Goal: Task Accomplishment & Management: Complete application form

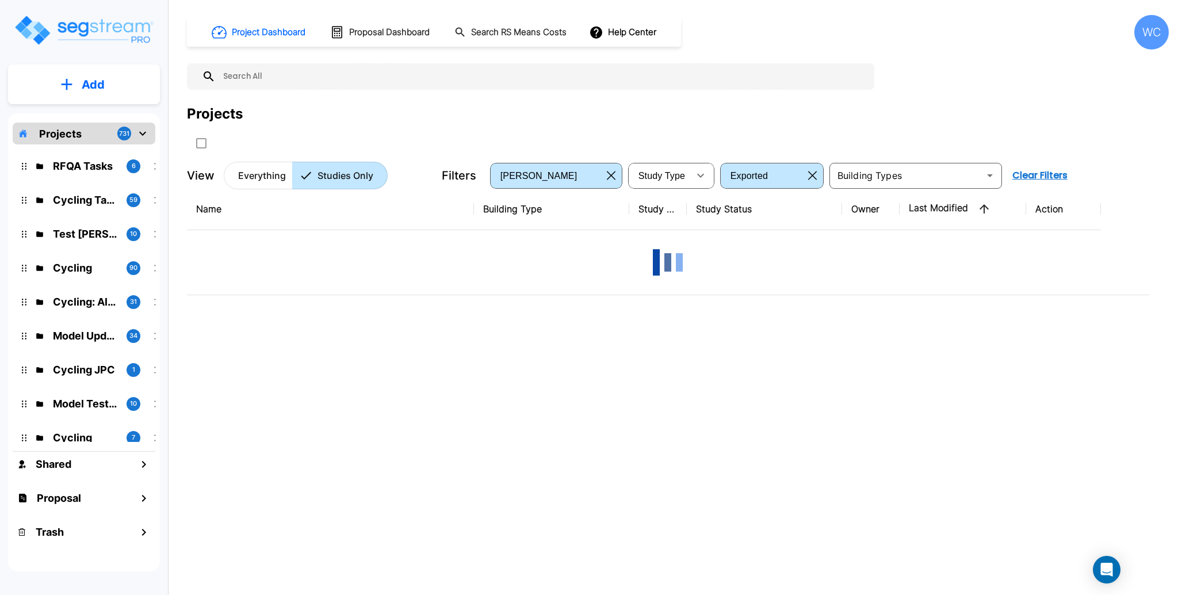
click at [372, 104] on div "Projects" at bounding box center [678, 114] width 982 height 21
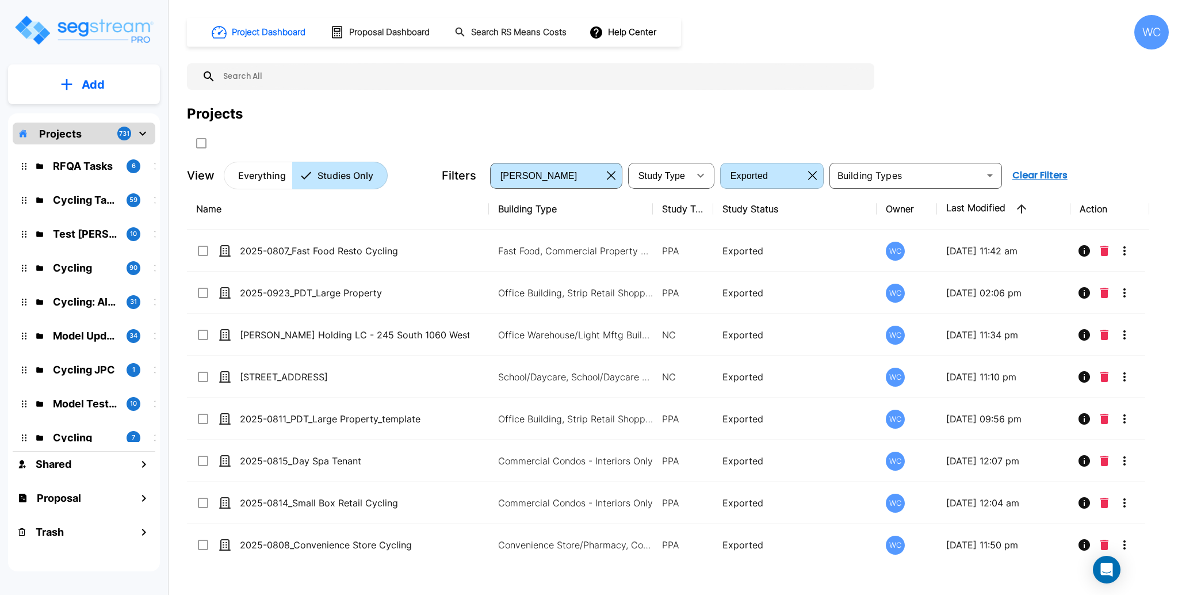
click at [814, 173] on icon "button" at bounding box center [812, 175] width 9 height 9
click at [272, 110] on div "Projects" at bounding box center [678, 114] width 982 height 21
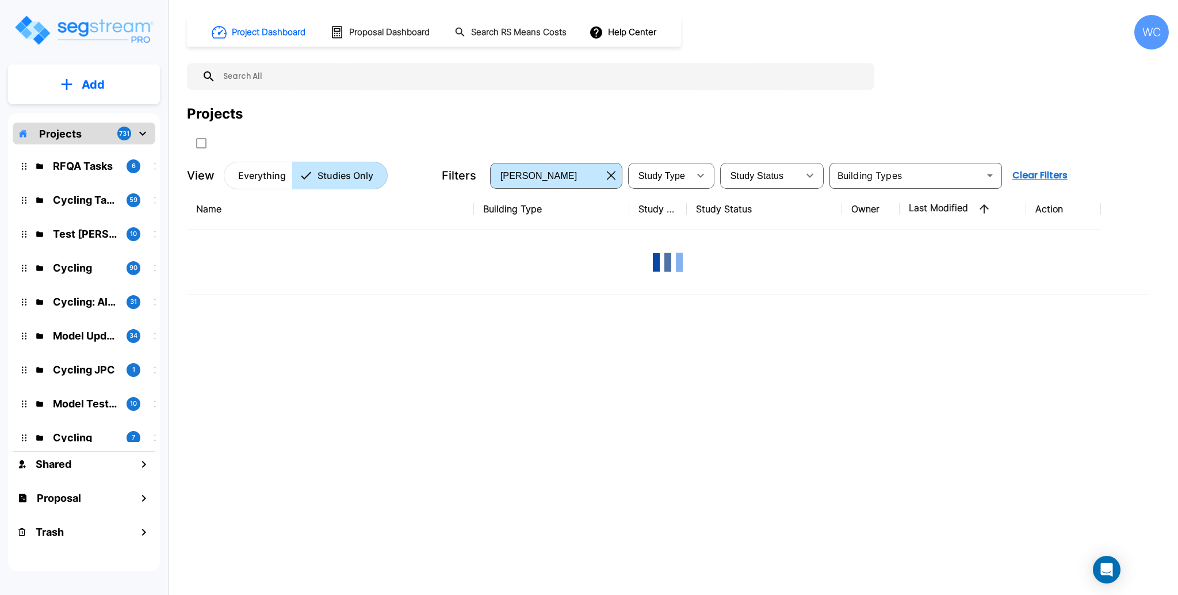
click at [255, 169] on p "Everything" at bounding box center [262, 176] width 48 height 14
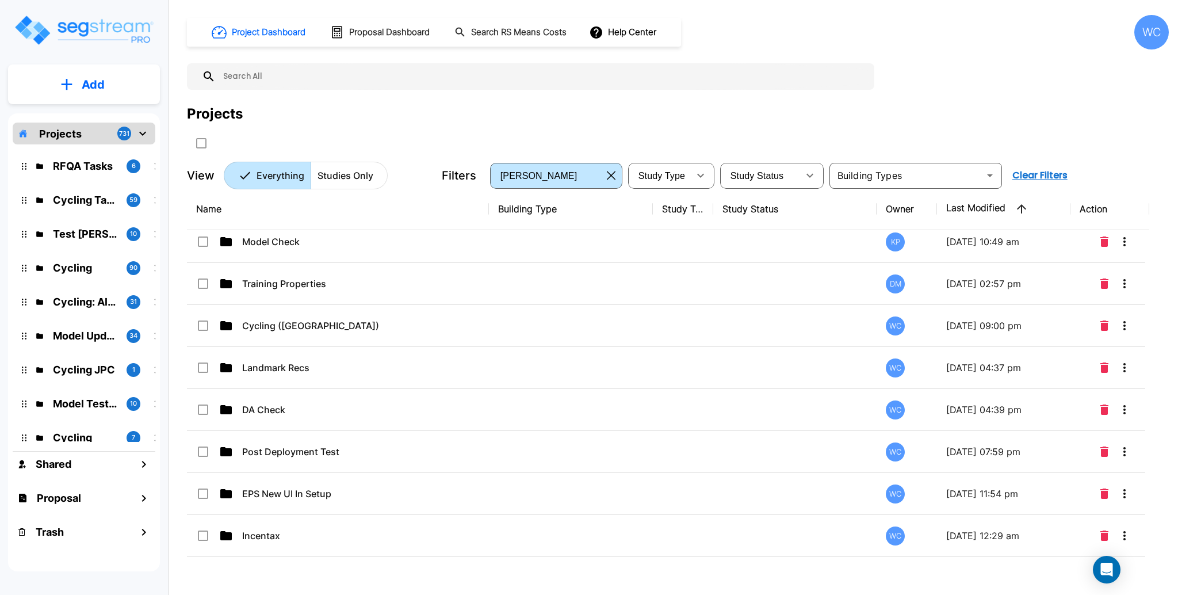
scroll to position [1145, 0]
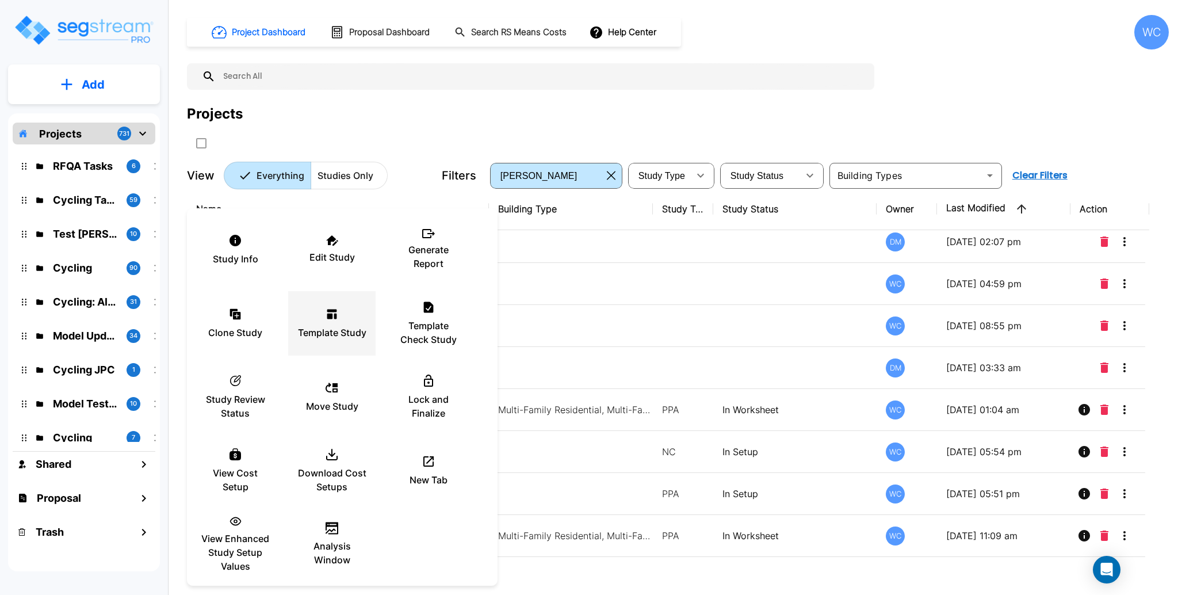
click at [333, 312] on icon at bounding box center [332, 314] width 14 height 14
click at [415, 117] on div at bounding box center [589, 297] width 1178 height 595
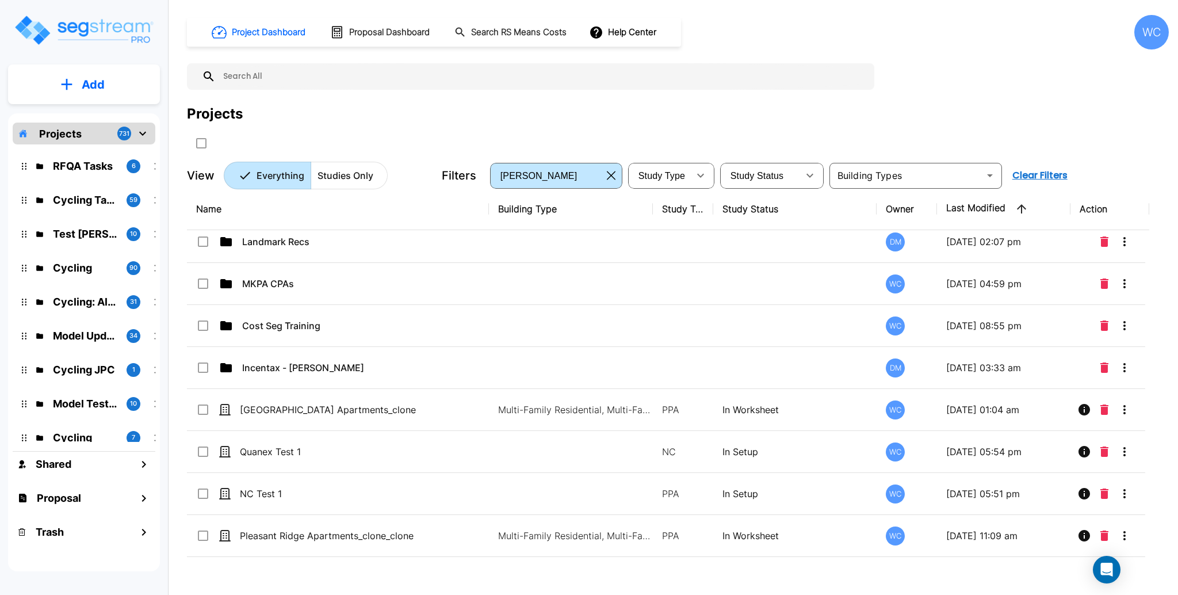
click at [120, 92] on button "Add" at bounding box center [84, 84] width 152 height 33
click at [107, 150] on p "Add Study" at bounding box center [91, 149] width 46 height 14
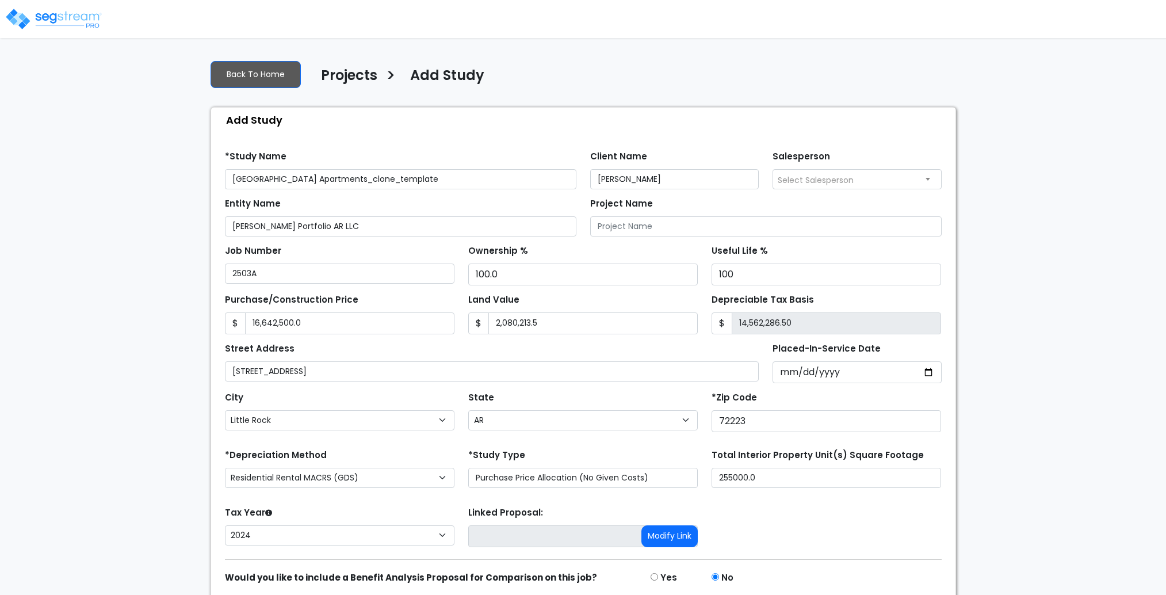
select select "Little Rock"
select select "AR"
select select "CRM(_5"
select select "2024"
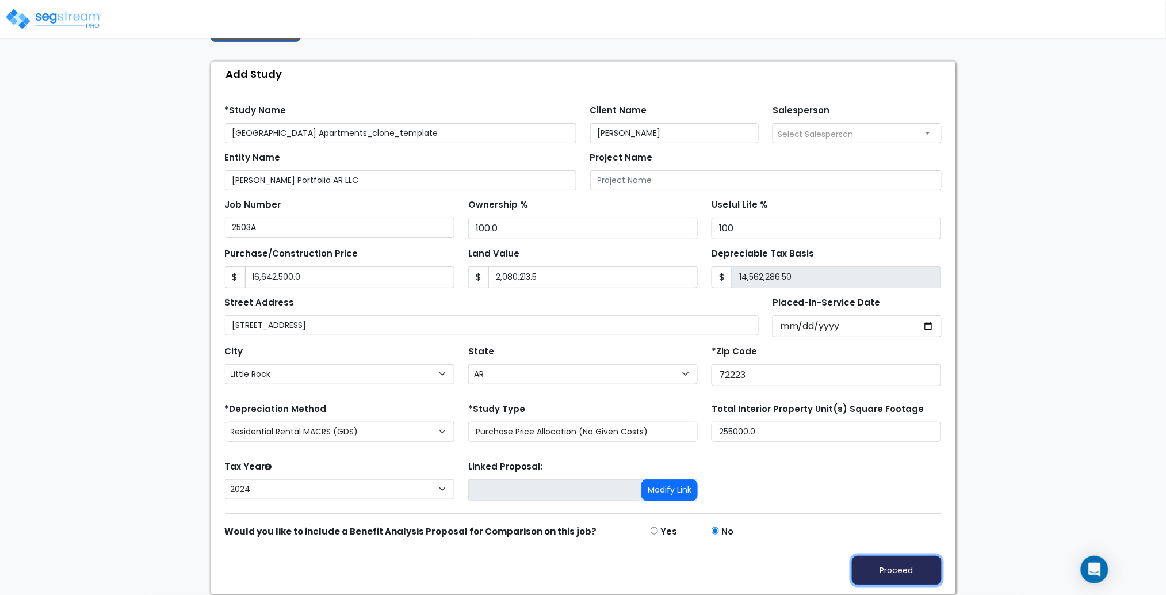
click at [875, 561] on button "Proceed" at bounding box center [897, 570] width 90 height 29
type input "16642500"
type input "2080213.5"
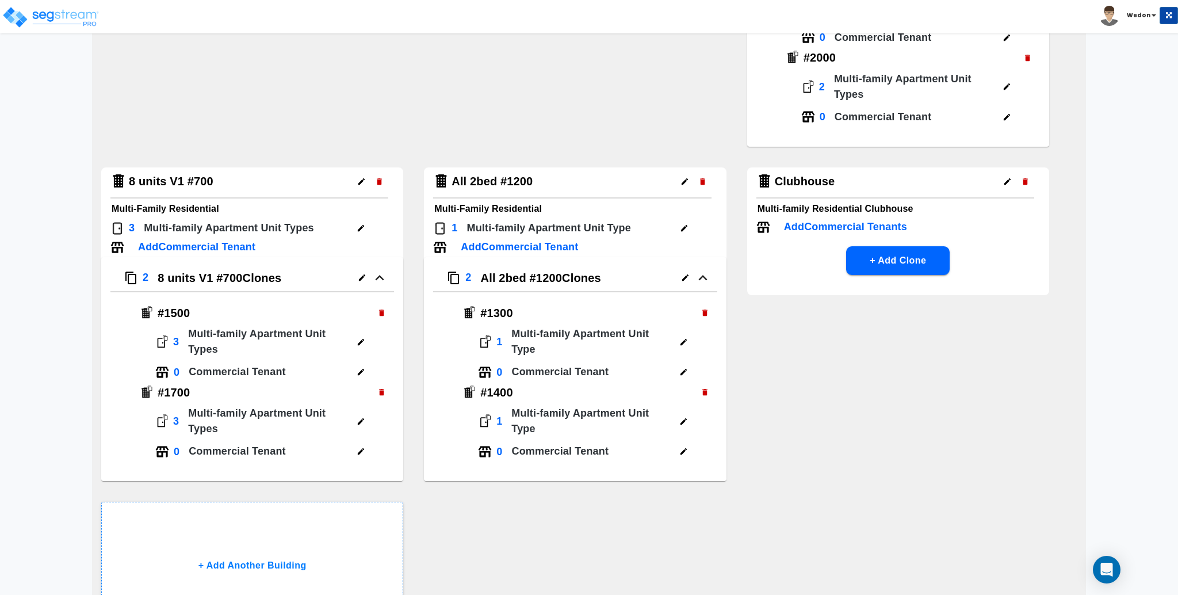
scroll to position [989, 0]
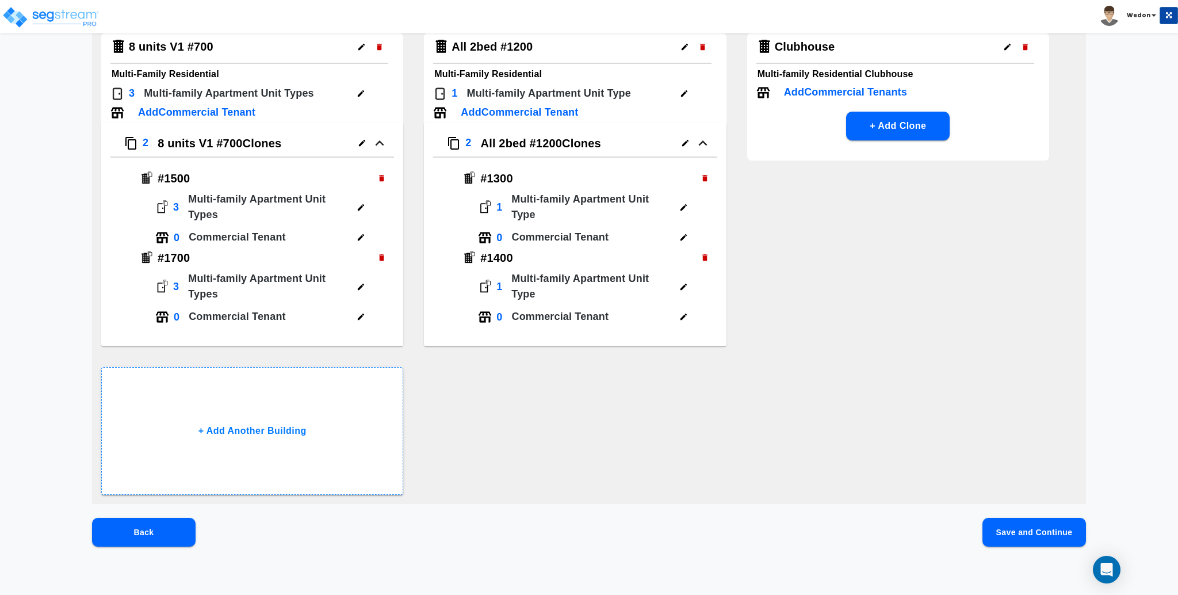
click at [1000, 528] on button "Save and Continue" at bounding box center [1035, 532] width 104 height 29
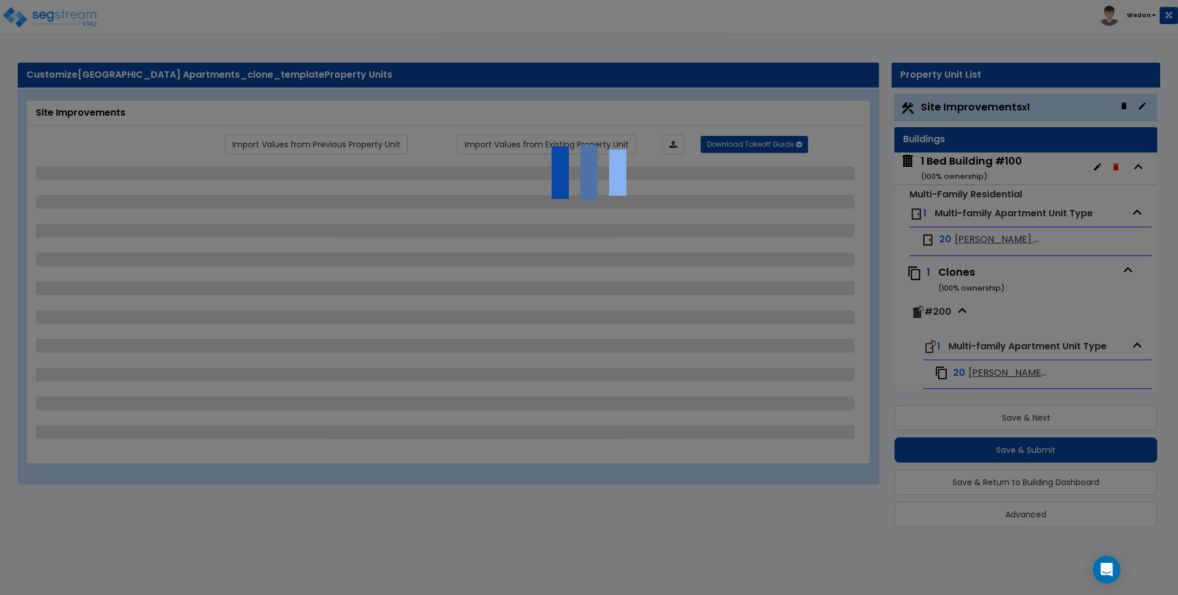
scroll to position [0, 0]
select select "1"
select select "5"
select select "2"
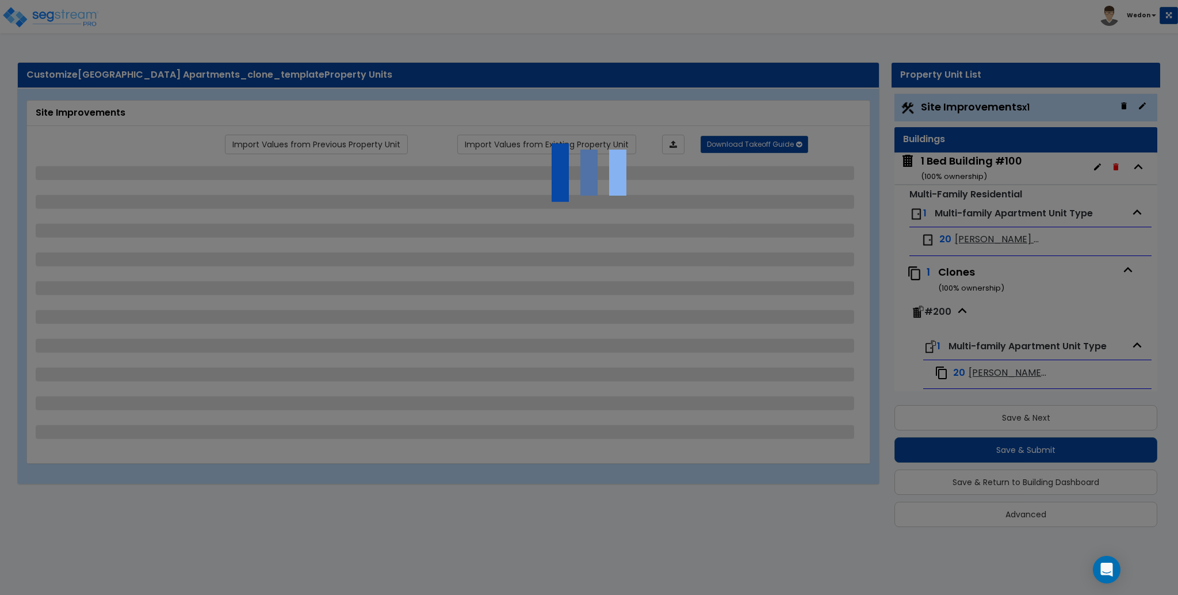
select select "2"
select select "1"
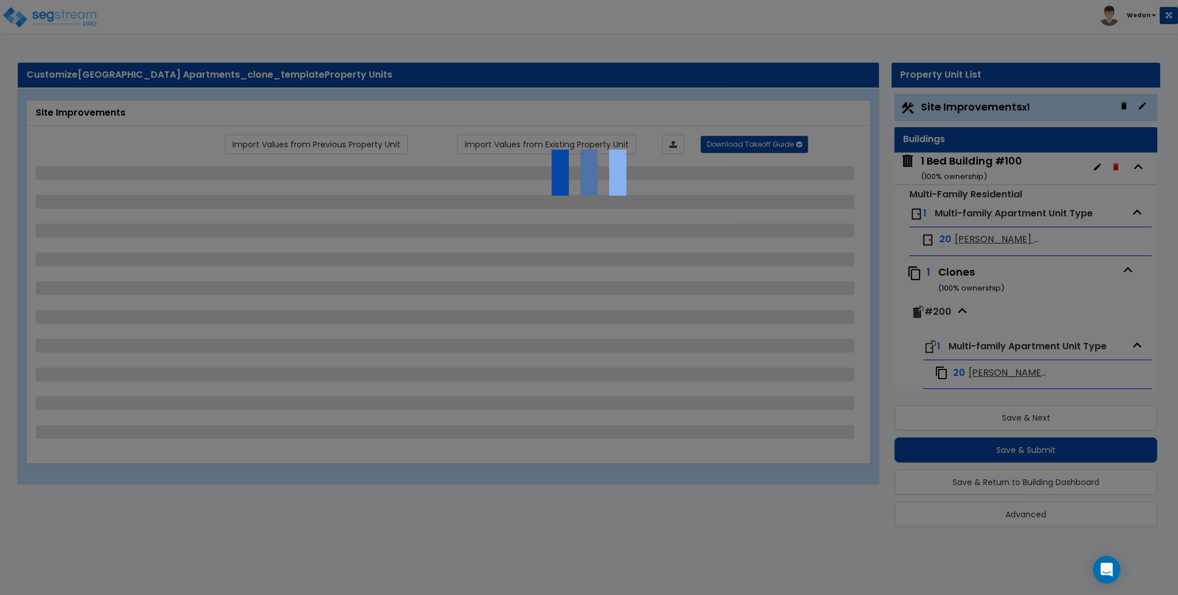
select select "2"
select select "1"
select select "3"
select select "2"
select select "1"
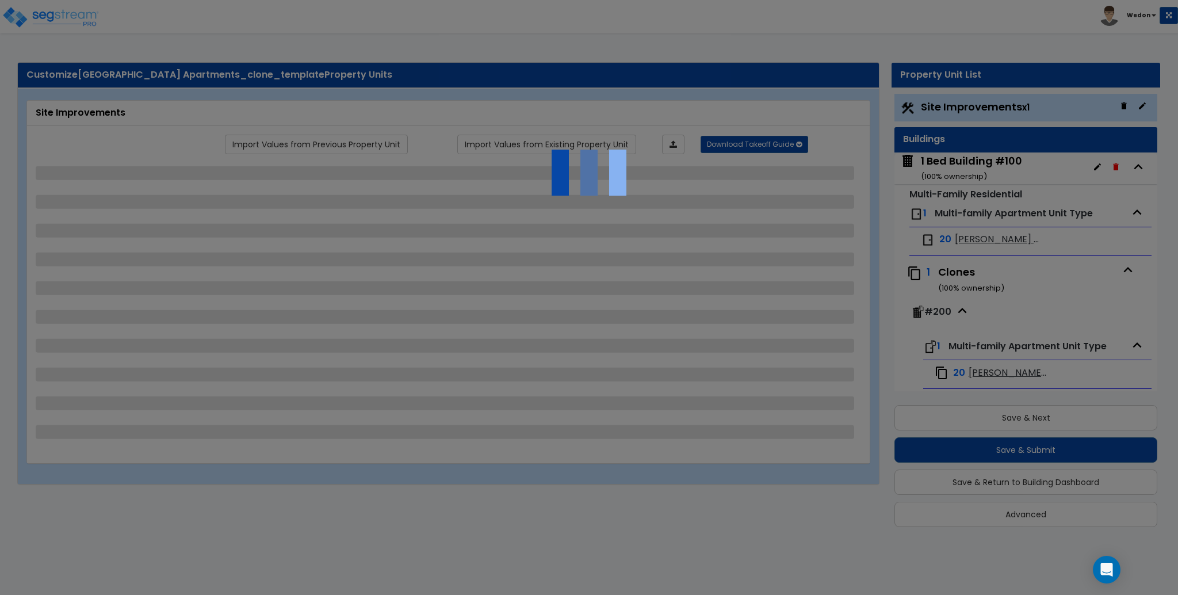
select select "2"
select select "1"
select select "3"
select select "2"
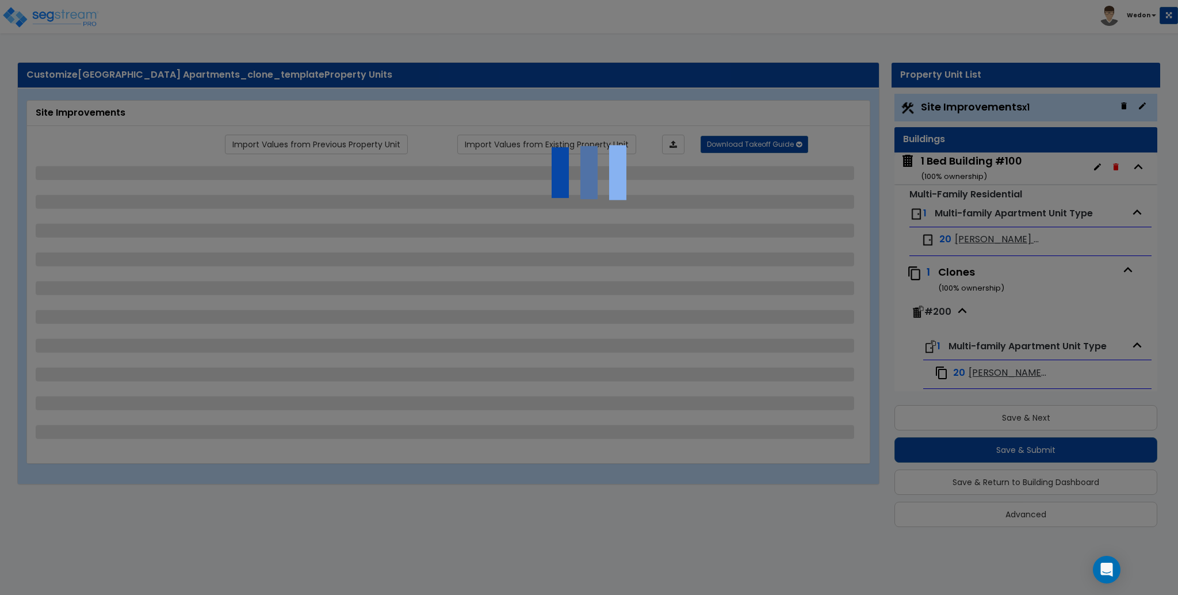
select select "2"
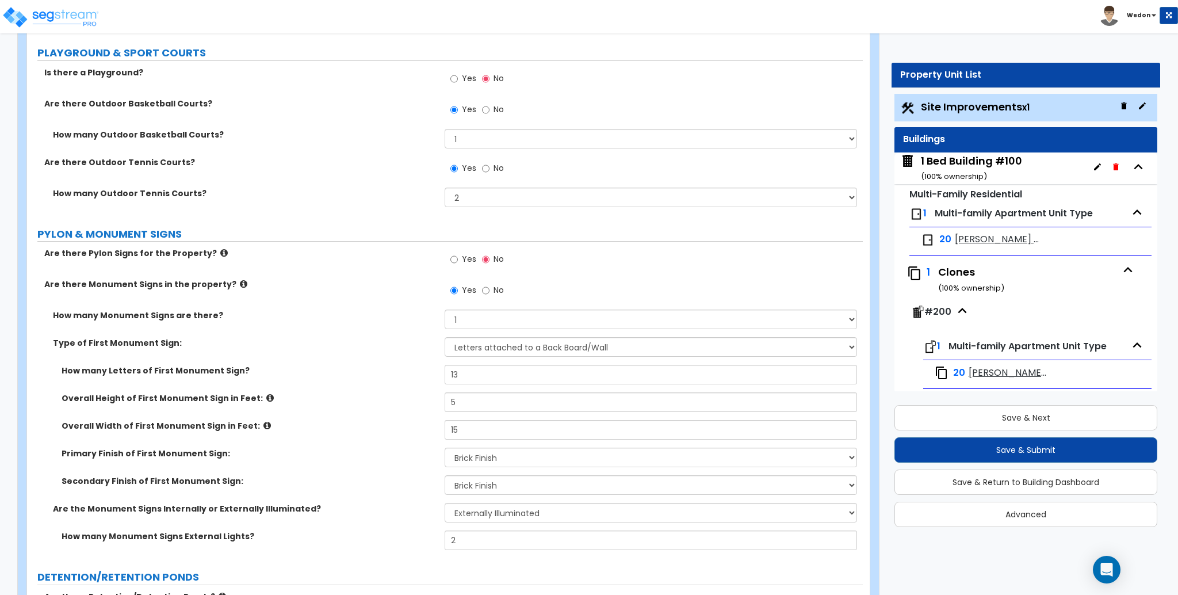
scroll to position [1810, 0]
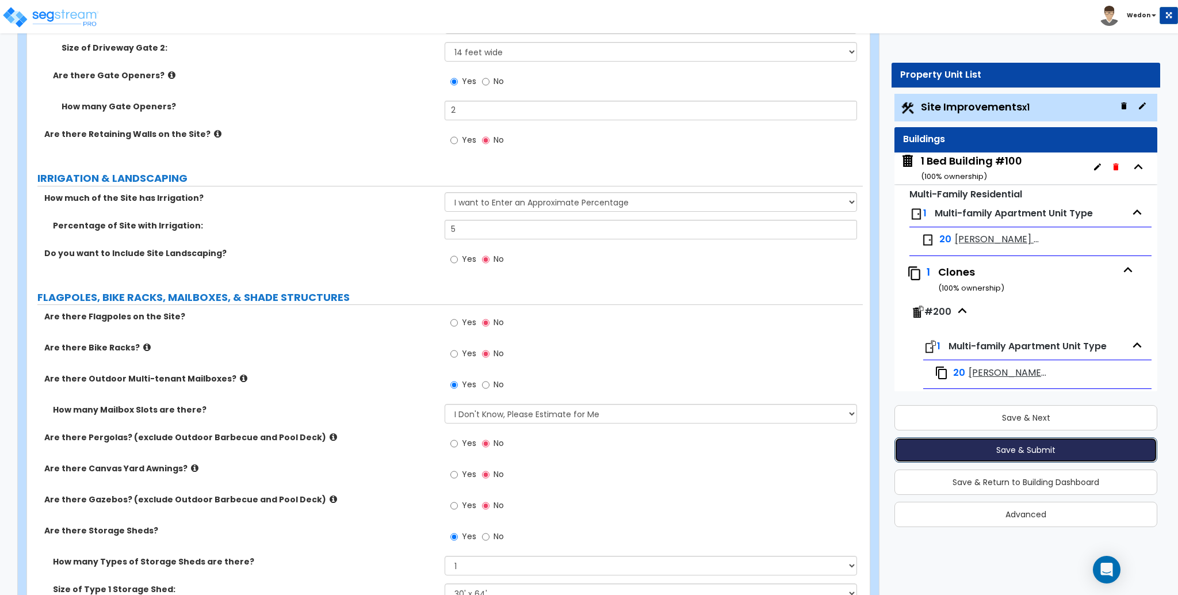
click at [1008, 447] on button "Save & Submit" at bounding box center [1026, 449] width 263 height 25
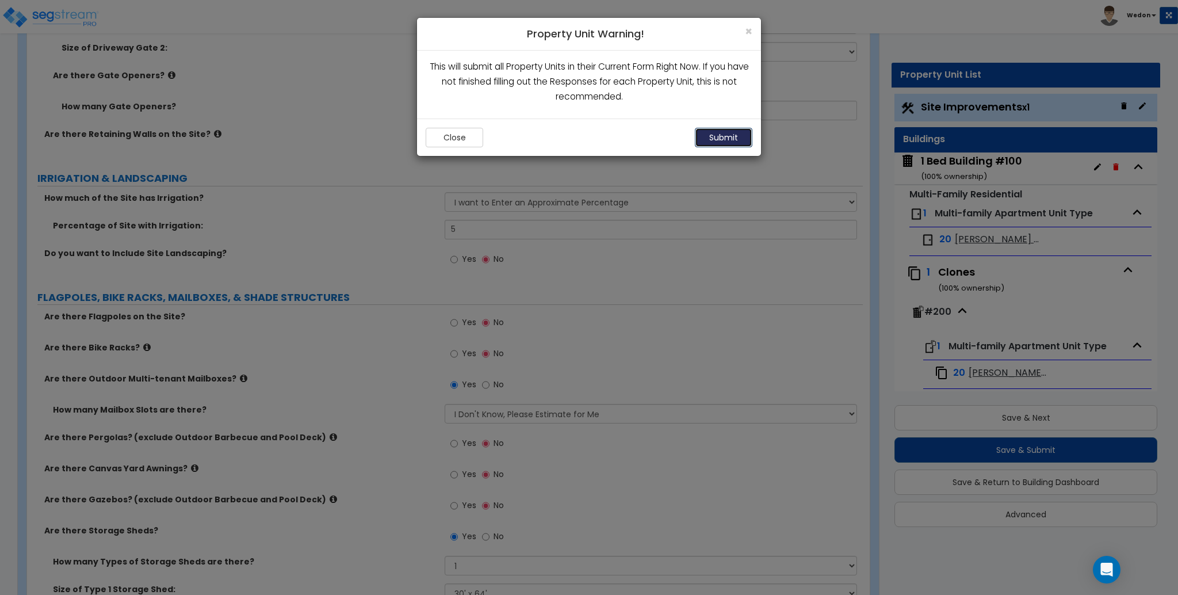
click at [720, 139] on button "Submit" at bounding box center [724, 138] width 58 height 20
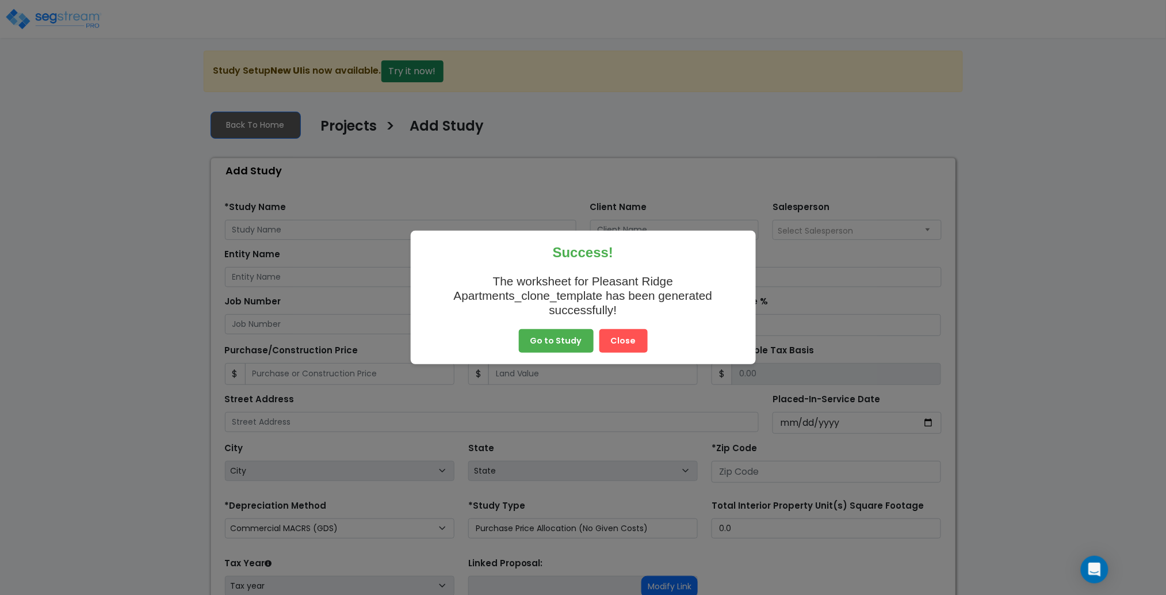
click at [605, 363] on div "Success! The worksheet for Pleasant Ridge Apartments_clone_template has been ge…" at bounding box center [583, 298] width 345 height 134
click at [623, 348] on button "Close" at bounding box center [624, 341] width 48 height 24
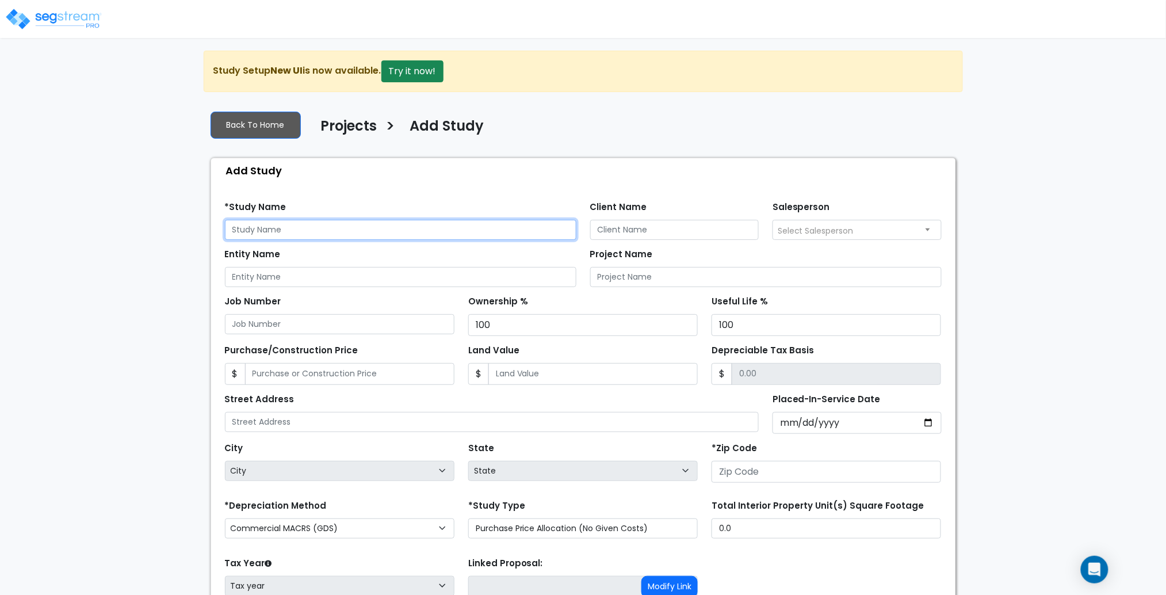
click at [387, 230] on input "text" at bounding box center [401, 230] width 352 height 20
type input "MF Res Check Basement"
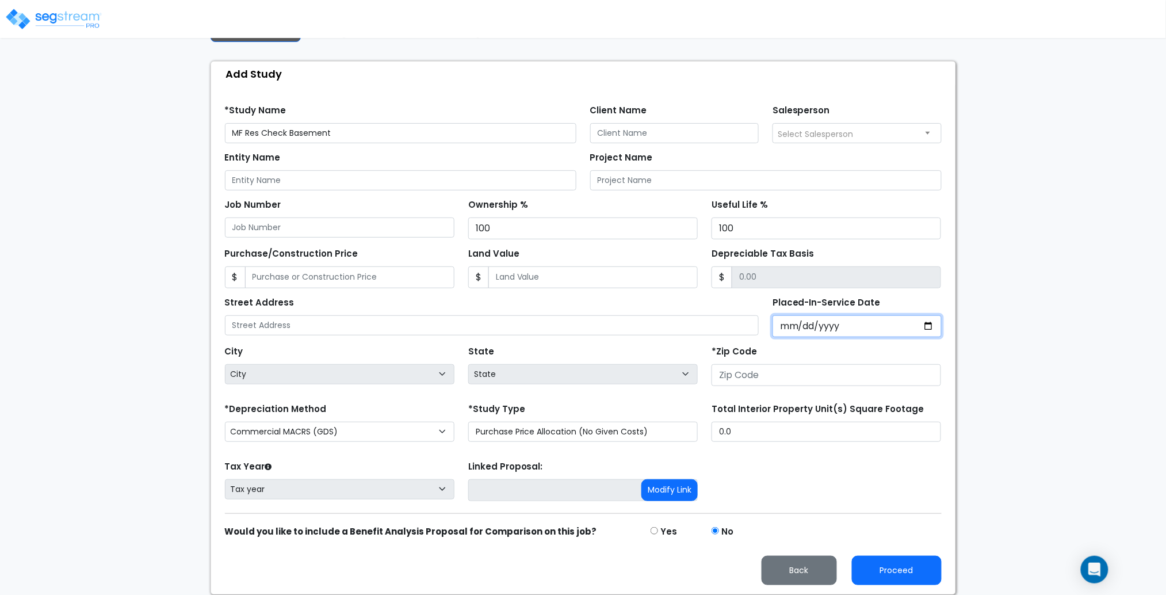
click at [931, 329] on input "Placed-In-Service Date" at bounding box center [857, 326] width 169 height 22
type input "2025-10-01"
select select "2025"
click at [925, 326] on input "*Purchase Agreement Date" at bounding box center [857, 326] width 169 height 22
type input "2025-10-01"
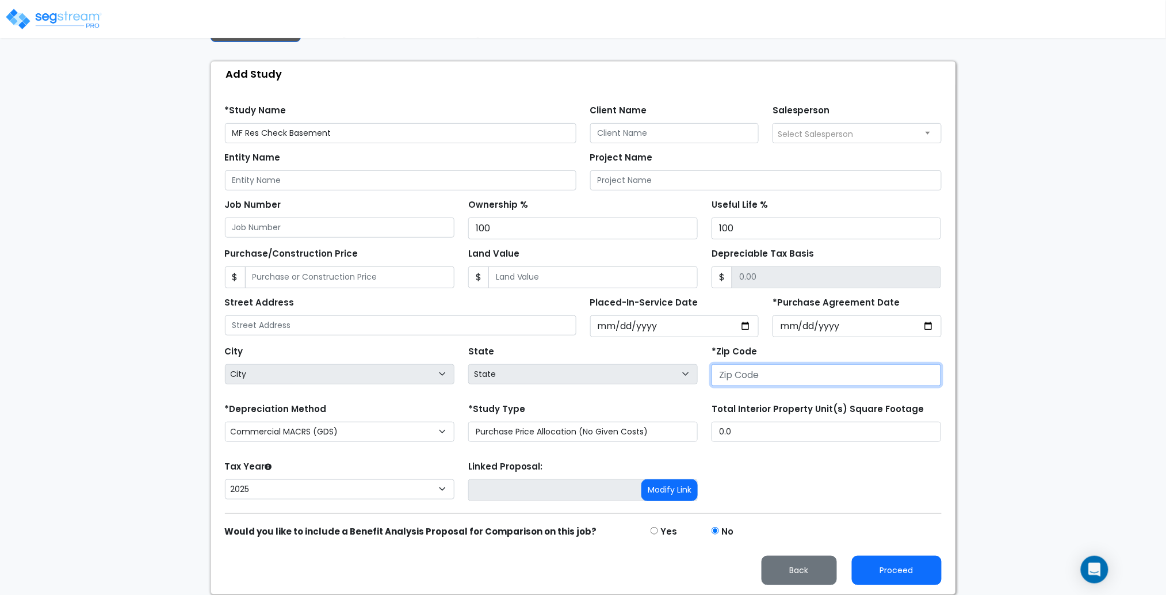
click at [789, 372] on input "number" at bounding box center [827, 375] width 230 height 22
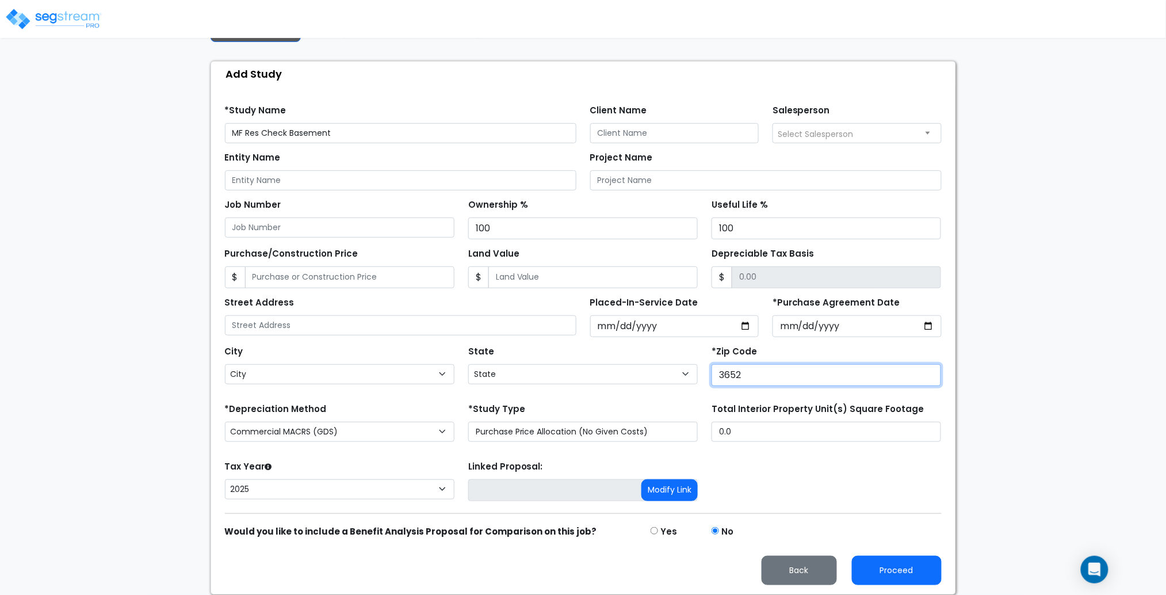
type input "36526"
select select "AL"
type input "36526"
click at [875, 570] on button "Proceed" at bounding box center [897, 570] width 90 height 29
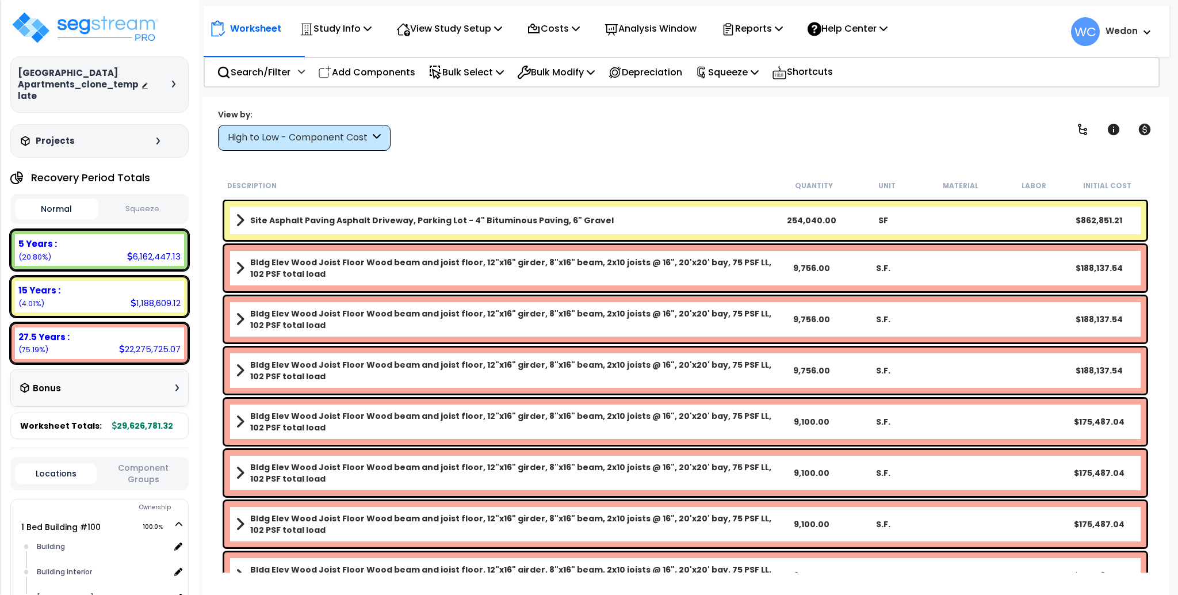
click at [720, 139] on div "View by: High to Low - Component Cost High to Low - Component Cost" at bounding box center [685, 129] width 943 height 43
click at [265, 79] on p "Search/Filter" at bounding box center [254, 72] width 74 height 16
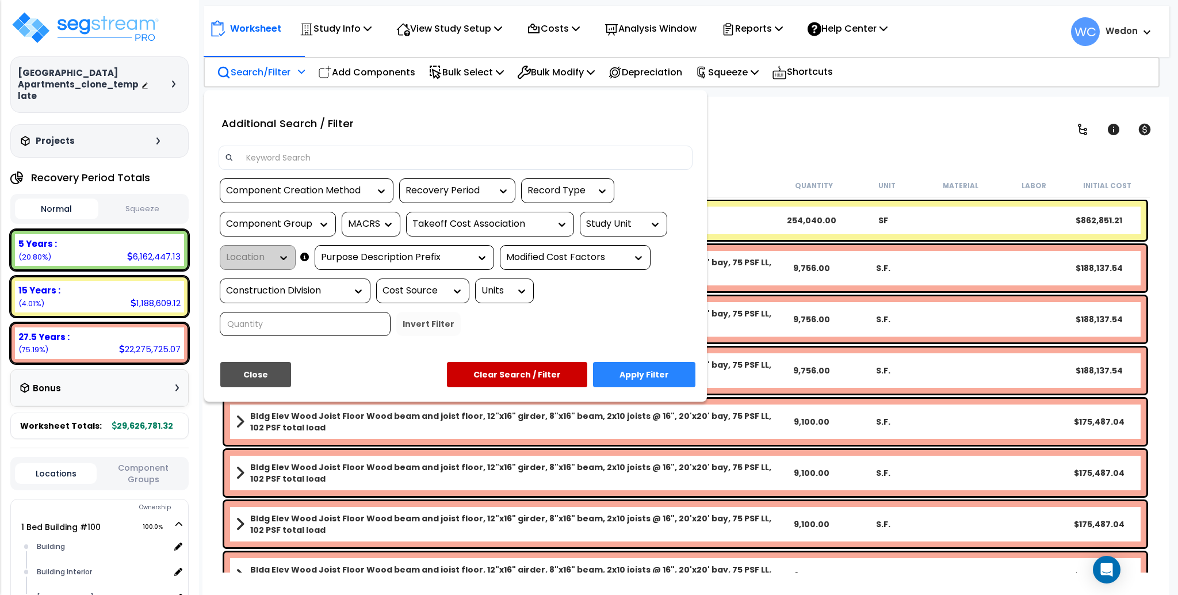
click at [281, 155] on input at bounding box center [462, 157] width 447 height 17
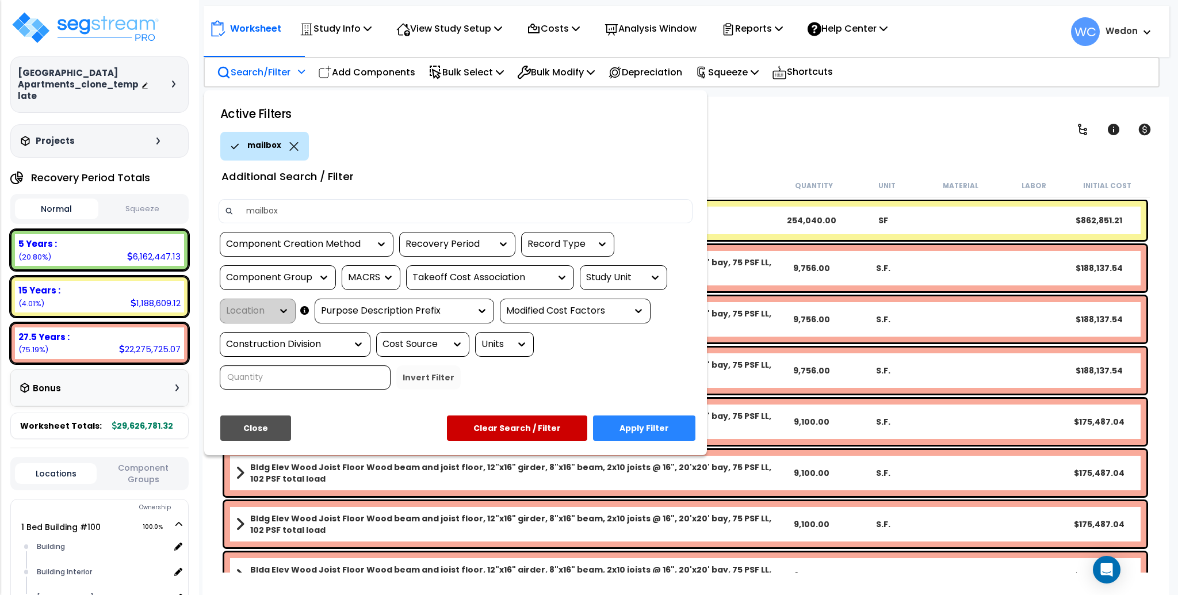
type input "mailbox"
click at [650, 426] on button "Apply Filter" at bounding box center [644, 427] width 102 height 25
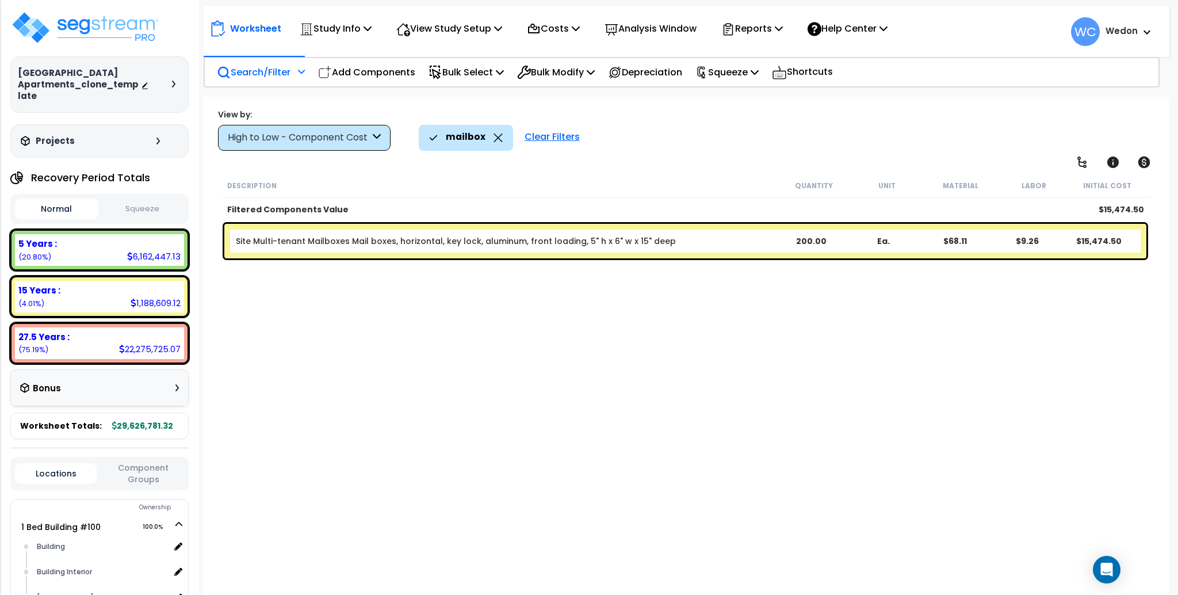
click at [571, 246] on div "Site Multi-tenant Mailboxes Mail boxes, horizontal, key lock, aluminum, front l…" at bounding box center [685, 241] width 922 height 35
click at [509, 244] on link "Site Multi-tenant Mailboxes Mail boxes, horizontal, key lock, aluminum, front l…" at bounding box center [456, 241] width 440 height 12
click at [464, 213] on div "Filtered Components Value" at bounding box center [502, 210] width 550 height 12
click at [418, 244] on link "Site Multi-tenant Mailboxes Mail boxes, horizontal, key lock, aluminum, front l…" at bounding box center [456, 241] width 440 height 12
click at [428, 333] on div "Description Quantity Unit Material Labor Initial Cost Filtered Components Value…" at bounding box center [686, 373] width 932 height 399
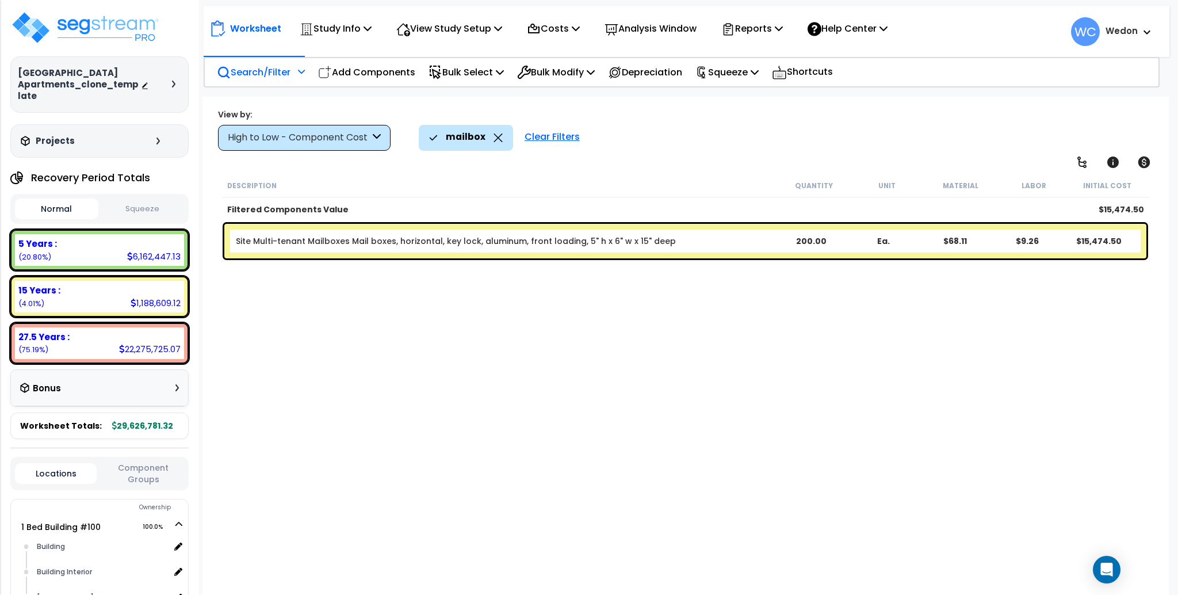
click at [364, 240] on link "Site Multi-tenant Mailboxes Mail boxes, horizontal, key lock, aluminum, front l…" at bounding box center [456, 241] width 440 height 12
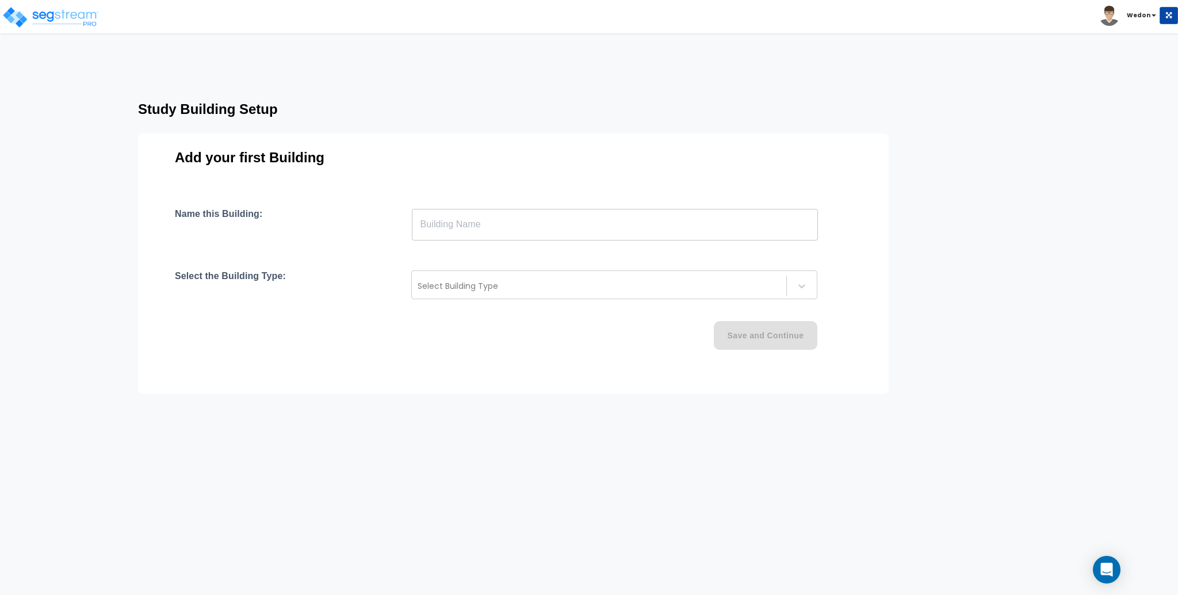
click at [493, 230] on input "text" at bounding box center [615, 224] width 406 height 32
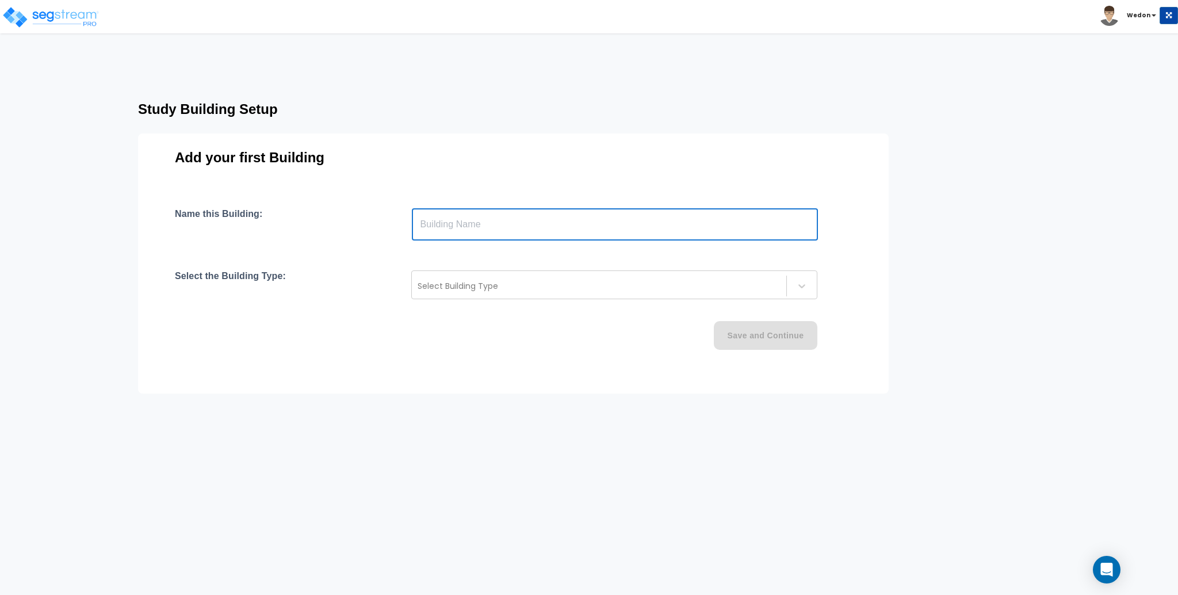
click at [493, 230] on input "text" at bounding box center [615, 224] width 406 height 32
type input "MF Res No Basement"
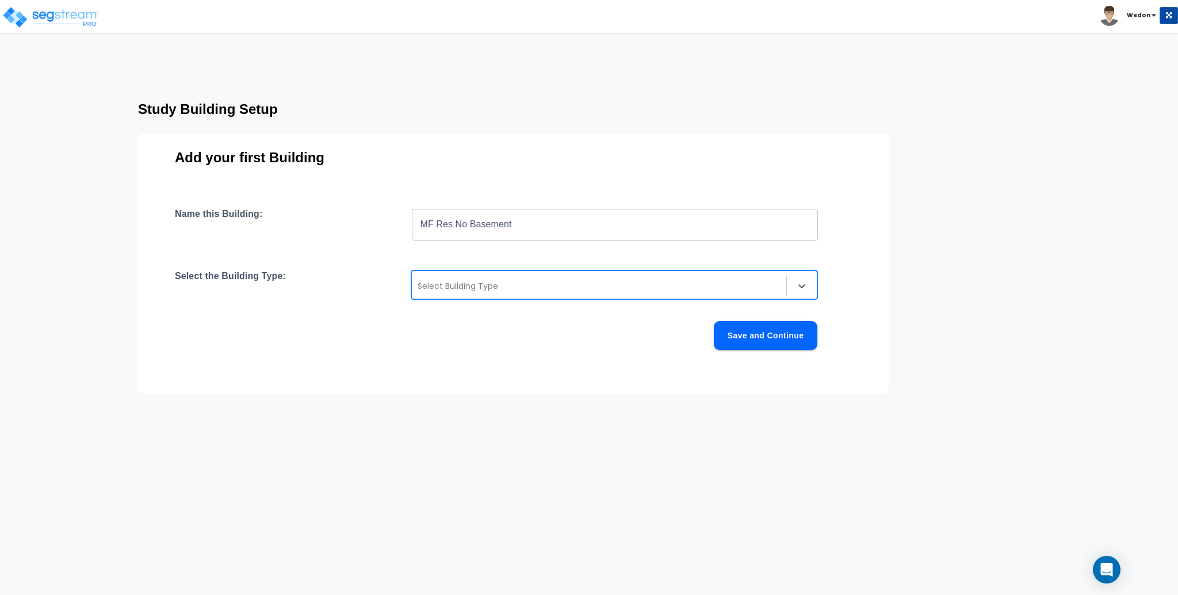
click at [499, 289] on div at bounding box center [599, 286] width 363 height 14
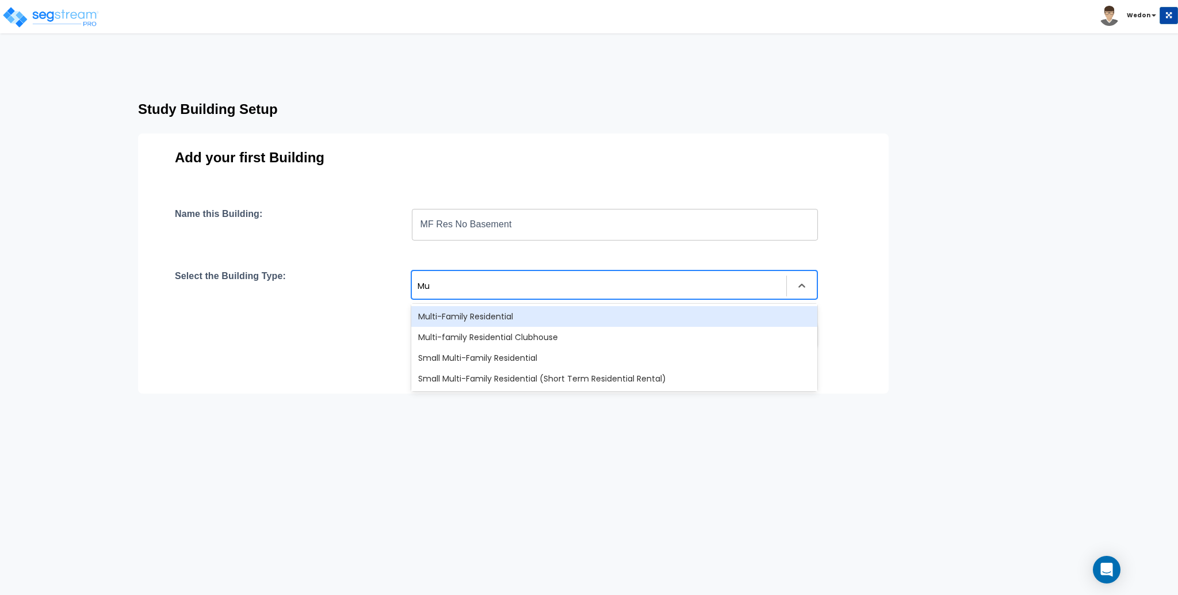
type input "Mul"
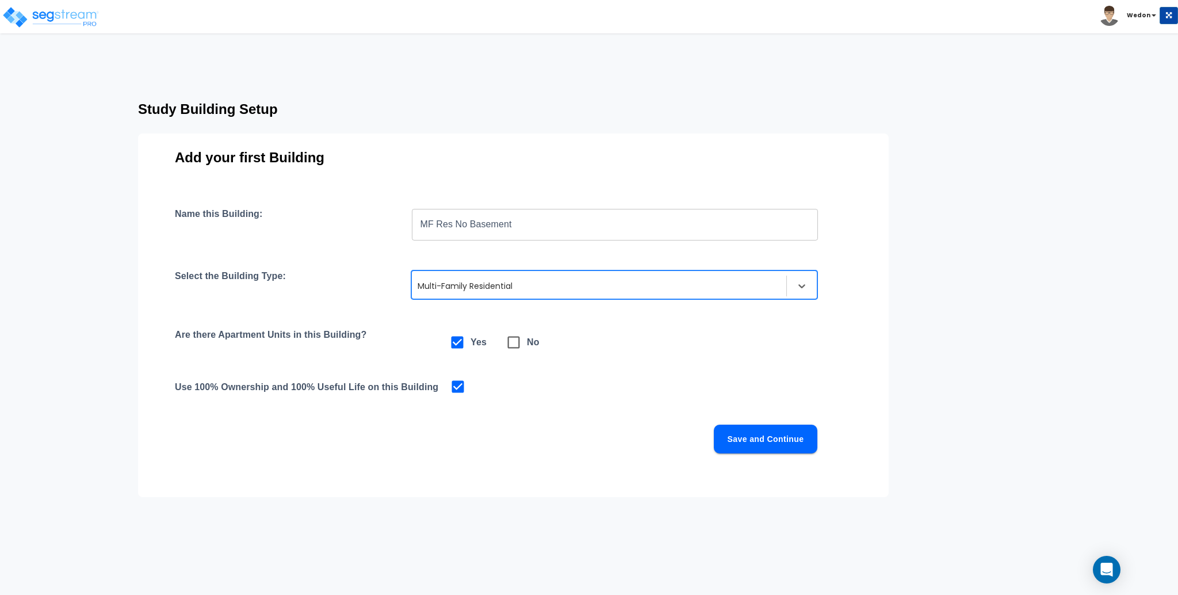
click at [514, 345] on icon at bounding box center [514, 342] width 16 height 16
checkbox input "false"
checkbox input "true"
click at [761, 447] on button "Save and Continue" at bounding box center [766, 439] width 104 height 29
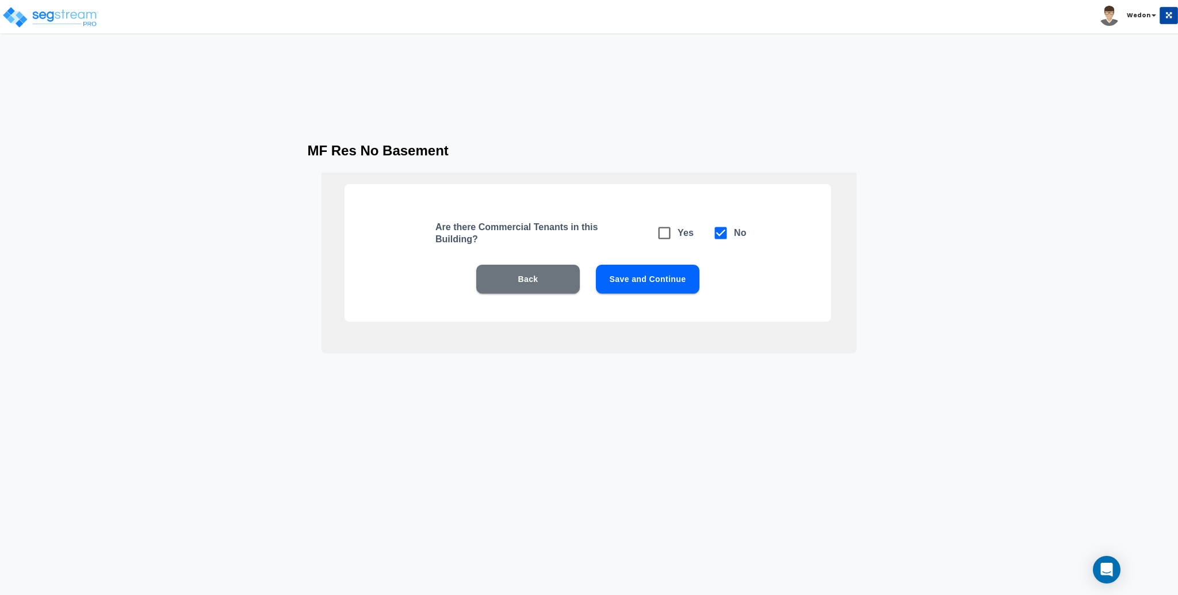
click at [662, 277] on button "Save and Continue" at bounding box center [648, 279] width 104 height 29
click at [670, 288] on button "Save and Continue" at bounding box center [648, 279] width 104 height 29
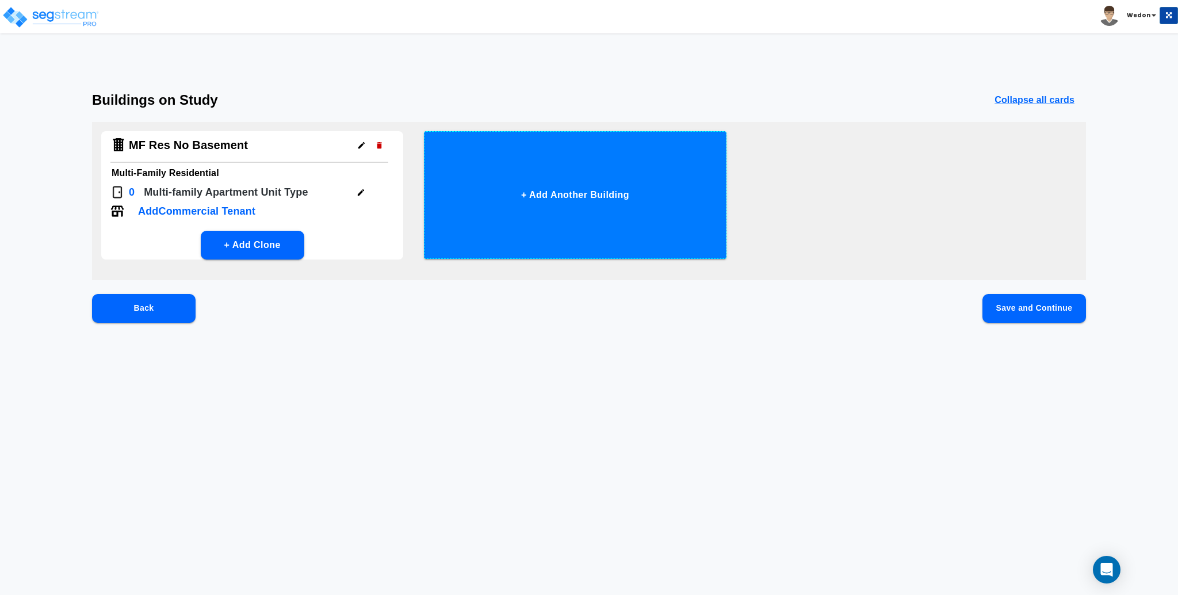
click at [494, 187] on button "+ Add Another Building" at bounding box center [575, 195] width 302 height 128
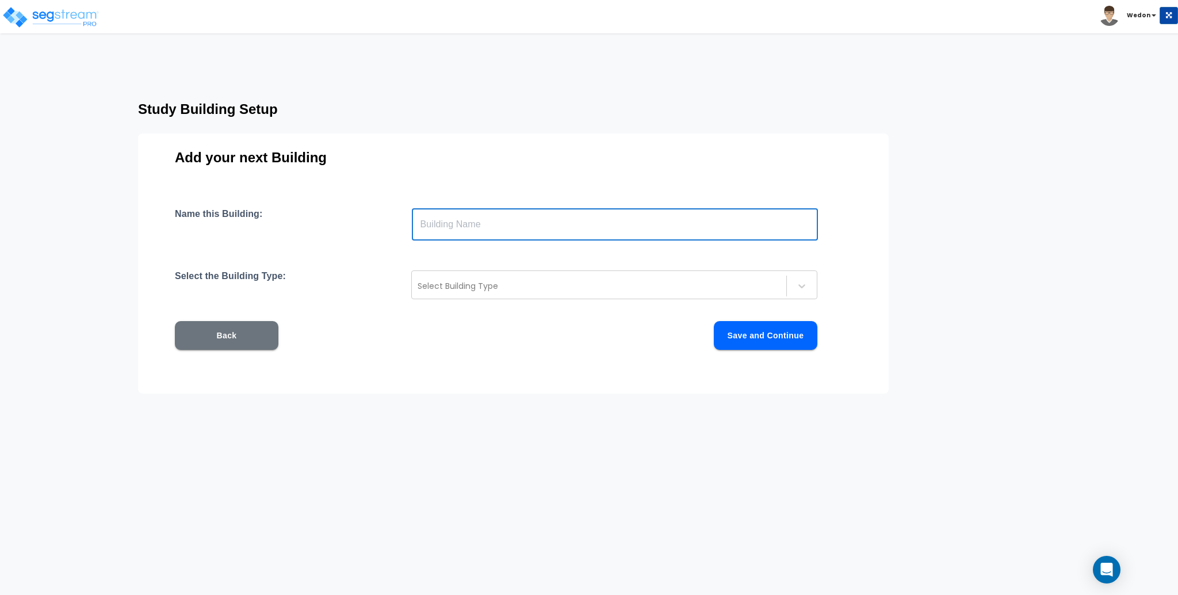
click at [533, 230] on input "text" at bounding box center [615, 224] width 406 height 32
type input "MF Res Finished Basement"
click at [536, 285] on div at bounding box center [599, 286] width 363 height 14
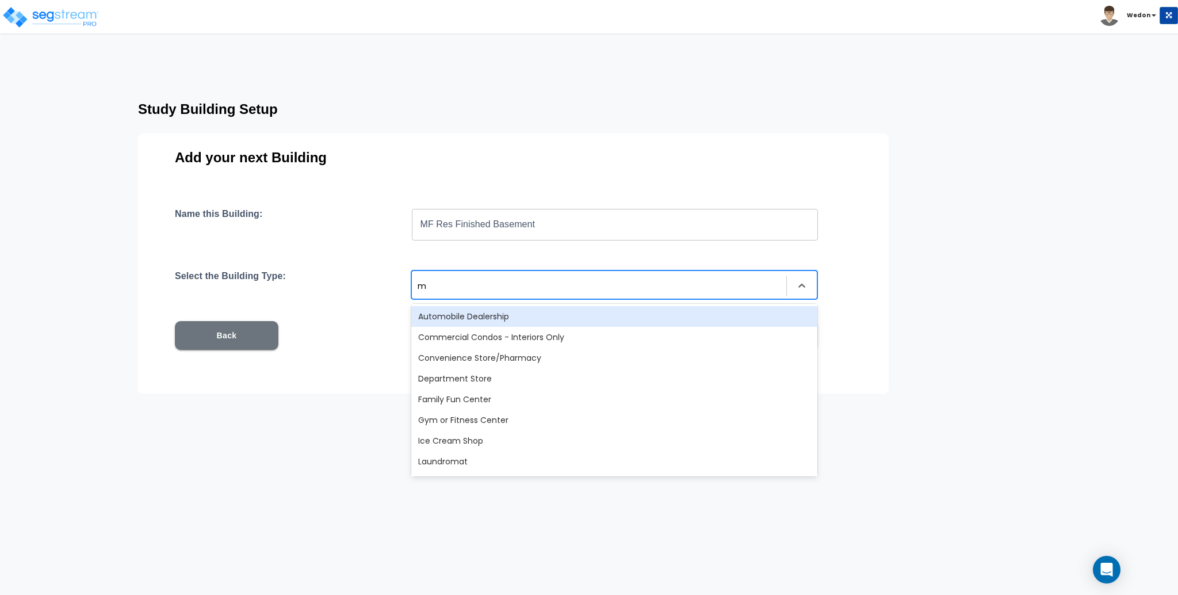
type input "mu"
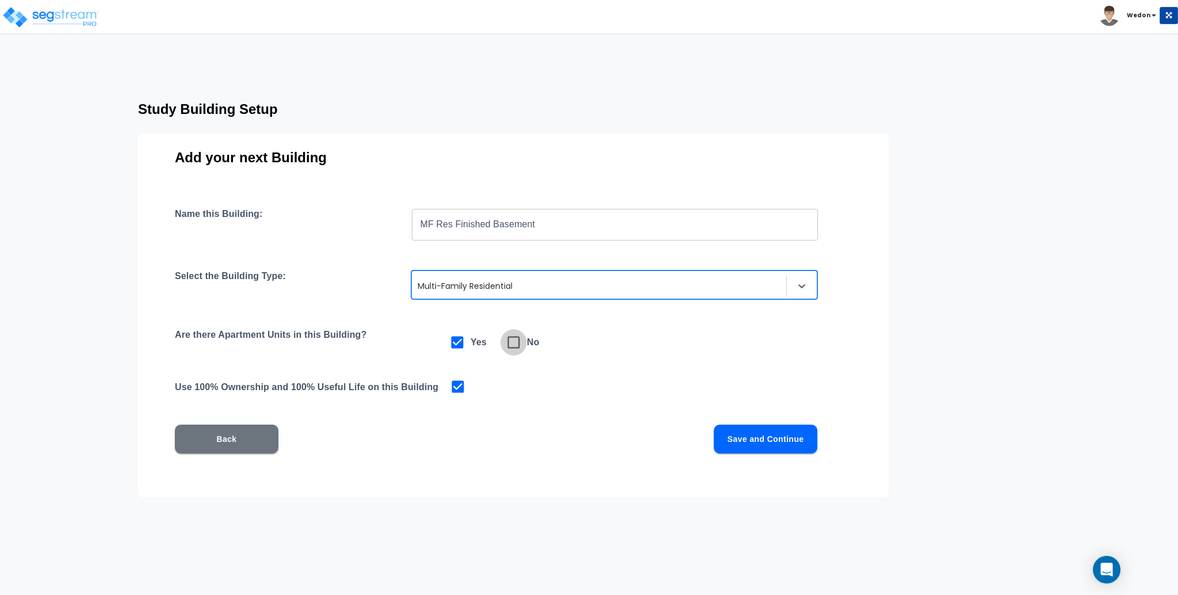
click at [506, 343] on icon at bounding box center [514, 342] width 16 height 16
checkbox input "false"
checkbox input "true"
click at [741, 435] on button "Save and Continue" at bounding box center [766, 439] width 104 height 29
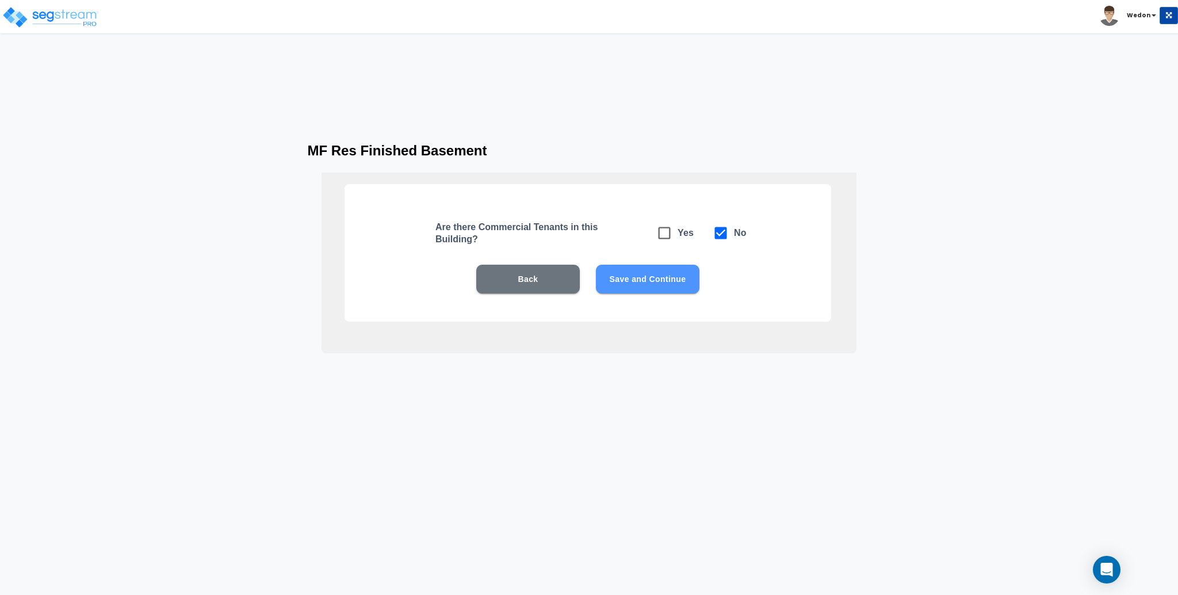
click at [682, 288] on button "Save and Continue" at bounding box center [648, 279] width 104 height 29
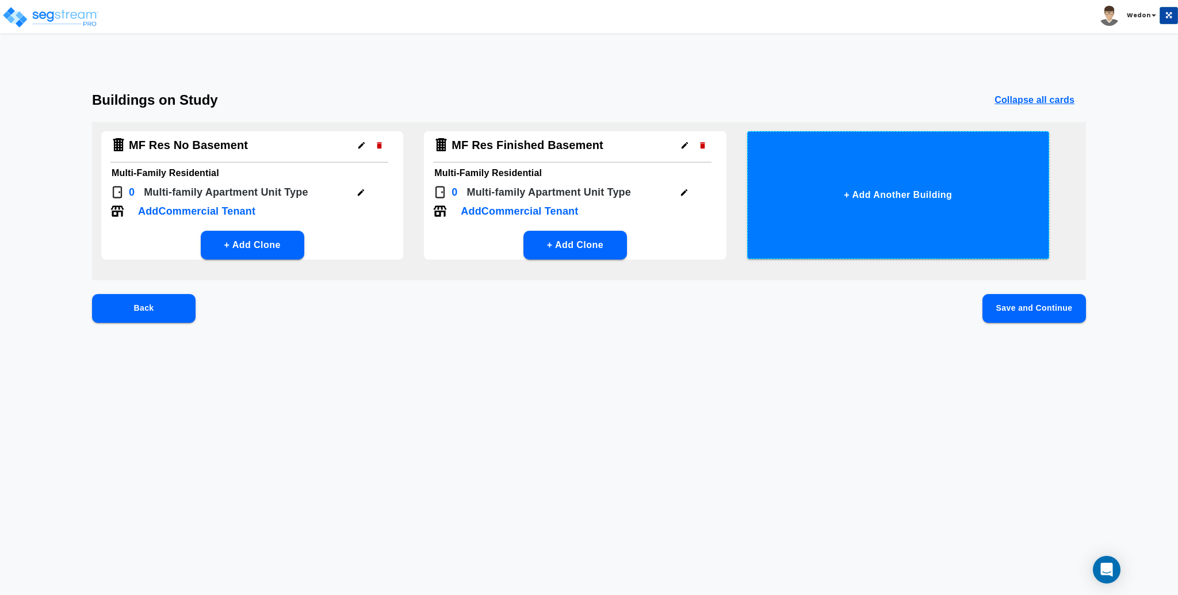
click at [998, 131] on button "+ Add Another Building" at bounding box center [898, 195] width 302 height 128
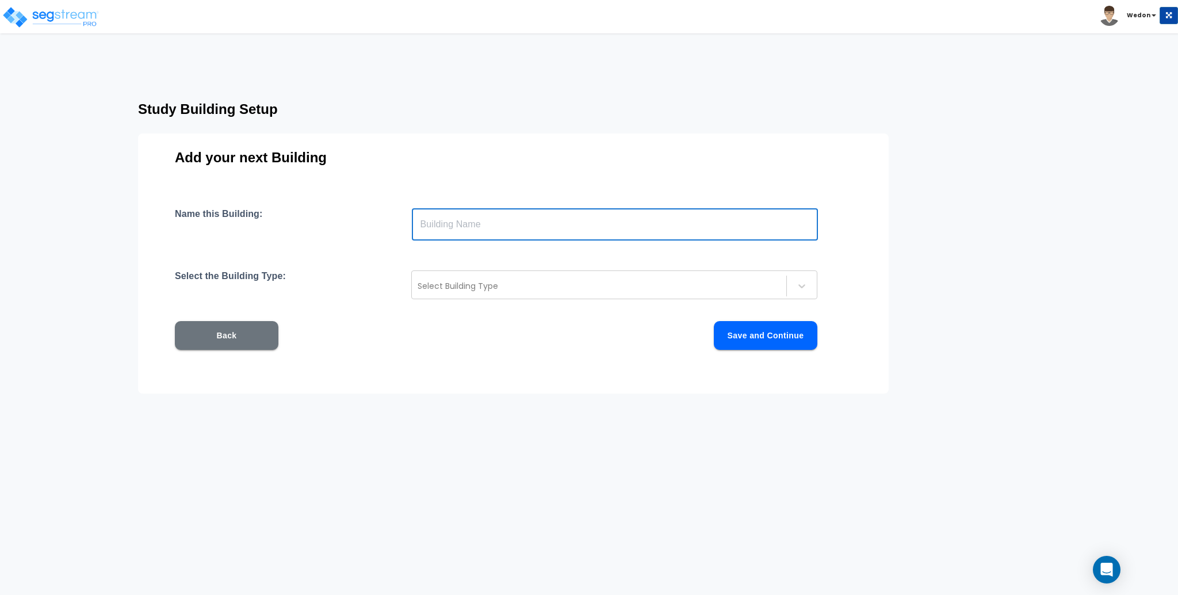
click at [551, 235] on input "text" at bounding box center [615, 224] width 406 height 32
type input "MF Res Unfinished Basement"
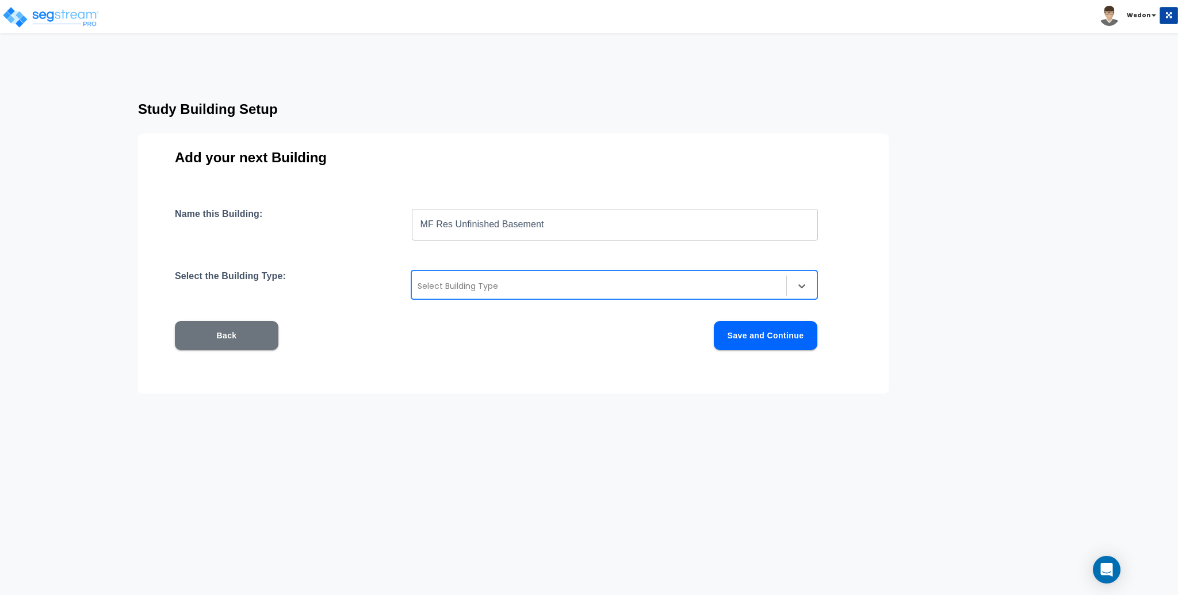
click at [517, 289] on div at bounding box center [599, 286] width 363 height 14
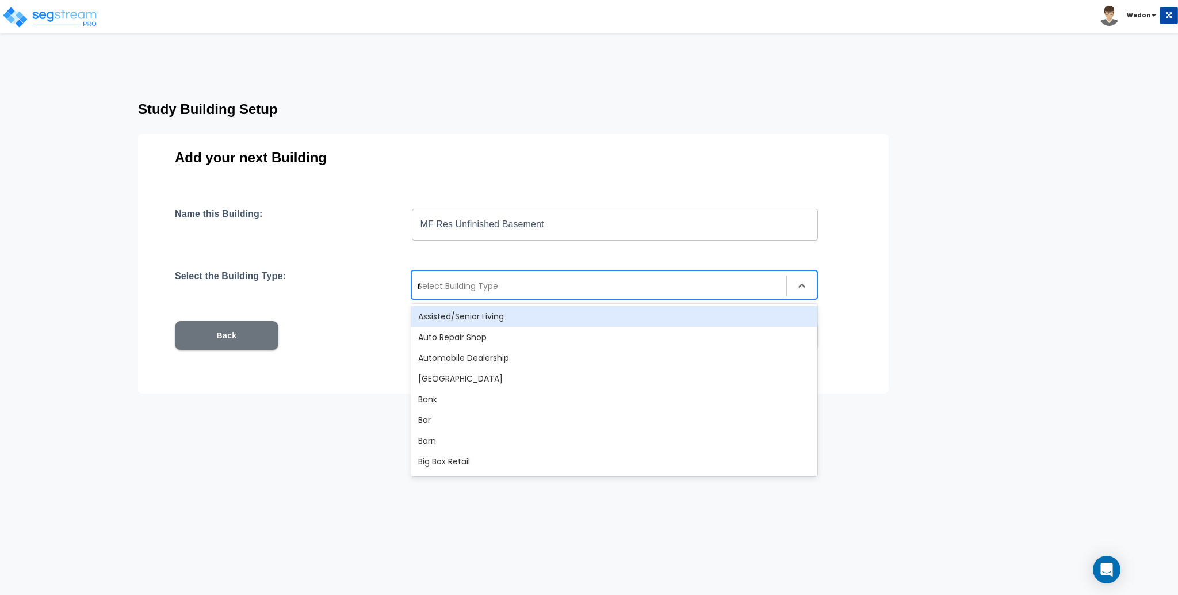
type input "mu"
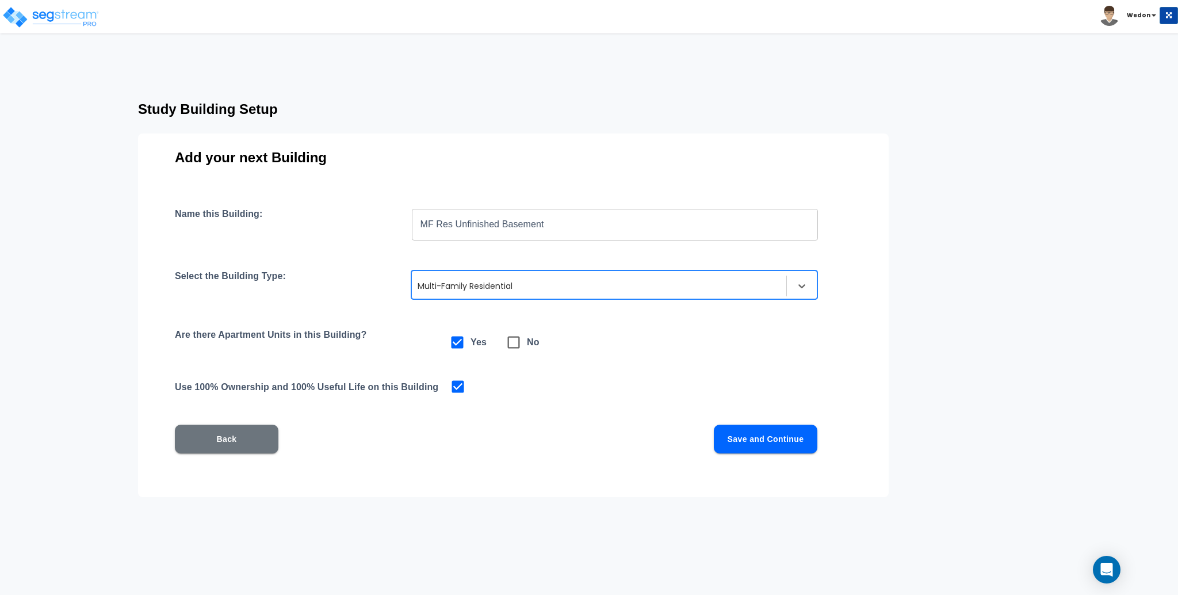
click at [520, 342] on icon at bounding box center [514, 343] width 12 height 12
checkbox input "false"
checkbox input "true"
click at [753, 432] on button "Save and Continue" at bounding box center [766, 439] width 104 height 29
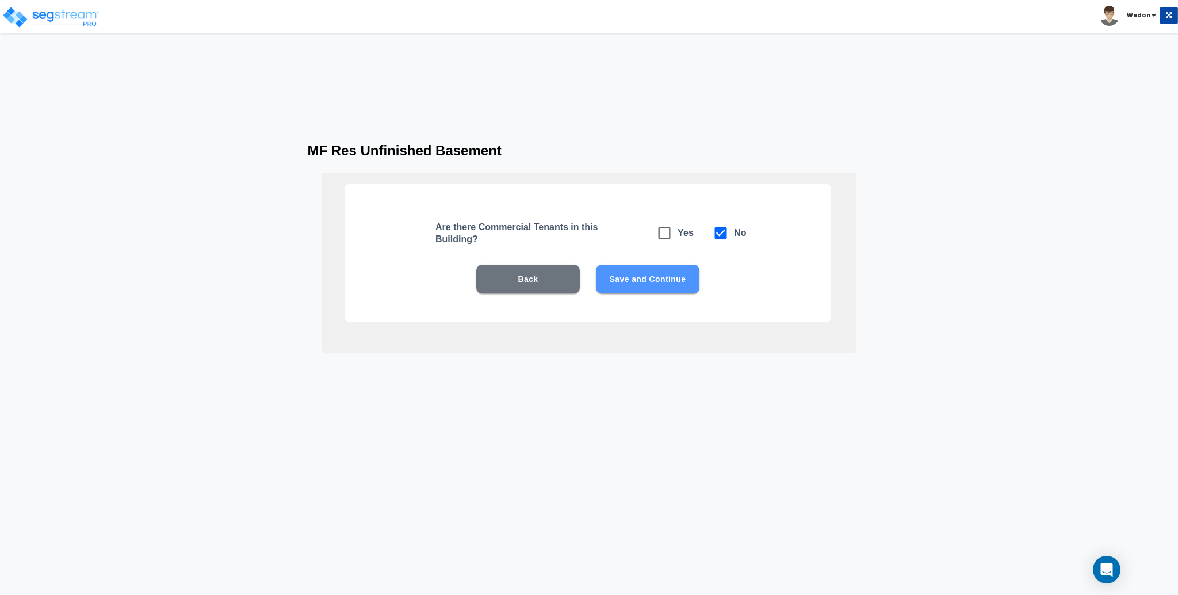
click at [686, 270] on button "Save and Continue" at bounding box center [648, 279] width 104 height 29
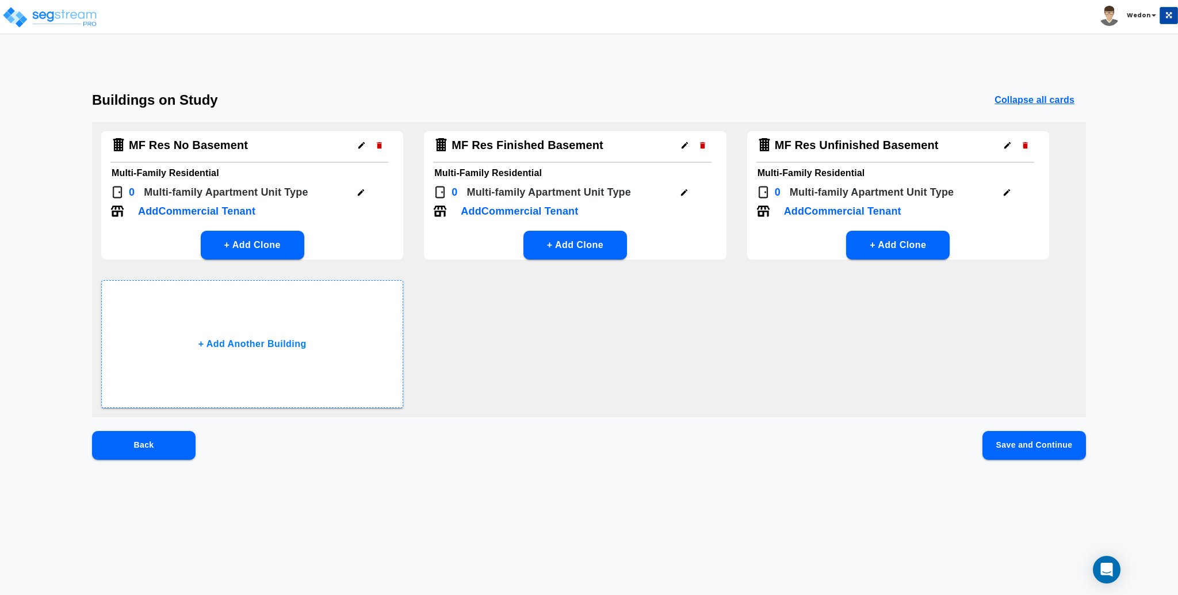
click at [1051, 443] on button "Save and Continue" at bounding box center [1035, 445] width 104 height 29
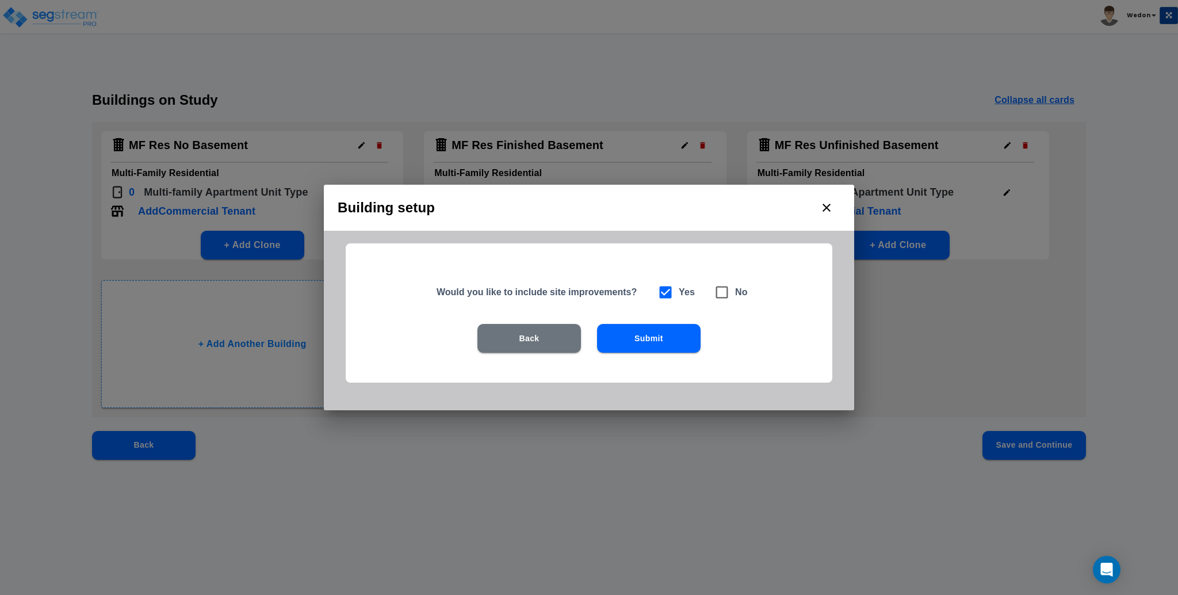
click at [713, 296] on span at bounding box center [722, 292] width 26 height 26
checkbox input "false"
checkbox input "true"
click at [660, 351] on button "Submit" at bounding box center [649, 338] width 104 height 29
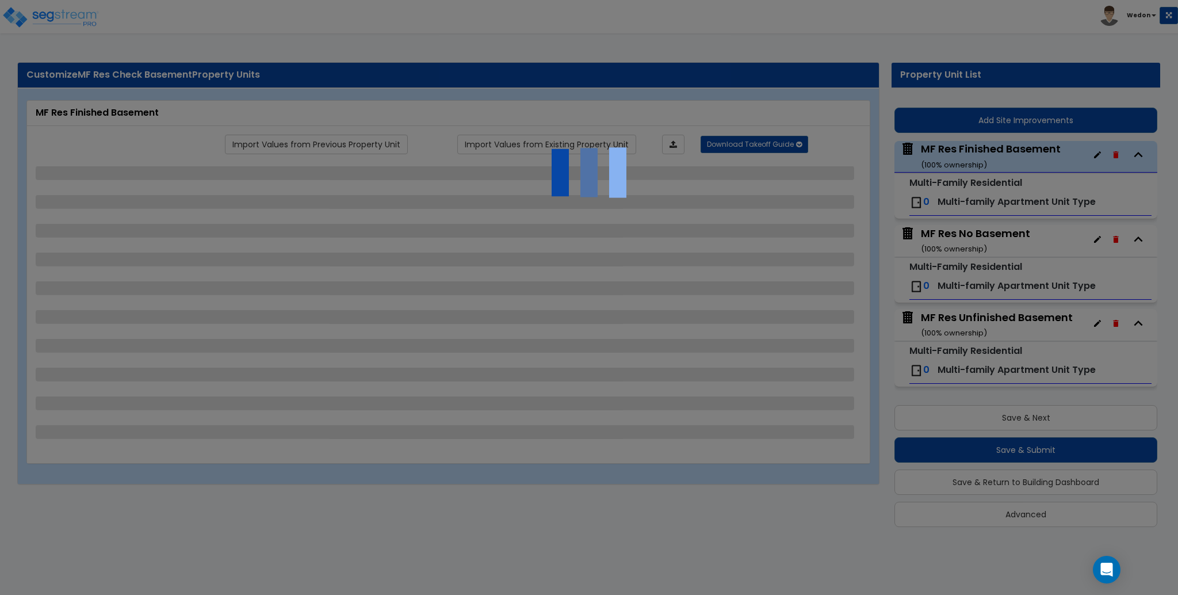
scroll to position [4, 0]
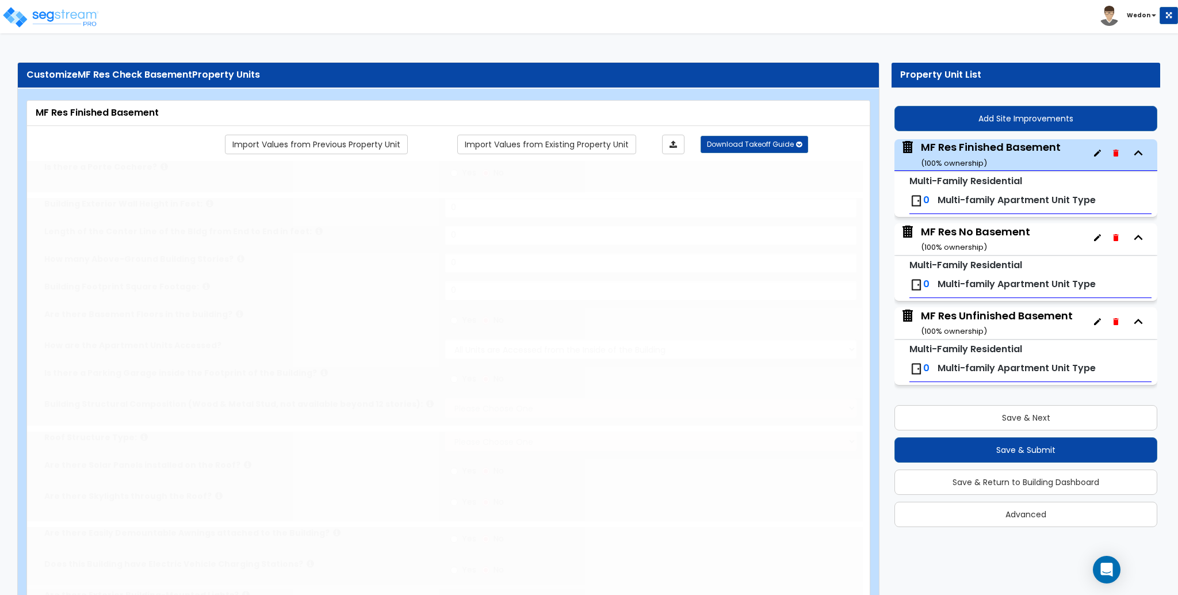
type input "1"
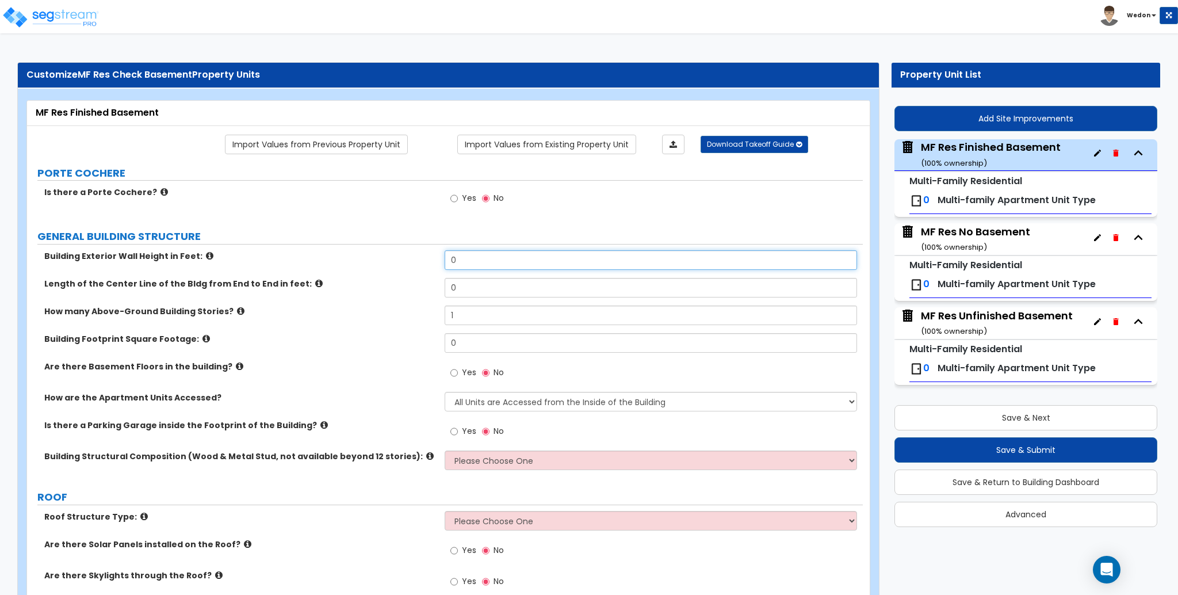
click at [512, 257] on input "0" at bounding box center [651, 260] width 412 height 20
type input "2"
type input "15"
click at [491, 285] on input "0" at bounding box center [651, 288] width 412 height 20
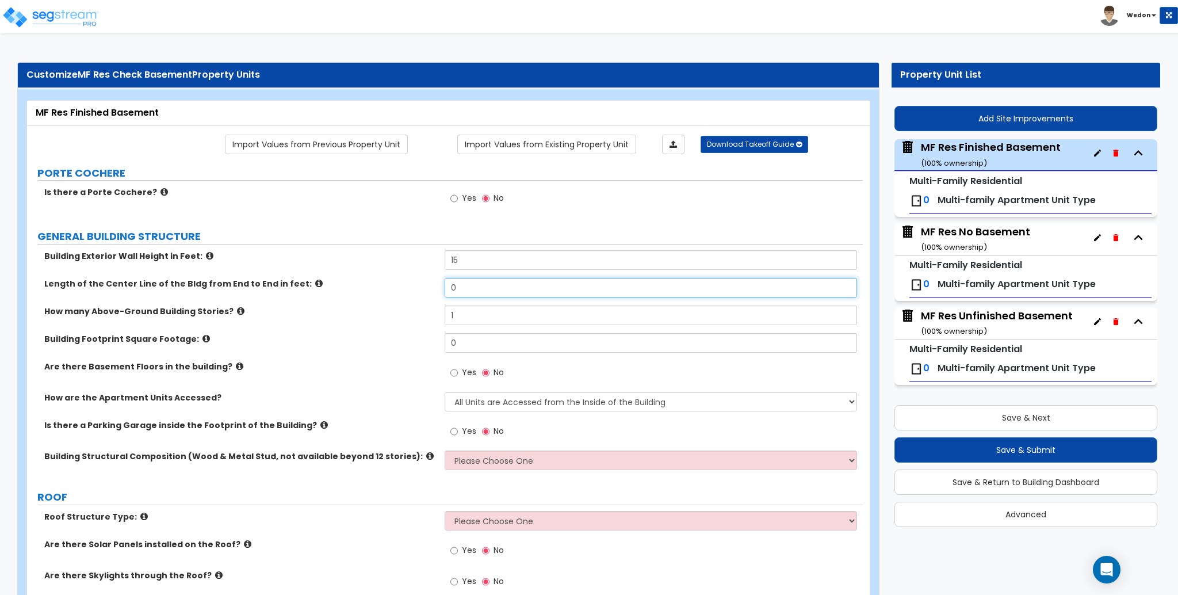
click at [491, 285] on input "0" at bounding box center [651, 288] width 412 height 20
type input "90"
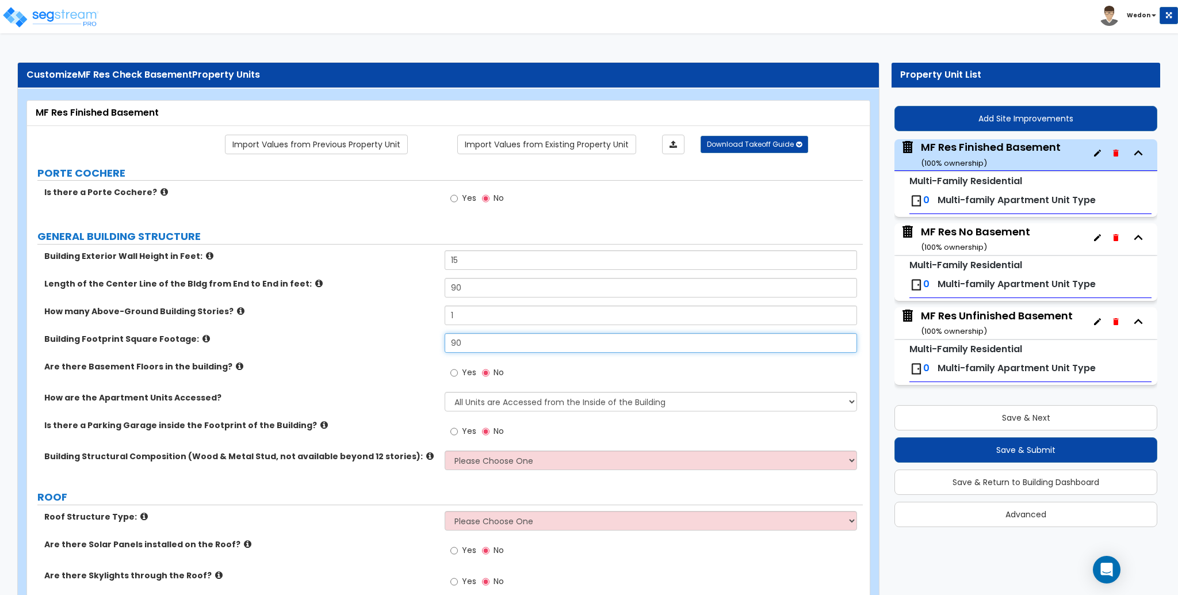
type input "9"
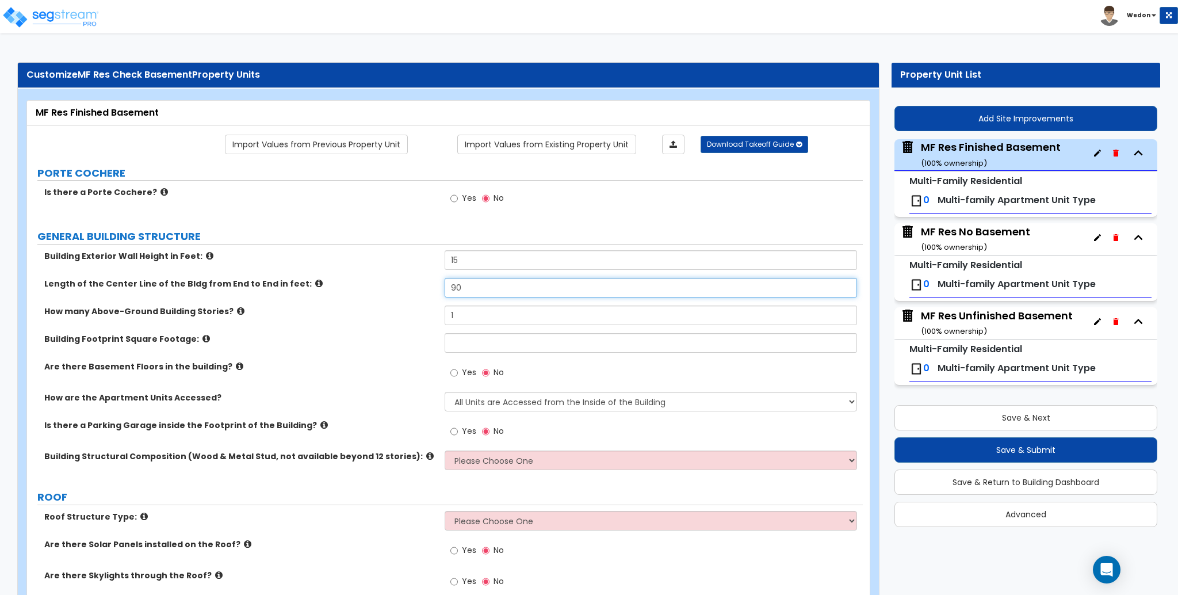
click at [491, 285] on input "90" at bounding box center [651, 288] width 412 height 20
type input "50"
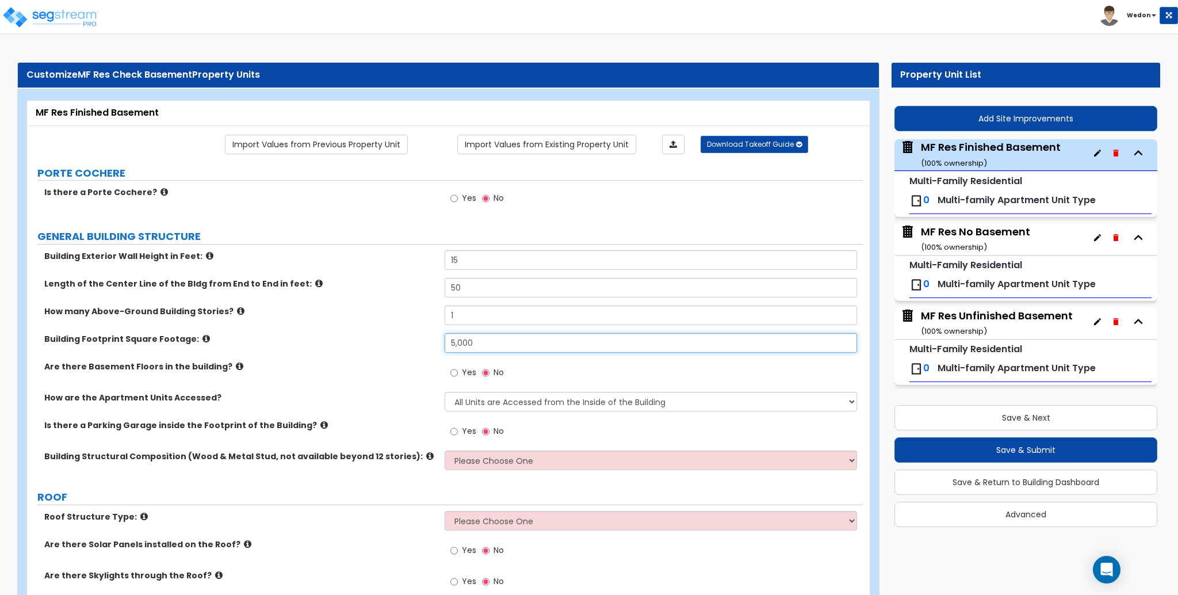
type input "5,000"
click at [464, 370] on span "Yes" at bounding box center [469, 373] width 14 height 12
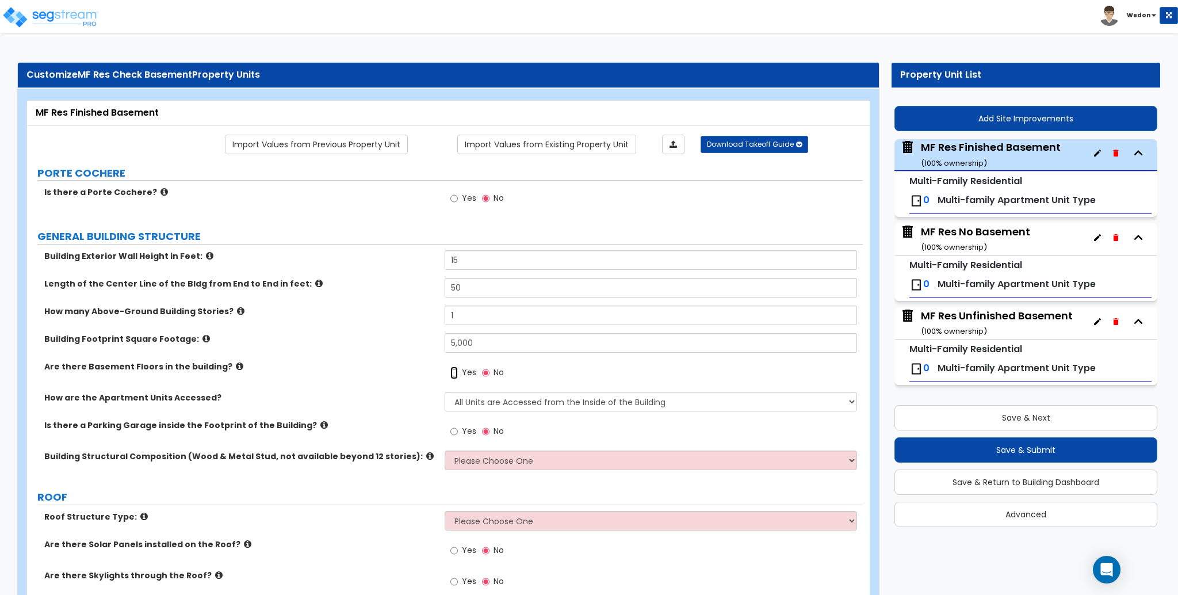
click at [458, 370] on input "Yes" at bounding box center [454, 373] width 7 height 13
radio input "true"
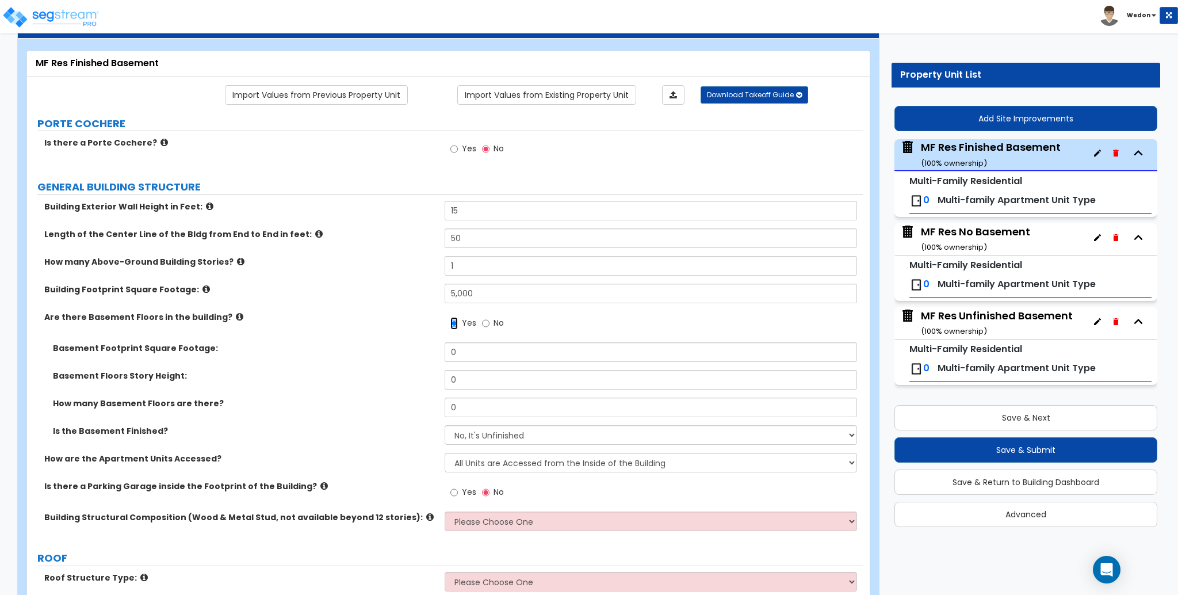
scroll to position [52, 0]
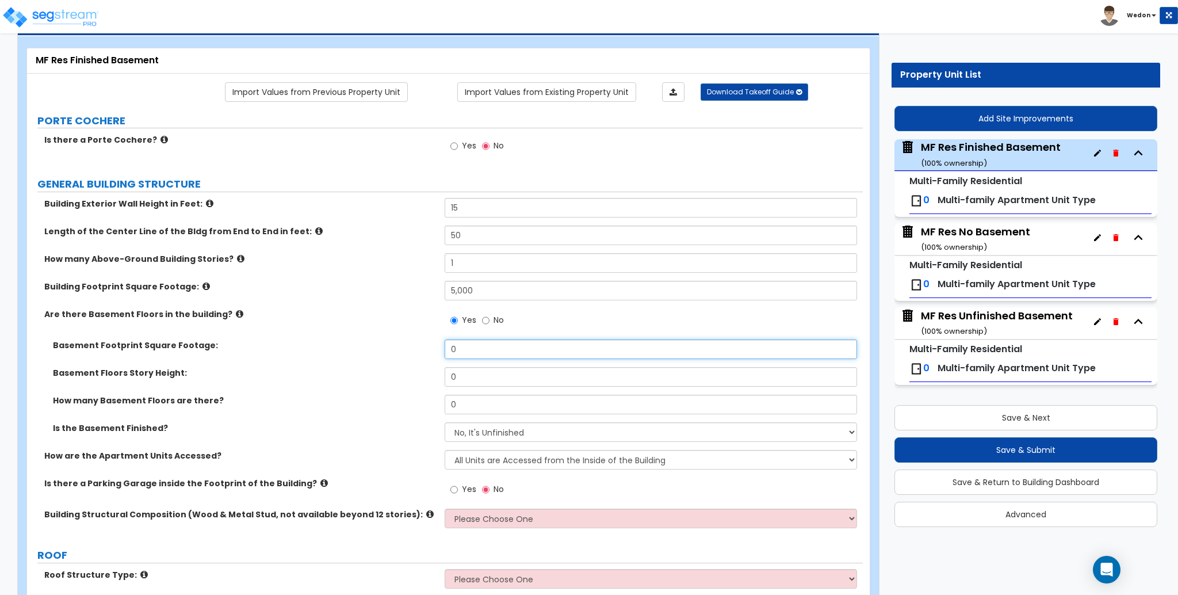
click at [468, 341] on input "0" at bounding box center [651, 350] width 412 height 20
type input "5,000"
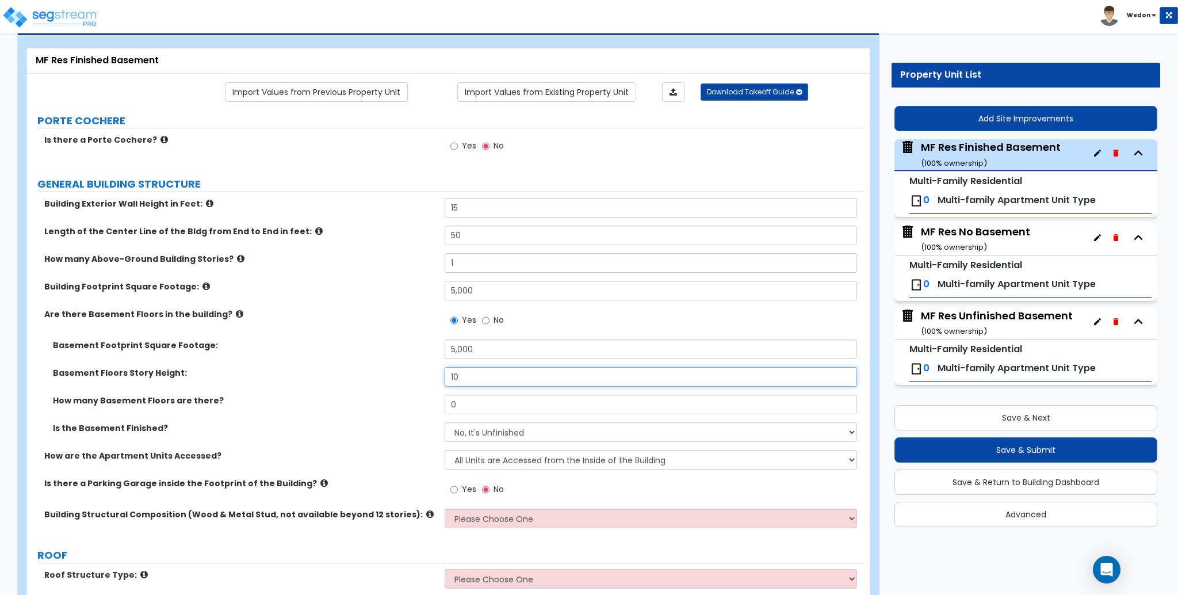
type input "10"
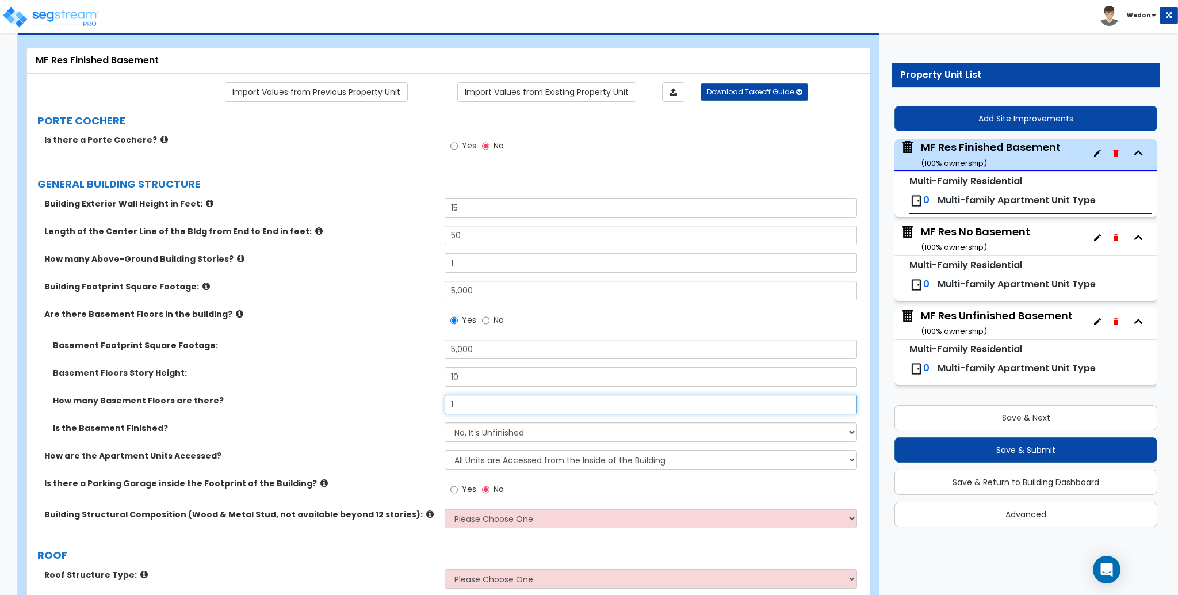
type input "1"
click at [495, 321] on span "No" at bounding box center [499, 320] width 10 height 12
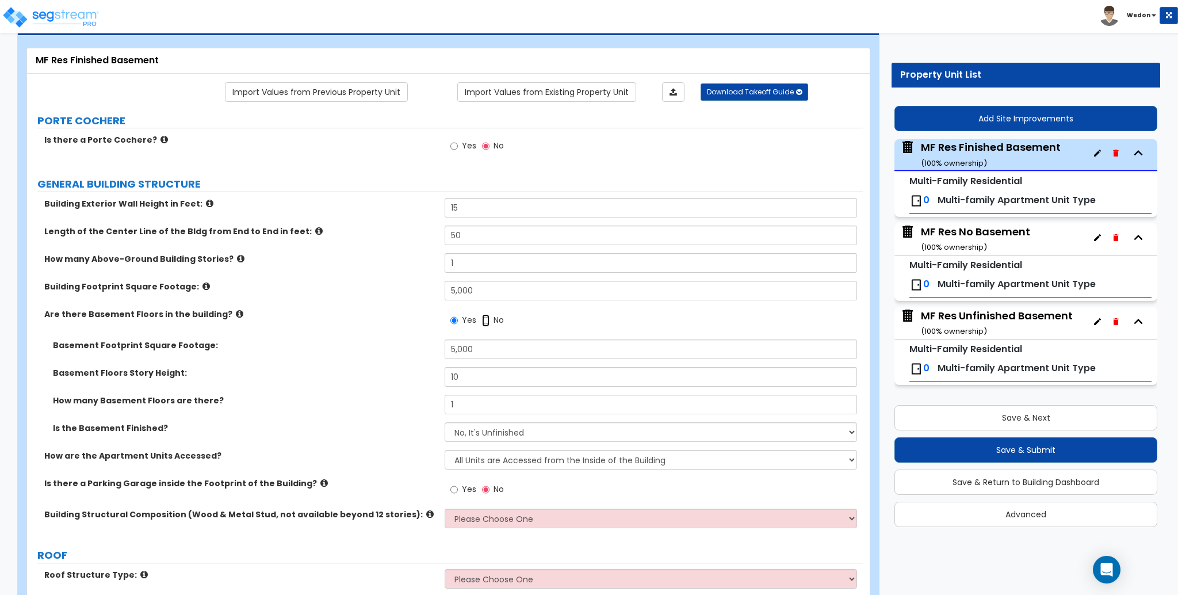
click at [490, 321] on input "No" at bounding box center [485, 320] width 7 height 13
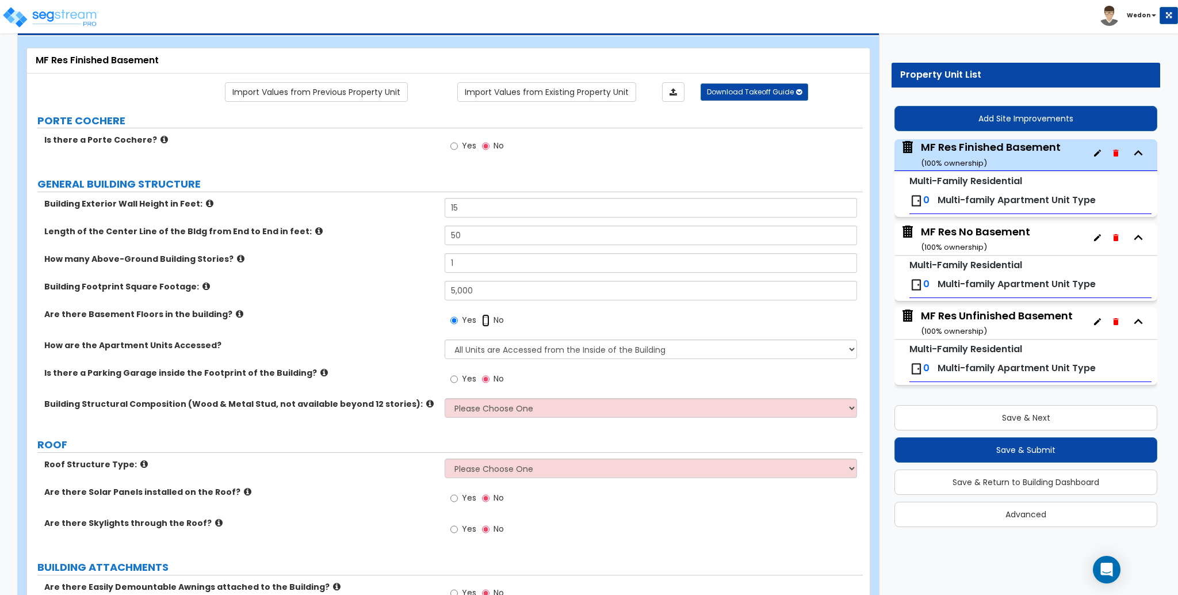
radio input "false"
radio input "true"
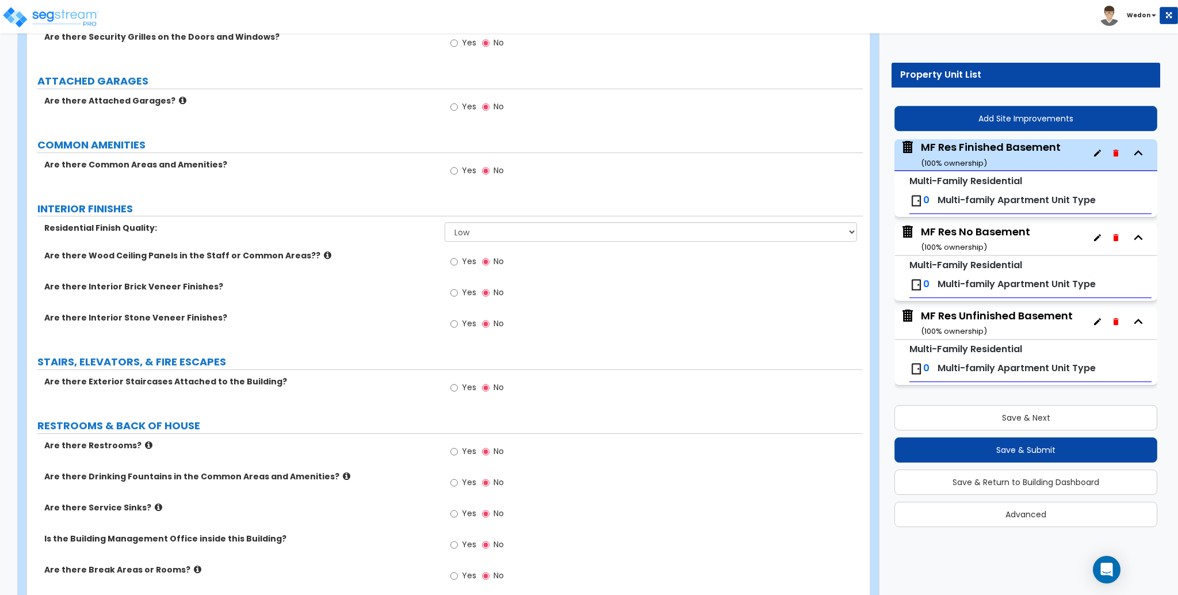
scroll to position [1153, 0]
click at [464, 164] on span "Yes" at bounding box center [469, 170] width 14 height 12
click at [458, 164] on input "Yes" at bounding box center [454, 170] width 7 height 13
radio input "true"
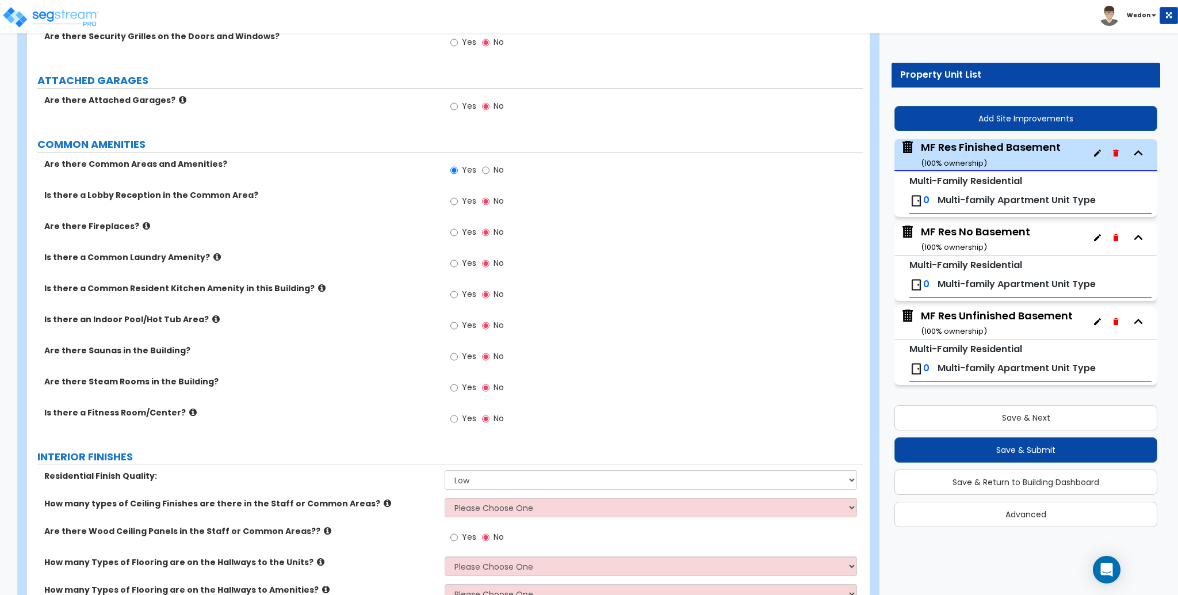
click at [464, 260] on span "Yes" at bounding box center [469, 263] width 14 height 12
click at [458, 260] on input "Yes" at bounding box center [454, 263] width 7 height 13
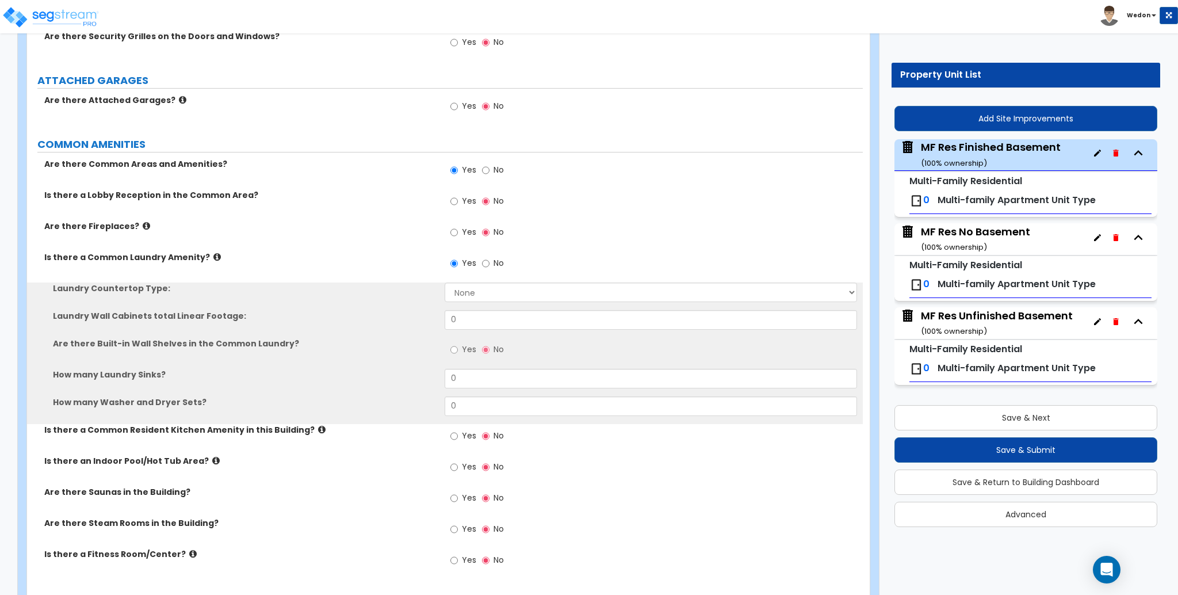
click at [468, 265] on span "Yes" at bounding box center [469, 263] width 14 height 12
click at [458, 265] on input "Yes" at bounding box center [454, 263] width 7 height 13
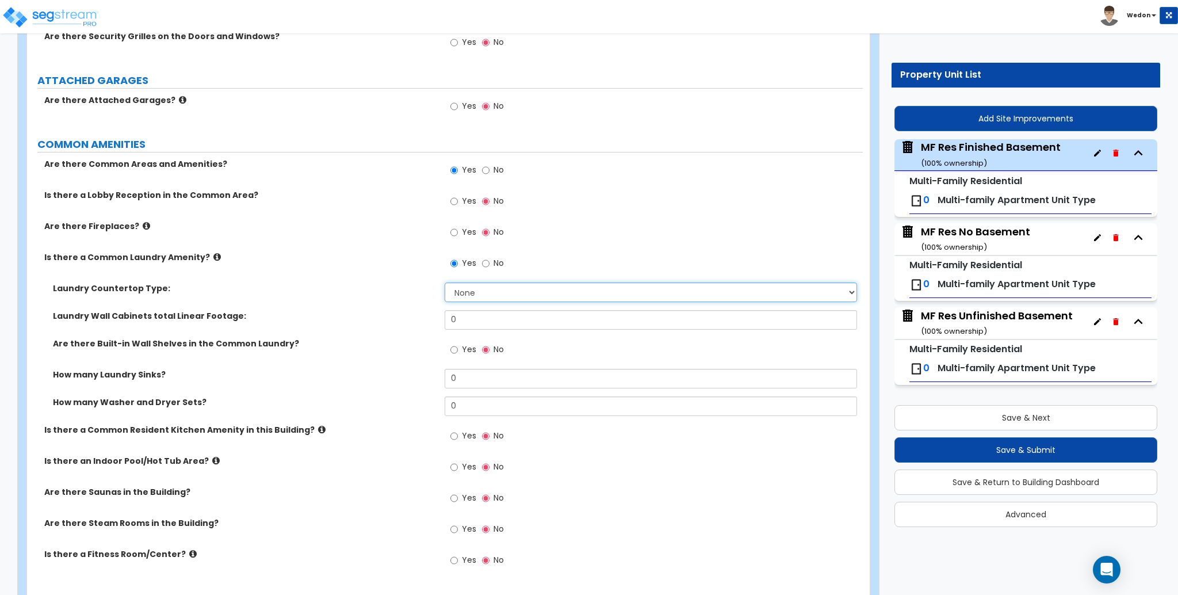
click at [485, 293] on select "None Plastic Laminate Solid Surface Stone Quartz Marble Tile Wood Stainless Ste…" at bounding box center [651, 293] width 412 height 20
click at [295, 272] on div "Is there a Common Laundry Amenity? Yes No" at bounding box center [445, 266] width 836 height 31
click at [490, 259] on label "No" at bounding box center [493, 265] width 22 height 20
click at [490, 259] on input "No" at bounding box center [485, 263] width 7 height 13
radio input "false"
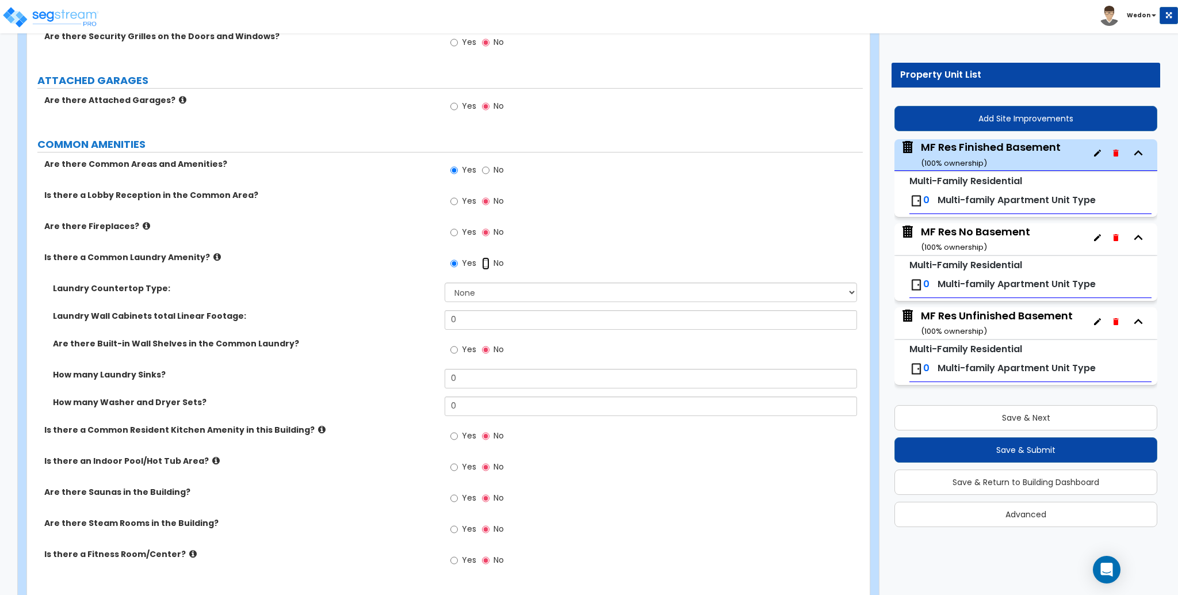
radio input "true"
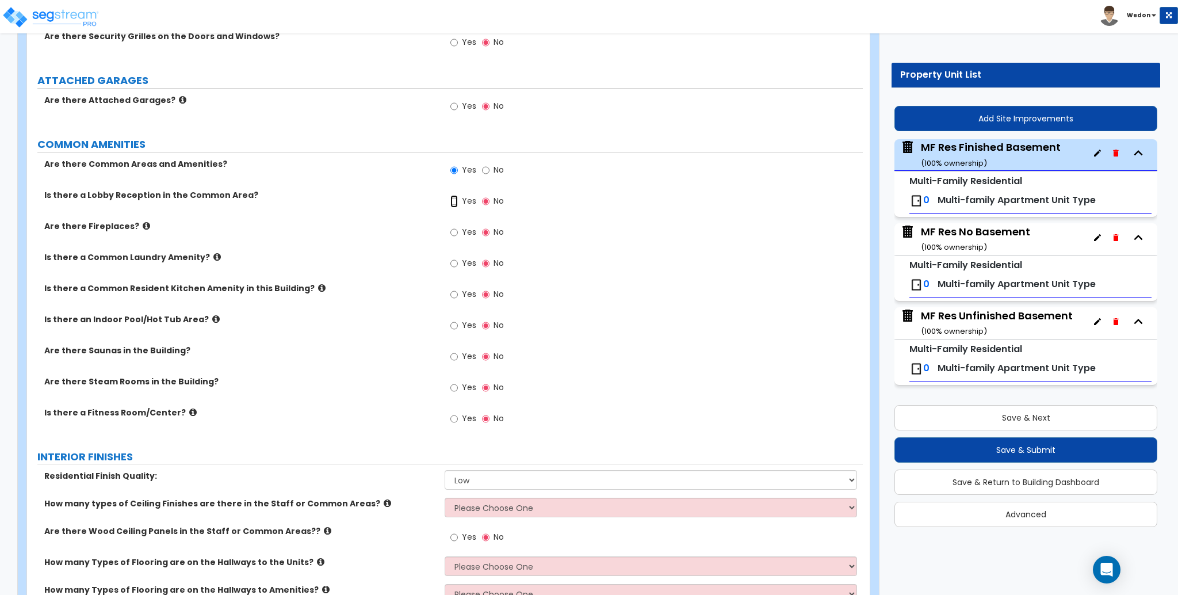
click at [455, 200] on input "Yes" at bounding box center [454, 201] width 7 height 13
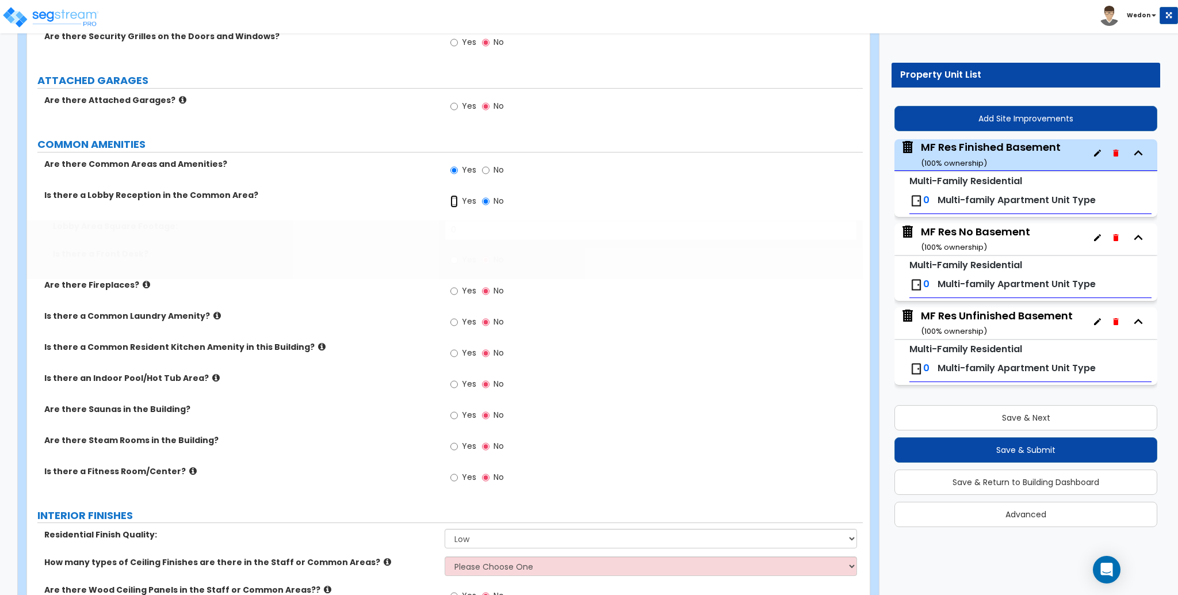
radio input "true"
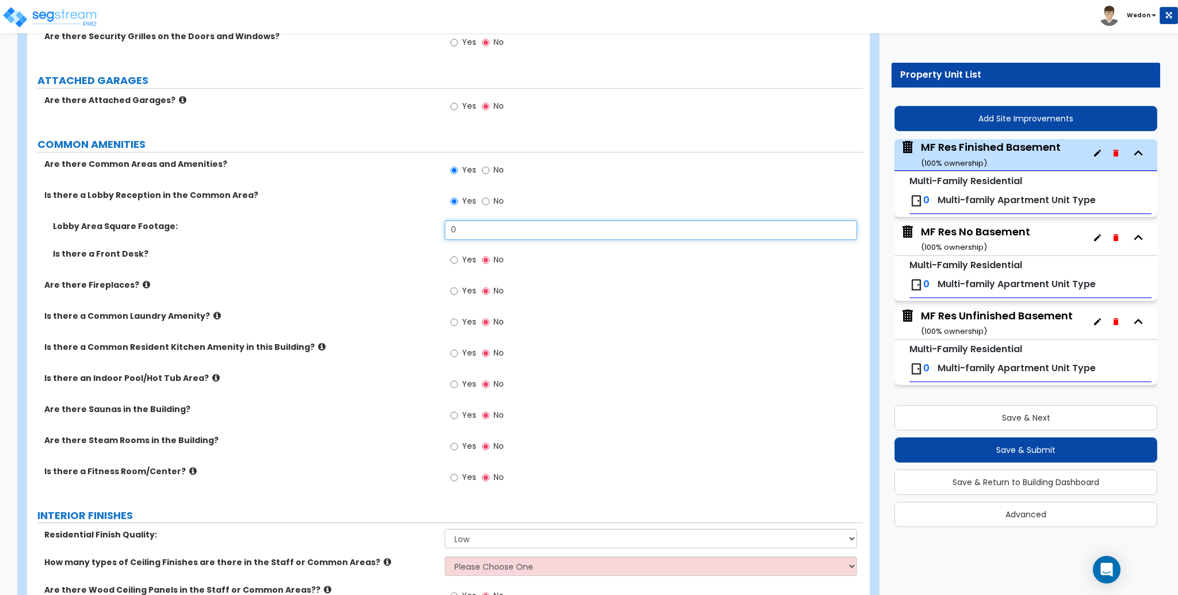
click at [499, 229] on input "0" at bounding box center [651, 230] width 412 height 20
type input "1"
type input "500"
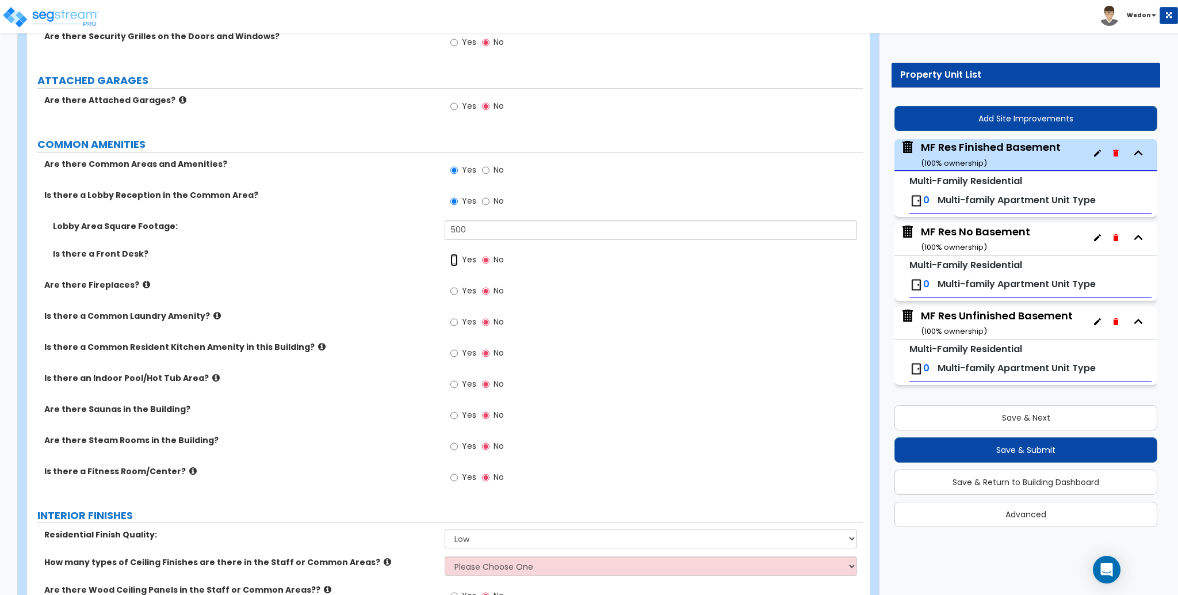
click at [457, 257] on input "Yes" at bounding box center [454, 260] width 7 height 13
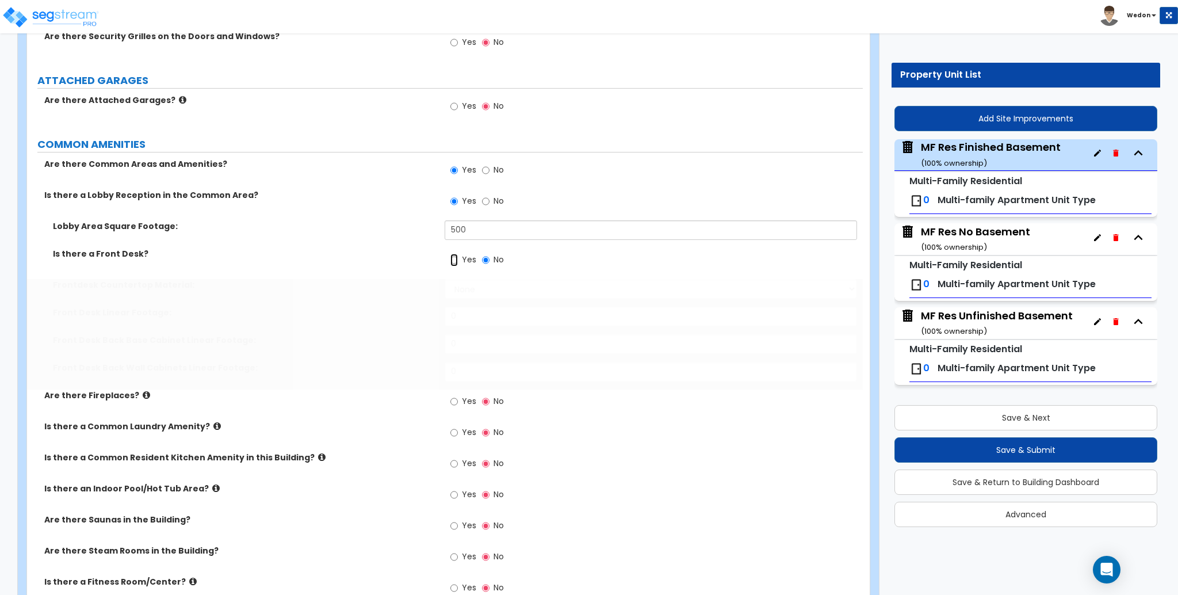
radio input "true"
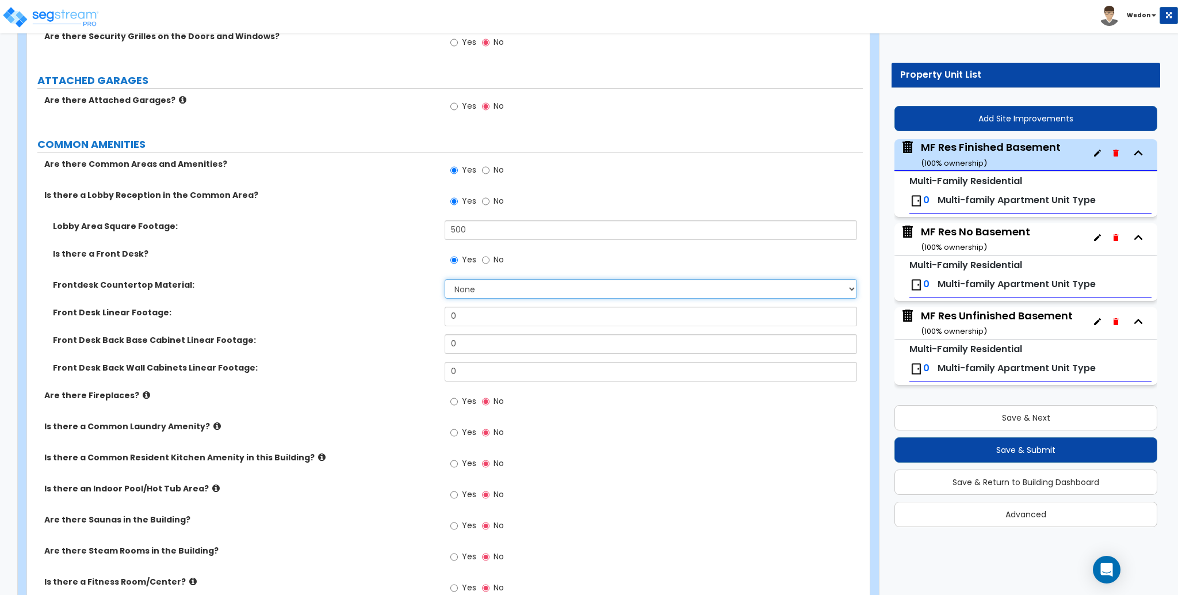
click at [476, 296] on select "None Plastic Laminate Solid Surface Stone Quartz Marble Tile Wood Stainless Ste…" at bounding box center [651, 289] width 412 height 20
select select "2"
click at [445, 279] on select "None Plastic Laminate Solid Surface Stone Quartz Marble Tile Wood Stainless Ste…" at bounding box center [651, 289] width 412 height 20
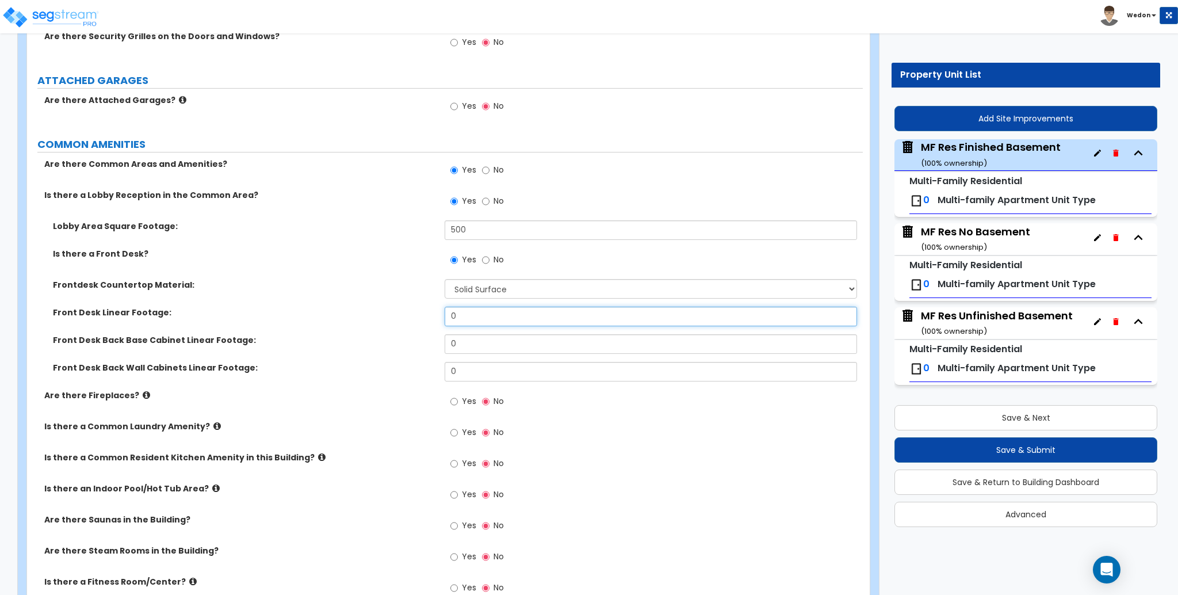
click at [466, 315] on input "0" at bounding box center [651, 317] width 412 height 20
type input "12"
click at [470, 333] on div "Front Desk Linear Footage: 12" at bounding box center [445, 321] width 836 height 28
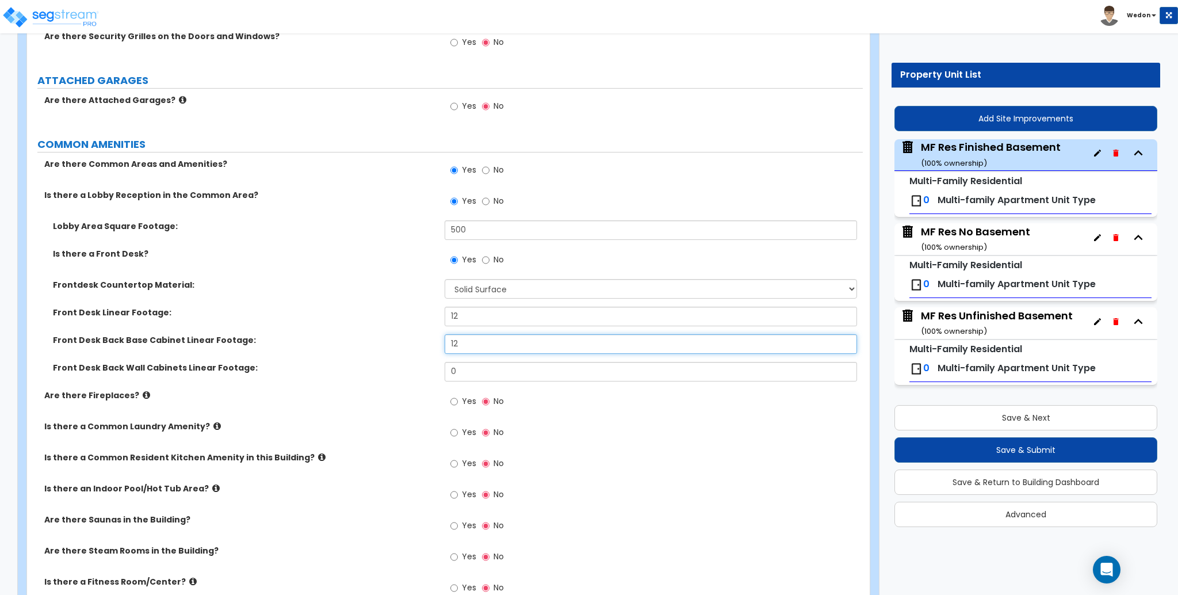
type input "12"
click at [454, 343] on input "12" at bounding box center [651, 344] width 412 height 20
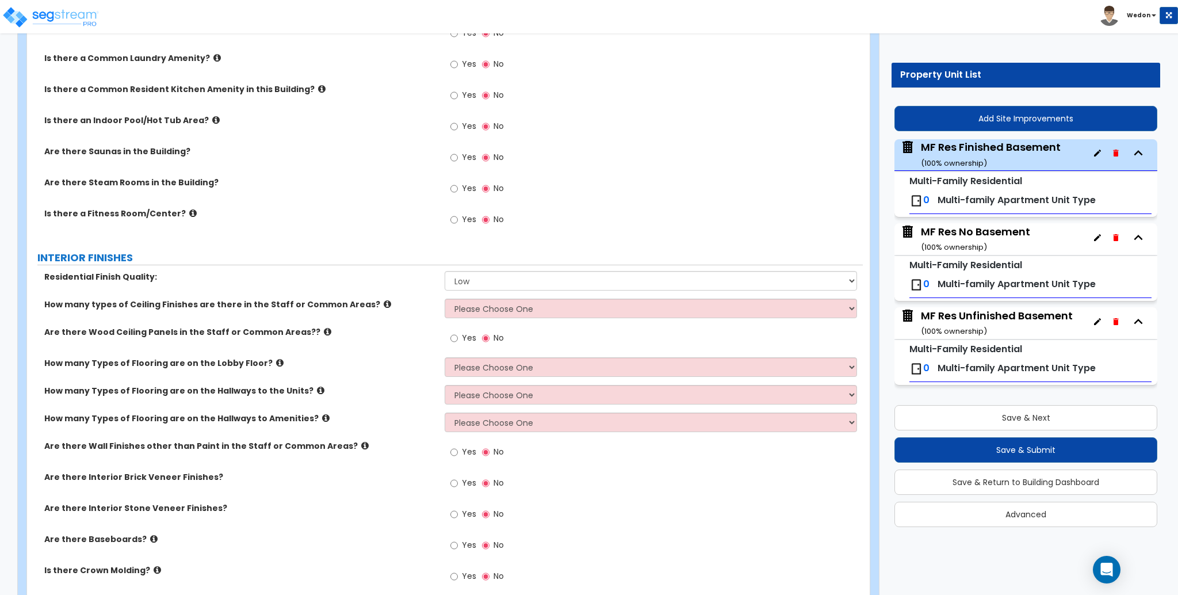
scroll to position [1524, 0]
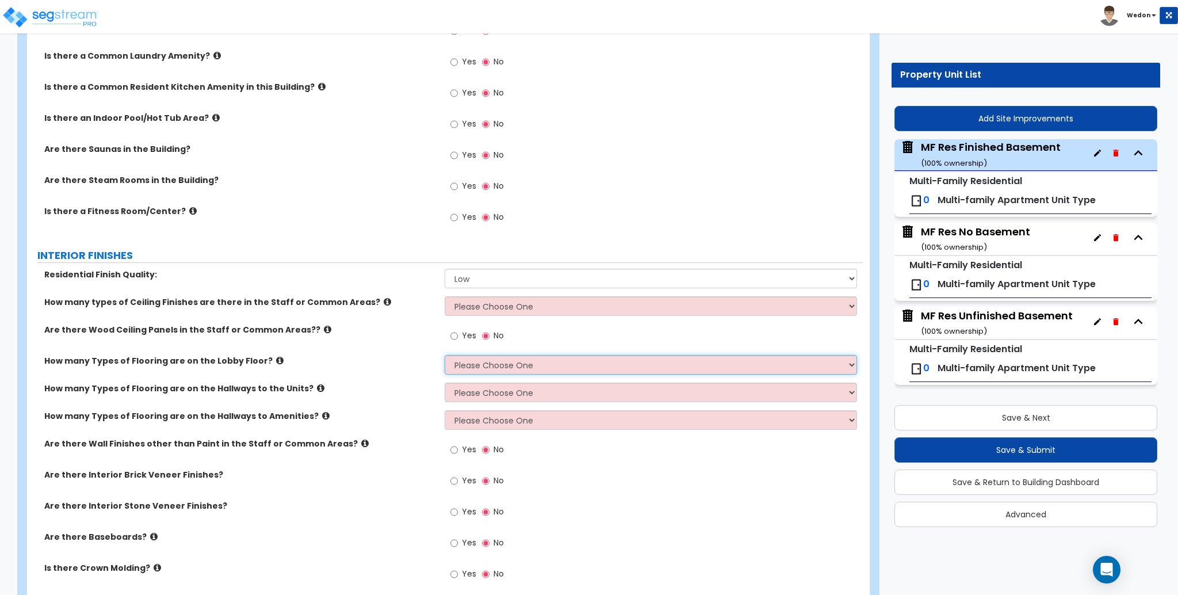
click at [482, 370] on select "Please Choose One 1 2 3" at bounding box center [651, 365] width 412 height 20
select select "1"
click at [445, 355] on select "Please Choose One 1 2 3" at bounding box center [651, 365] width 412 height 20
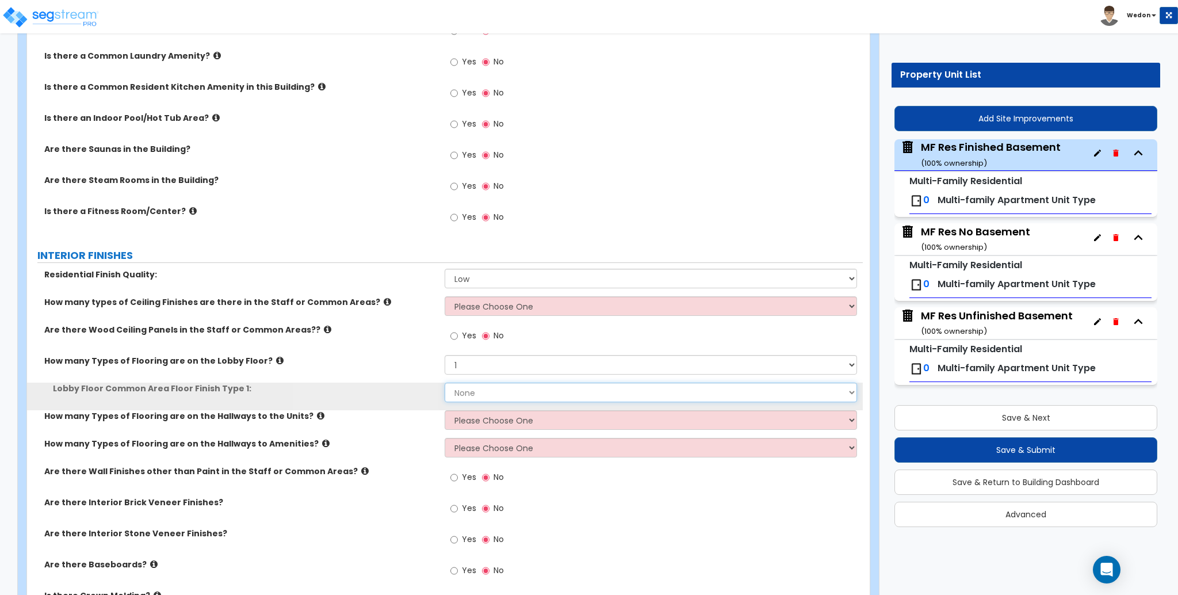
click at [495, 389] on select "None Tile Flooring Hardwood Flooring Resilient Laminate Flooring VCT Flooring S…" at bounding box center [651, 393] width 412 height 20
select select "1"
click at [445, 383] on select "None Tile Flooring Hardwood Flooring Resilient Laminate Flooring VCT Flooring S…" at bounding box center [651, 393] width 412 height 20
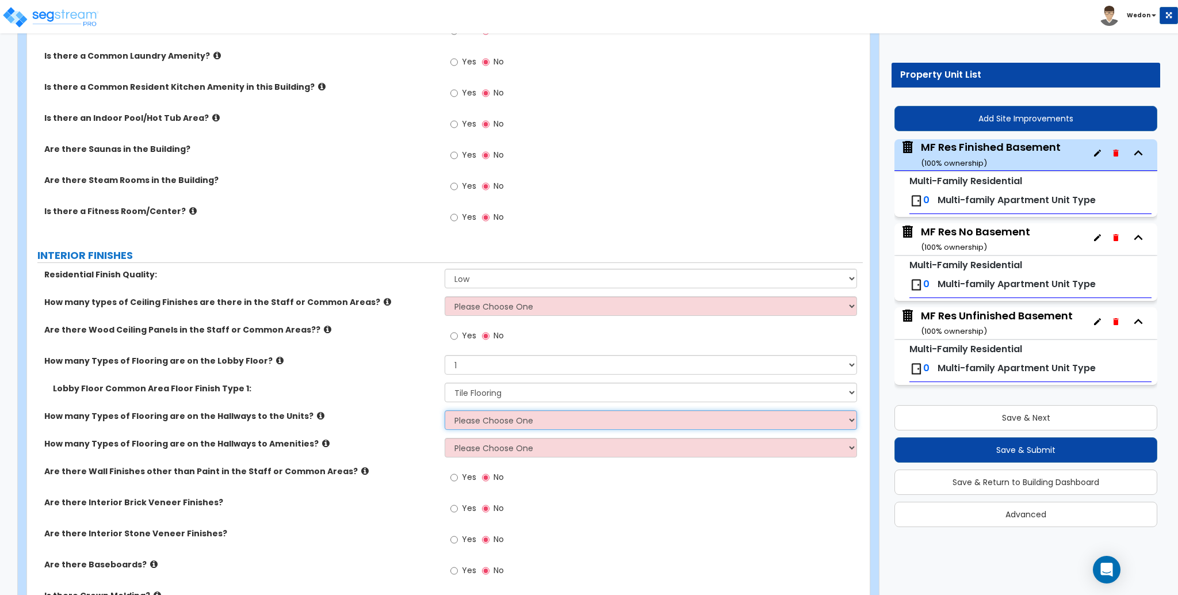
click at [483, 421] on select "Please Choose One 1 2 3" at bounding box center [651, 420] width 412 height 20
select select "1"
click at [445, 410] on select "Please Choose One 1 2 3" at bounding box center [651, 420] width 412 height 20
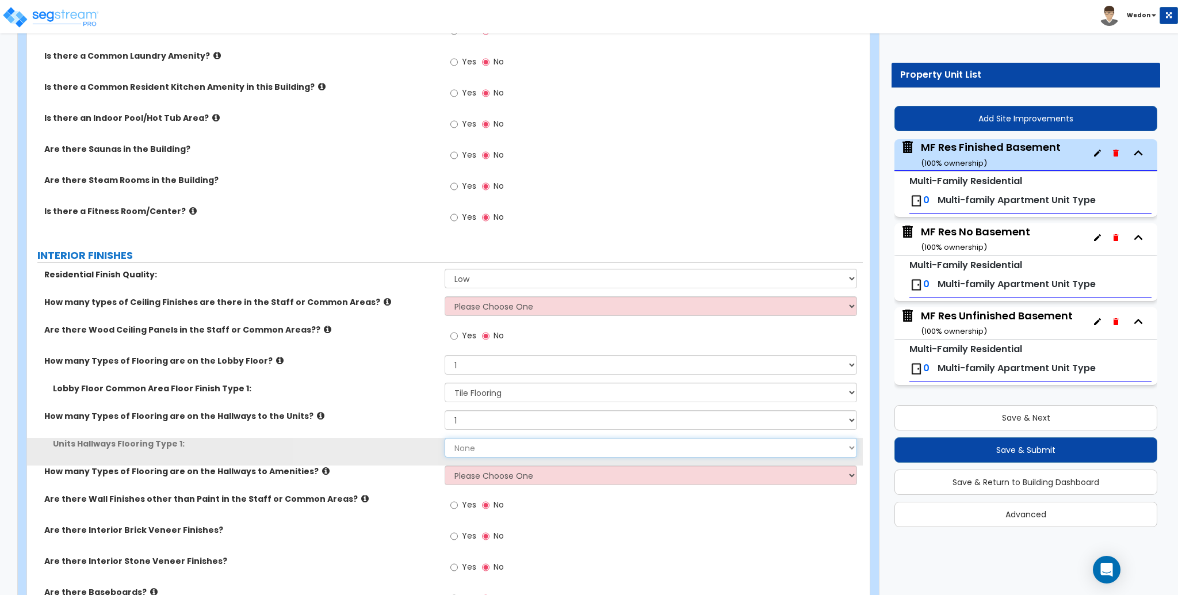
click at [501, 444] on select "None Tile Flooring Hardwood Flooring Resilient Laminate Flooring VCT Flooring S…" at bounding box center [651, 448] width 412 height 20
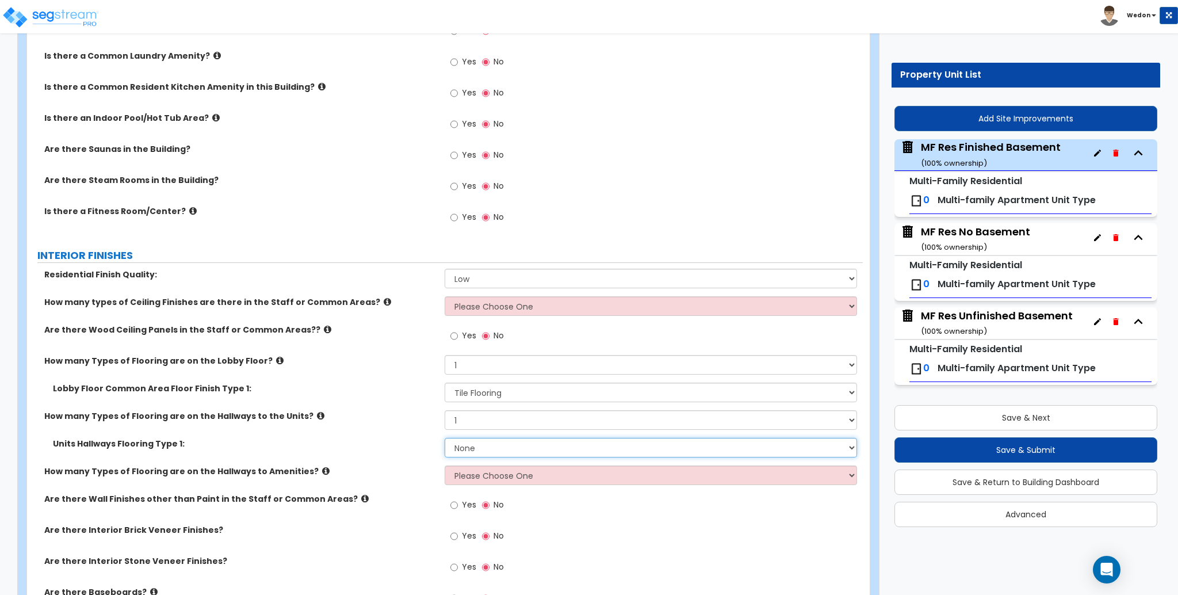
select select "1"
click at [445, 438] on select "None Tile Flooring Hardwood Flooring Resilient Laminate Flooring VCT Flooring S…" at bounding box center [651, 448] width 412 height 20
click at [468, 478] on select "Please Choose One 1 2 3" at bounding box center [651, 476] width 412 height 20
select select "1"
click at [445, 466] on select "Please Choose One 1 2 3" at bounding box center [651, 476] width 412 height 20
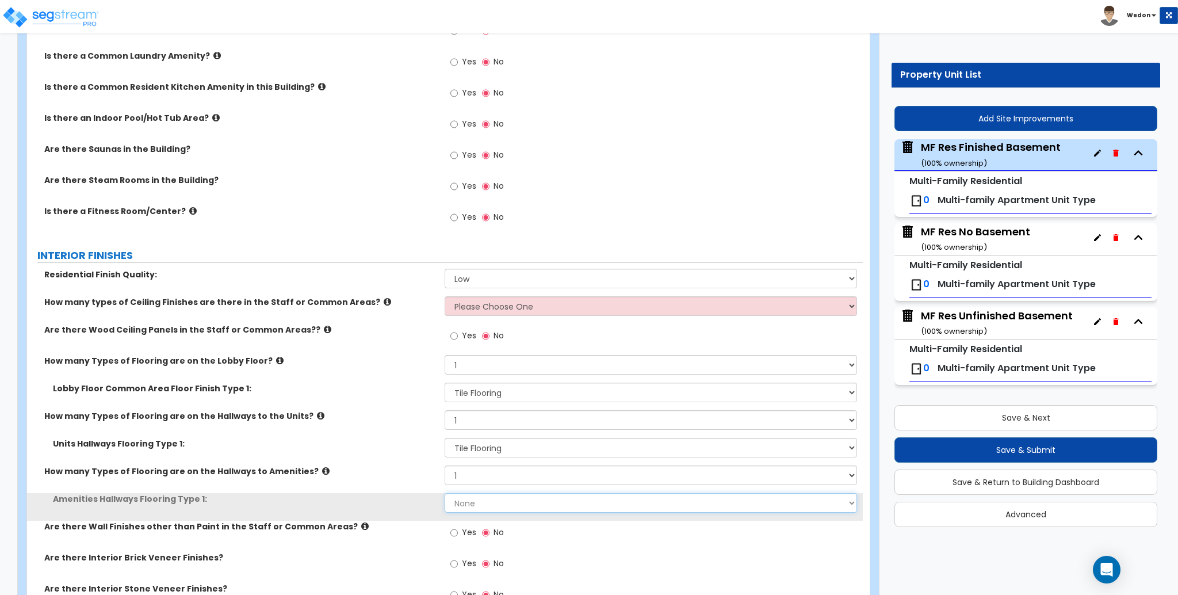
click at [479, 505] on select "None Tile Flooring Hardwood Flooring Resilient Laminate Flooring VCT Flooring S…" at bounding box center [651, 503] width 412 height 20
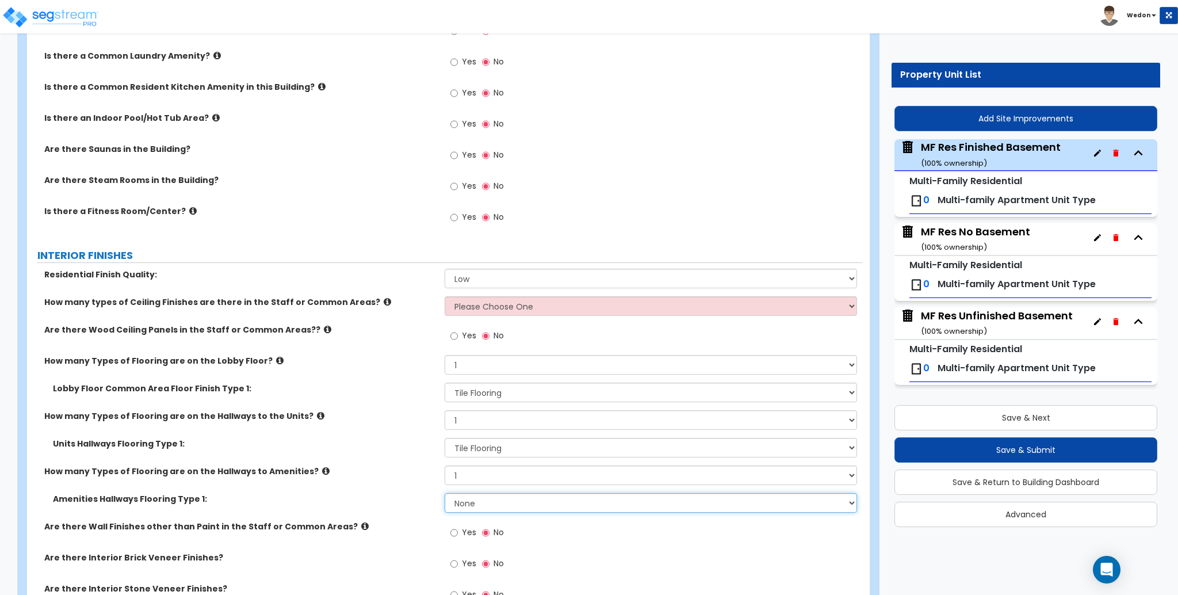
select select "1"
click at [445, 493] on select "None Tile Flooring Hardwood Flooring Resilient Laminate Flooring VCT Flooring S…" at bounding box center [651, 503] width 412 height 20
click at [364, 432] on div "How many Types of Flooring are on the Hallways to the Units? Please Choose One …" at bounding box center [445, 424] width 836 height 28
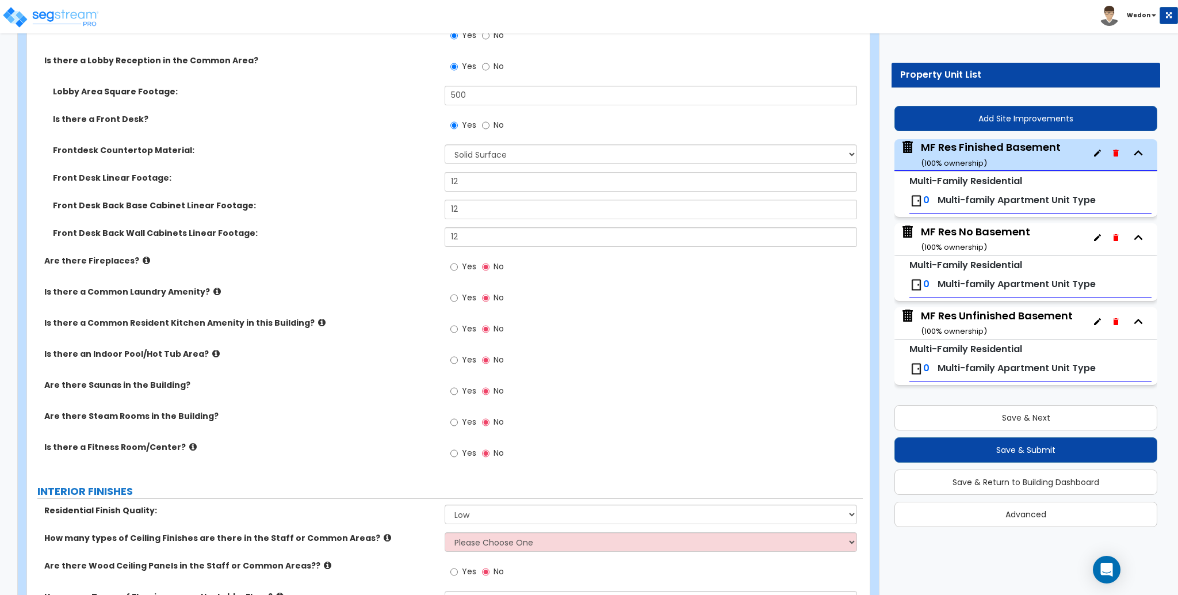
scroll to position [1187, 0]
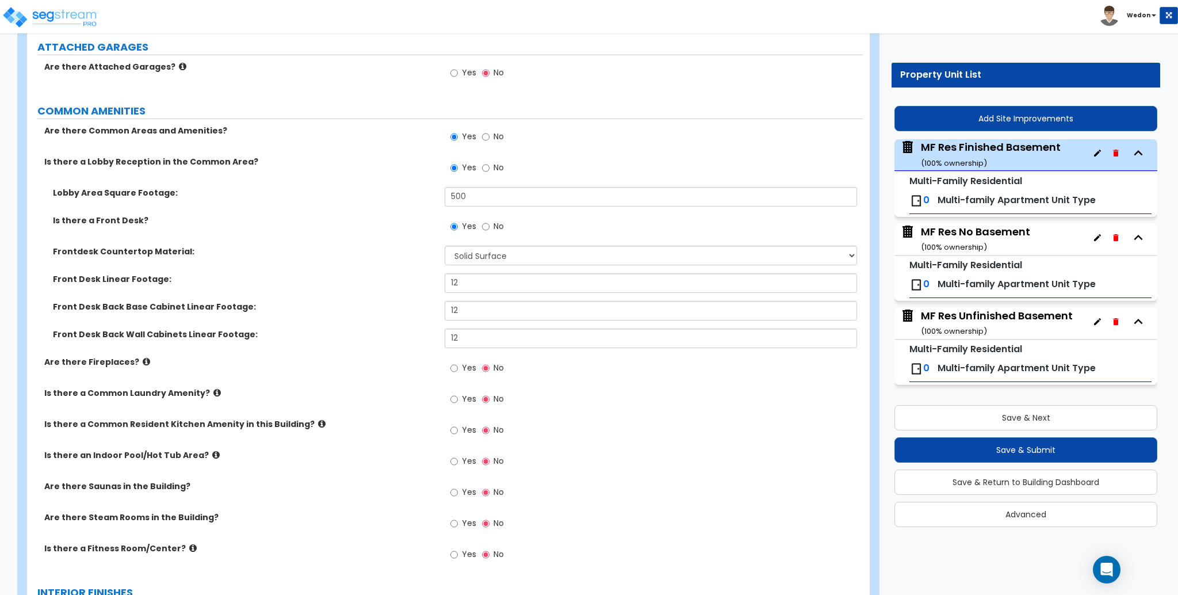
click at [467, 554] on span "Yes" at bounding box center [469, 554] width 14 height 12
click at [458, 554] on input "Yes" at bounding box center [454, 554] width 7 height 13
radio input "true"
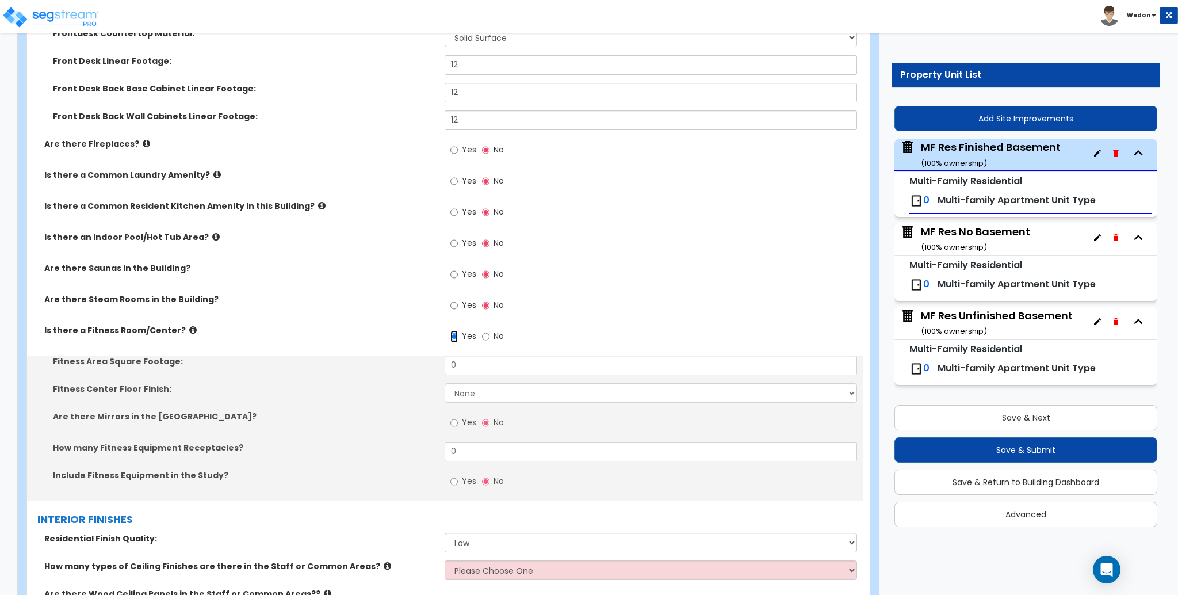
scroll to position [1460, 0]
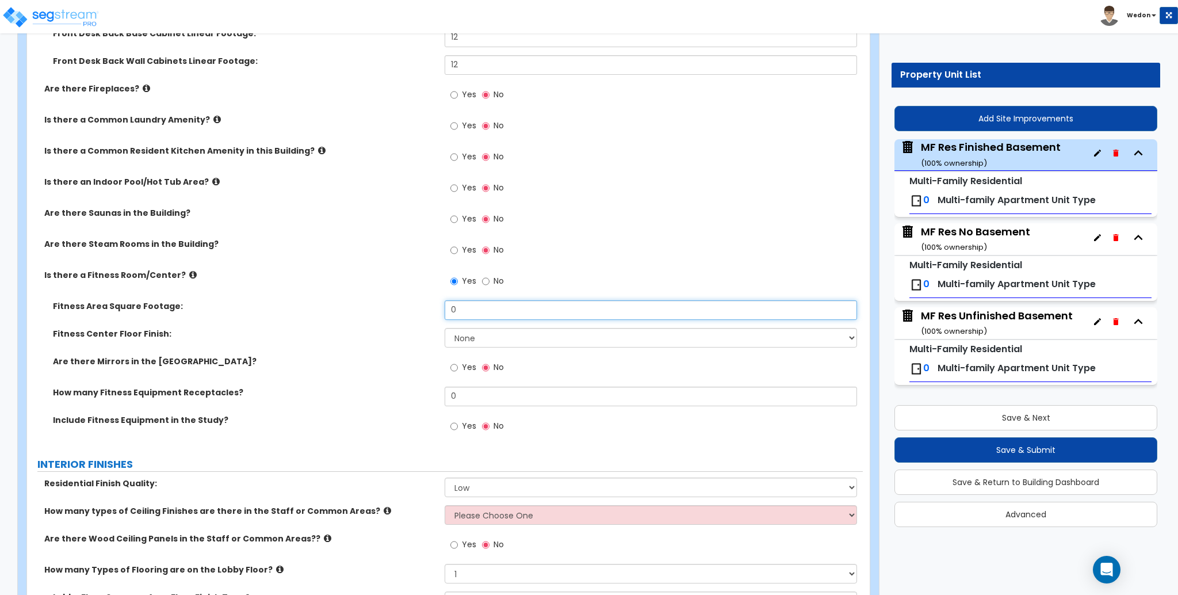
click at [466, 312] on input "0" at bounding box center [651, 310] width 412 height 20
type input "1,000"
click at [490, 339] on select "None Tile Flooring Resilient Laminate Flooring VCT Flooring Sheet Carpet Floori…" at bounding box center [651, 338] width 412 height 20
select select "1"
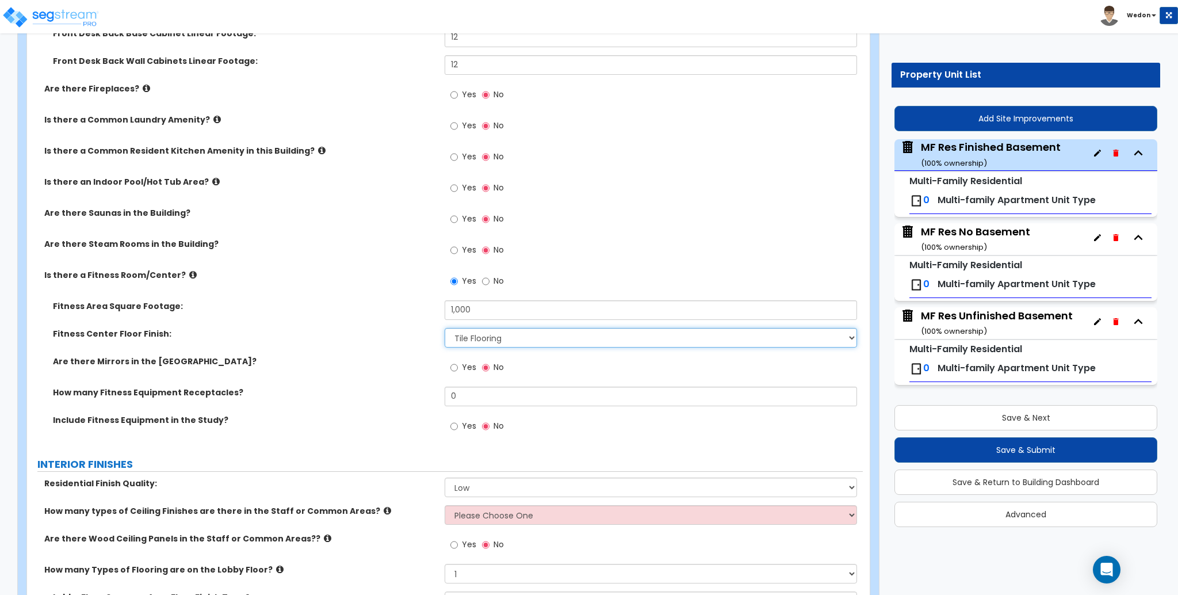
click at [445, 328] on select "None Tile Flooring Resilient Laminate Flooring VCT Flooring Sheet Carpet Floori…" at bounding box center [651, 338] width 412 height 20
click at [410, 340] on div "Fitness Center Floor Finish: None Tile Flooring Resilient Laminate Flooring VCT…" at bounding box center [445, 342] width 836 height 28
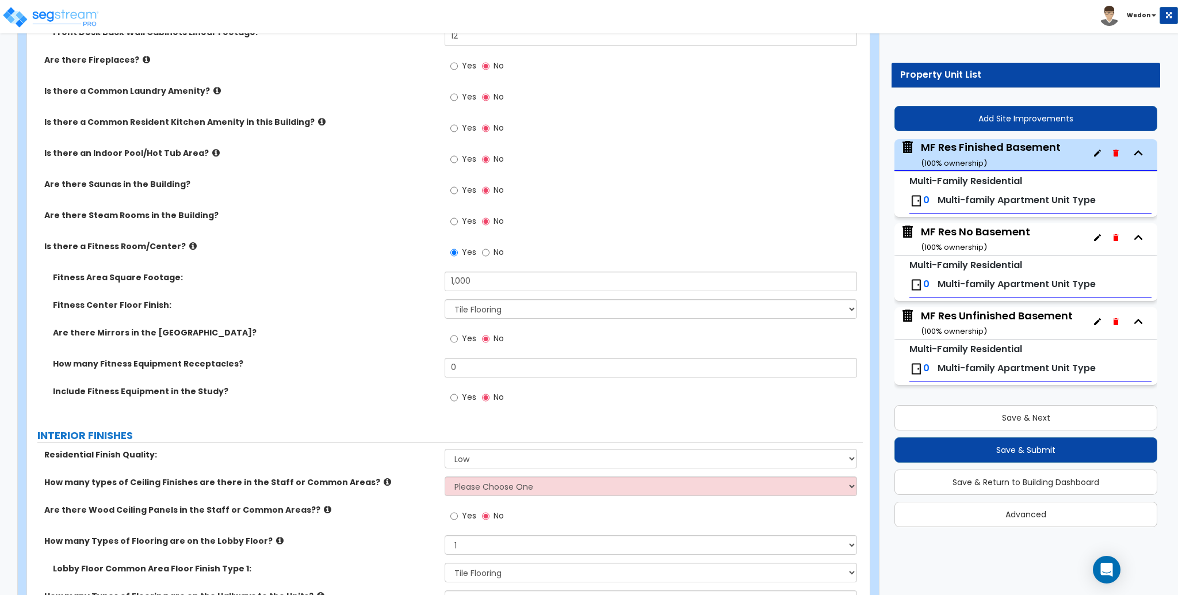
click at [286, 299] on label "Fitness Center Floor Finish:" at bounding box center [244, 305] width 383 height 12
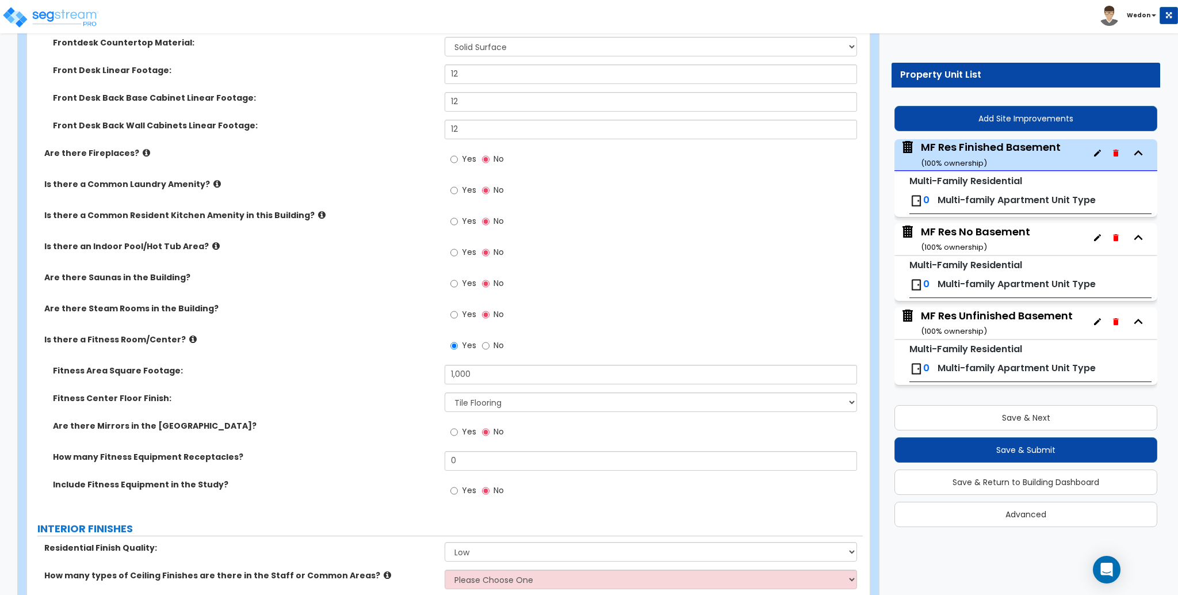
scroll to position [1395, 0]
click at [457, 219] on input "Yes" at bounding box center [454, 222] width 7 height 13
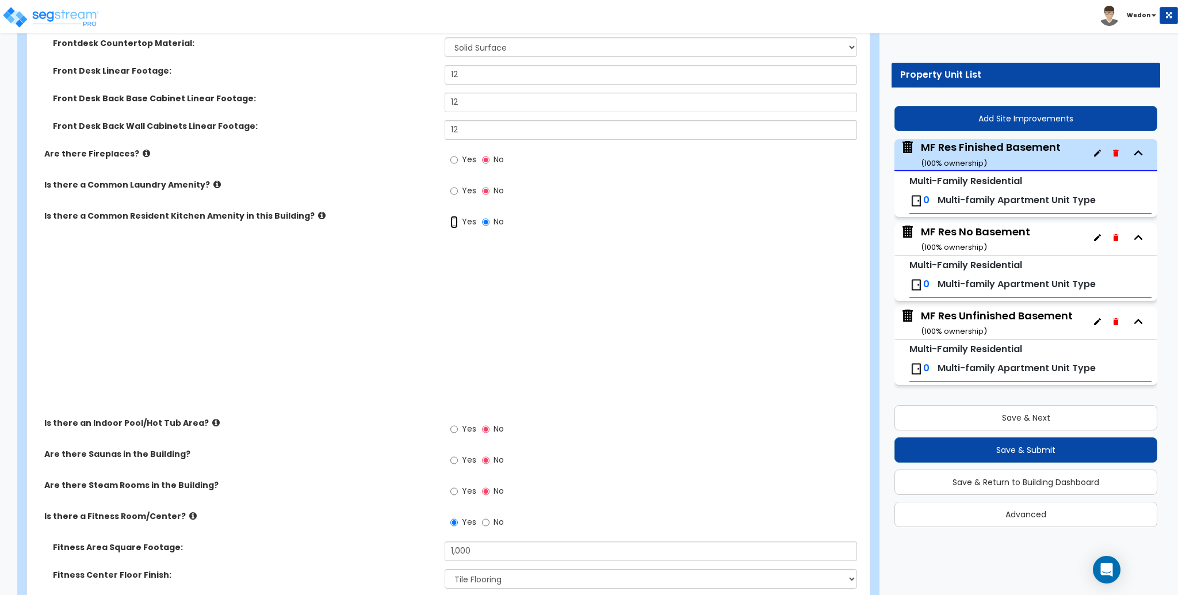
radio input "true"
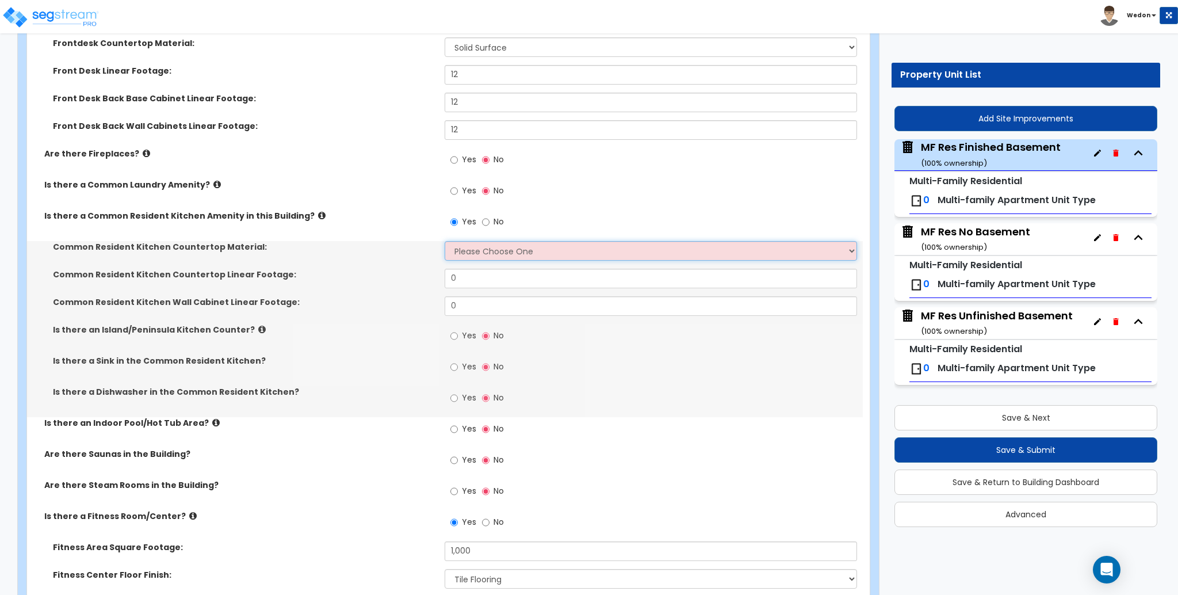
click at [495, 258] on select "Please Choose One Plastic Laminate Solid Surface Stone Quartz Marble Tile Wood …" at bounding box center [651, 251] width 412 height 20
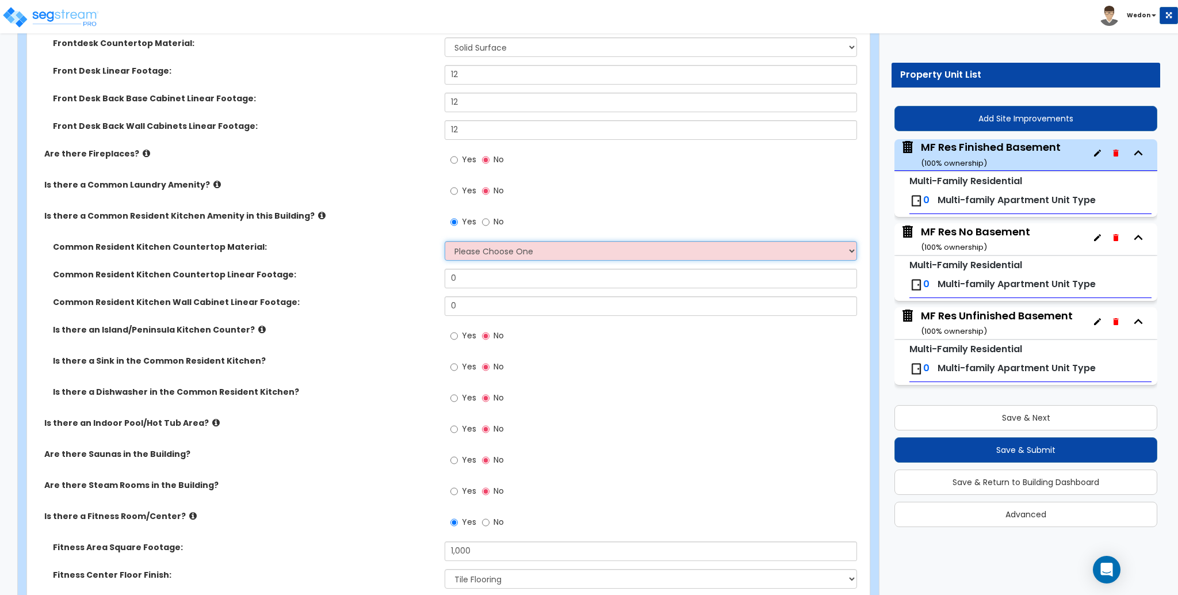
select select "1"
click at [445, 241] on select "Please Choose One Plastic Laminate Solid Surface Stone Quartz Marble Tile Wood …" at bounding box center [651, 251] width 412 height 20
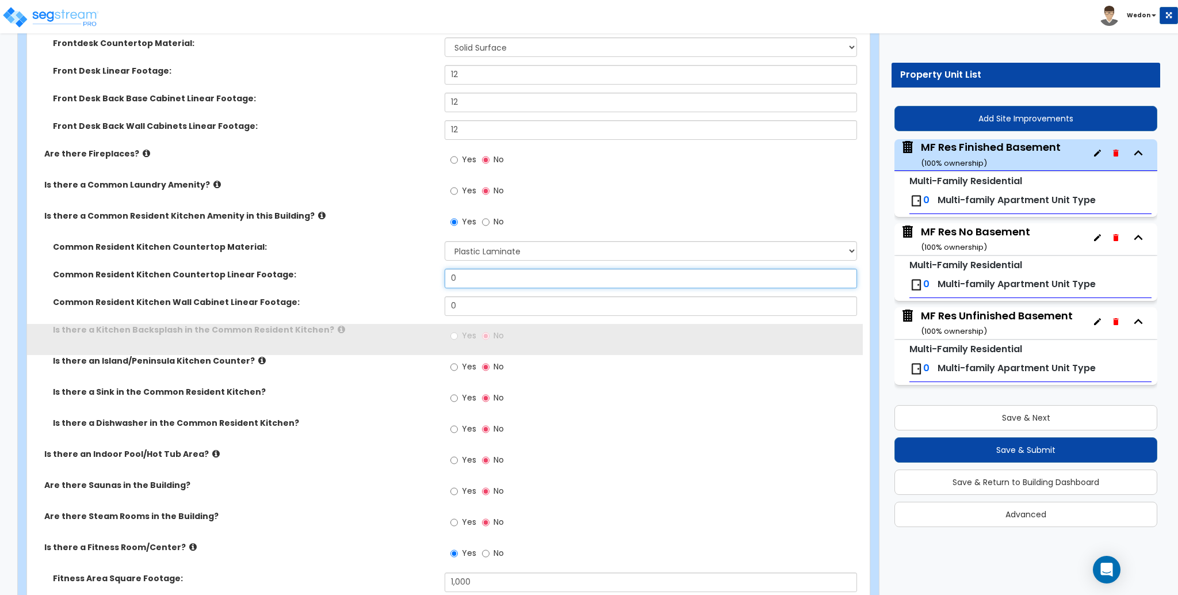
click at [536, 274] on input "0" at bounding box center [651, 279] width 412 height 20
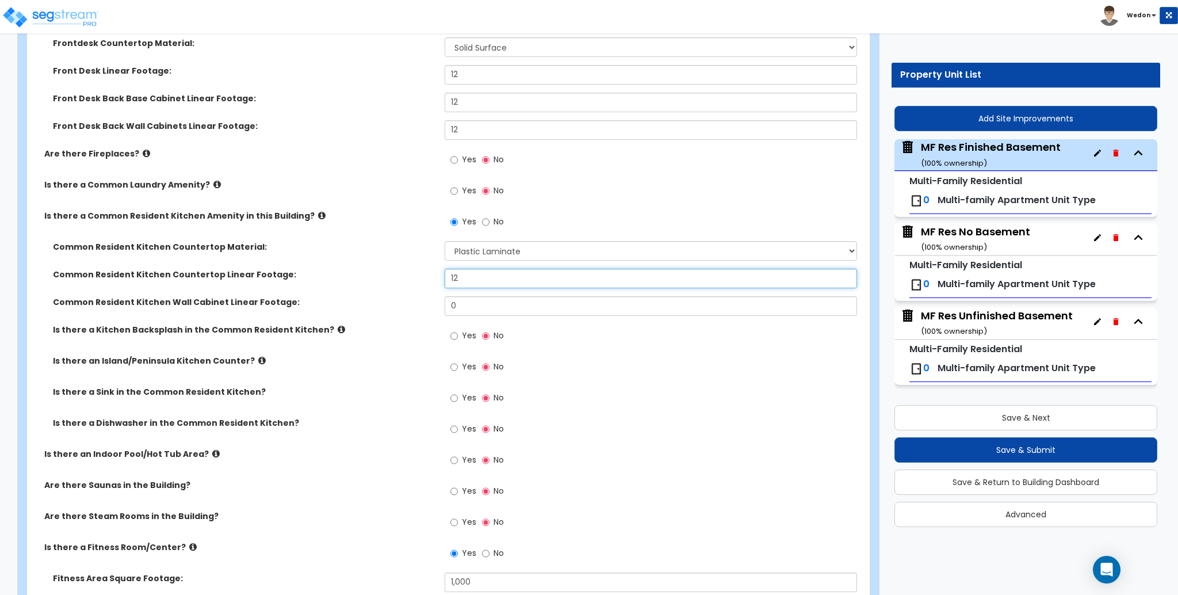
type input "12"
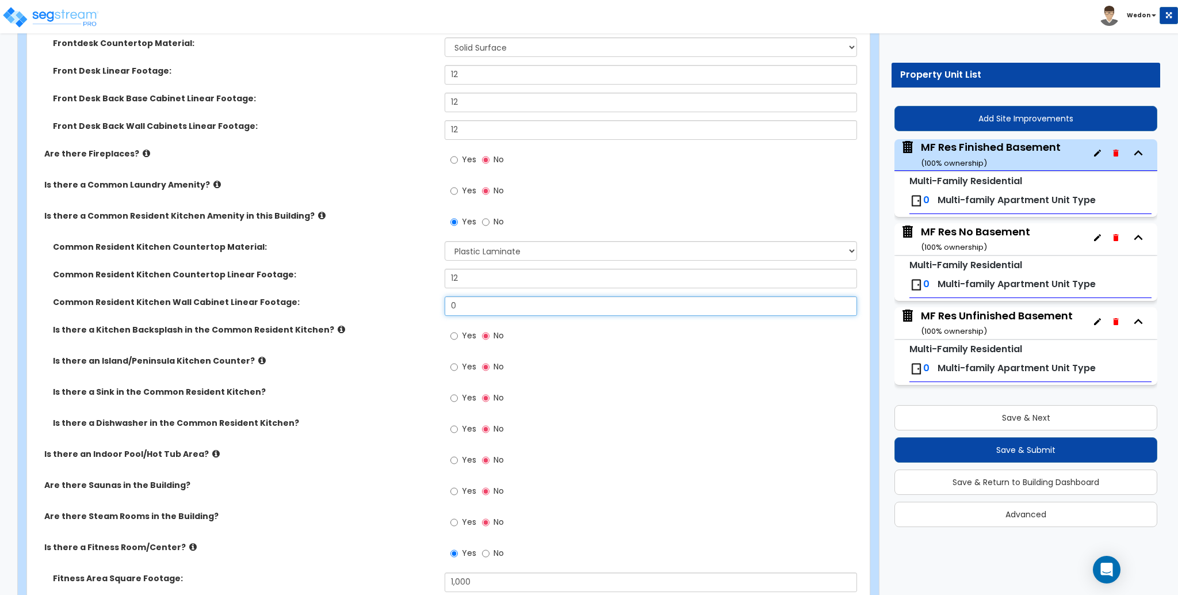
click at [499, 302] on input "0" at bounding box center [651, 306] width 412 height 20
type input "12"
click at [379, 319] on div "Common Resident Kitchen Wall Cabinet Linear Footage: 12" at bounding box center [445, 310] width 836 height 28
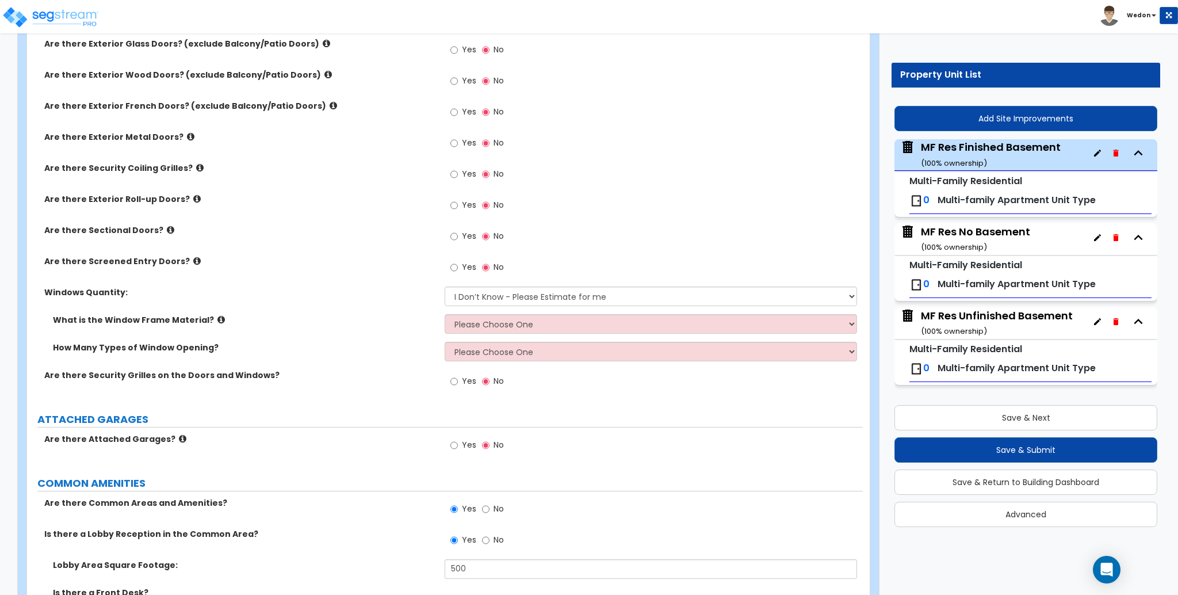
scroll to position [405, 0]
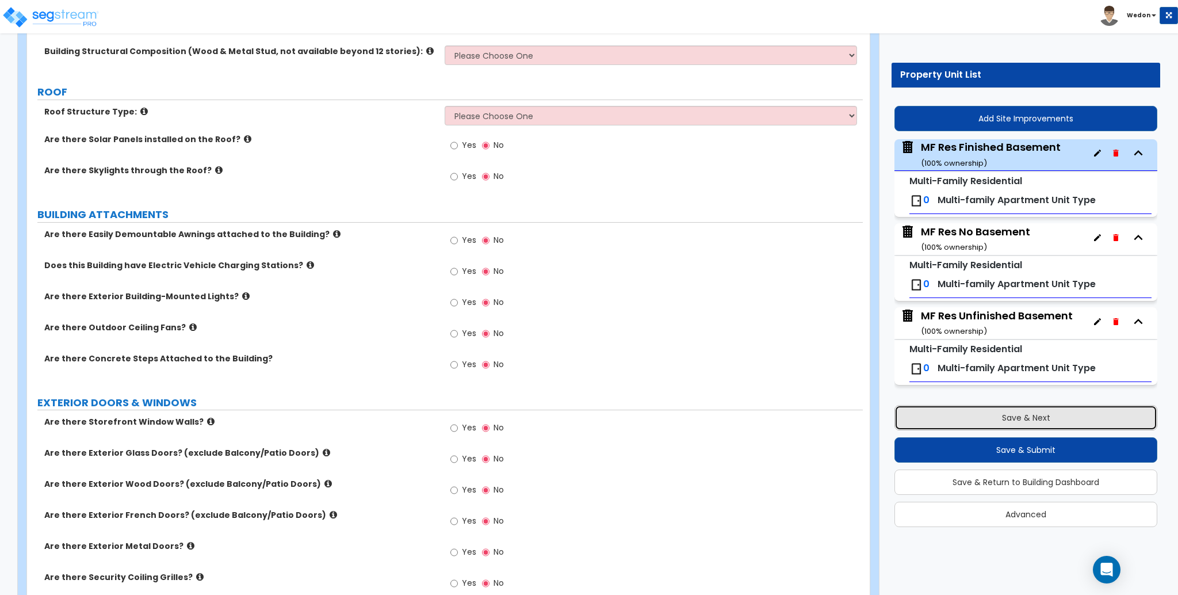
click at [973, 419] on button "Save & Next" at bounding box center [1026, 417] width 263 height 25
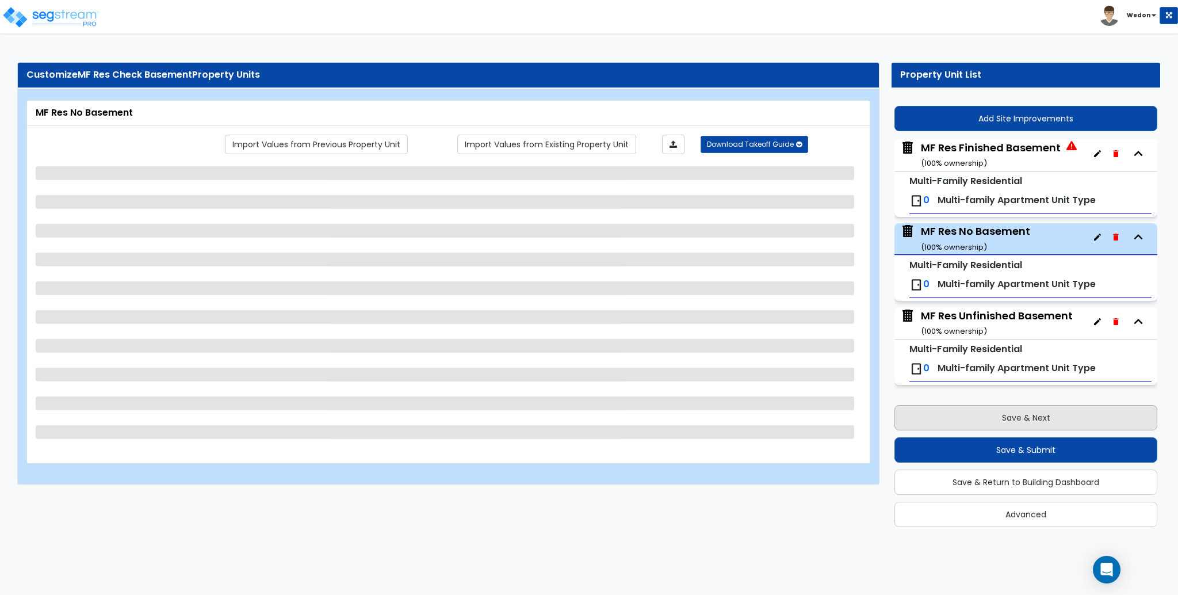
scroll to position [0, 0]
click at [1035, 147] on div "MF Res Finished Basement ( 100 % ownership)" at bounding box center [991, 154] width 140 height 29
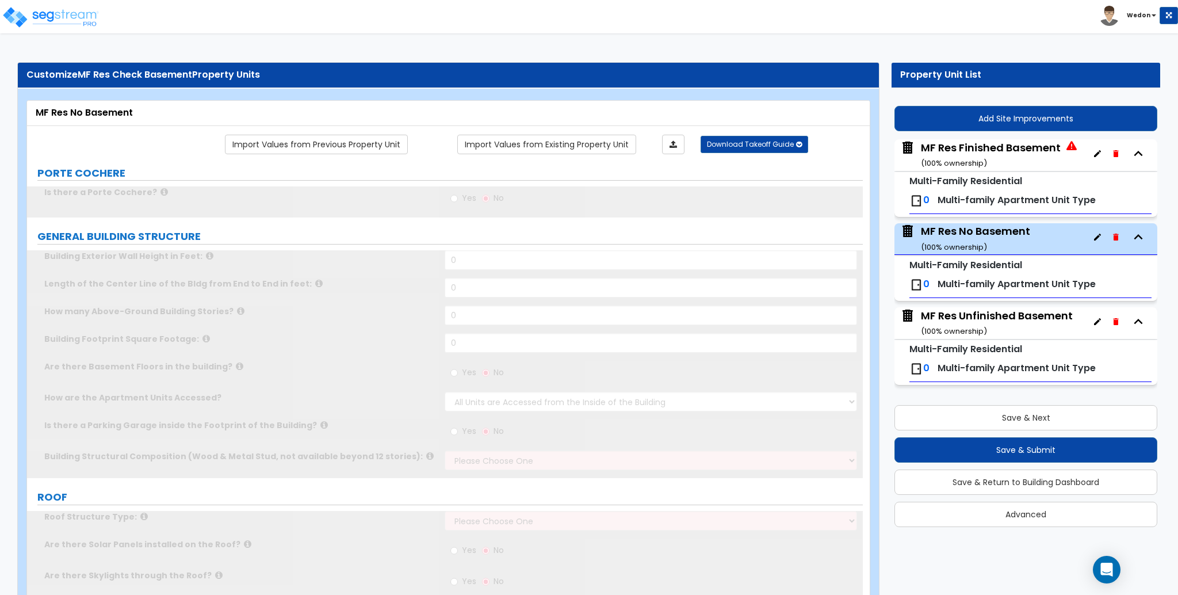
click at [1035, 147] on div "MF Res Finished Basement ( 100 % ownership)" at bounding box center [991, 154] width 140 height 29
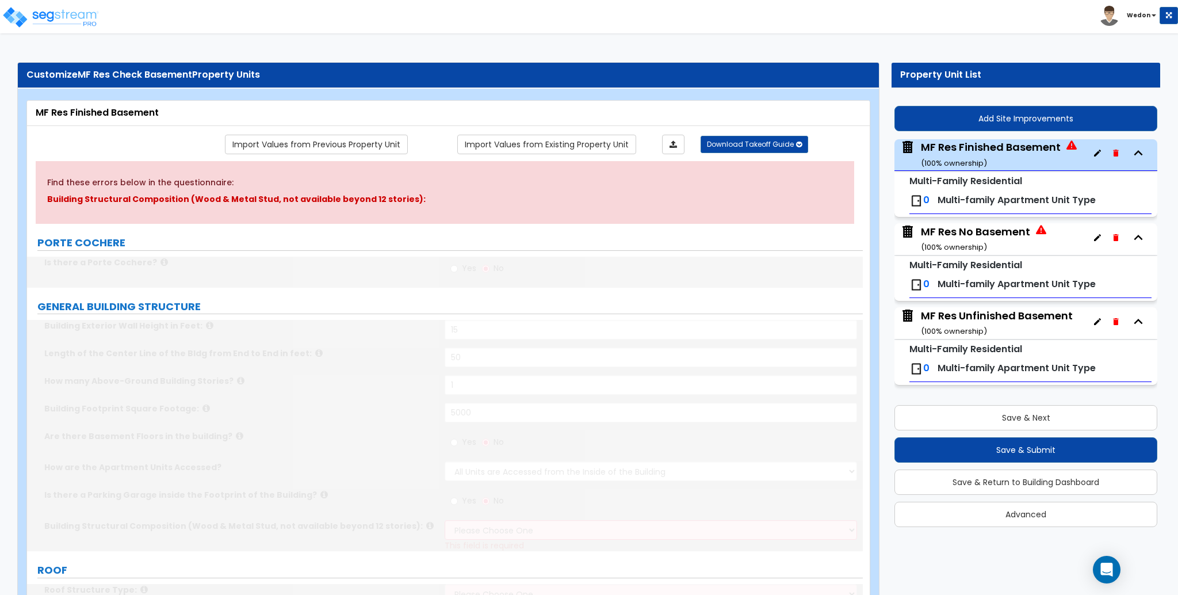
radio input "true"
type input "500"
radio input "true"
select select "2"
type input "12"
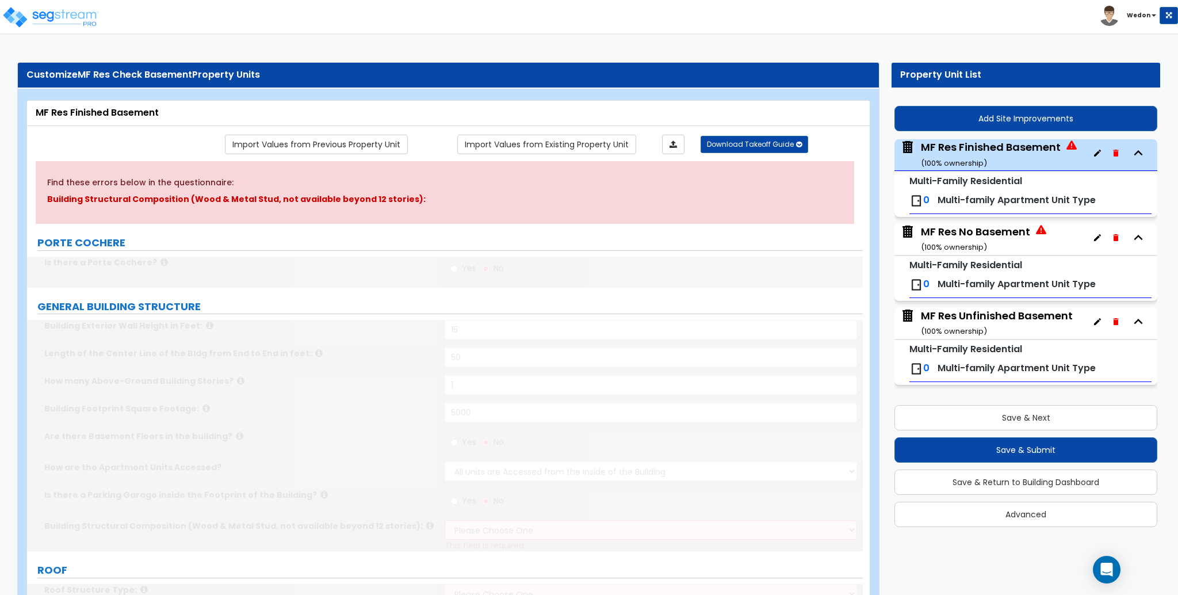
type input "12"
radio input "true"
select select "1"
type input "12"
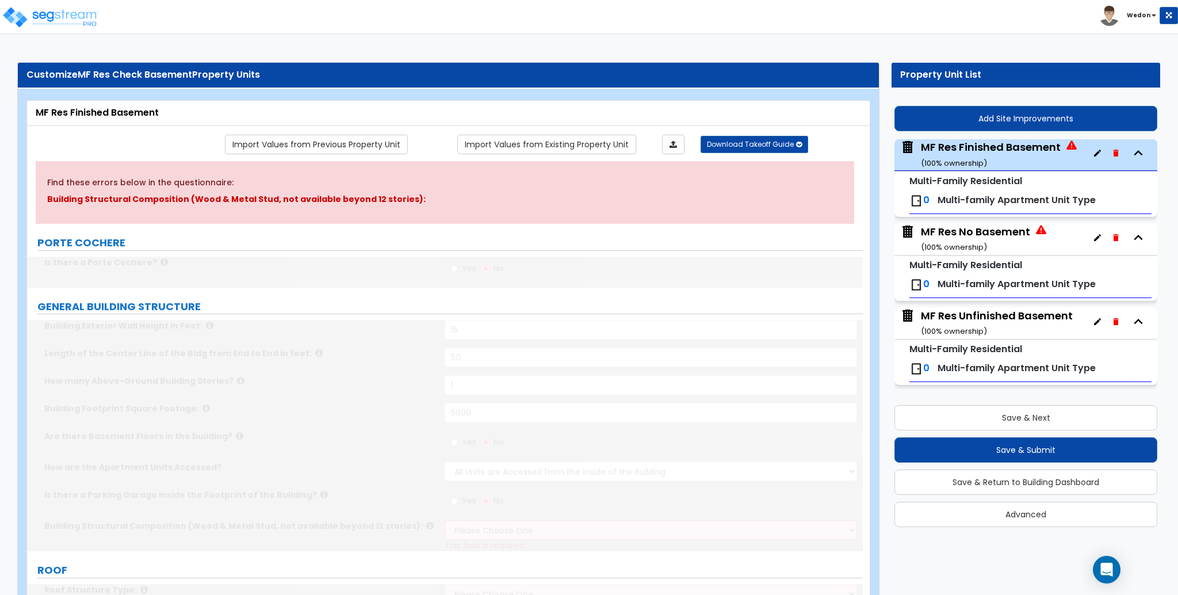
type input "12"
radio input "true"
type input "1000"
select select "1"
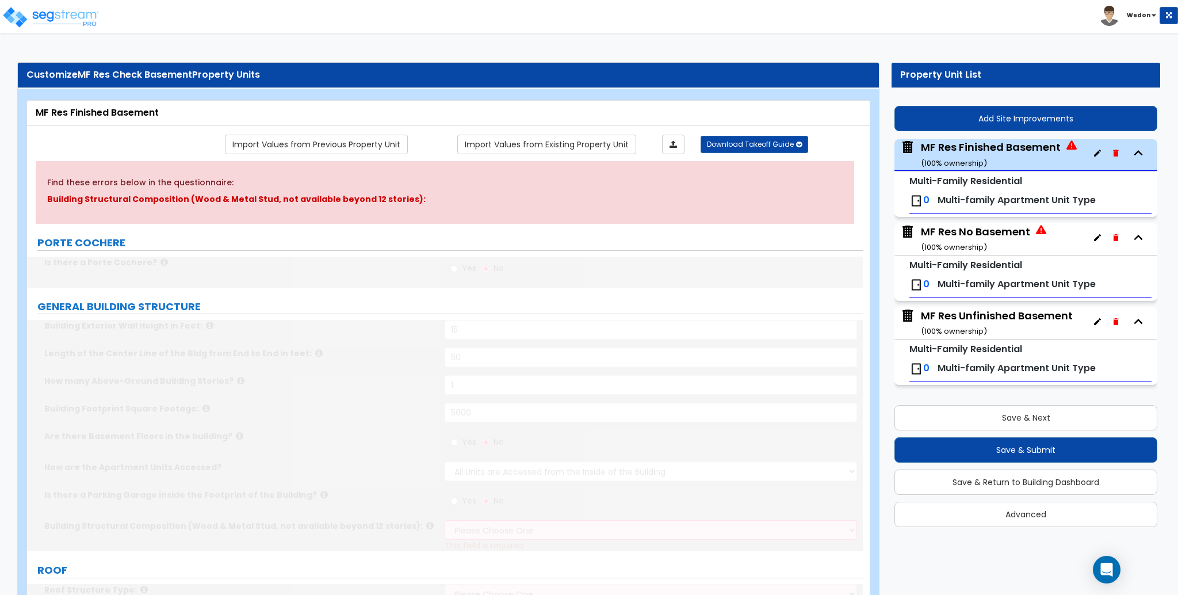
select select "1"
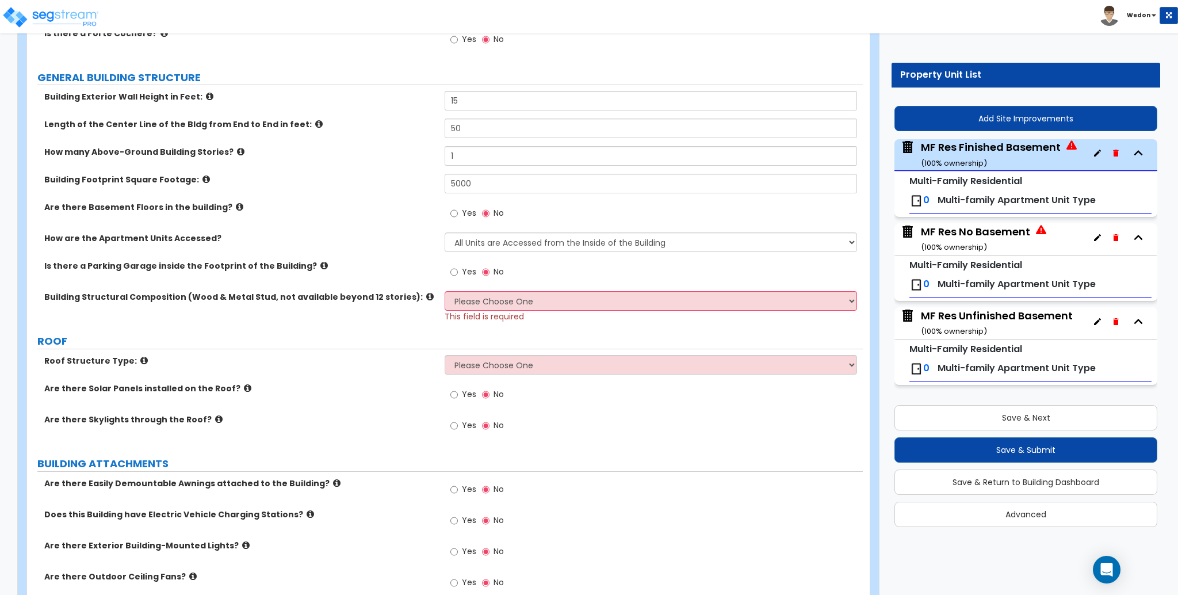
scroll to position [230, 0]
click at [600, 293] on select "Please Choose One Reinforced Concrete Structural Steel Brick Masonry CMU Masonr…" at bounding box center [651, 300] width 412 height 20
select select "6"
click at [445, 290] on select "Please Choose One Reinforced Concrete Structural Steel Brick Masonry CMU Masonr…" at bounding box center [651, 300] width 412 height 20
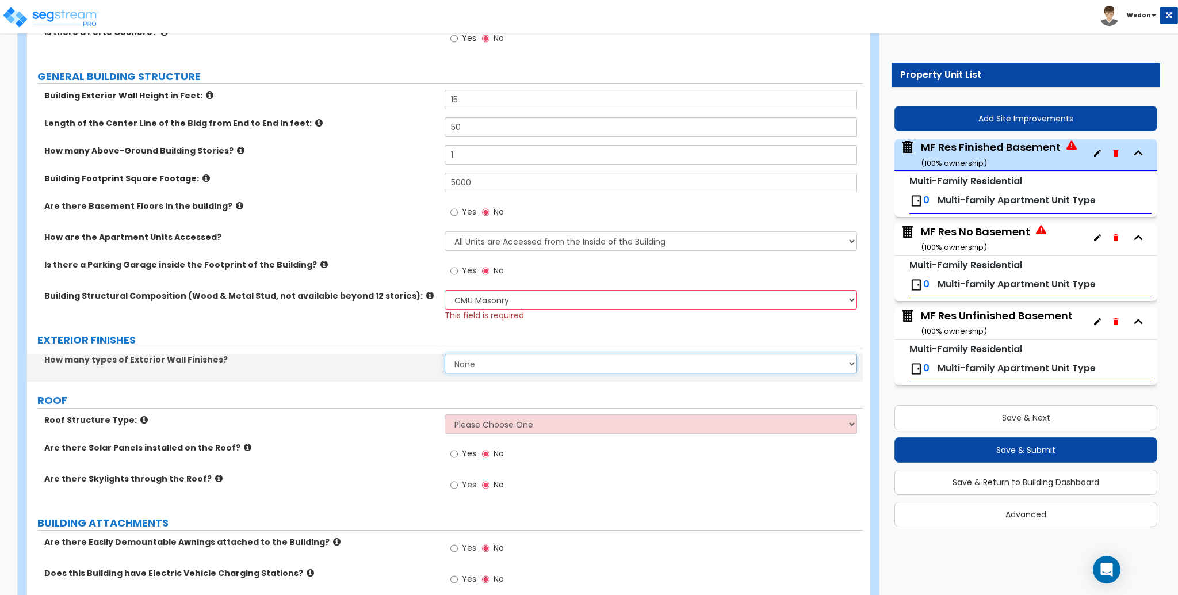
click at [503, 364] on select "None 1 2 3" at bounding box center [651, 364] width 412 height 20
click at [445, 354] on select "None 1 2 3" at bounding box center [651, 364] width 412 height 20
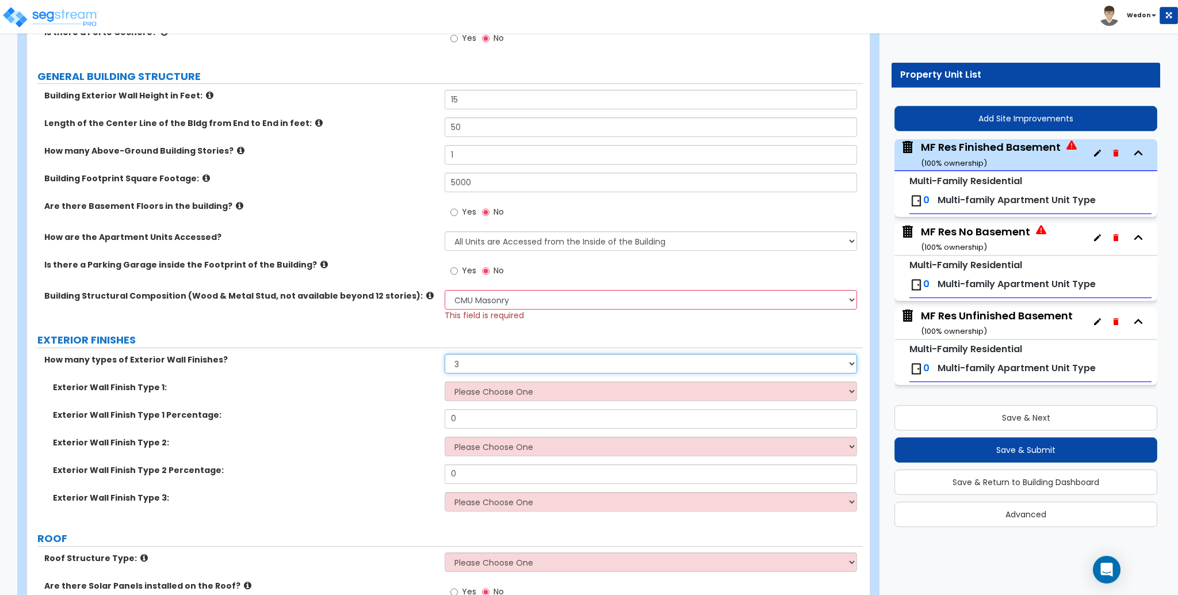
click at [486, 361] on select "None 1 2 3" at bounding box center [651, 364] width 412 height 20
select select "0"
click at [445, 354] on select "None 1 2 3" at bounding box center [651, 364] width 412 height 20
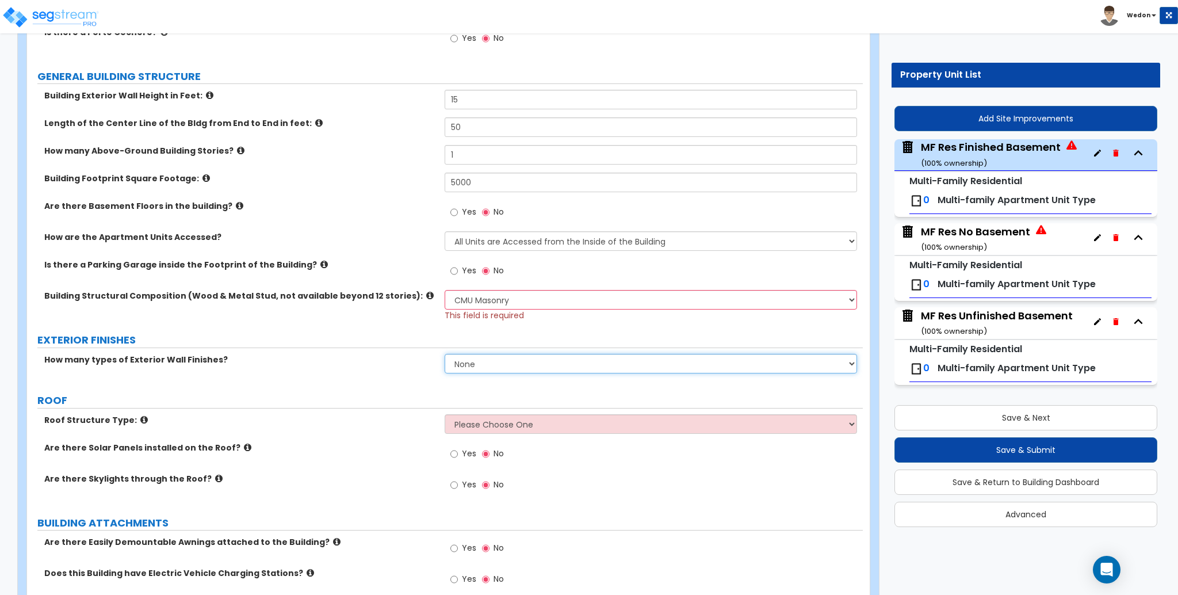
scroll to position [300, 0]
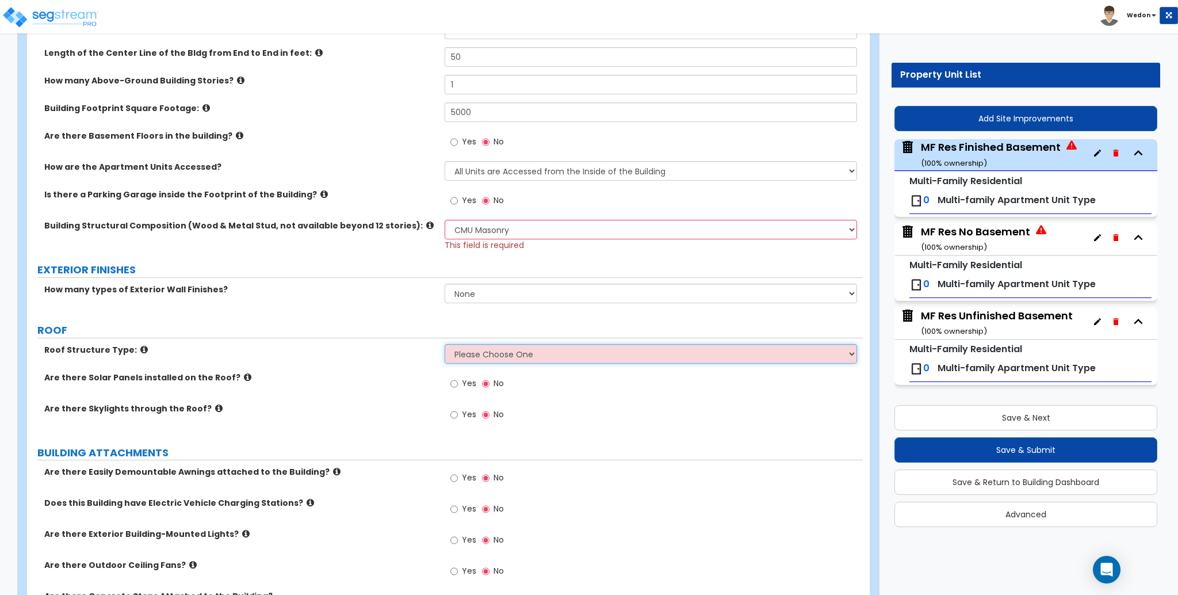
click at [537, 358] on select "Please Choose One Gable Roof Flat Roof Hybrid Gable & Flat Roof" at bounding box center [651, 354] width 412 height 20
click at [568, 359] on select "Please Choose One Gable Roof Flat Roof Hybrid Gable & Flat Roof" at bounding box center [651, 354] width 412 height 20
select select "1"
click at [445, 344] on select "Please Choose One Gable Roof Flat Roof Hybrid Gable & Flat Roof" at bounding box center [651, 354] width 412 height 20
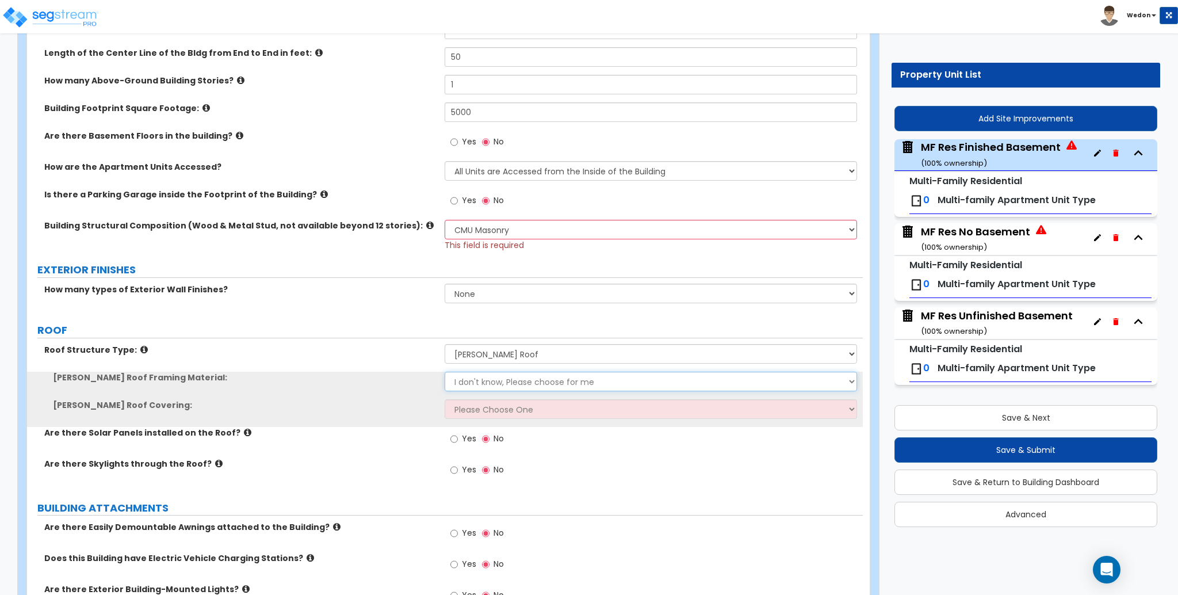
click at [495, 379] on select "I don't know, Please choose for me Metal Wood" at bounding box center [651, 382] width 412 height 20
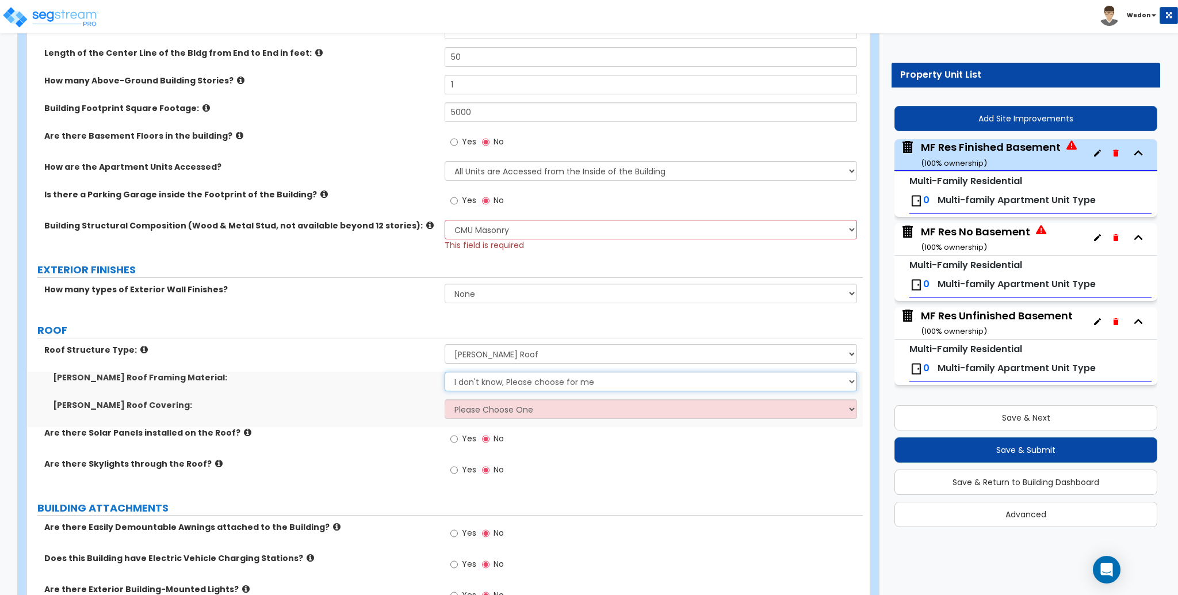
click at [495, 379] on select "I don't know, Please choose for me Metal Wood" at bounding box center [651, 382] width 412 height 20
click at [502, 409] on select "Please Choose One Asphalt Shingle Clay Tile Wood Shingle Metal Shingle Standing…" at bounding box center [651, 409] width 412 height 20
select select "1"
click at [445, 399] on select "Please Choose One Asphalt Shingle Clay Tile Wood Shingle Metal Shingle Standing…" at bounding box center [651, 409] width 412 height 20
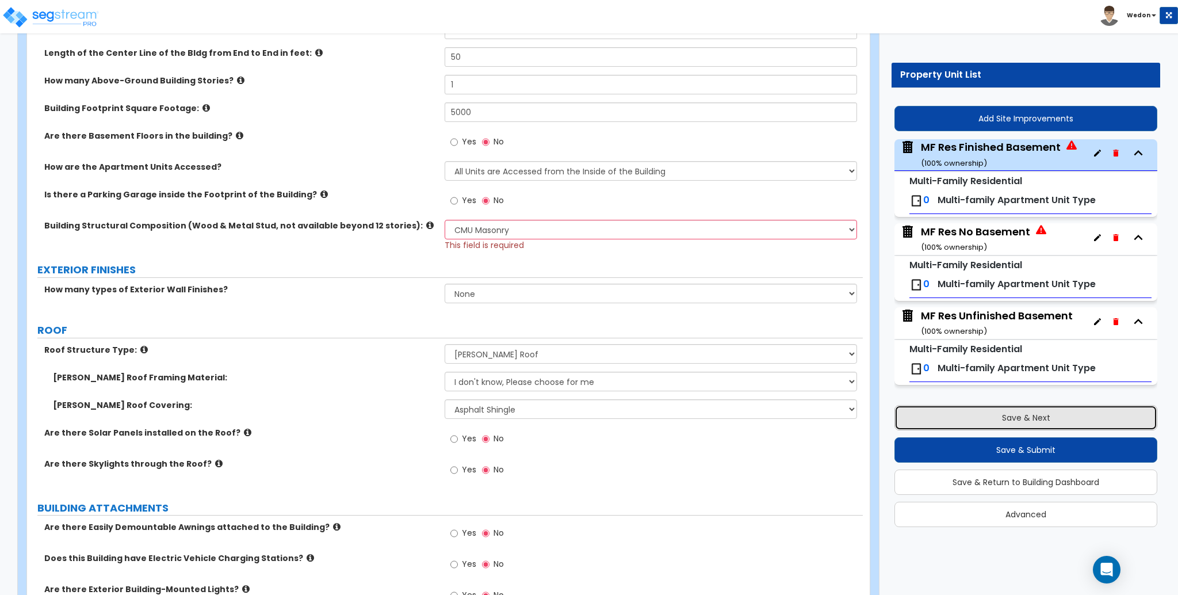
click at [952, 412] on button "Save & Next" at bounding box center [1026, 417] width 263 height 25
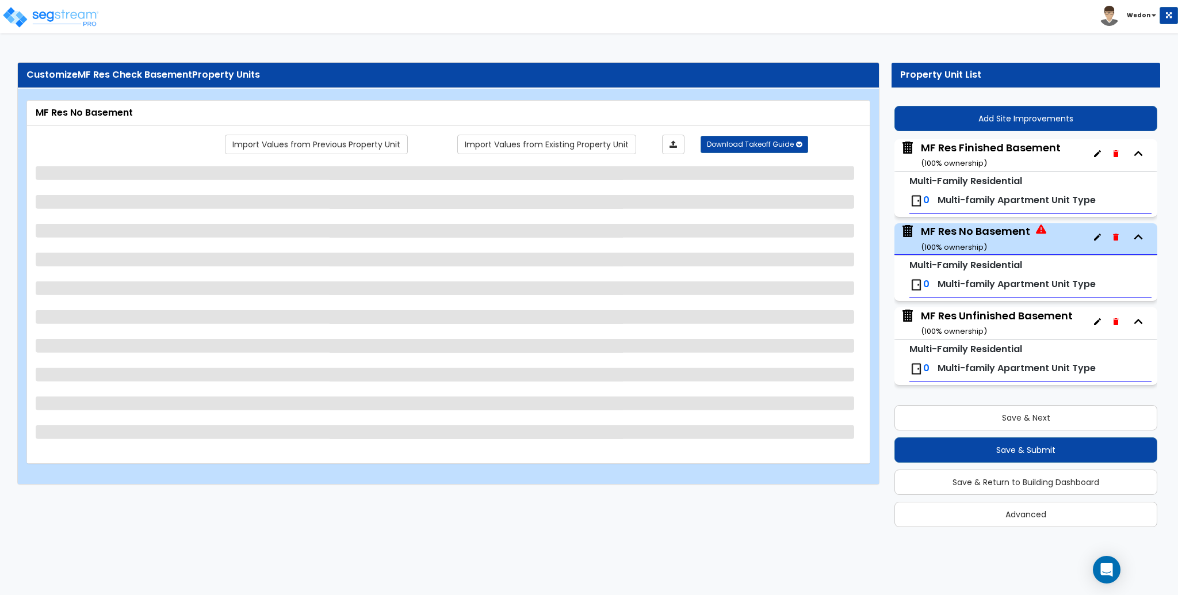
scroll to position [0, 0]
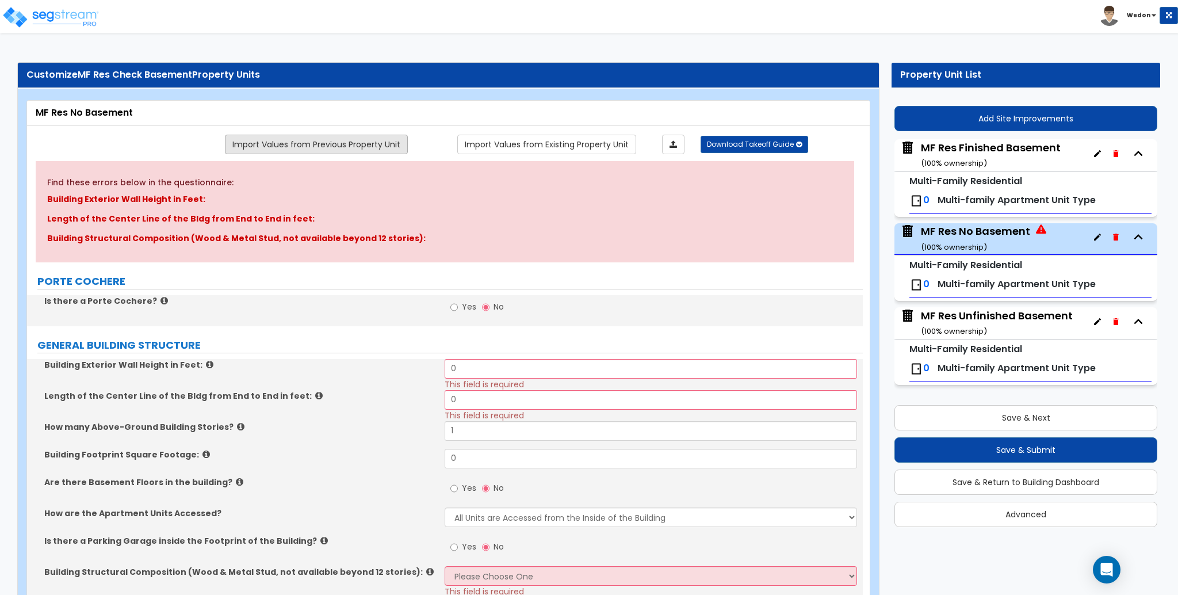
click at [367, 139] on link "Import Values from Previous Property Unit" at bounding box center [316, 145] width 183 height 20
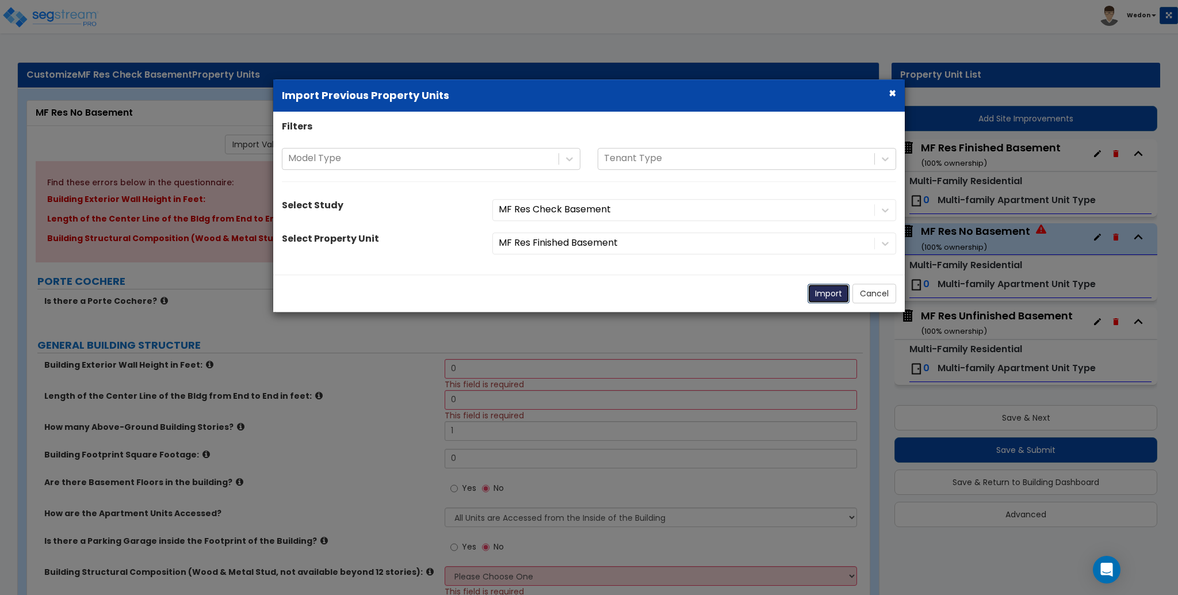
click at [827, 288] on button "Import" at bounding box center [829, 294] width 42 height 20
type input "15"
type input "50"
type input "5000"
select select "6"
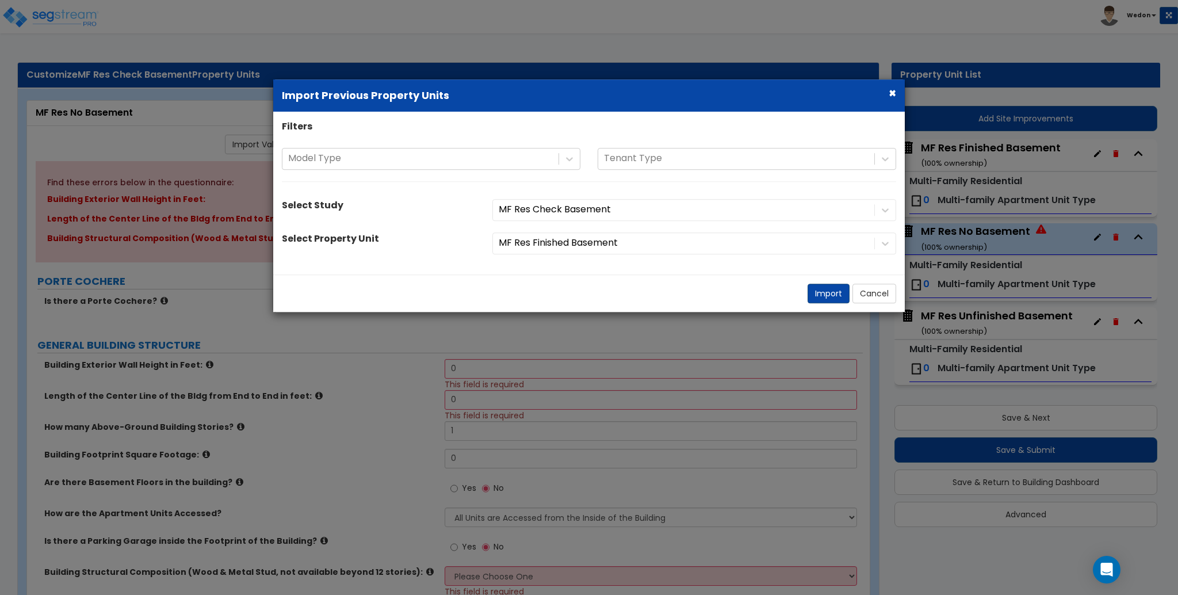
select select "1"
radio input "true"
select select "1"
select select "2"
select select "1"
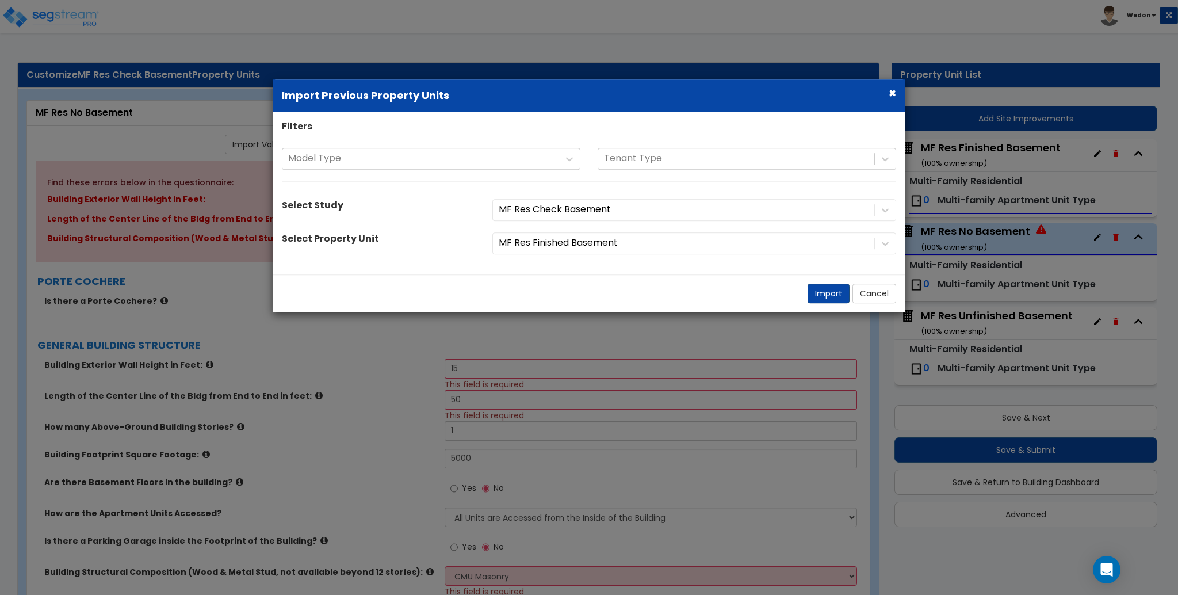
select select "1"
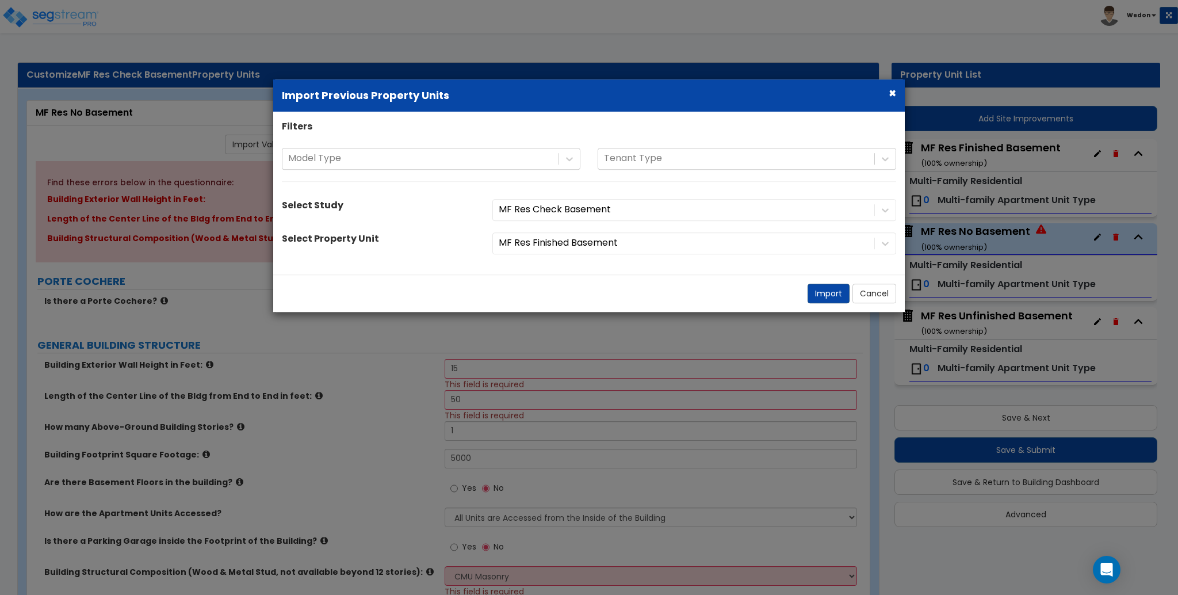
select select "1"
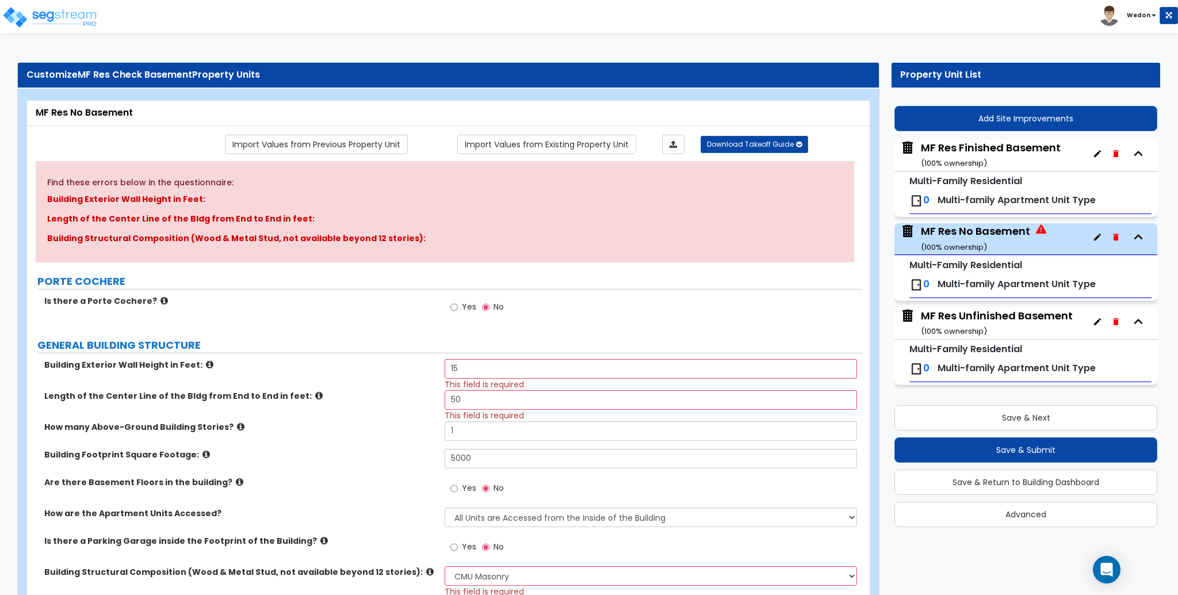
click at [962, 151] on div "MF Res Finished Basement ( 100 % ownership)" at bounding box center [991, 154] width 140 height 29
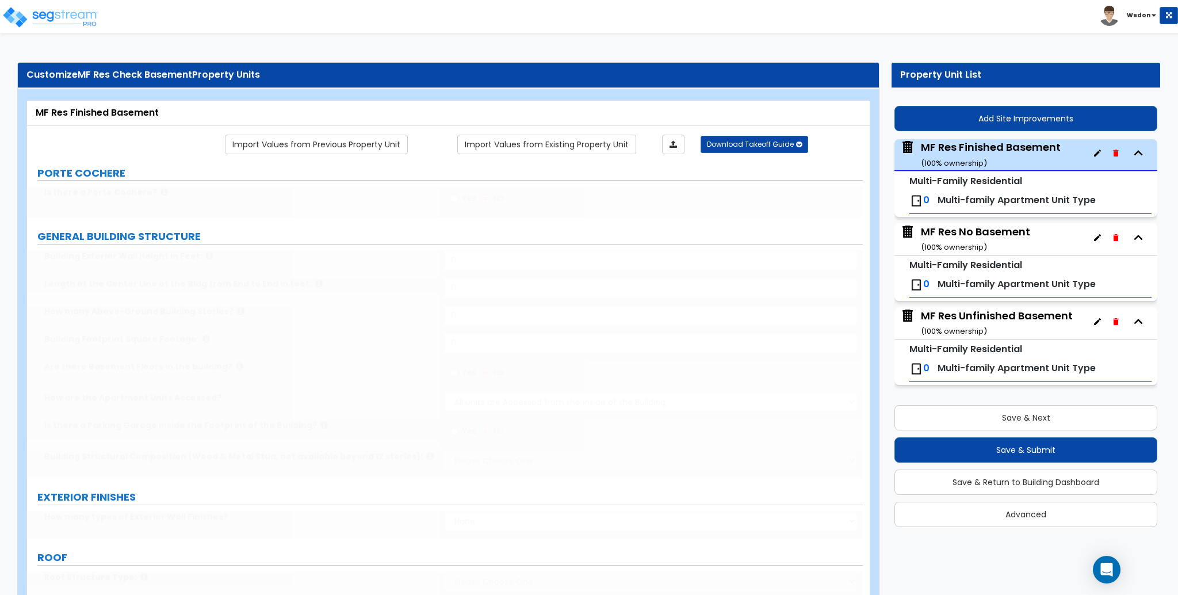
type input "15"
type input "50"
type input "1"
type input "5000"
select select "6"
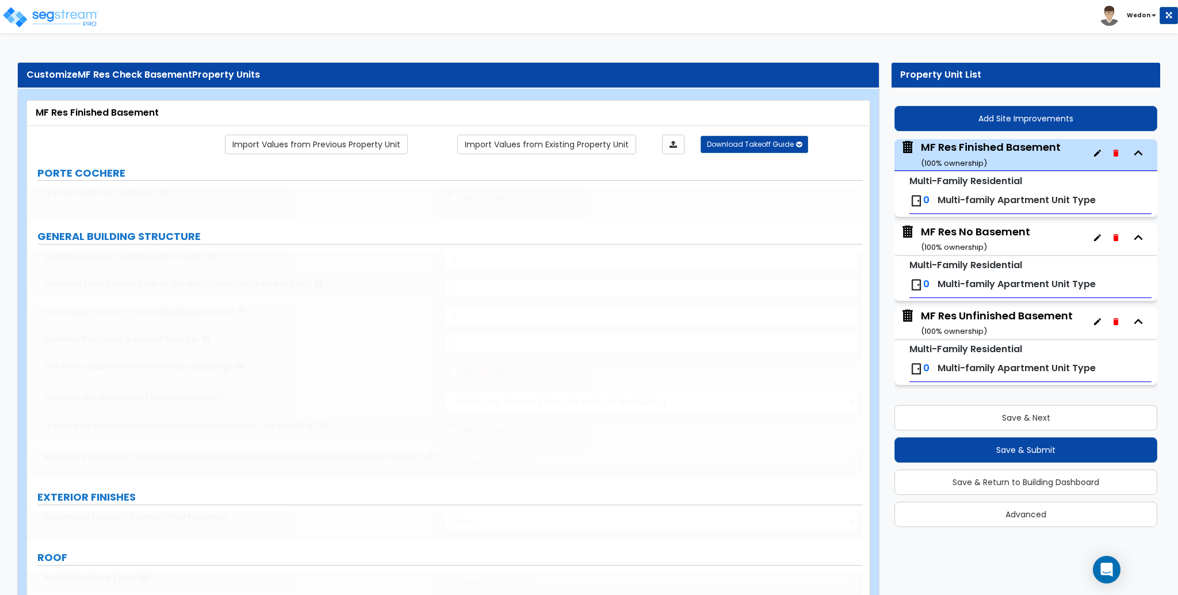
select select "1"
radio input "true"
type input "500"
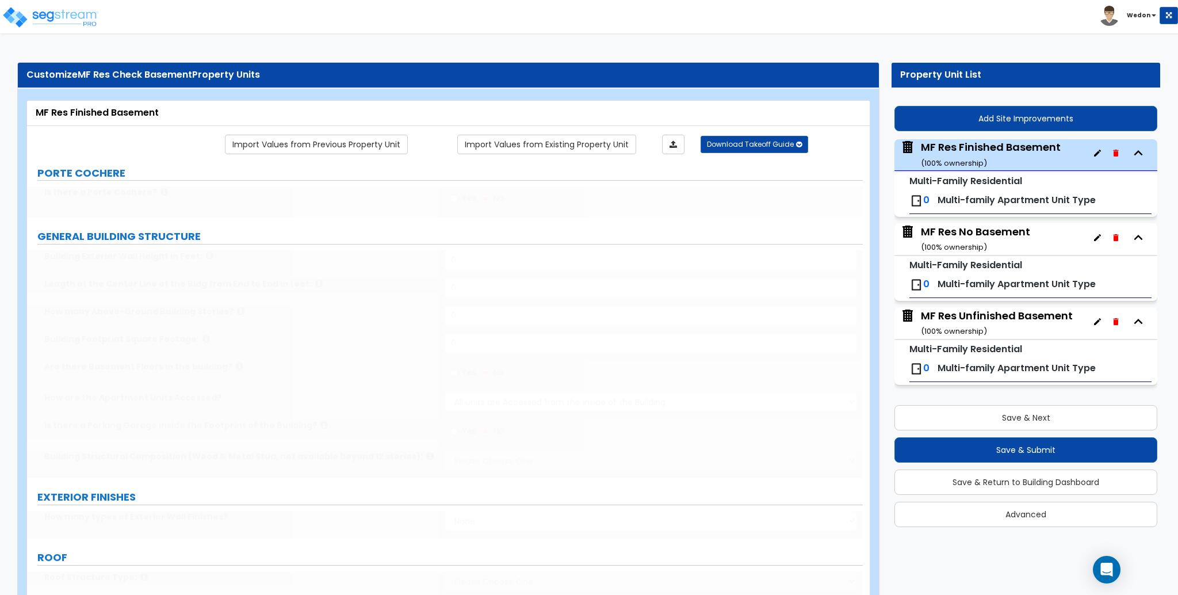
radio input "true"
select select "2"
type input "12"
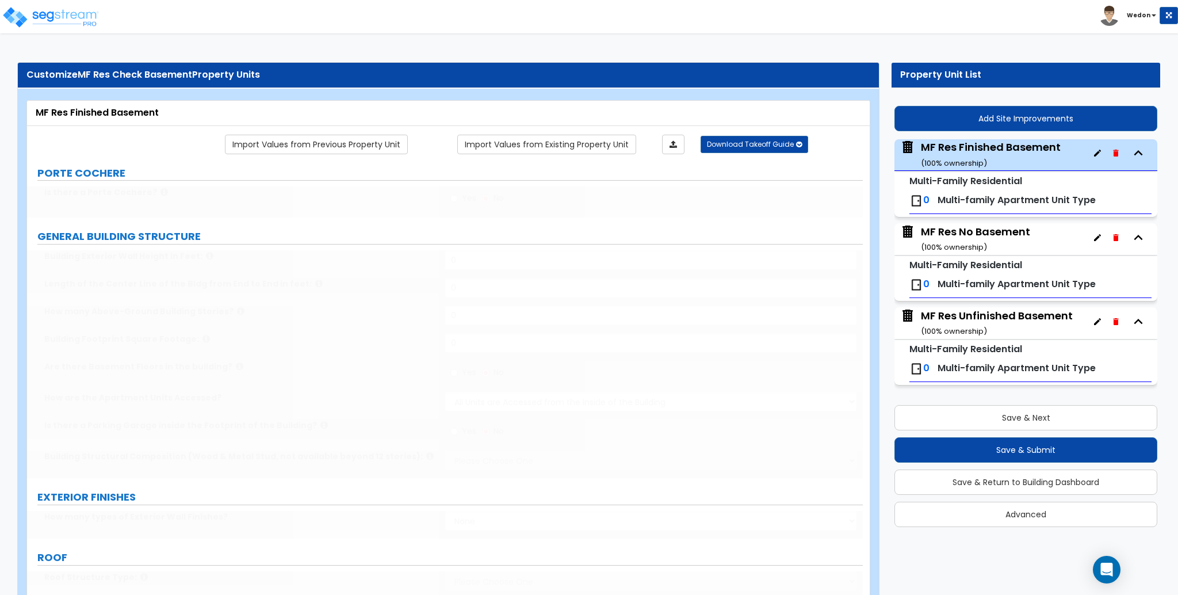
radio input "true"
select select "1"
type input "12"
radio input "true"
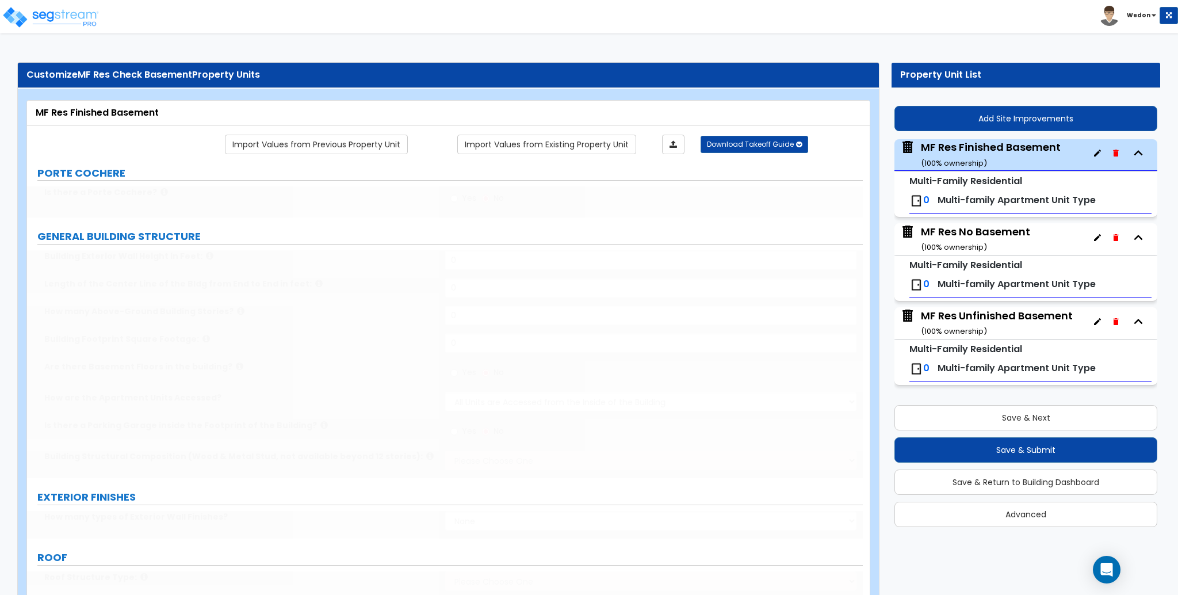
type input "1000"
select select "1"
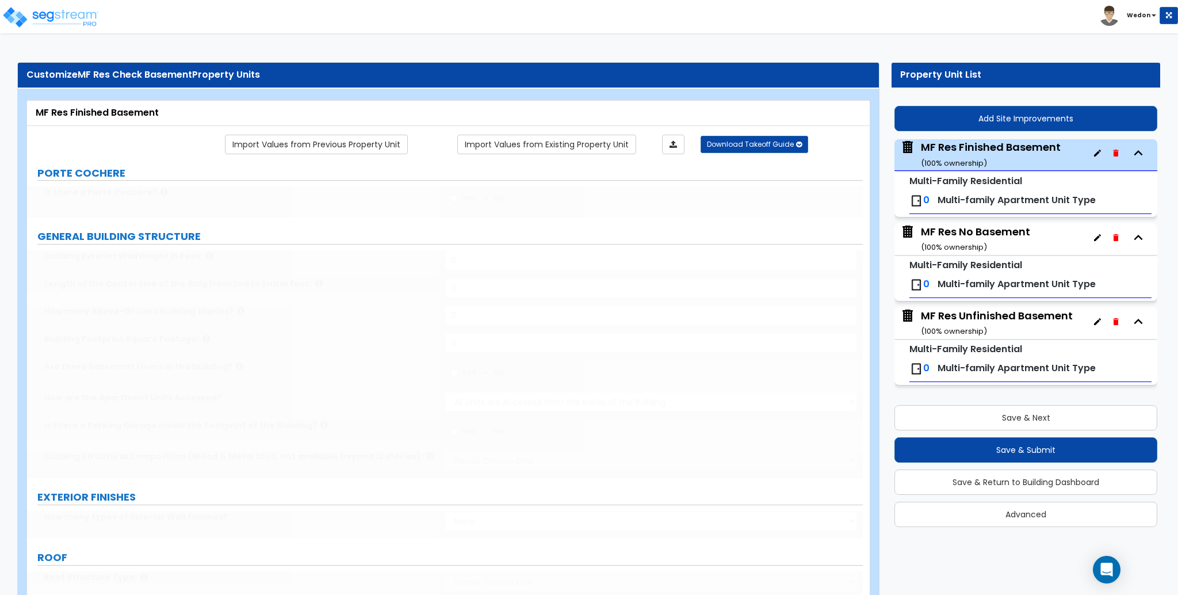
select select "1"
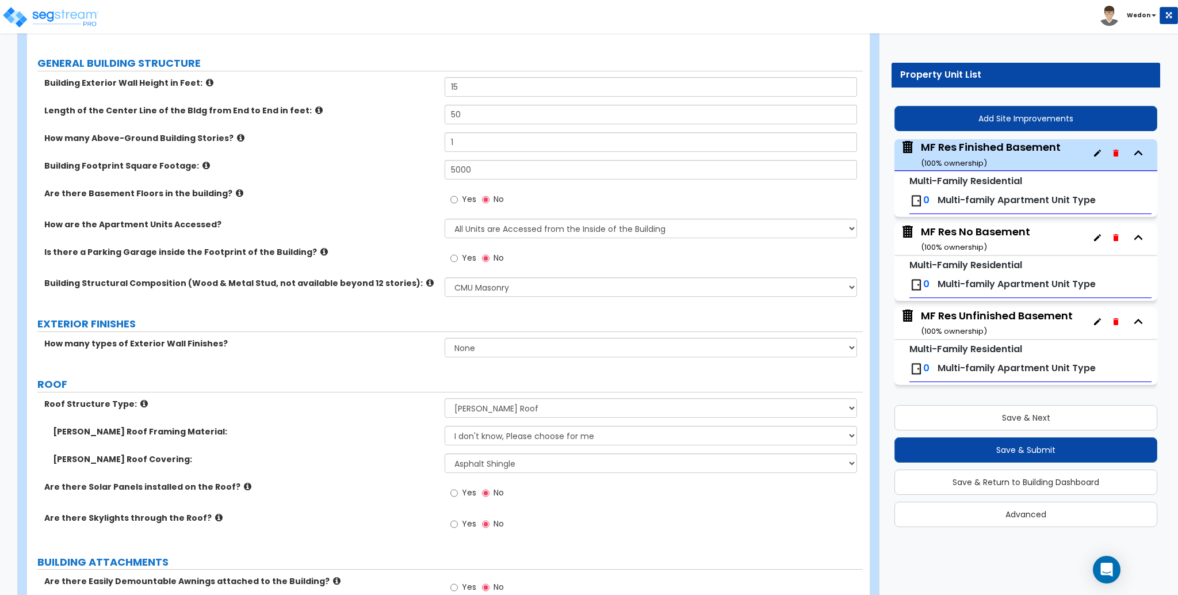
scroll to position [201, 0]
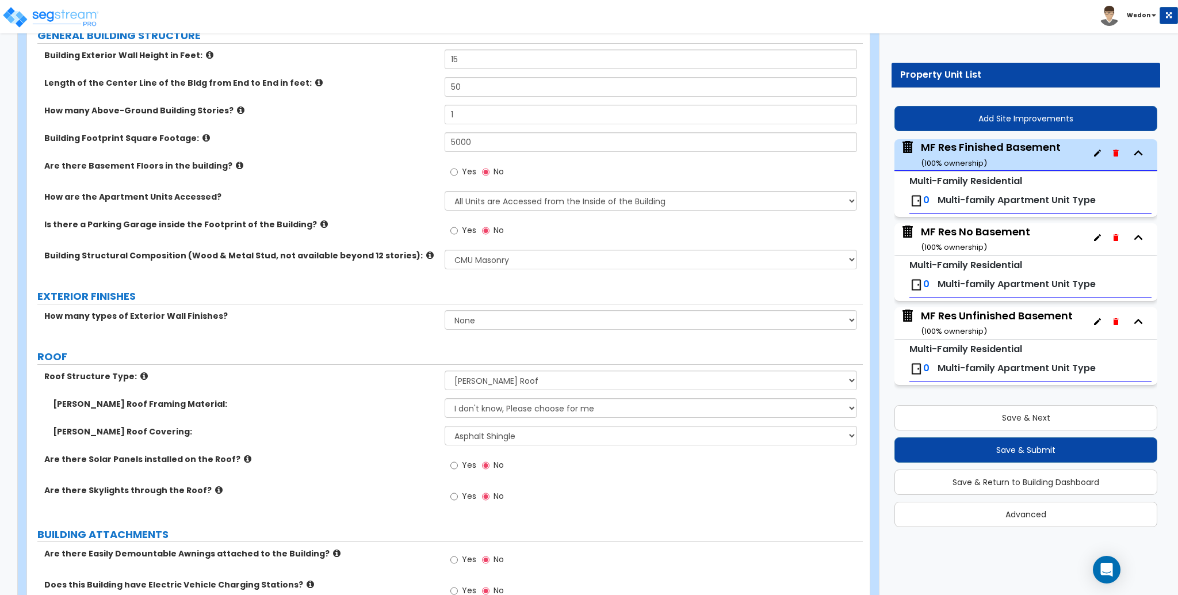
click at [458, 179] on label "Yes" at bounding box center [464, 173] width 26 height 20
click at [458, 178] on input "Yes" at bounding box center [454, 172] width 7 height 13
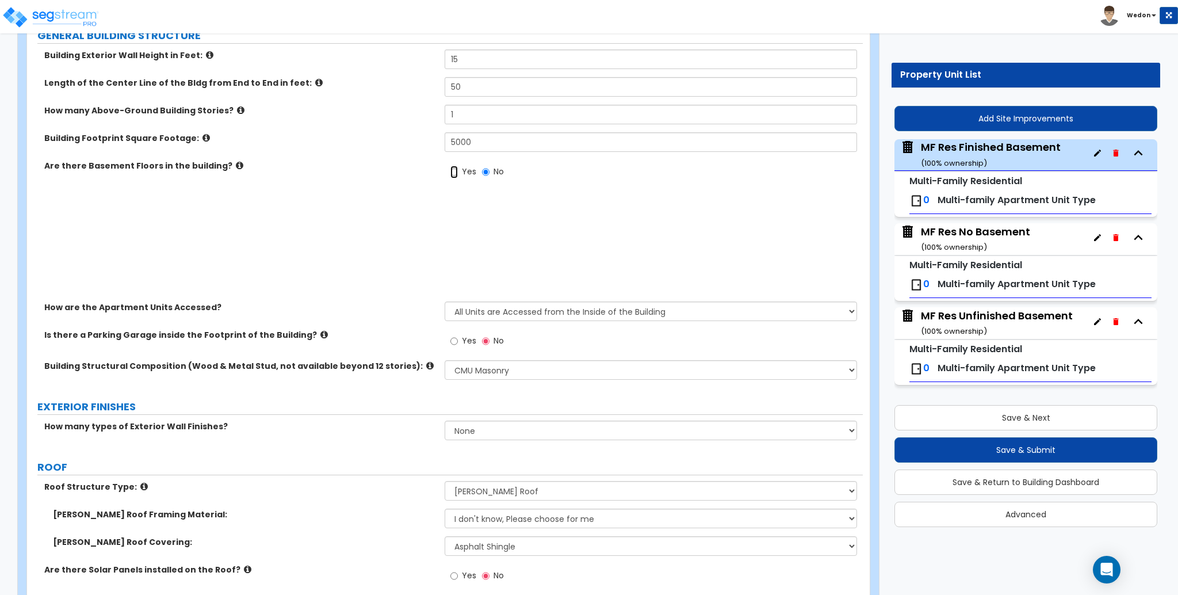
radio input "true"
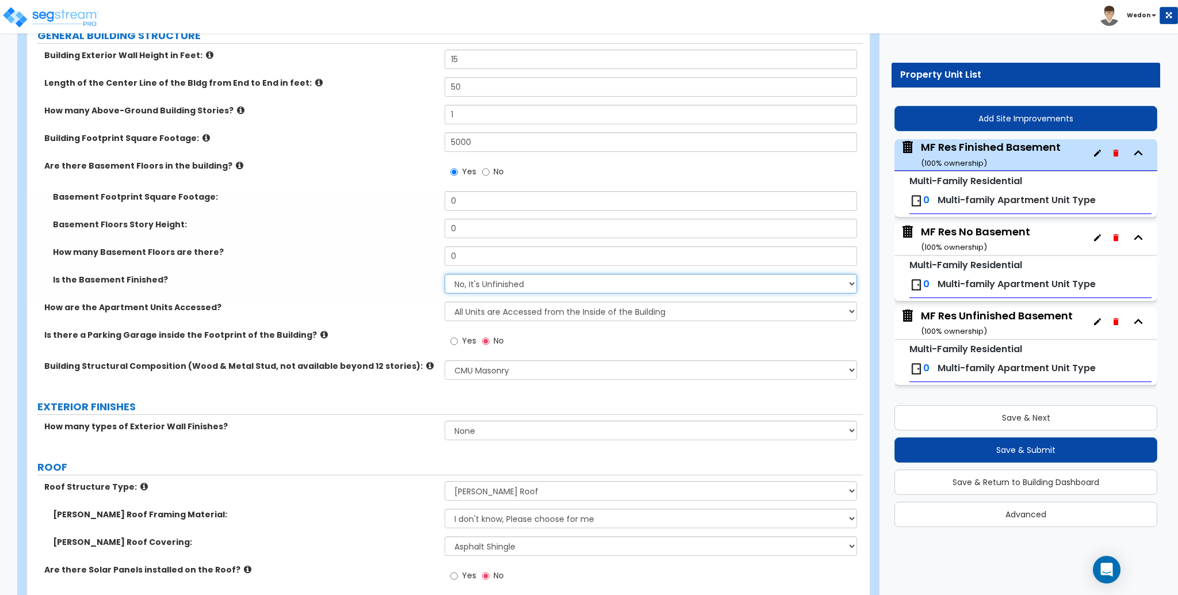
click at [473, 281] on select "No, It's Unfinished Yes, It's Finished" at bounding box center [651, 284] width 412 height 20
select select "1"
click at [445, 274] on select "No, It's Unfinished Yes, It's Finished" at bounding box center [651, 284] width 412 height 20
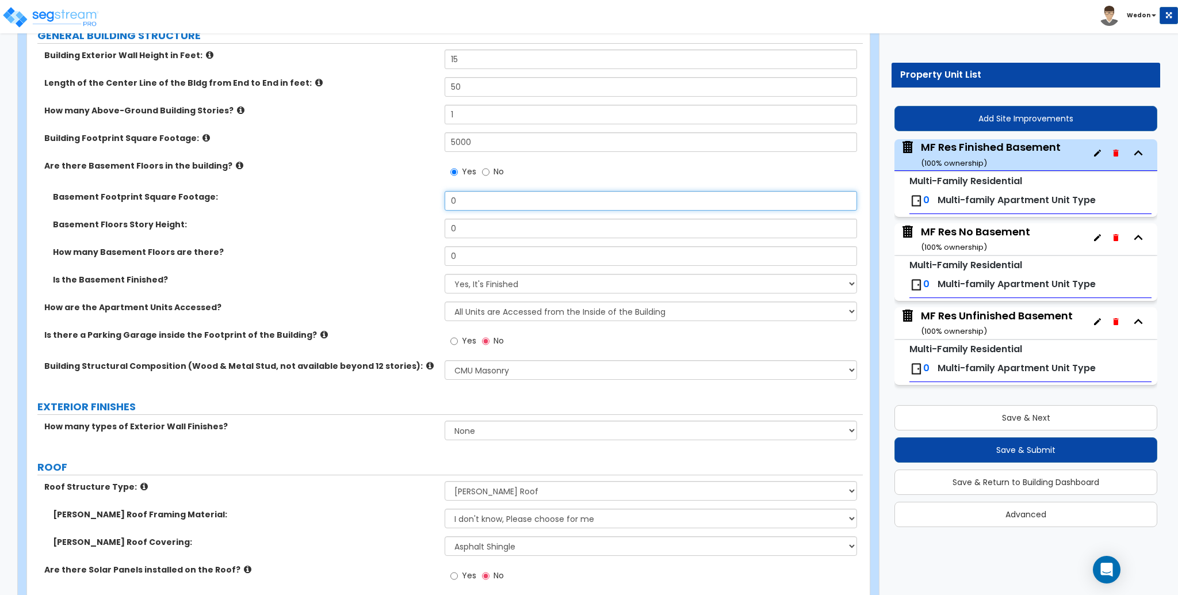
click at [473, 199] on input "0" at bounding box center [651, 201] width 412 height 20
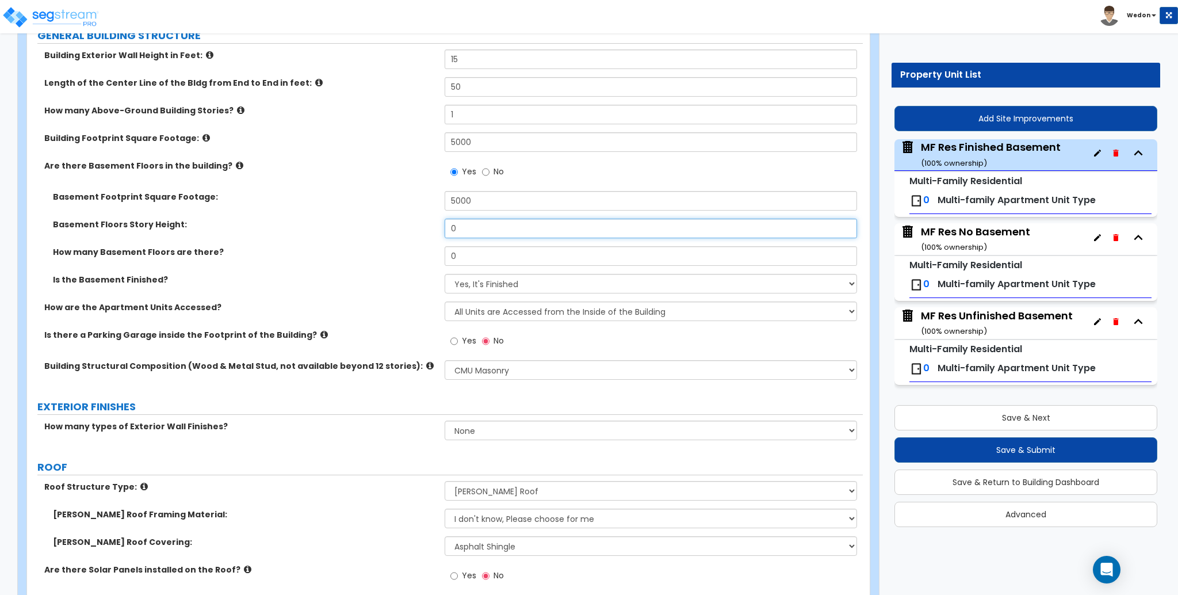
type input "5,000"
type input "5"
type input "10"
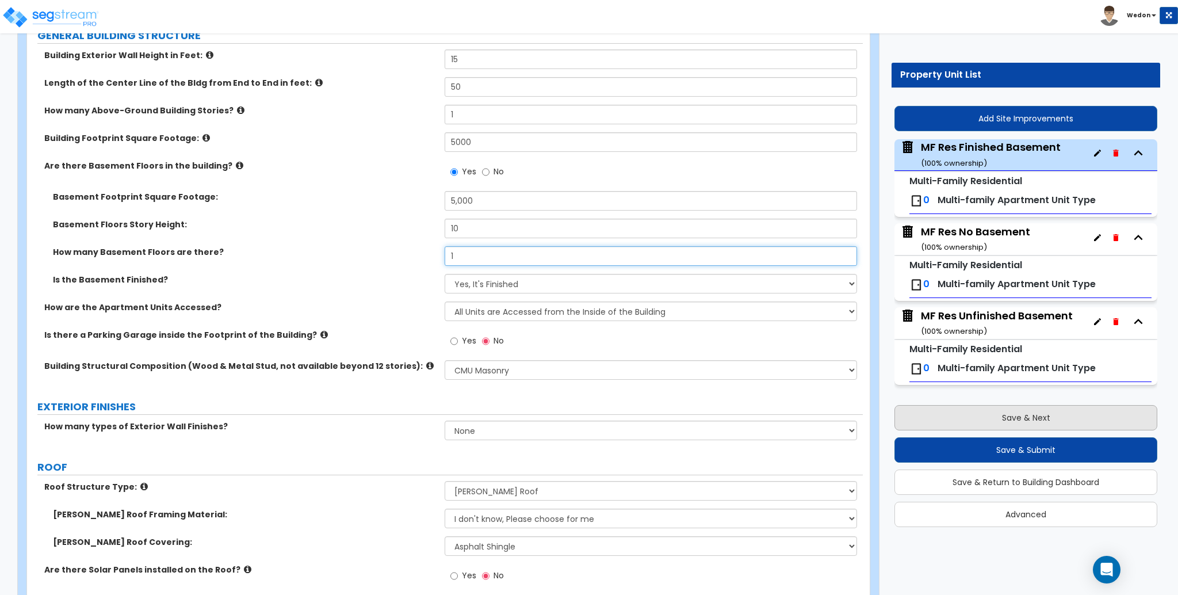
type input "1"
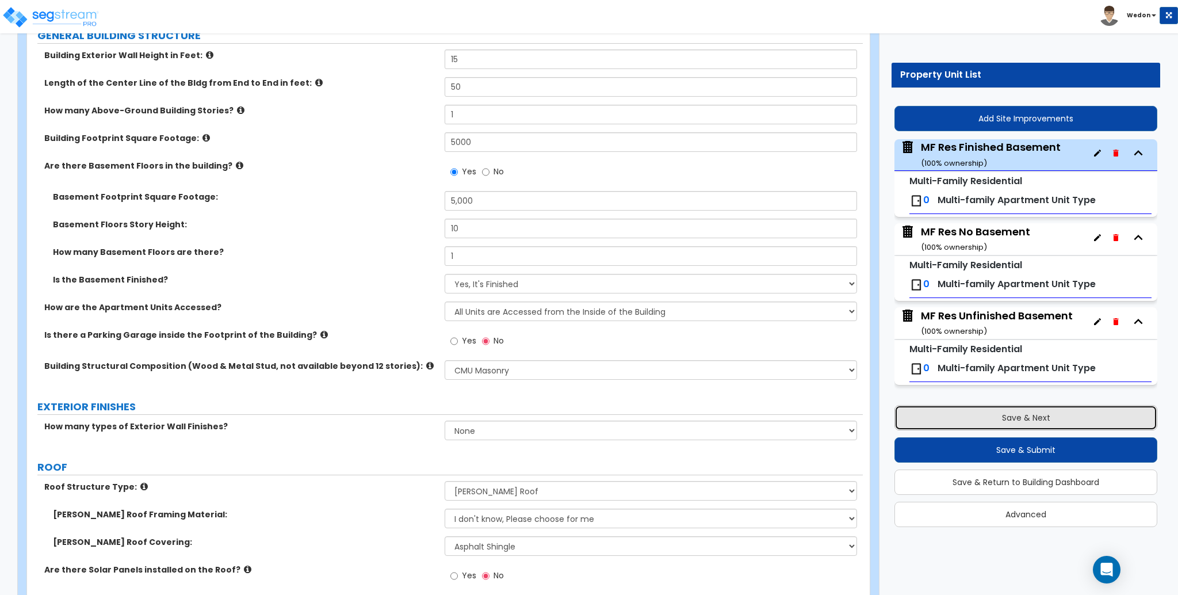
click at [940, 419] on button "Save & Next" at bounding box center [1026, 417] width 263 height 25
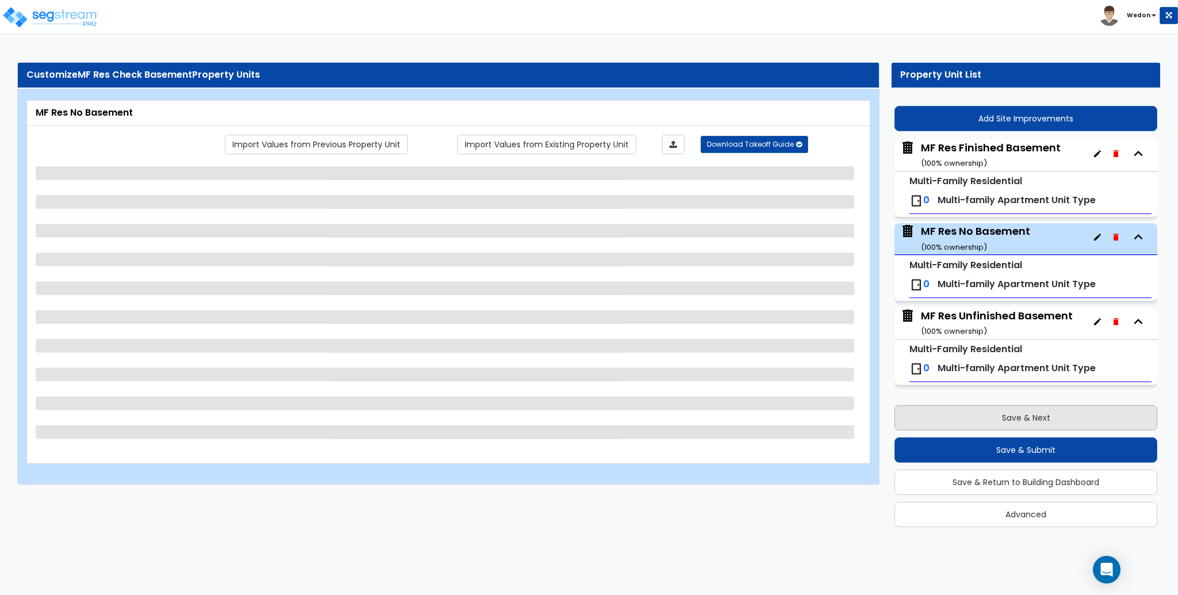
scroll to position [0, 0]
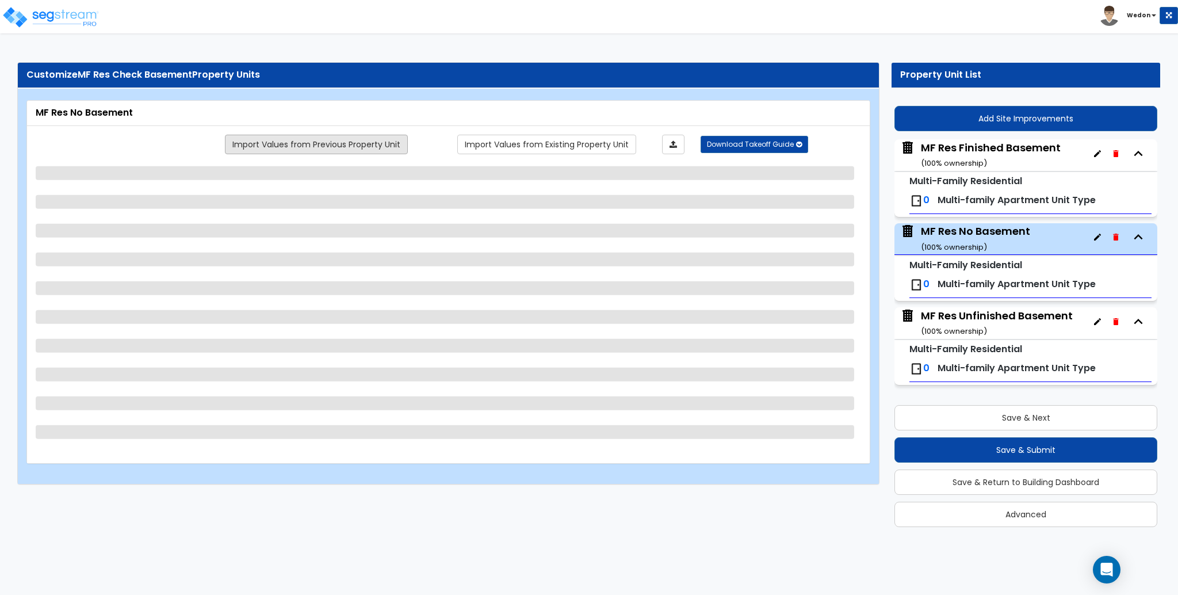
select select "6"
select select "1"
select select "2"
select select "1"
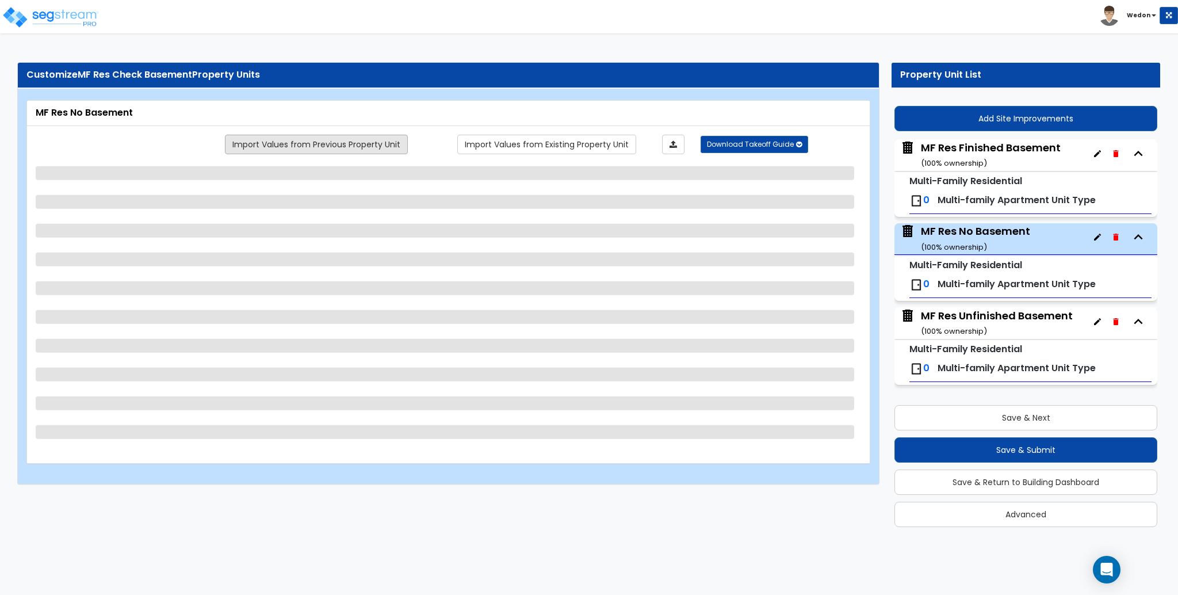
select select "1"
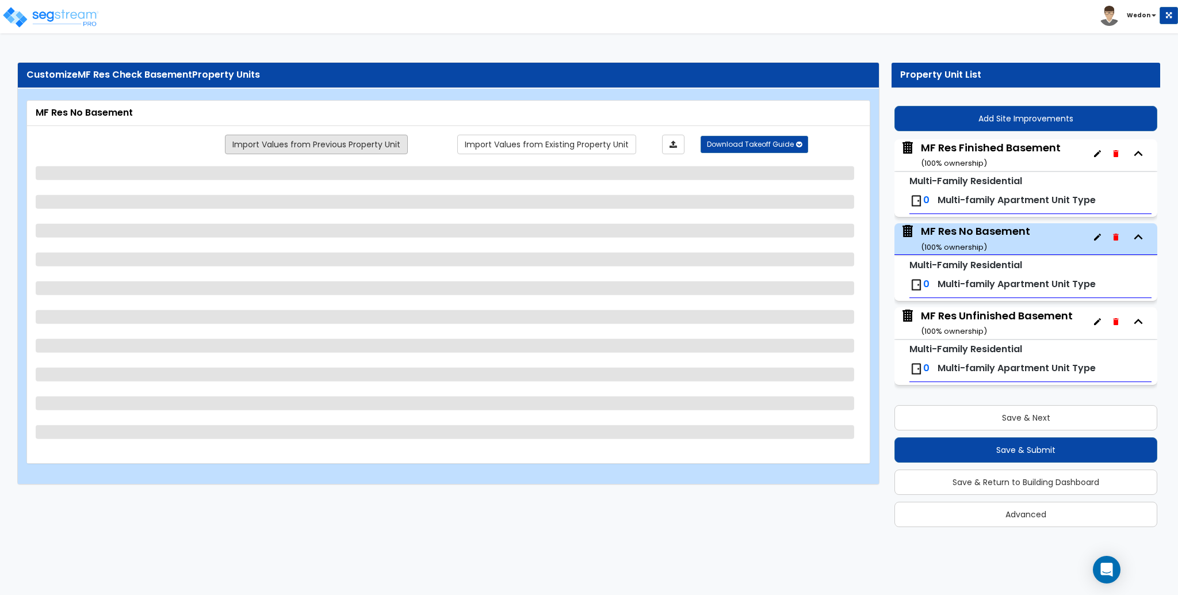
select select "1"
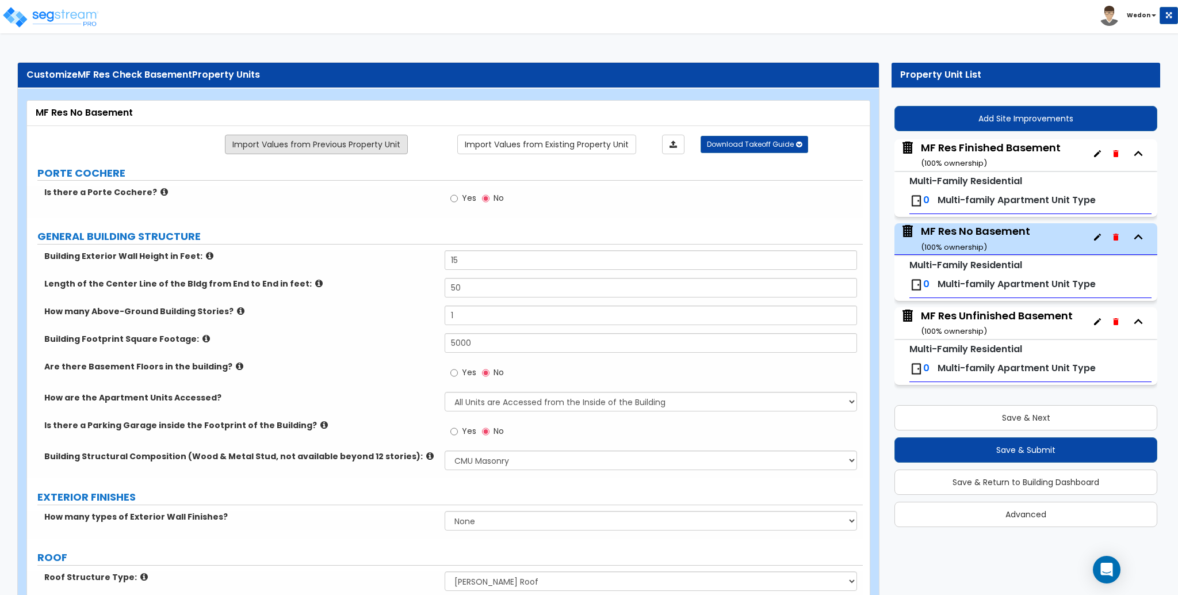
click at [354, 146] on link "Import Values from Previous Property Unit" at bounding box center [316, 145] width 183 height 20
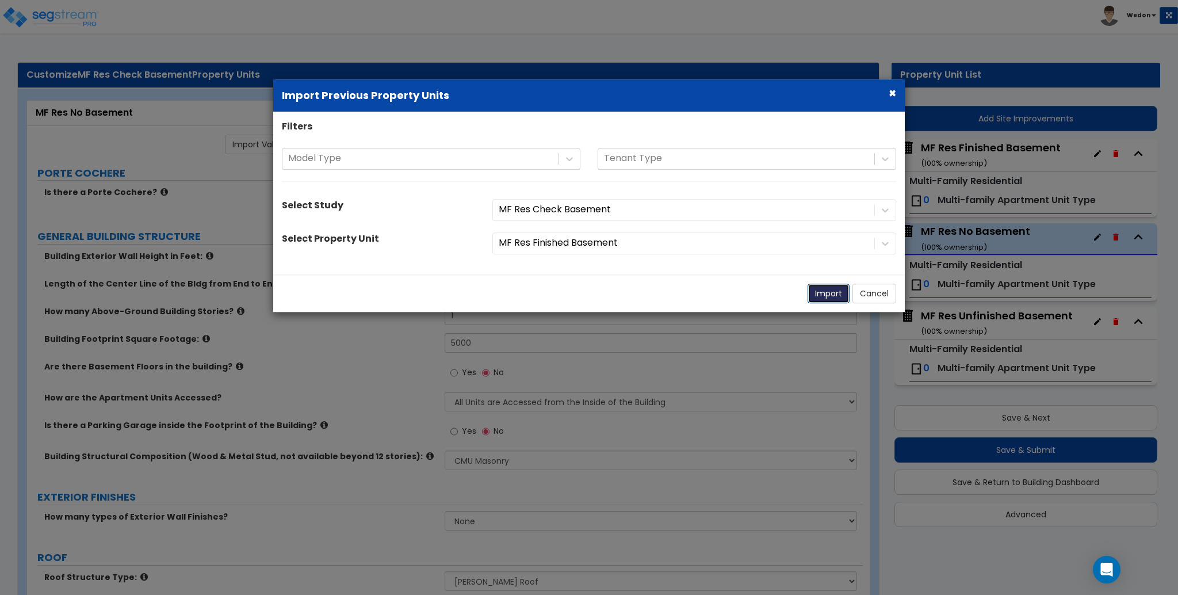
click at [827, 297] on button "Import" at bounding box center [829, 294] width 42 height 20
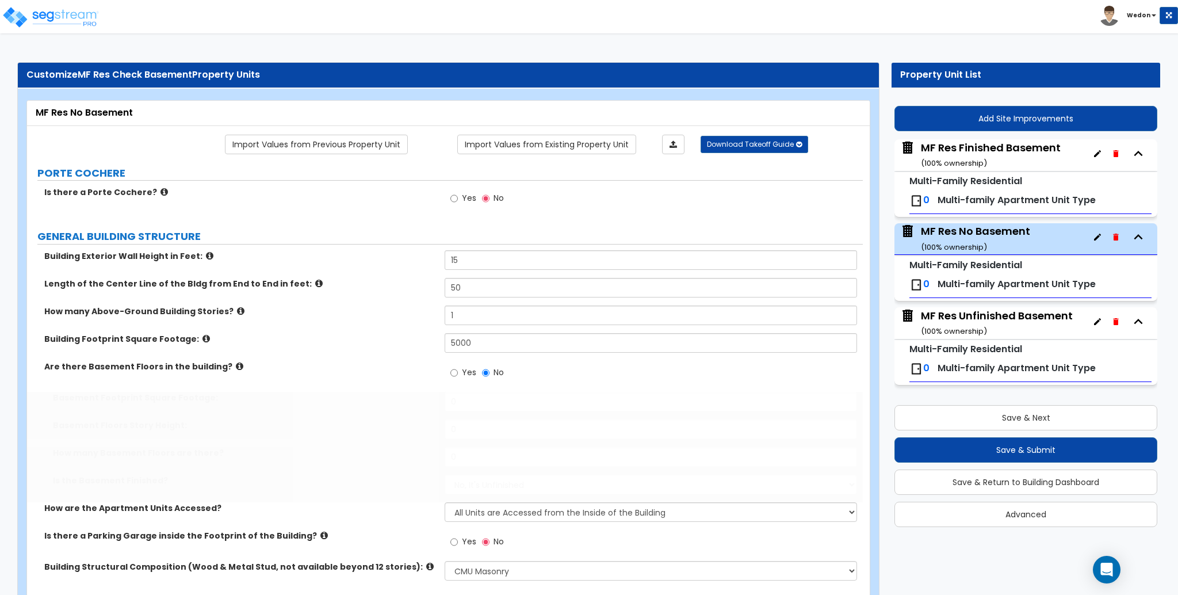
radio input "true"
type input "5000"
type input "10"
type input "1"
select select "1"
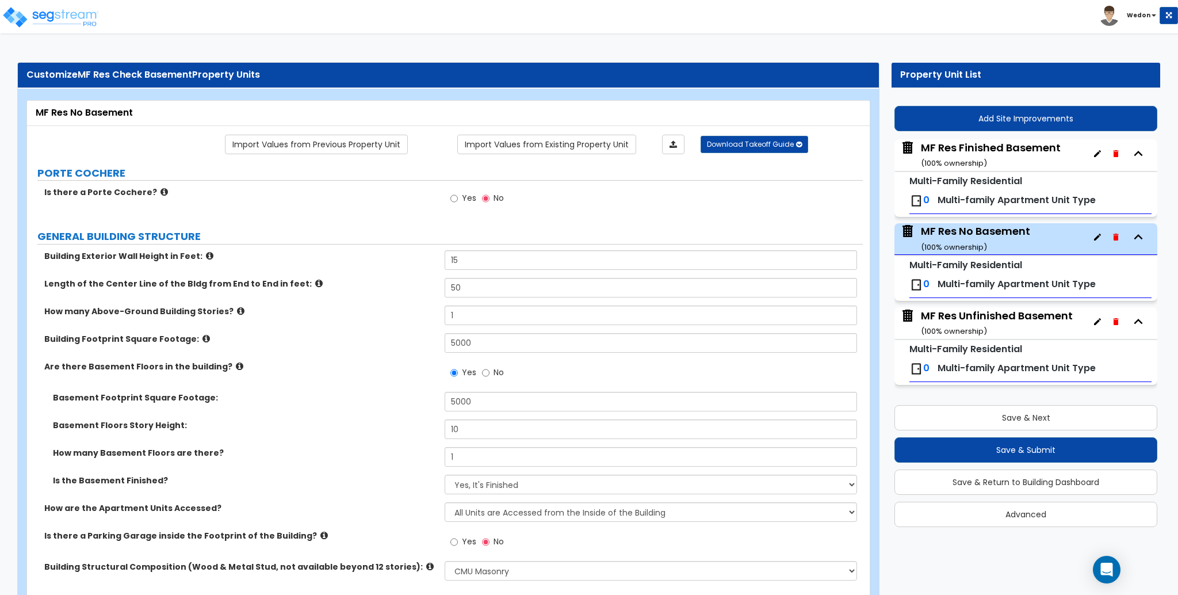
scroll to position [77, 0]
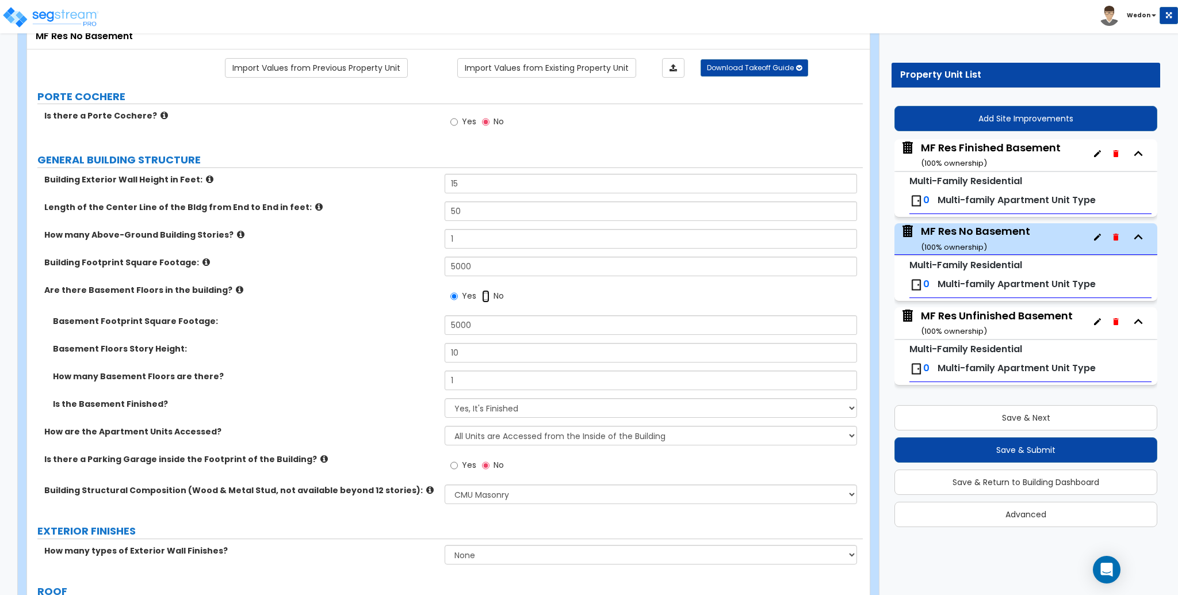
click at [486, 290] on input "No" at bounding box center [485, 296] width 7 height 13
radio input "false"
radio input "true"
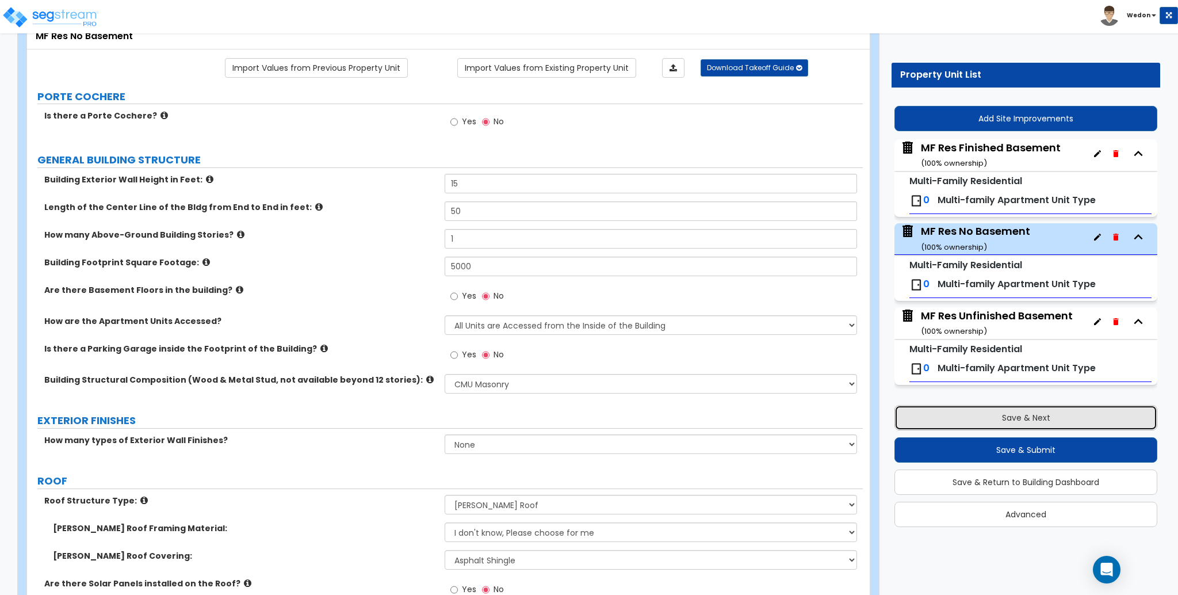
click at [987, 413] on button "Save & Next" at bounding box center [1026, 417] width 263 height 25
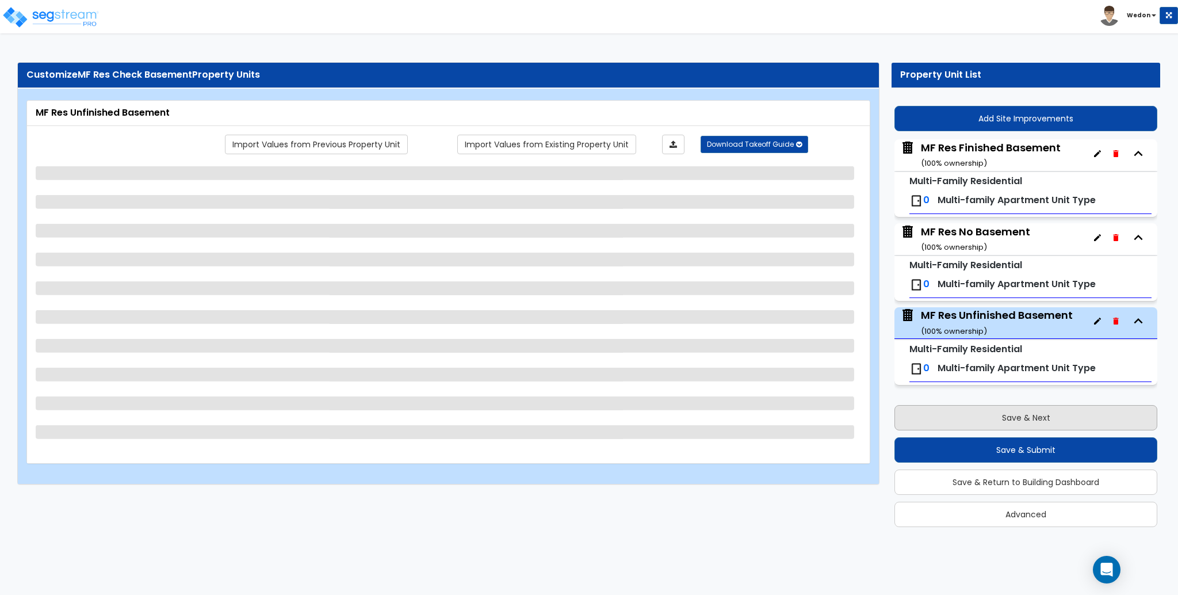
scroll to position [0, 0]
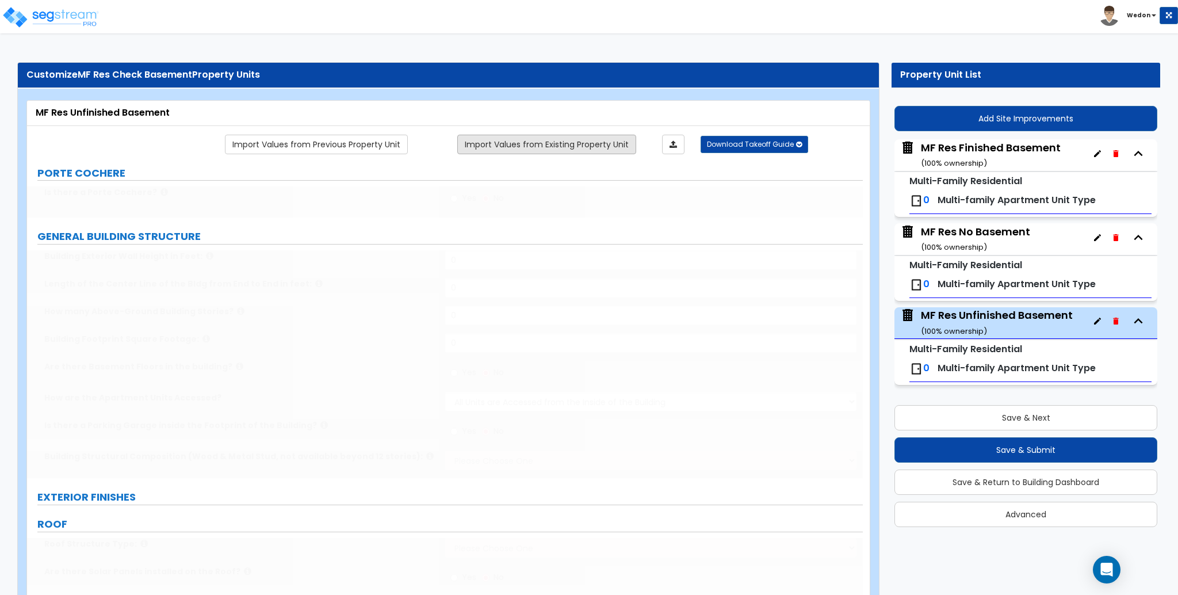
type input "1"
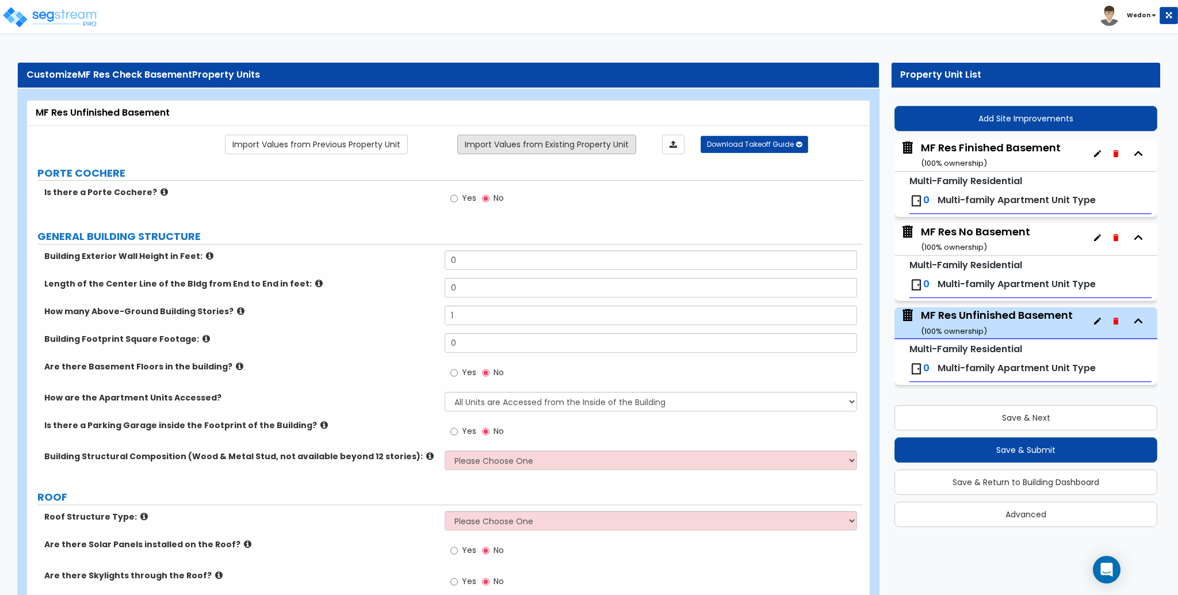
click at [520, 147] on link "Import Values from Existing Property Unit" at bounding box center [546, 145] width 179 height 20
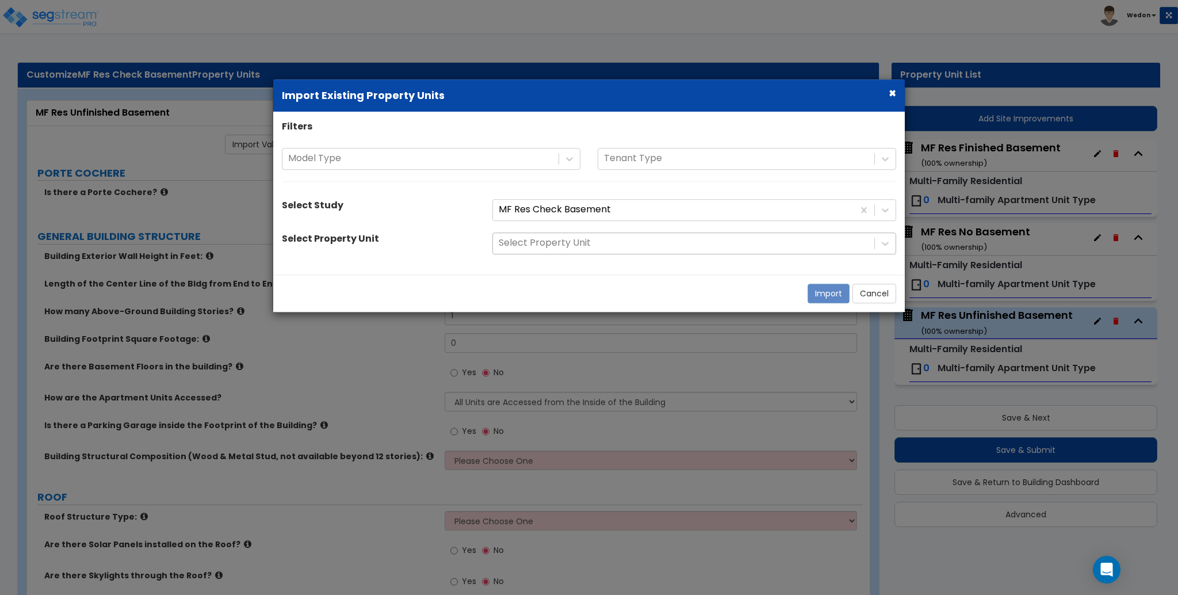
click at [625, 241] on div at bounding box center [684, 244] width 370 height 16
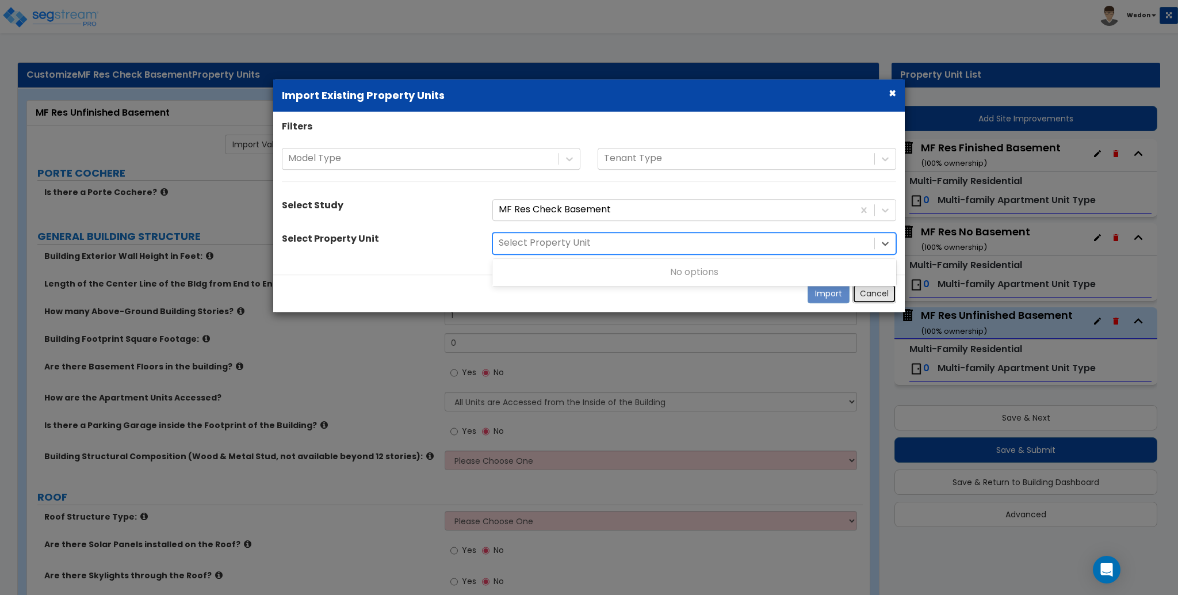
click at [868, 291] on button "Cancel" at bounding box center [875, 294] width 44 height 20
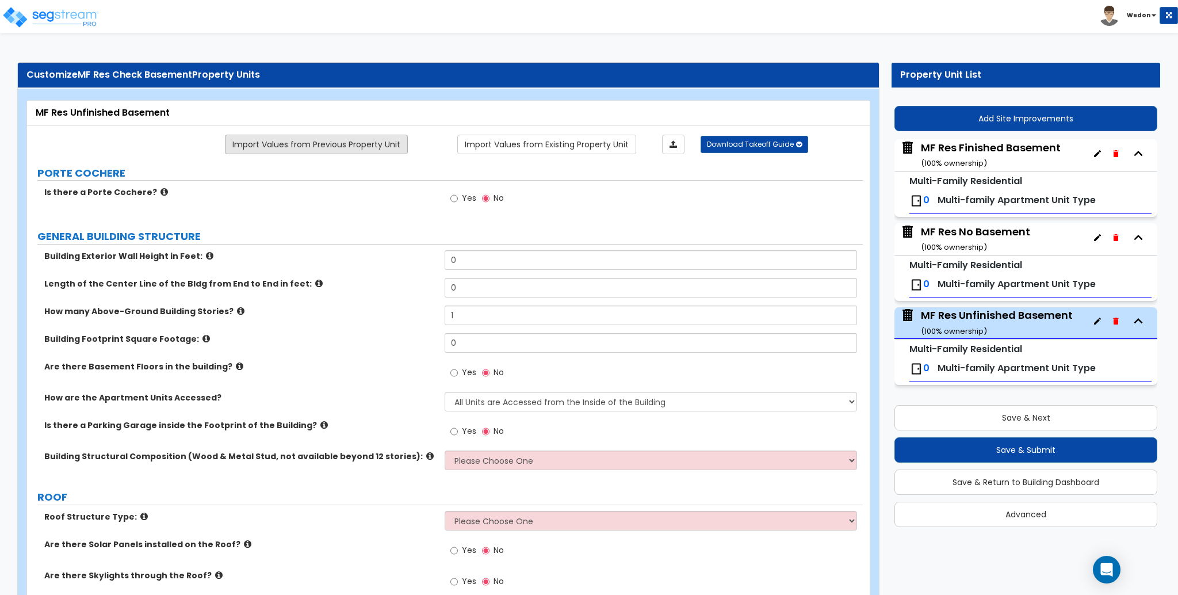
click at [388, 140] on link "Import Values from Previous Property Unit" at bounding box center [316, 145] width 183 height 20
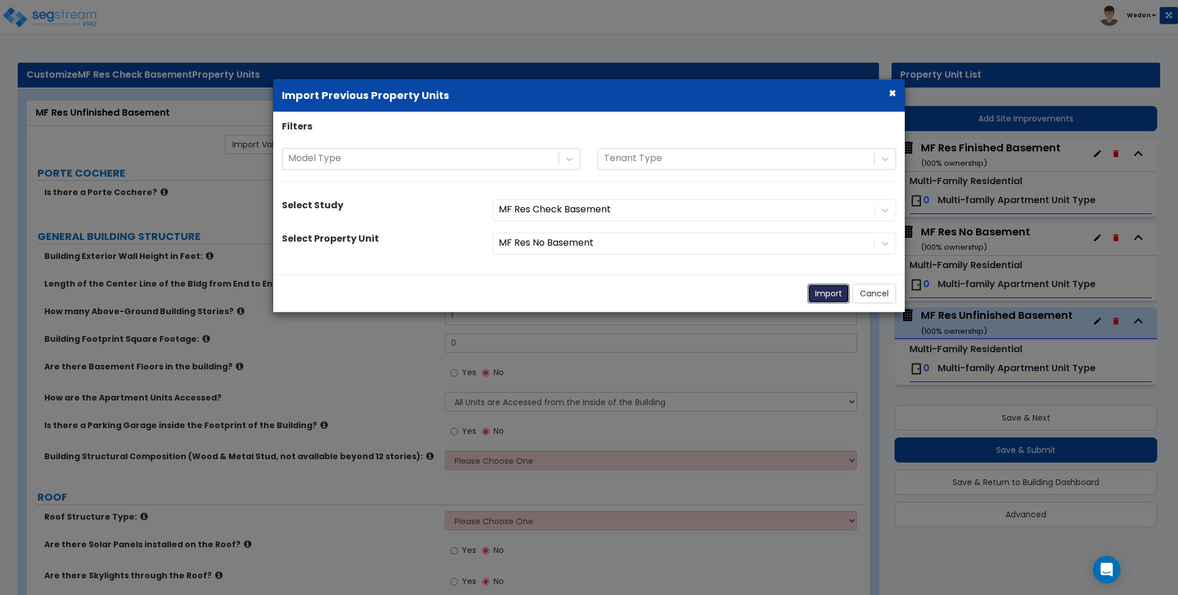
click at [816, 293] on button "Import" at bounding box center [829, 294] width 42 height 20
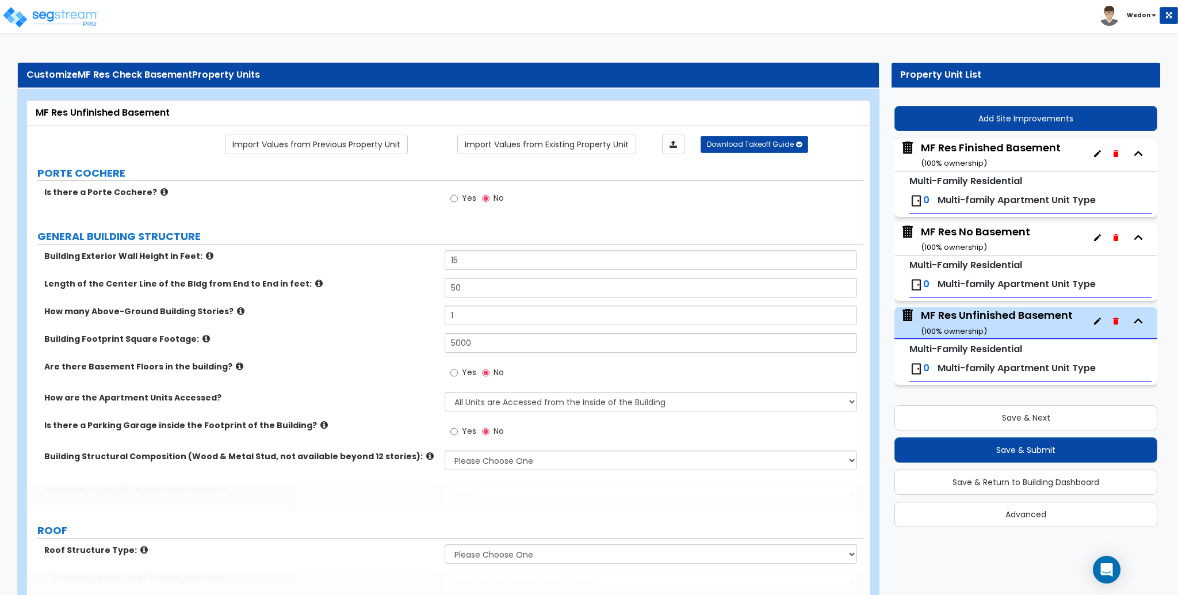
type input "15"
type input "50"
type input "5000"
select select "6"
select select "1"
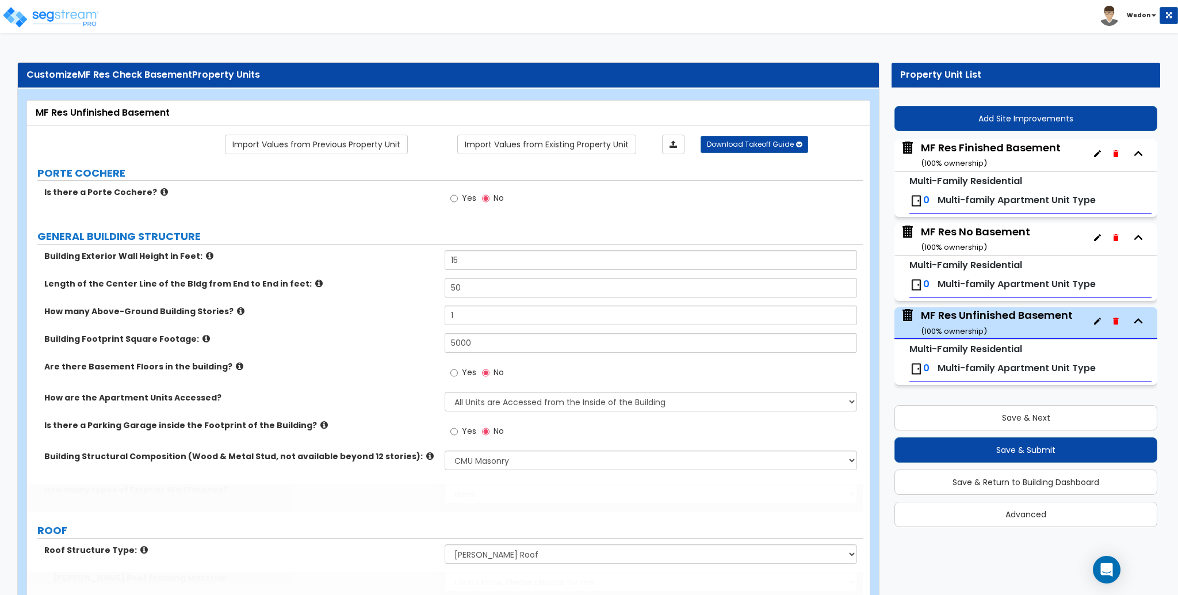
radio input "true"
select select "1"
radio input "true"
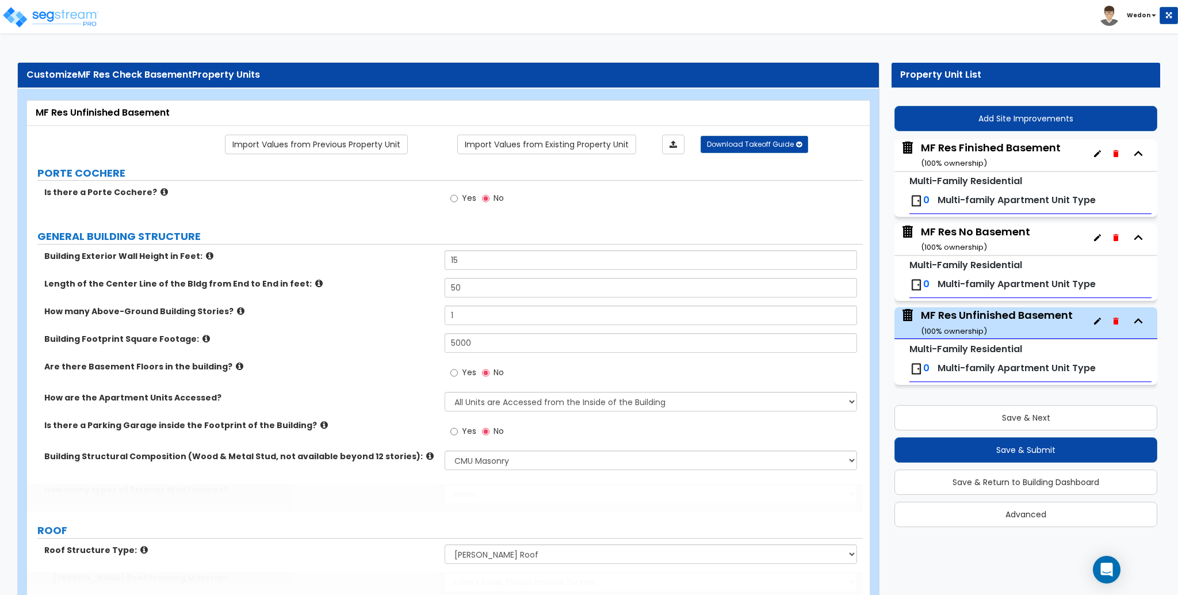
type input "500"
radio input "true"
select select "2"
type input "12"
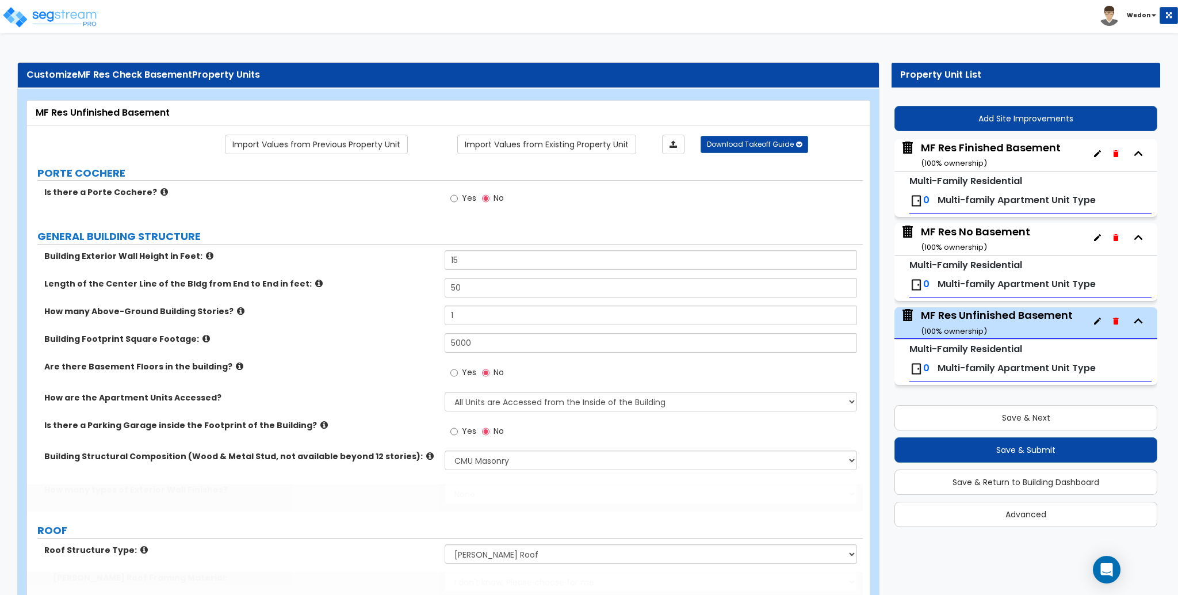
type input "12"
select select "1"
type input "12"
type input "1000"
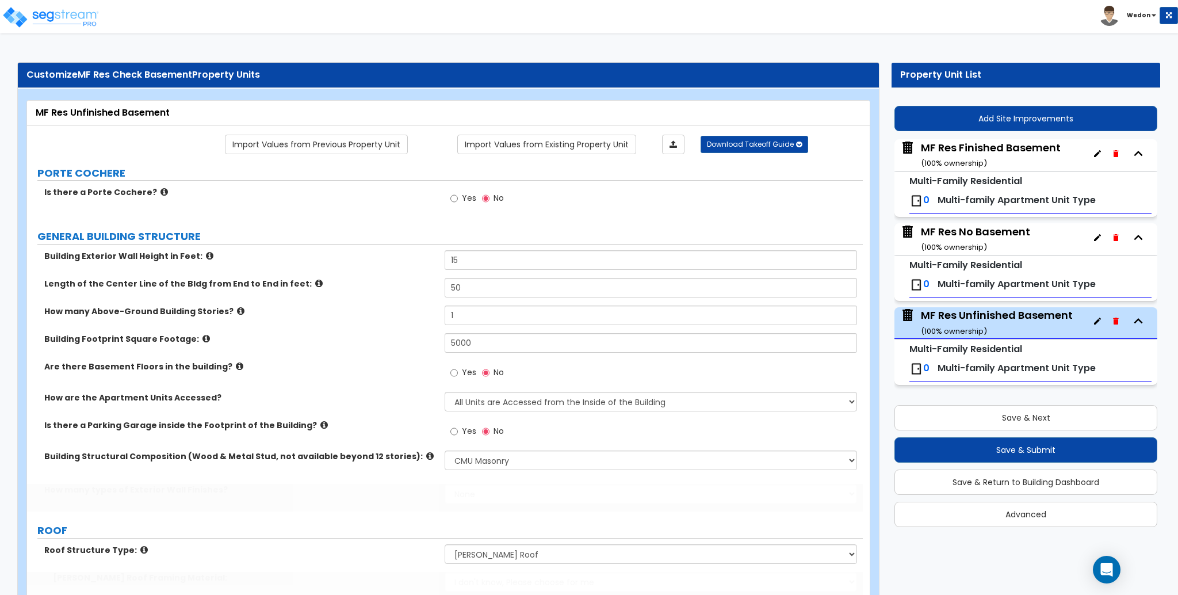
select select "1"
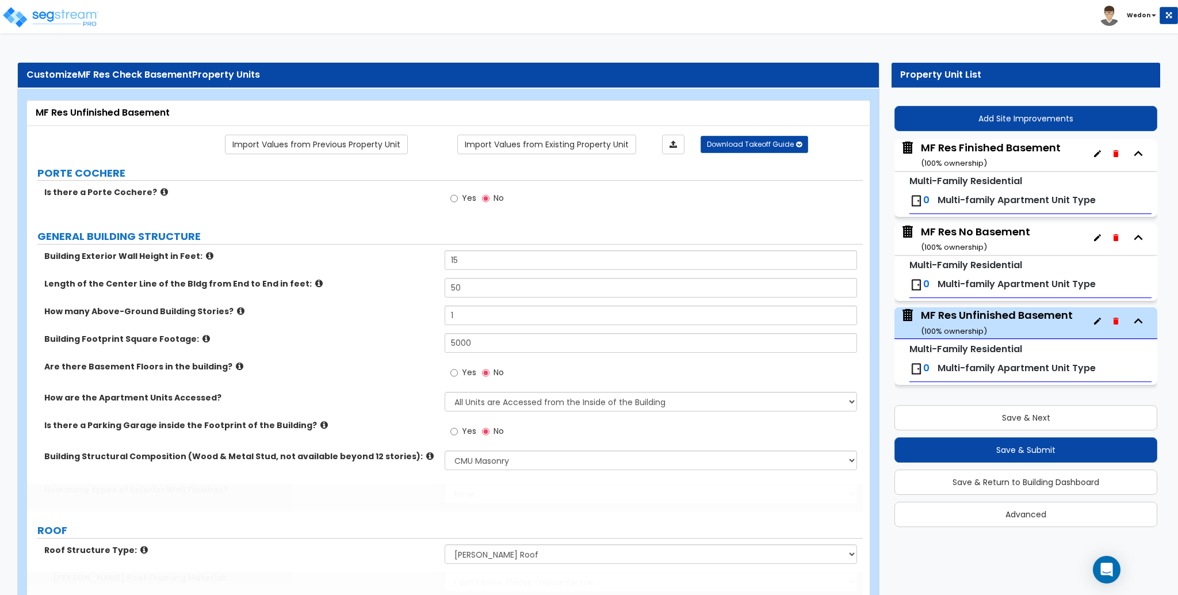
select select "1"
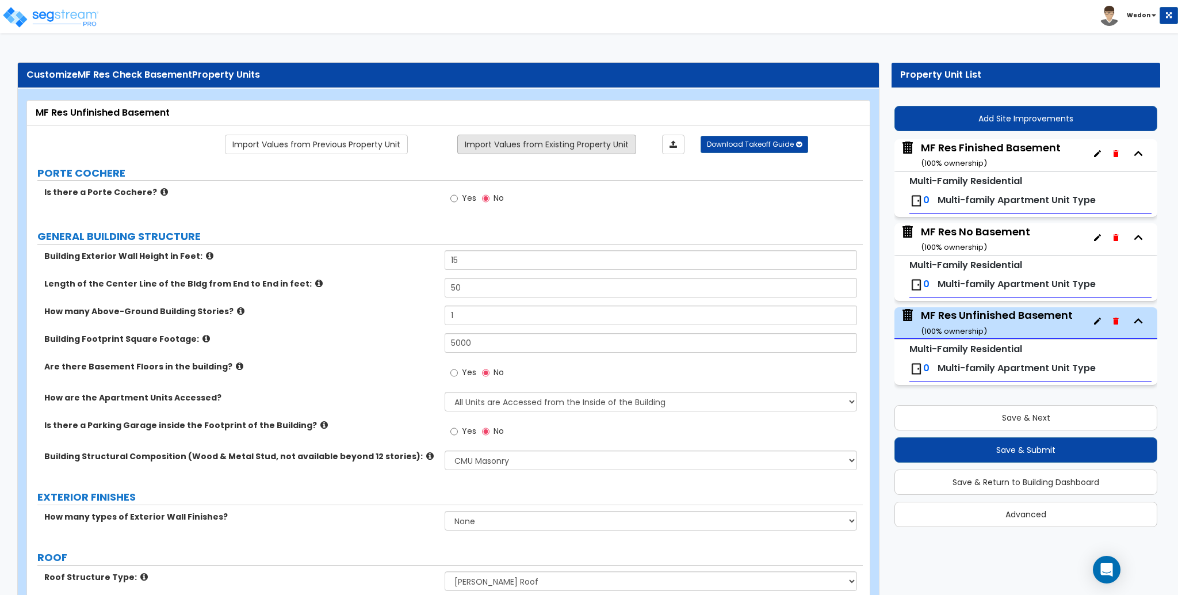
click at [611, 138] on link "Import Values from Existing Property Unit" at bounding box center [546, 145] width 179 height 20
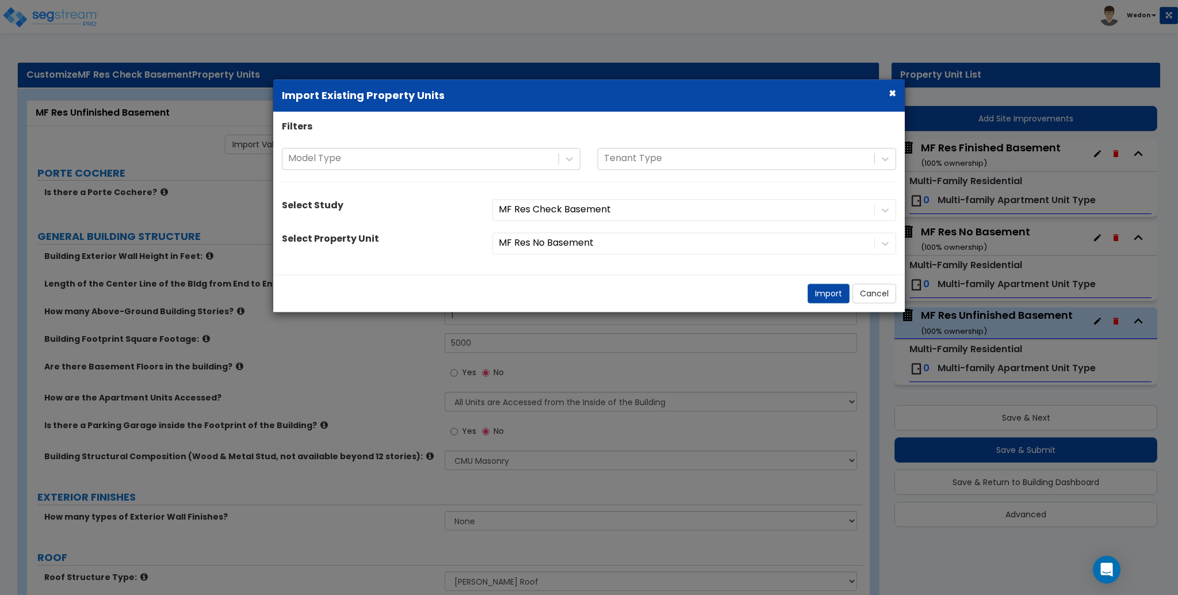
click at [586, 243] on div "MF Res No Basement" at bounding box center [694, 243] width 421 height 22
click at [768, 256] on div "Filters Model Type Tenant Type Select Study MF Res Check Basement Select Proper…" at bounding box center [589, 193] width 632 height 146
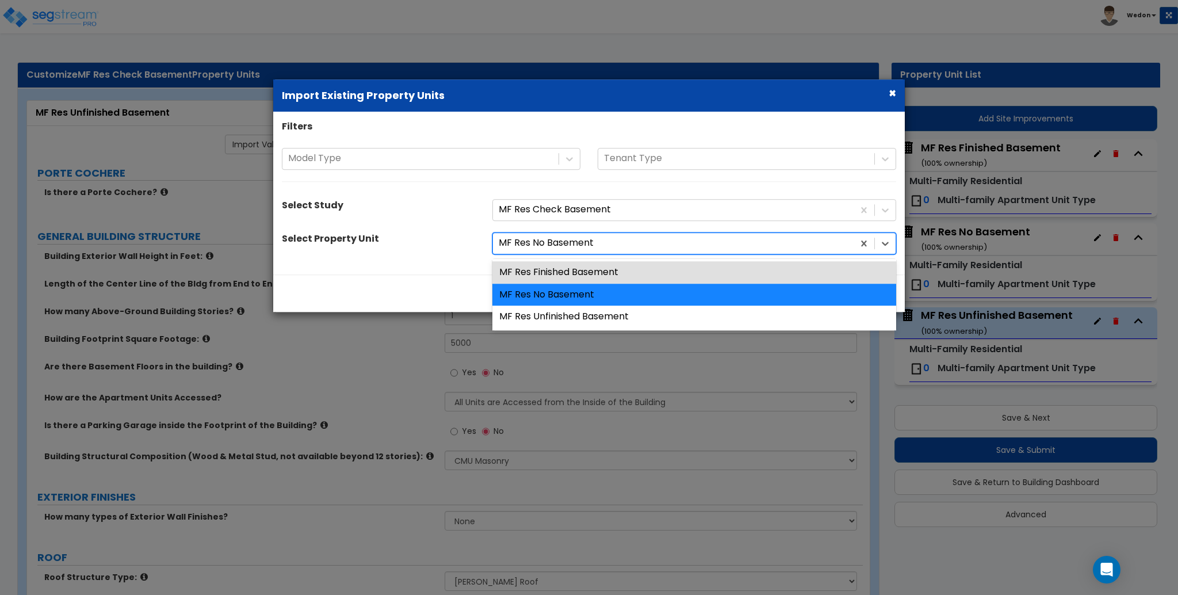
click at [781, 250] on div at bounding box center [673, 244] width 349 height 16
click at [695, 278] on div "MF Res Finished Basement" at bounding box center [695, 272] width 404 height 22
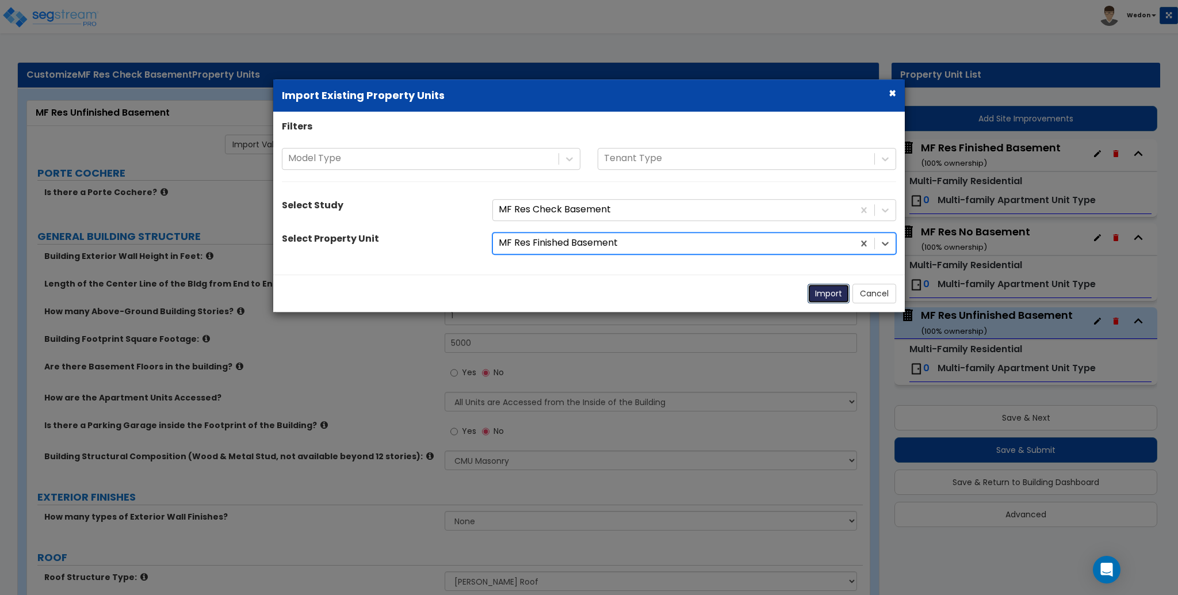
click at [834, 296] on button "Import" at bounding box center [829, 294] width 42 height 20
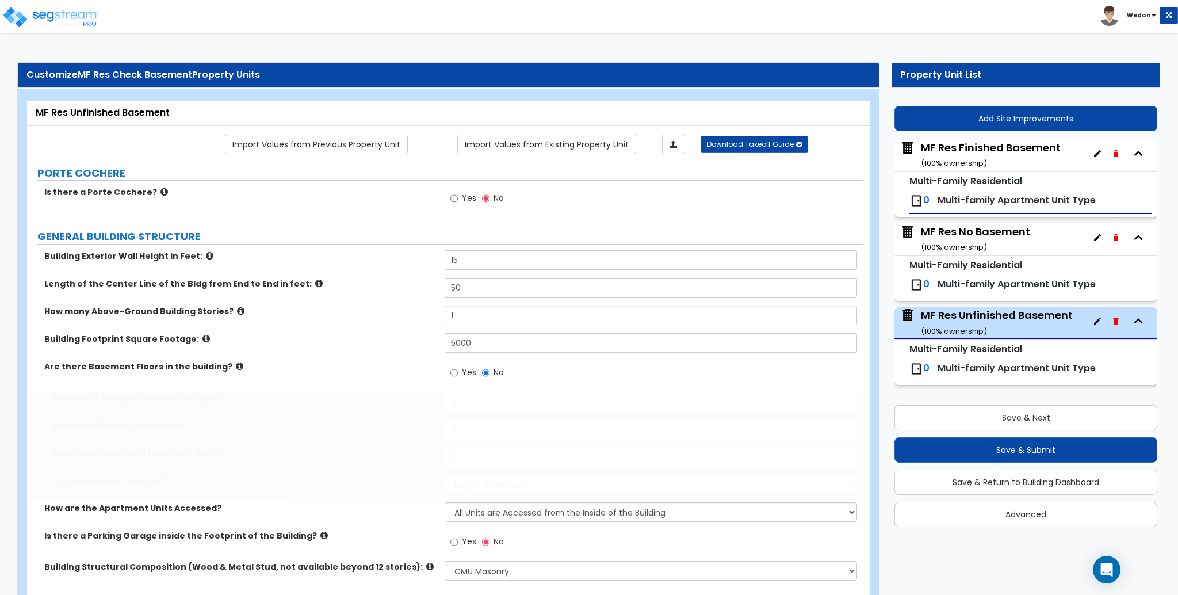
radio input "true"
type input "5000"
type input "10"
type input "1"
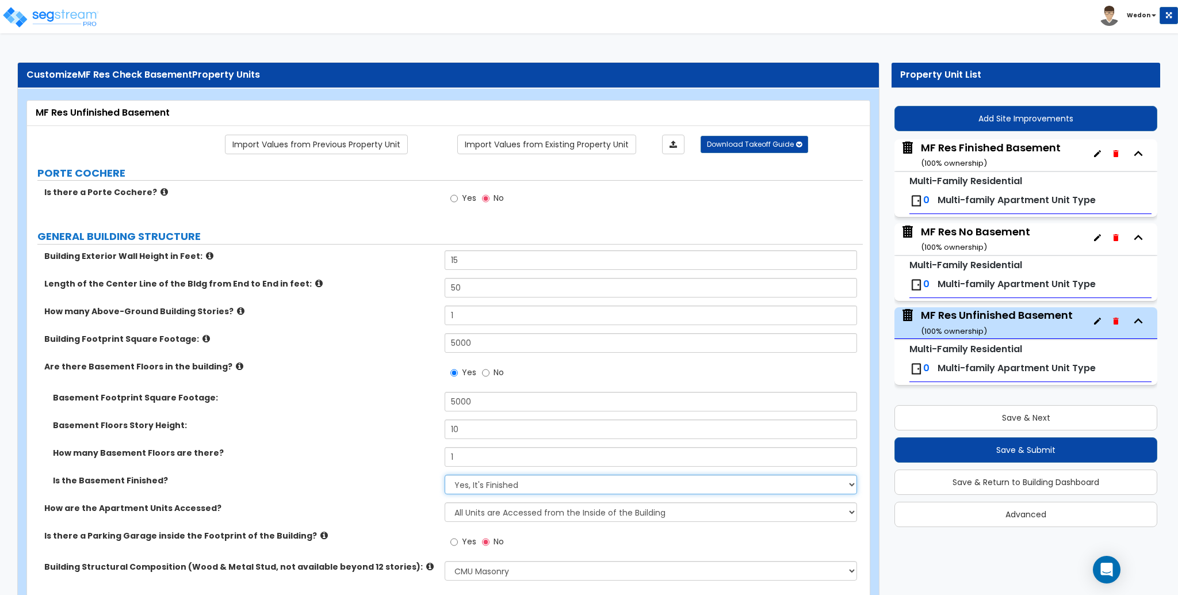
click at [494, 486] on select "No, It's Unfinished Yes, It's Finished" at bounding box center [651, 485] width 412 height 20
click at [445, 475] on select "No, It's Unfinished Yes, It's Finished" at bounding box center [651, 485] width 412 height 20
click at [512, 487] on select "No, It's Unfinished Yes, It's Finished" at bounding box center [651, 485] width 412 height 20
select select "0"
click at [445, 475] on select "No, It's Unfinished Yes, It's Finished" at bounding box center [651, 485] width 412 height 20
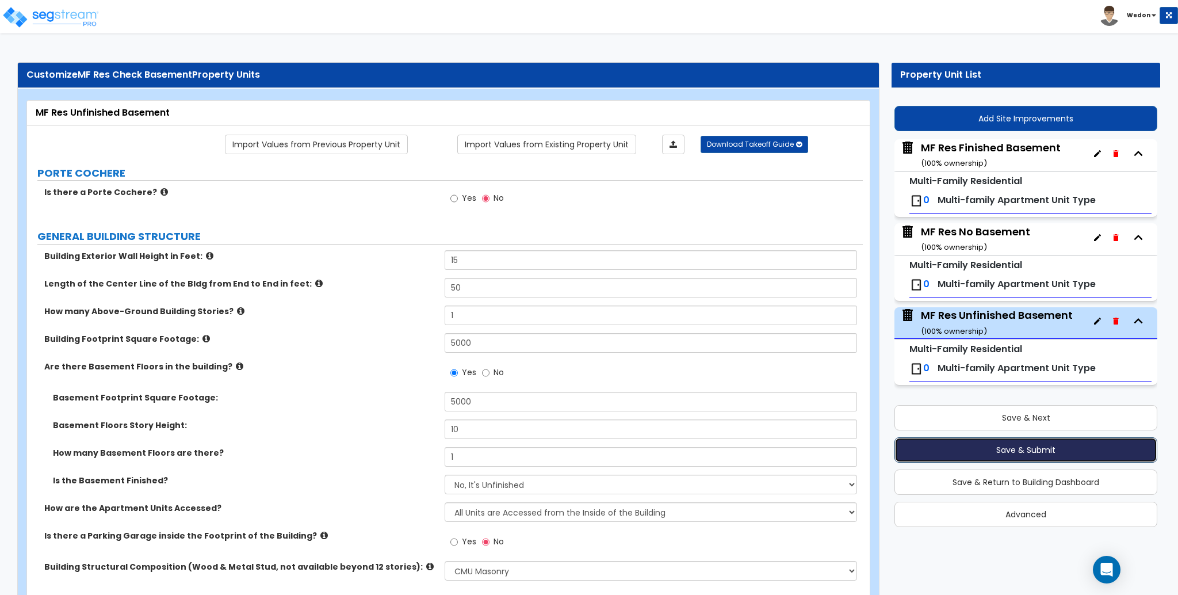
click at [1029, 454] on button "Save & Submit" at bounding box center [1026, 449] width 263 height 25
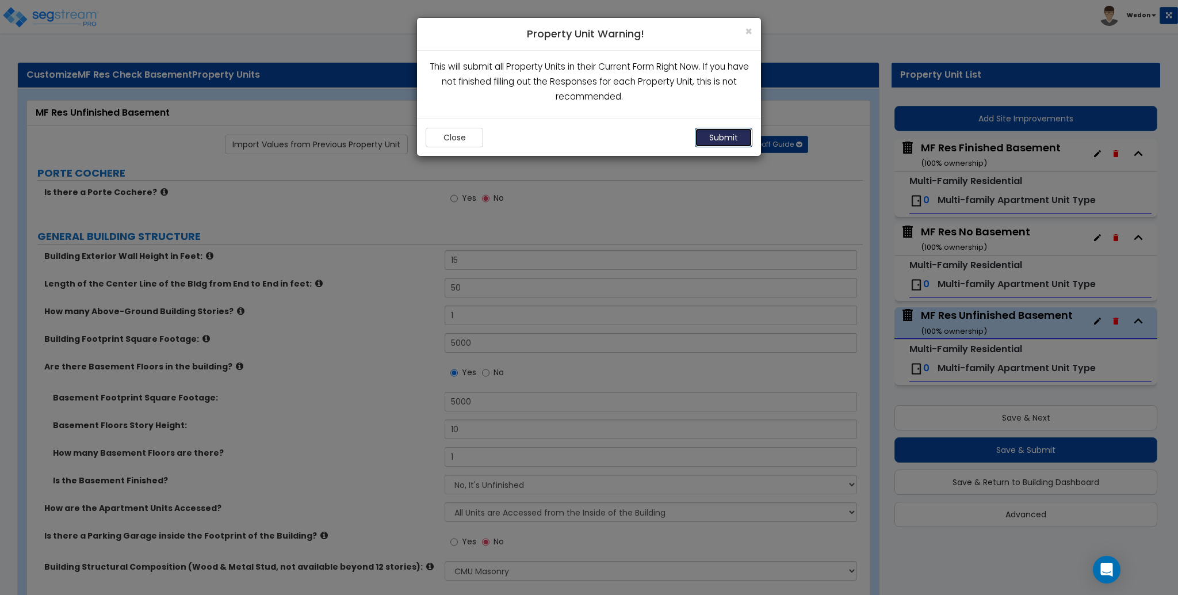
click at [733, 128] on button "Submit" at bounding box center [724, 138] width 58 height 20
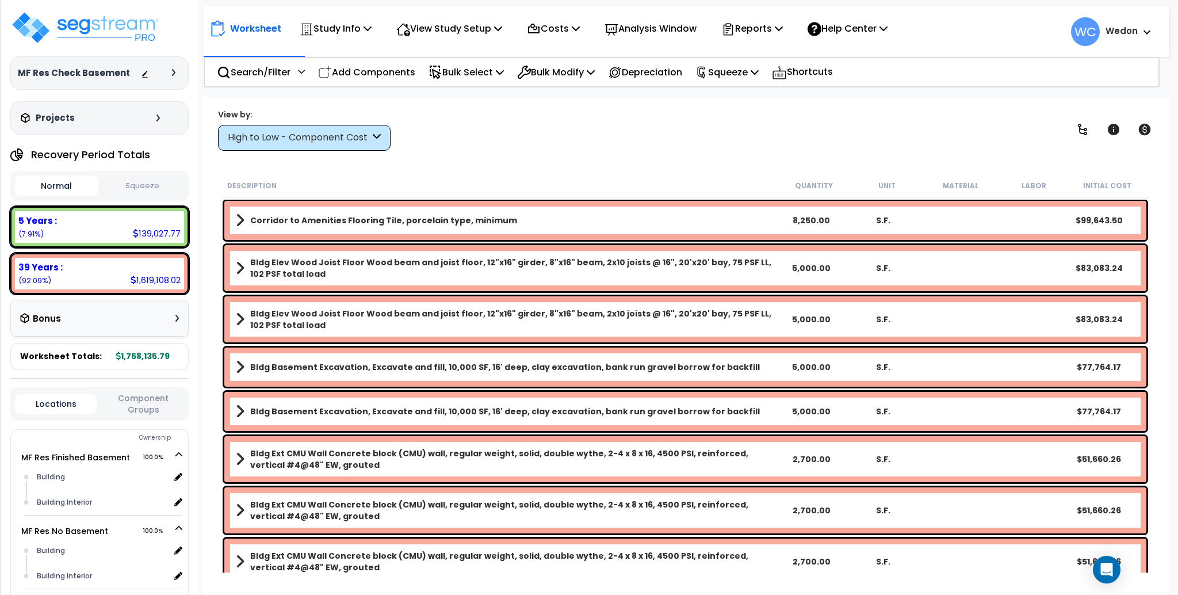
click at [324, 139] on div "High to Low - Component Cost" at bounding box center [299, 137] width 142 height 13
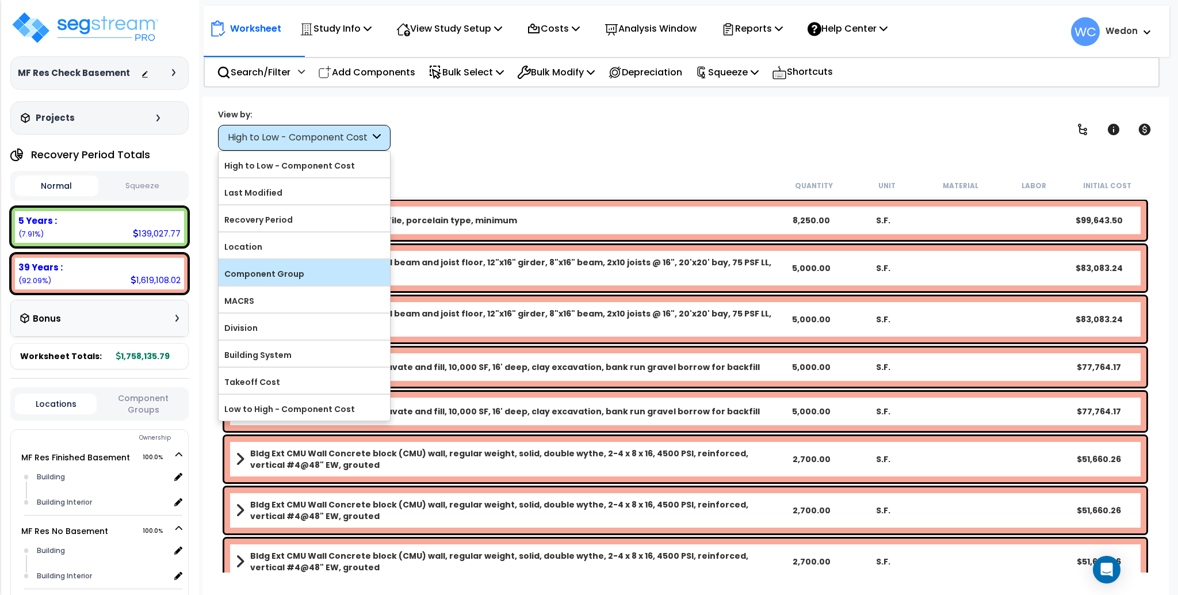
click at [319, 262] on div "Component Group" at bounding box center [304, 273] width 171 height 26
click at [349, 272] on label "Component Group" at bounding box center [304, 273] width 171 height 17
click at [0, 0] on input "Component Group" at bounding box center [0, 0] width 0 height 0
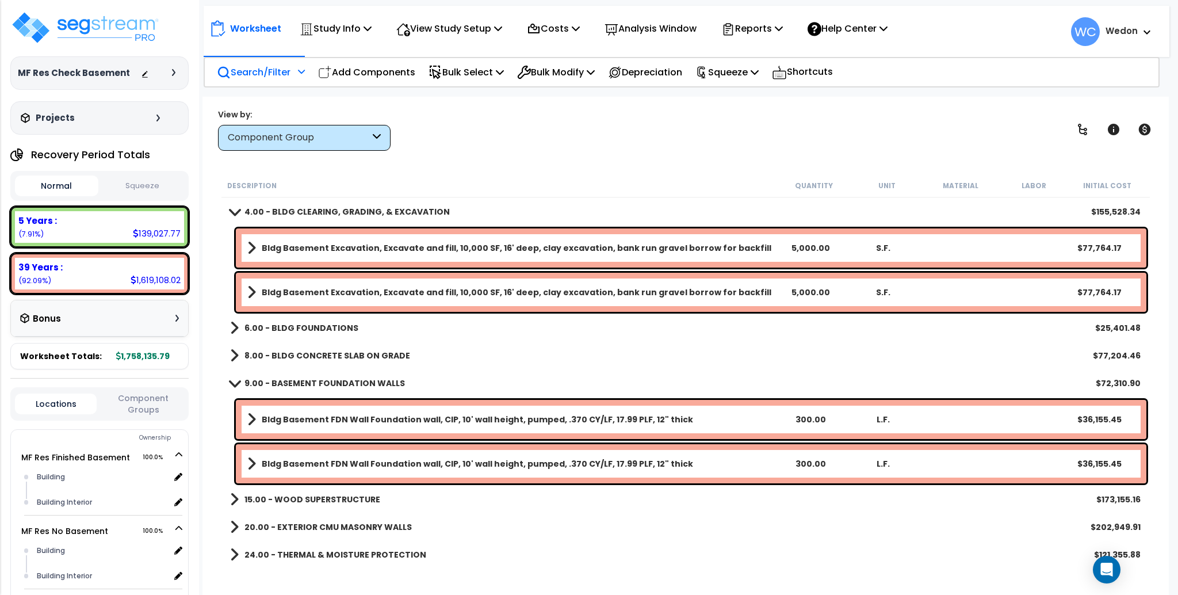
click at [262, 71] on p "Search/Filter" at bounding box center [254, 72] width 74 height 16
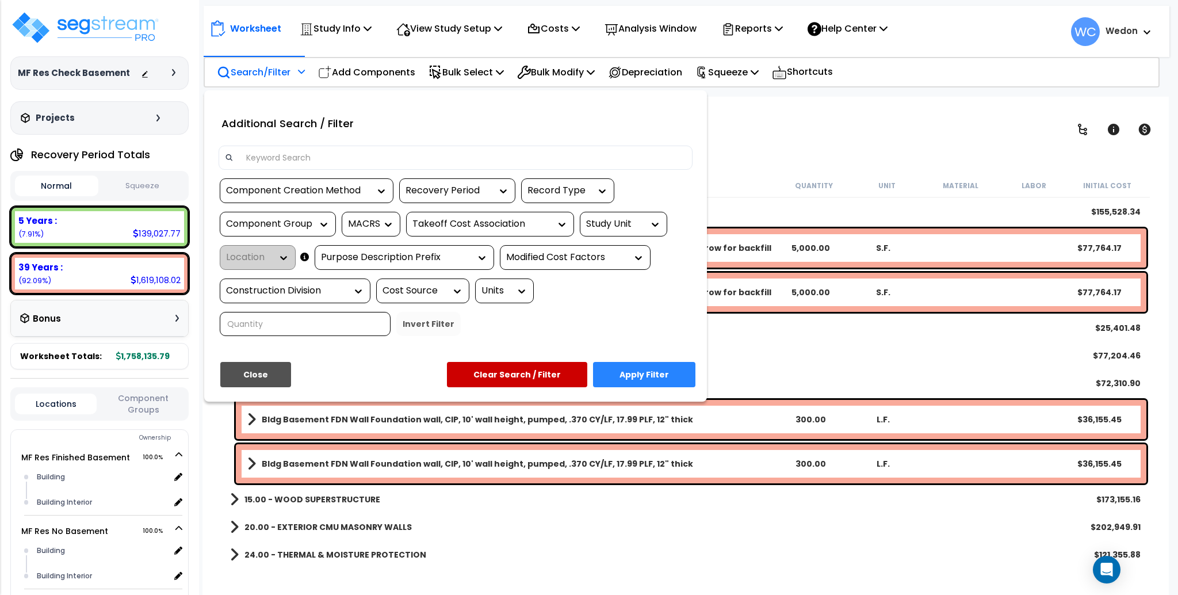
click at [613, 222] on div "Study Unit" at bounding box center [615, 224] width 58 height 13
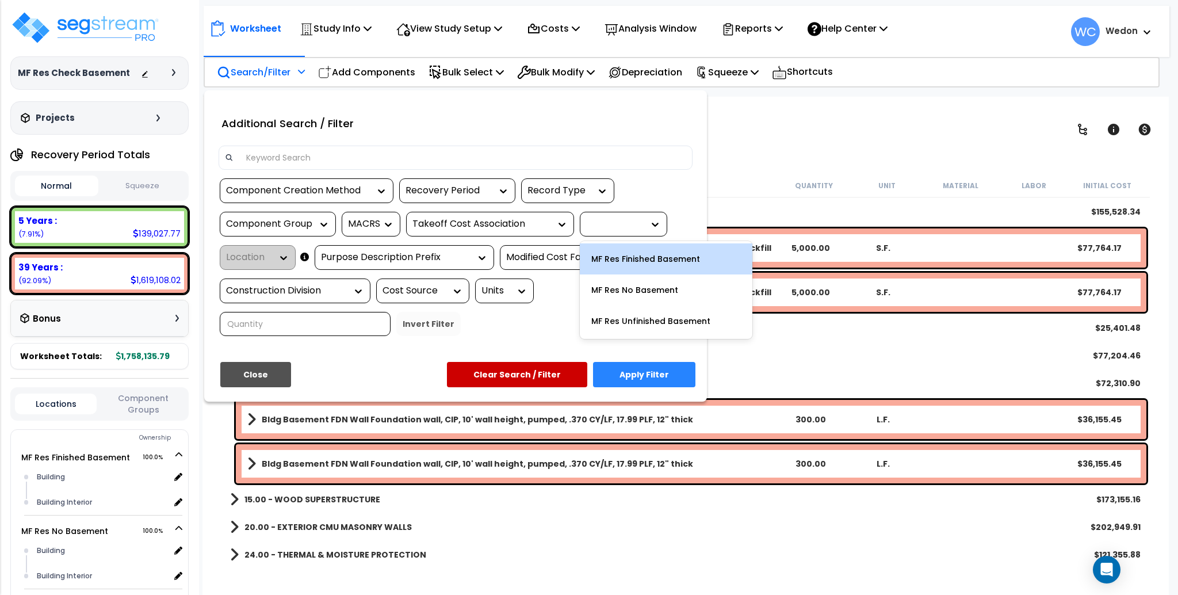
click at [645, 222] on div at bounding box center [652, 225] width 17 height 12
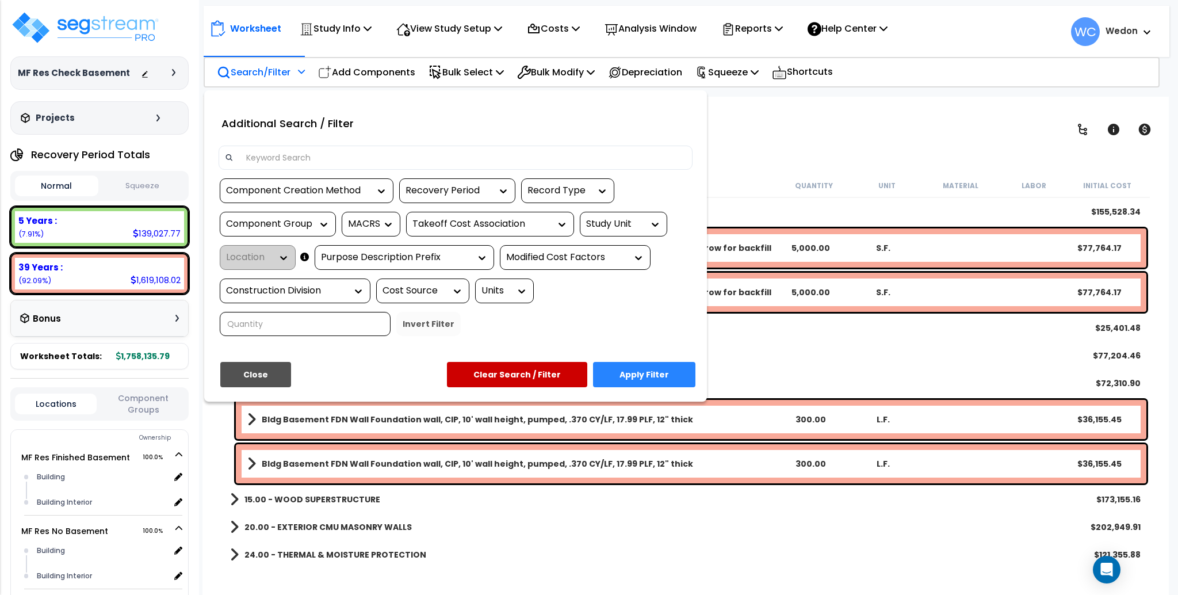
click at [645, 222] on div at bounding box center [652, 225] width 17 height 12
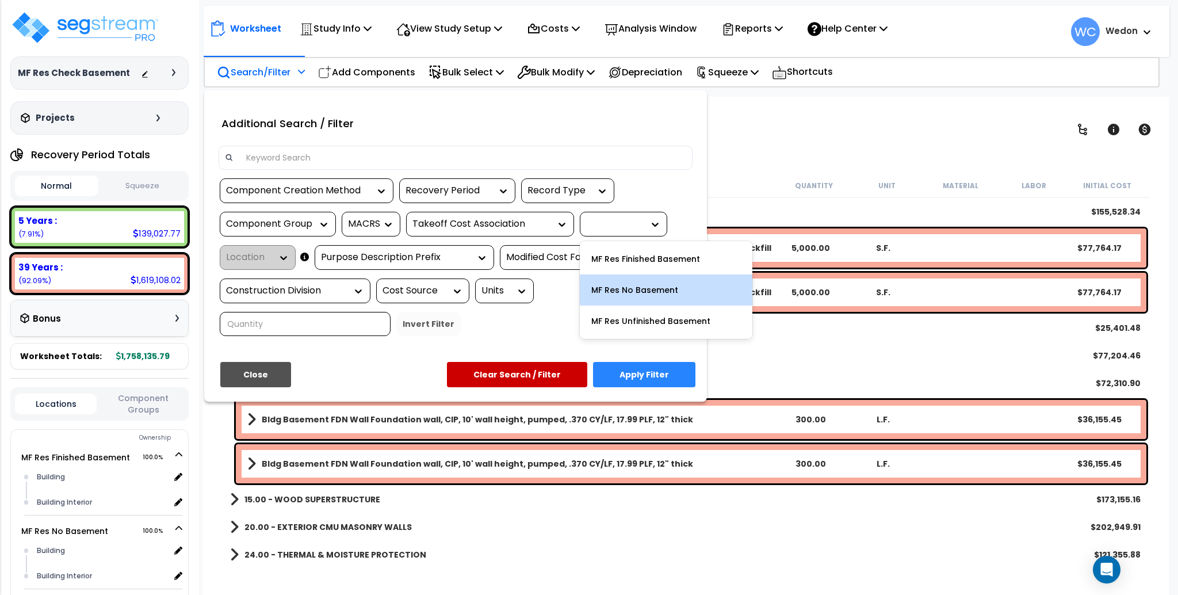
click at [652, 281] on div "MF Res No Basement" at bounding box center [666, 289] width 173 height 31
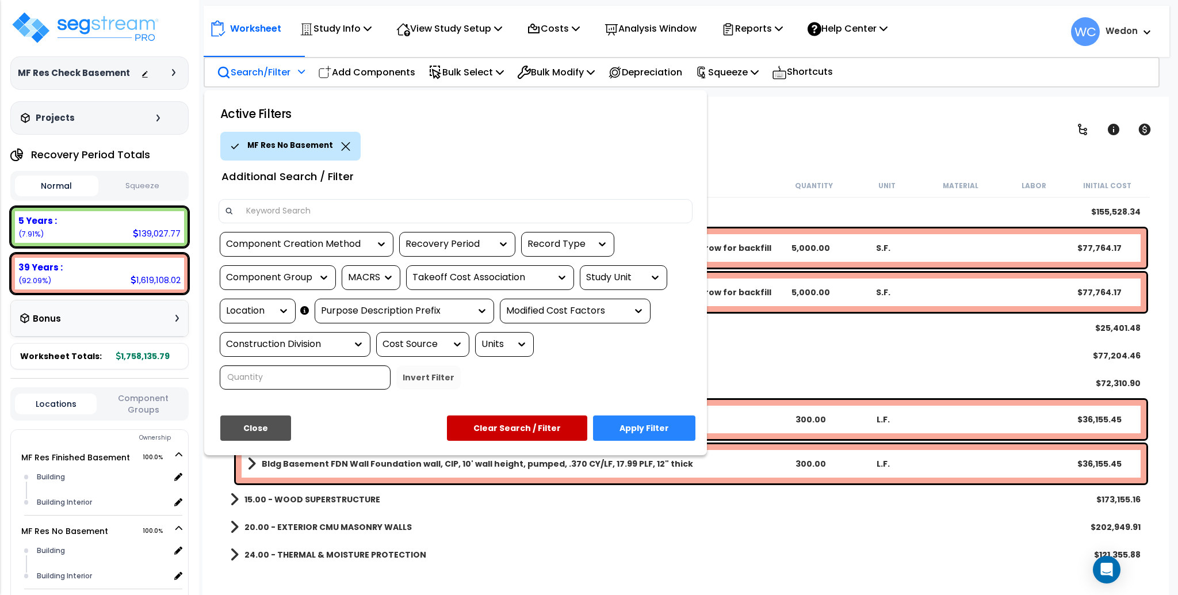
click at [647, 429] on button "Apply Filter" at bounding box center [644, 427] width 102 height 25
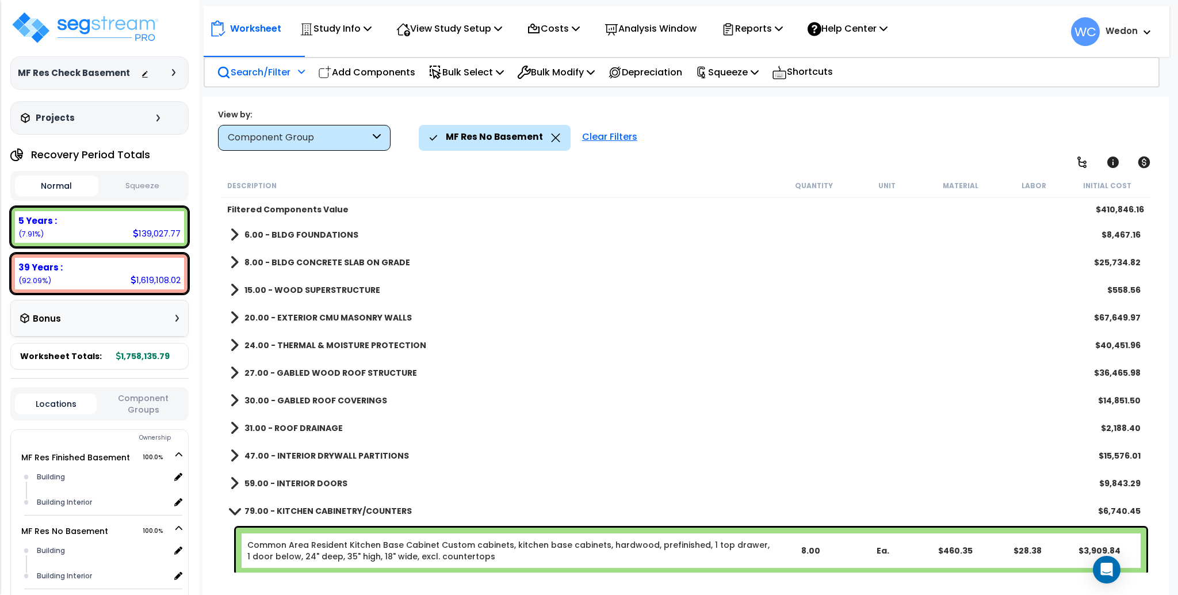
click at [304, 232] on b "6.00 - BLDG FOUNDATIONS" at bounding box center [302, 235] width 114 height 12
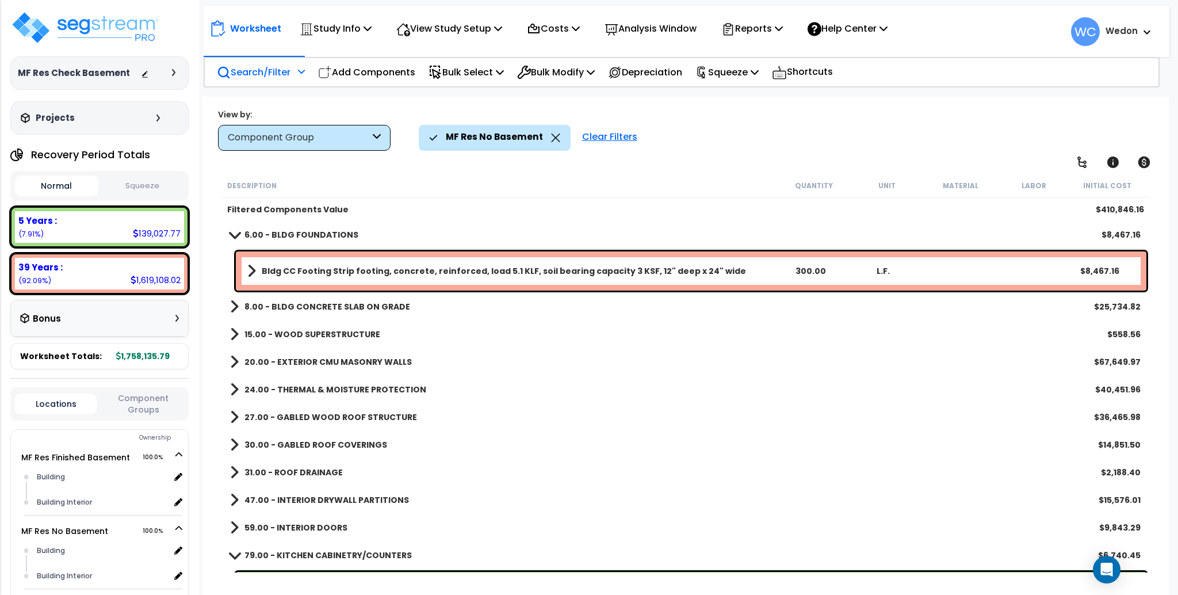
click at [323, 313] on link "8.00 - BLDG CONCRETE SLAB ON GRADE" at bounding box center [320, 307] width 180 height 16
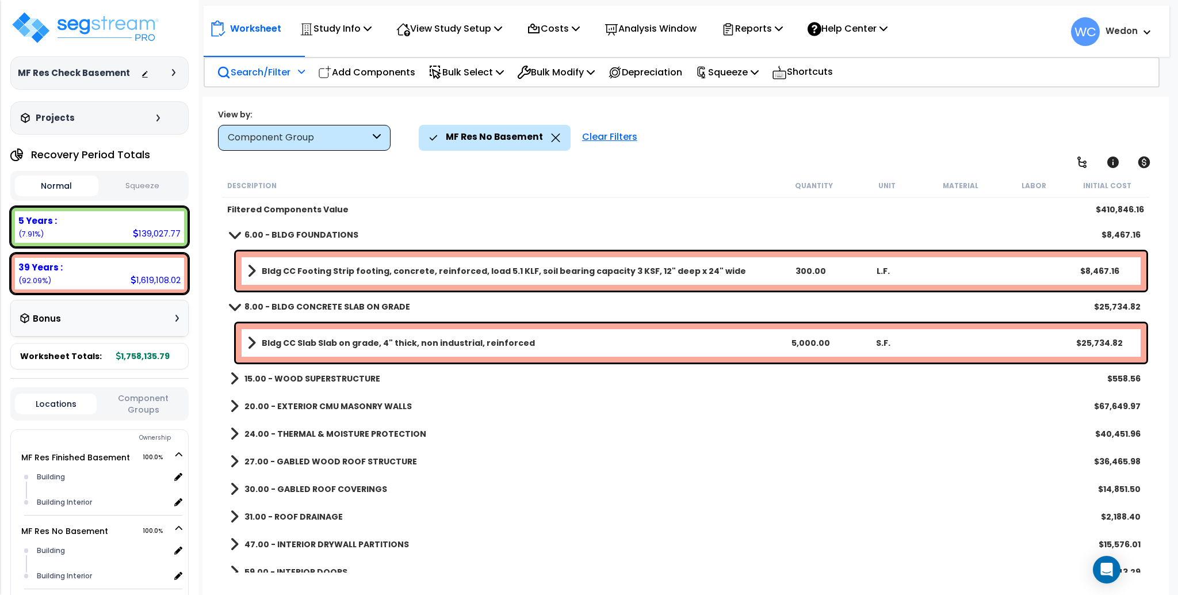
click at [325, 376] on b "15.00 - WOOD SUPERSTRUCTURE" at bounding box center [313, 379] width 136 height 12
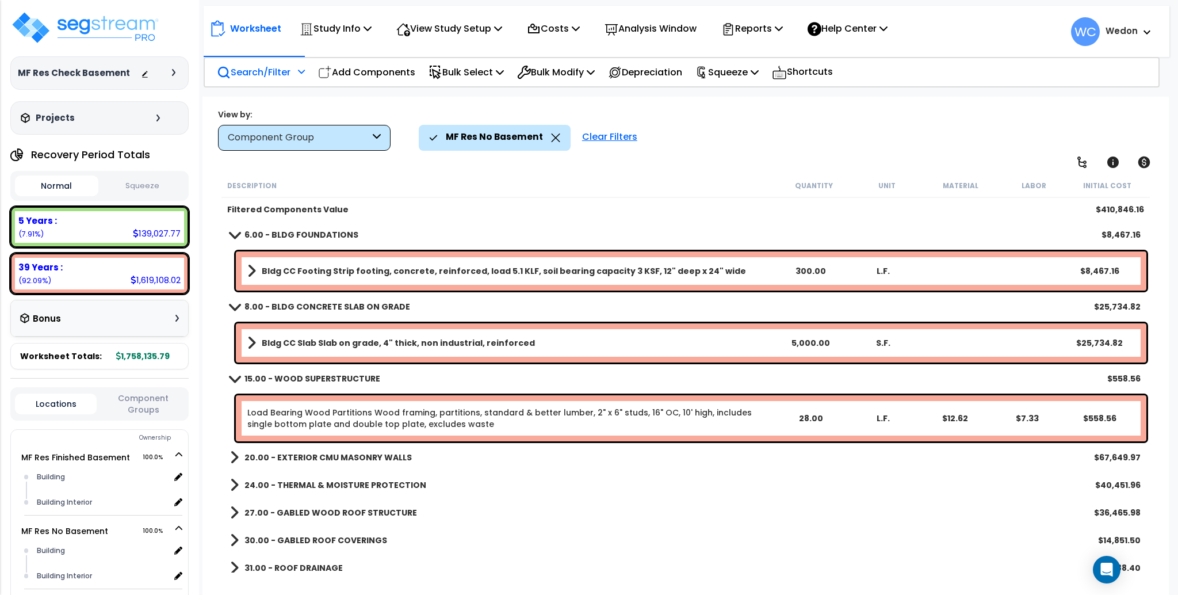
click at [348, 453] on b "20.00 - EXTERIOR CMU MASONRY WALLS" at bounding box center [328, 458] width 167 height 12
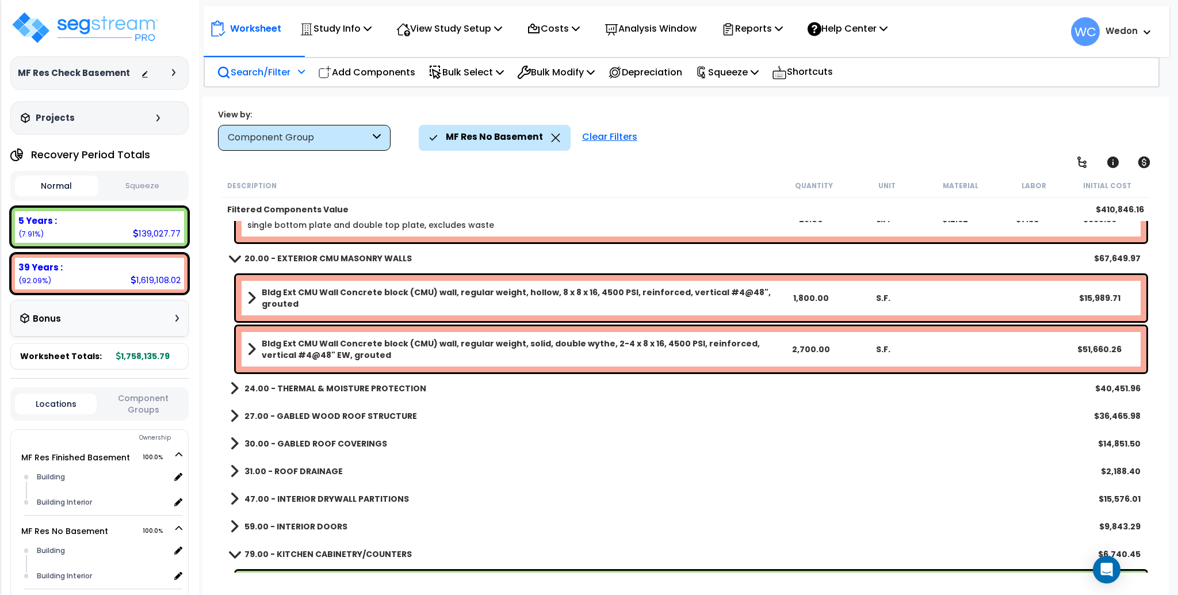
scroll to position [203, 0]
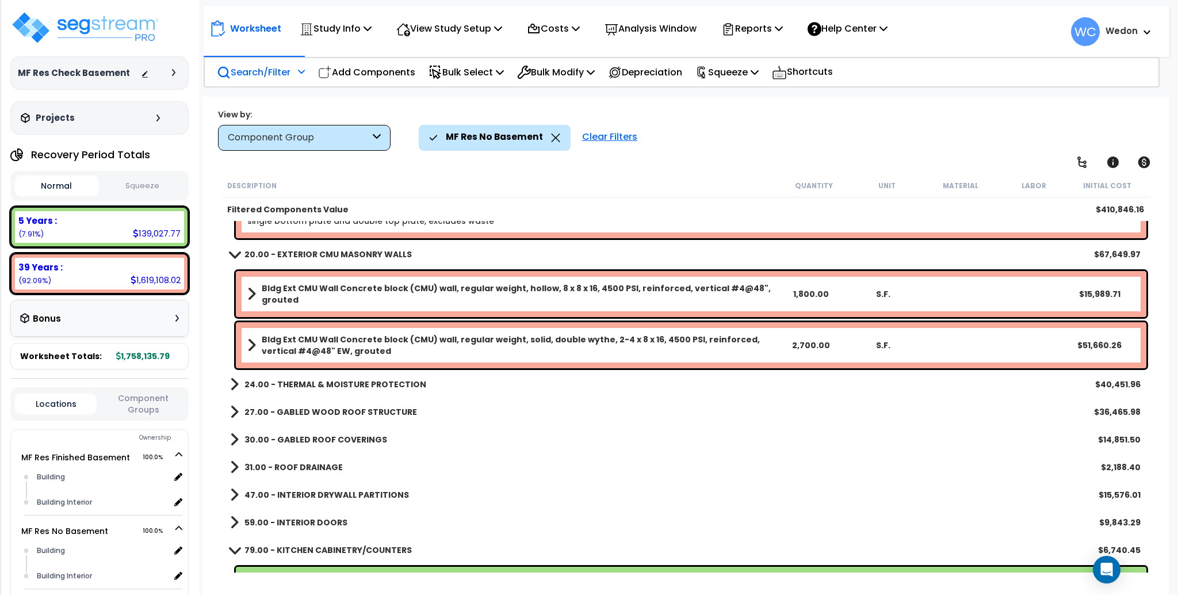
click at [348, 388] on b "24.00 - THERMAL & MOISTURE PROTECTION" at bounding box center [336, 385] width 182 height 12
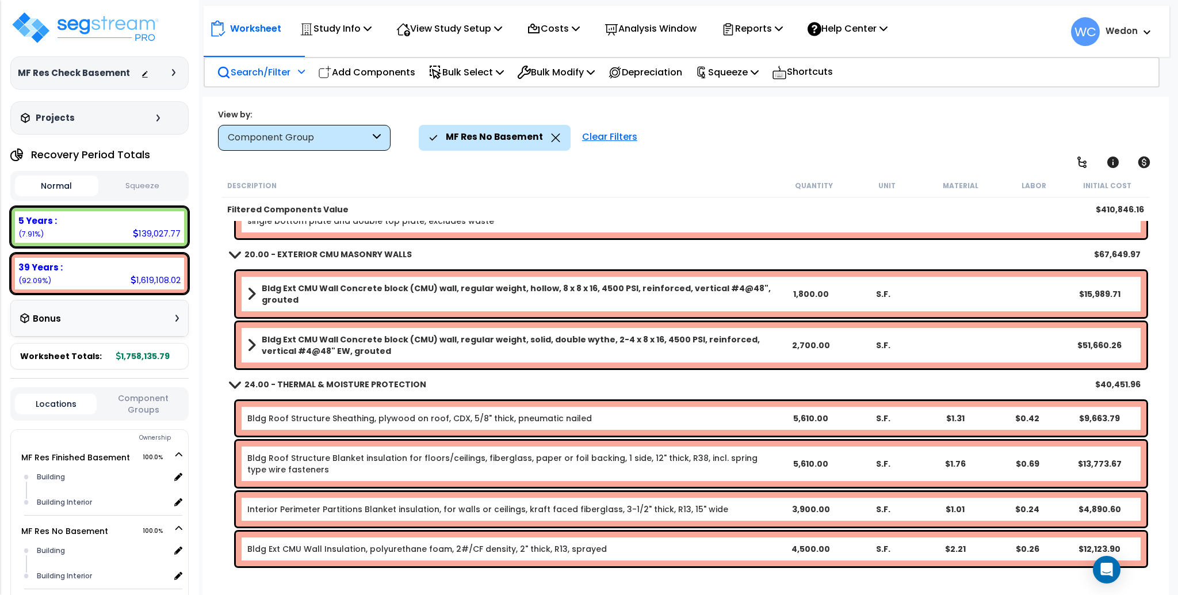
click at [281, 403] on div "Bldg Roof Structure Sheathing, plywood on roof, CDX, 5/8" thick, pneumatic nail…" at bounding box center [691, 418] width 911 height 35
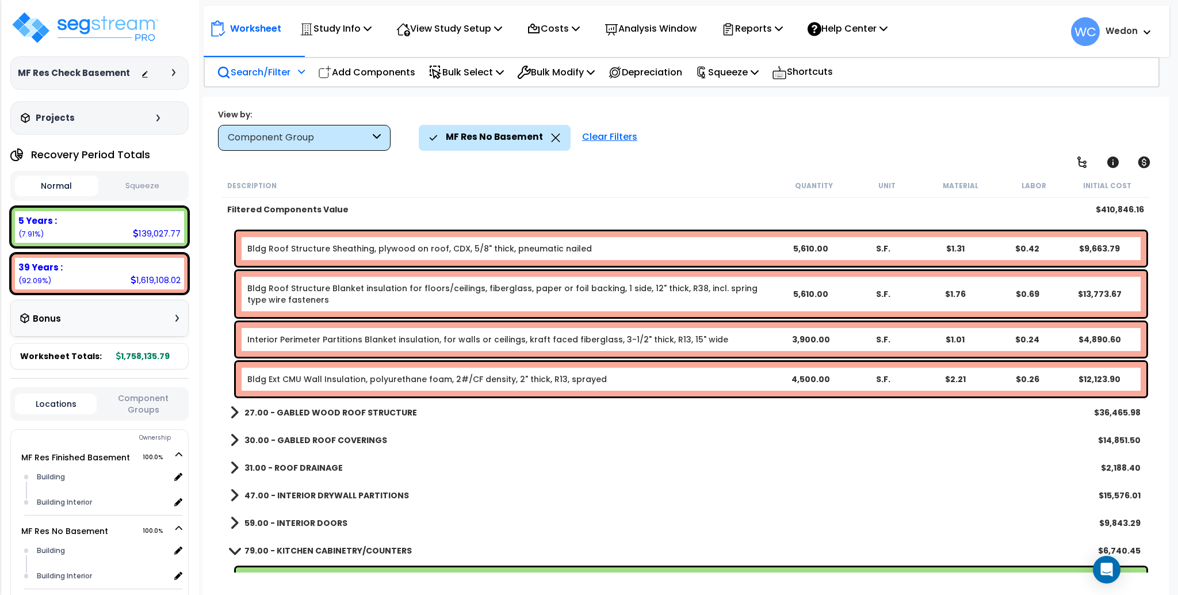
click at [287, 418] on link "27.00 - GABLED WOOD ROOF STRUCTURE" at bounding box center [323, 413] width 187 height 16
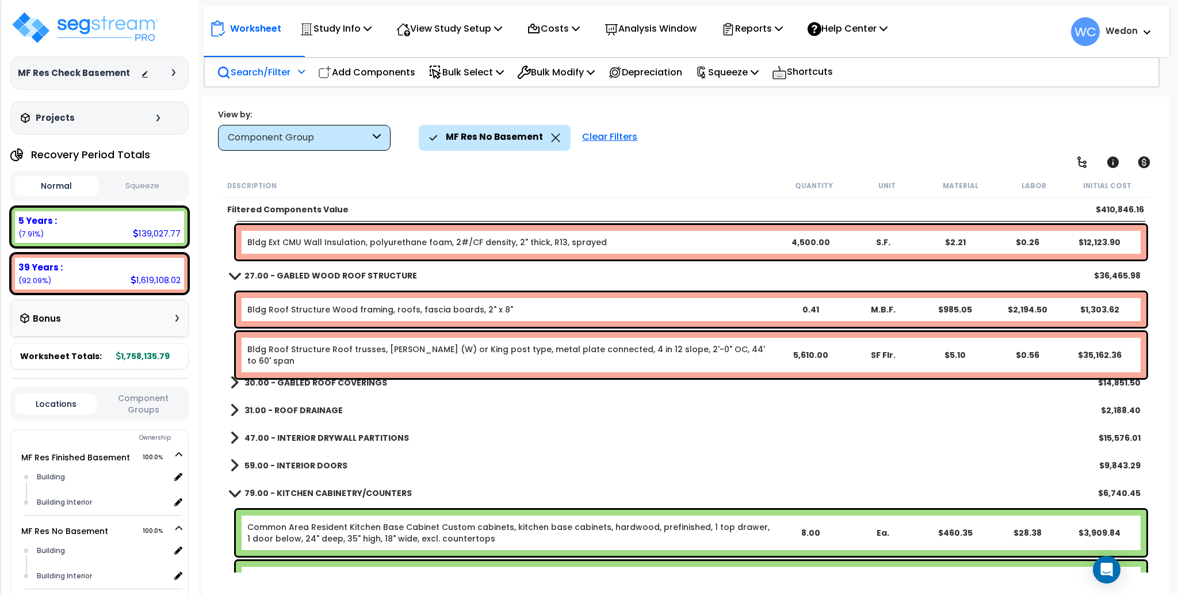
scroll to position [511, 0]
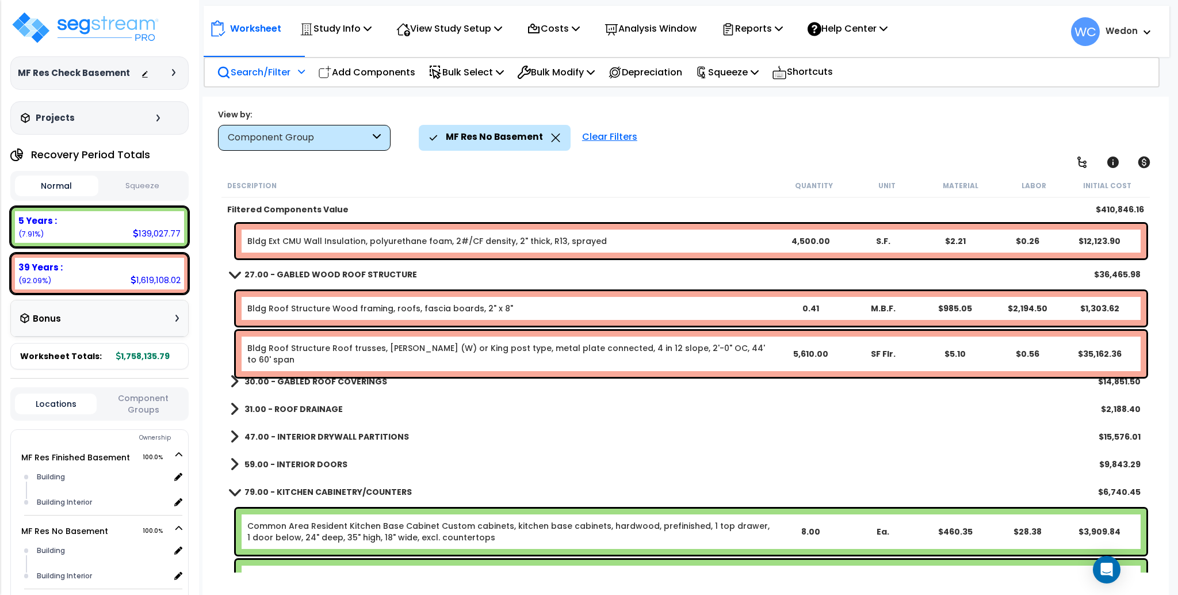
click at [319, 371] on div "30.00 - GABLED ROOF COVERINGS $14,851.50" at bounding box center [685, 382] width 922 height 28
click at [319, 382] on b "30.00 - GABLED ROOF COVERINGS" at bounding box center [316, 382] width 143 height 12
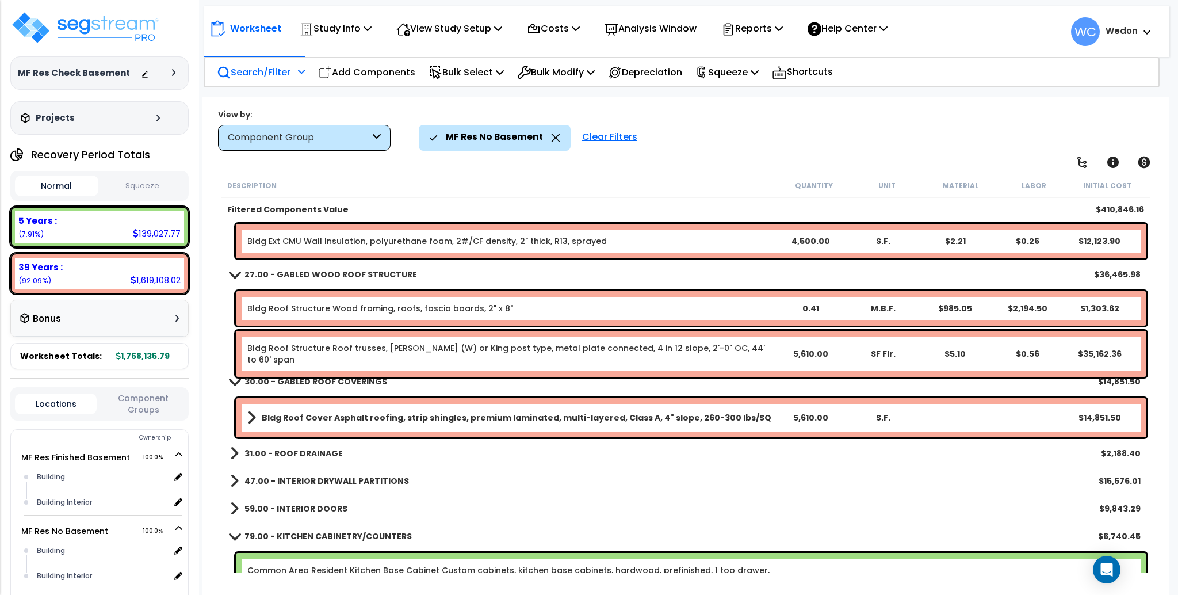
click at [270, 452] on b "31.00 - ROOF DRAINAGE" at bounding box center [294, 454] width 98 height 12
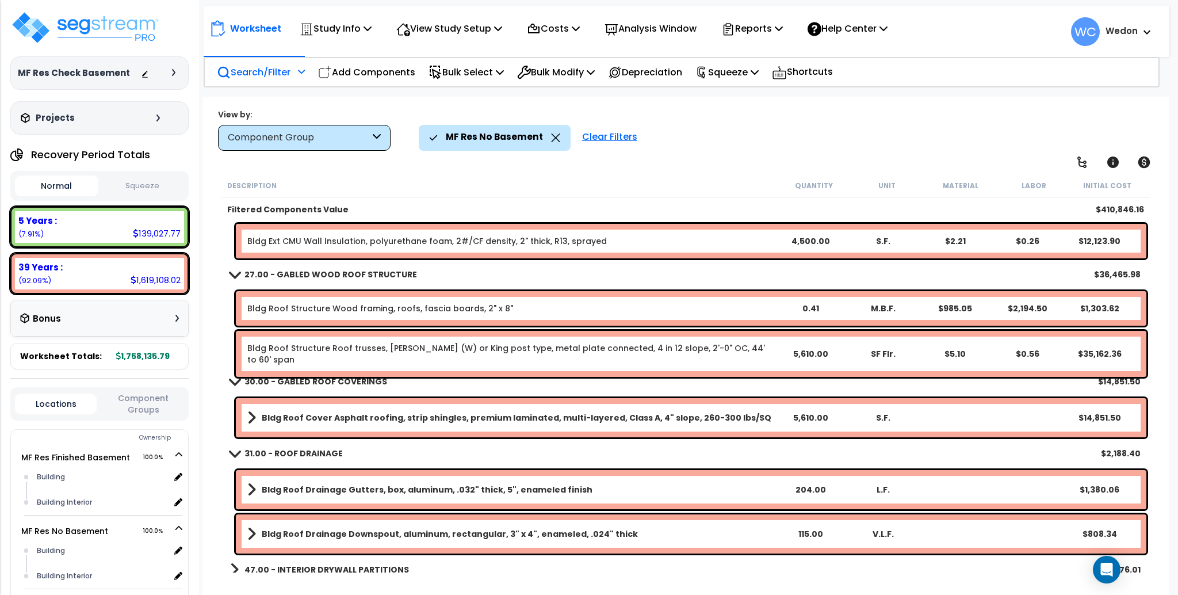
scroll to position [678, 0]
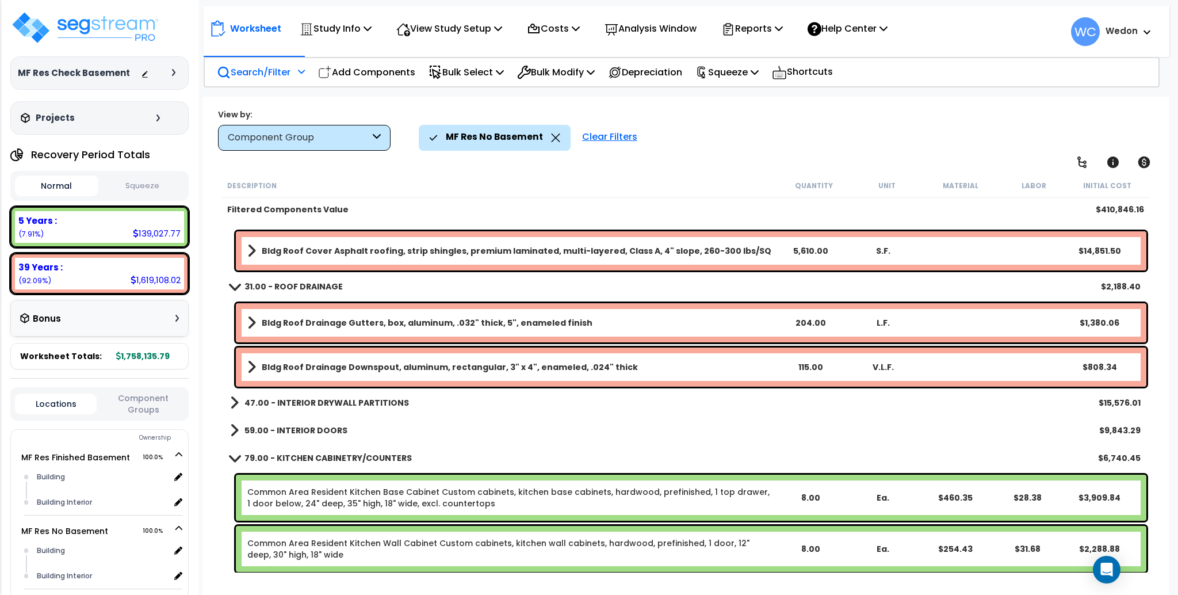
click at [325, 425] on b "59.00 - INTERIOR DOORS" at bounding box center [296, 431] width 103 height 12
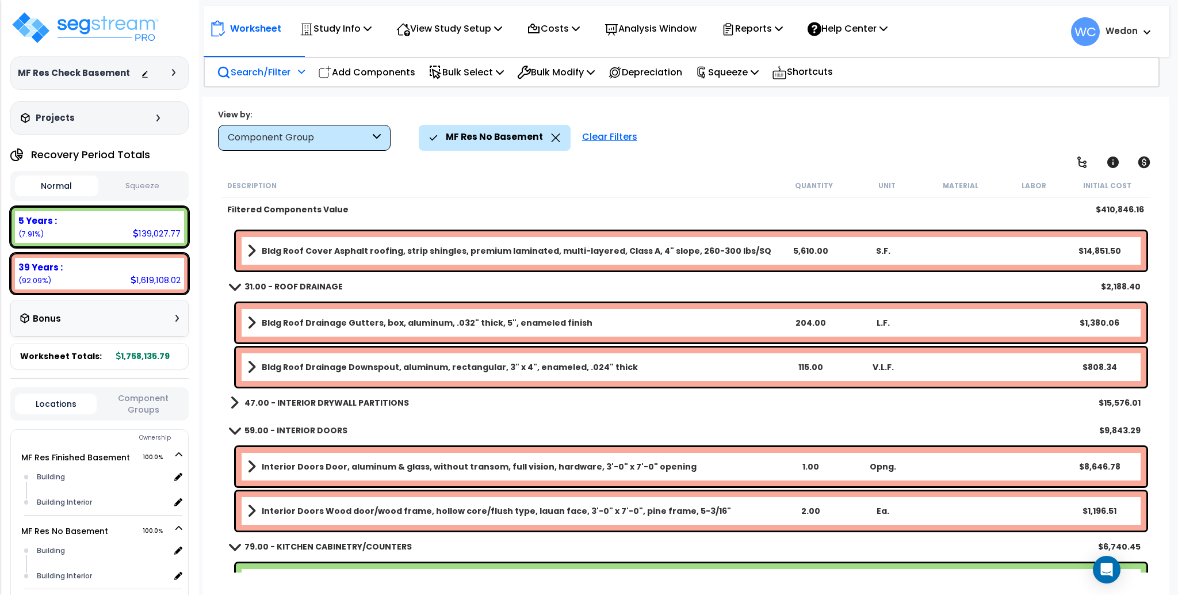
click at [308, 398] on b "47.00 - INTERIOR DRYWALL PARTITIONS" at bounding box center [327, 403] width 165 height 12
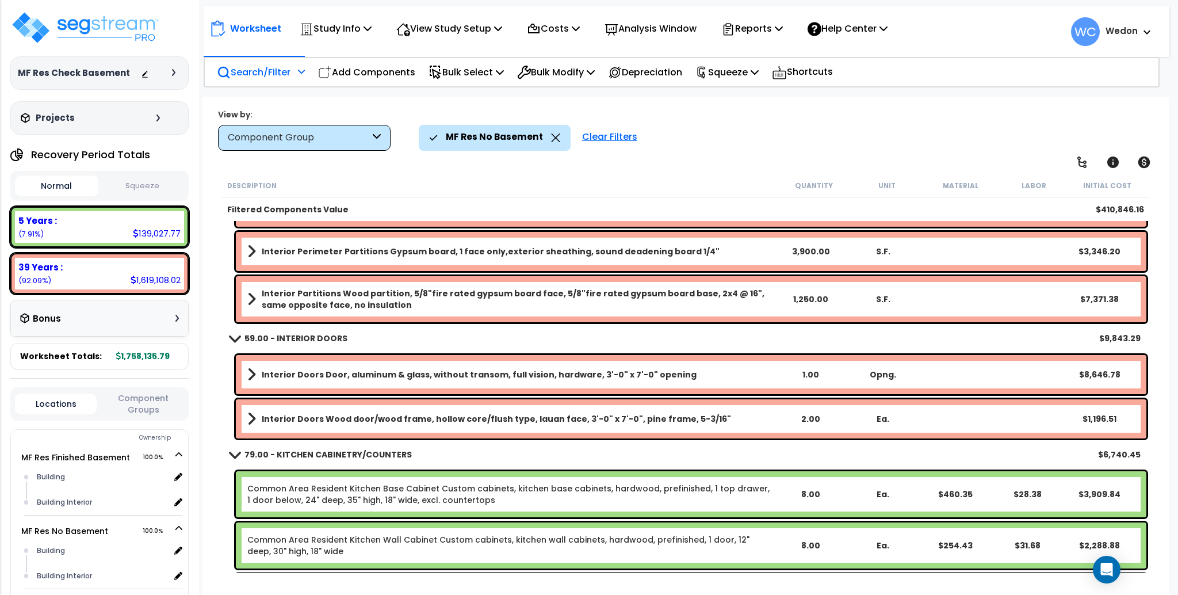
scroll to position [0, 0]
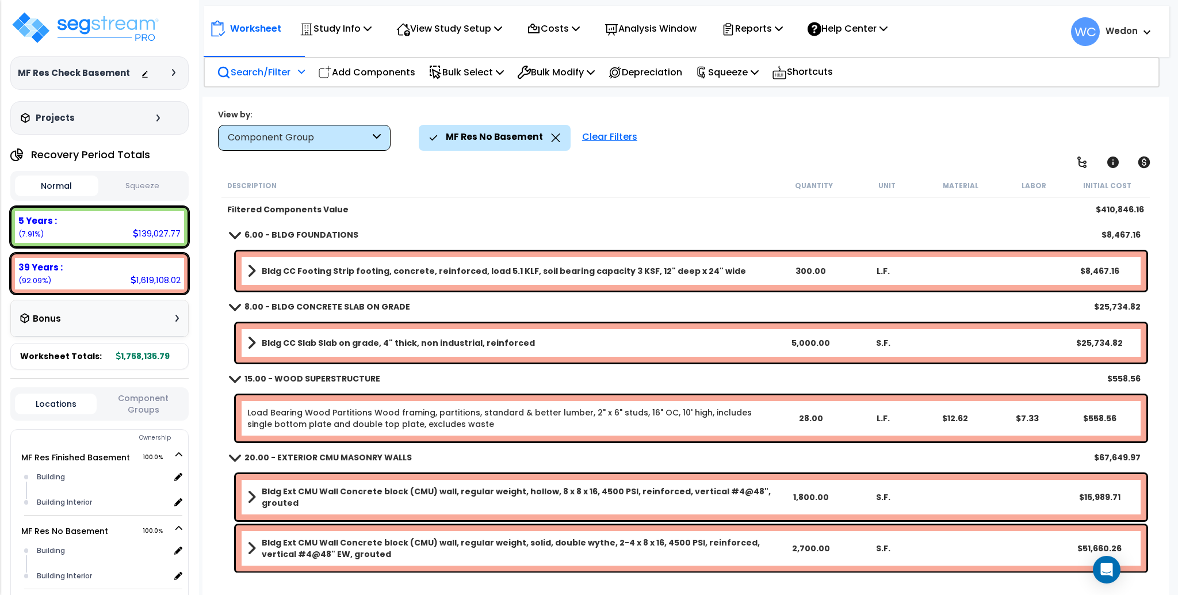
click at [243, 71] on p "Search/Filter" at bounding box center [254, 72] width 74 height 16
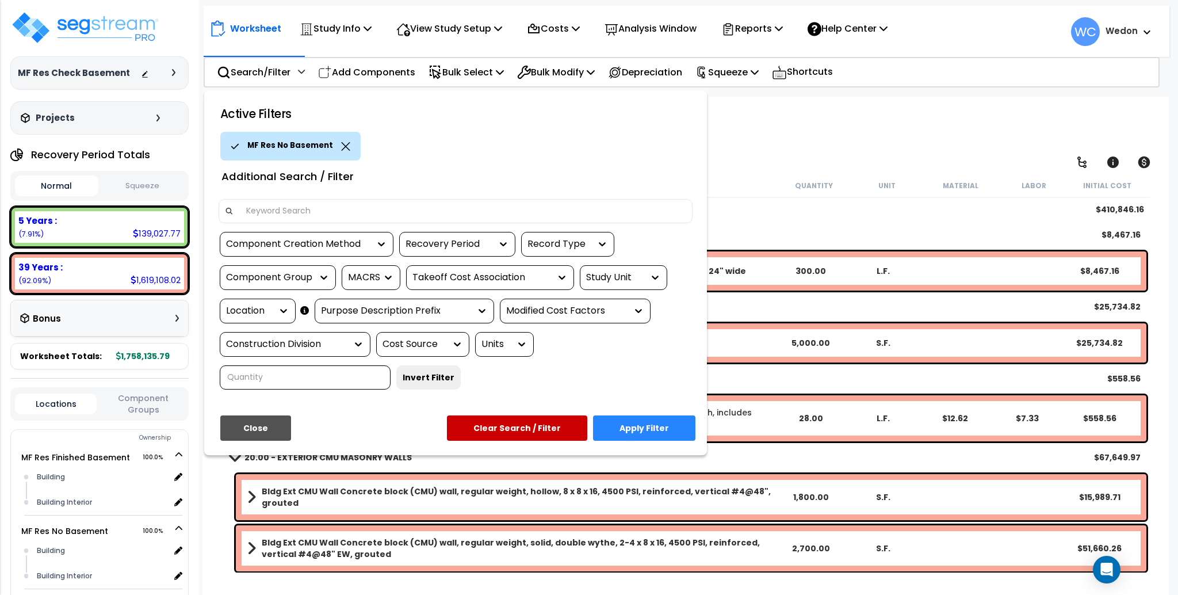
click at [614, 271] on div "Study Unit" at bounding box center [615, 277] width 58 height 13
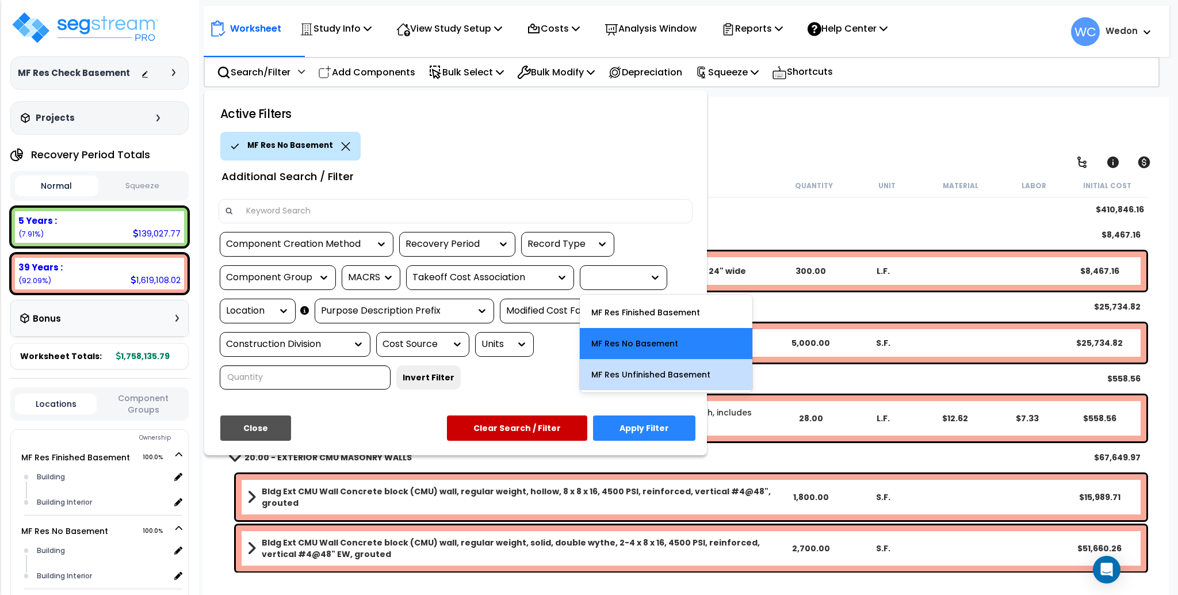
click at [664, 376] on div "MF Res Unfinished Basement" at bounding box center [666, 374] width 173 height 31
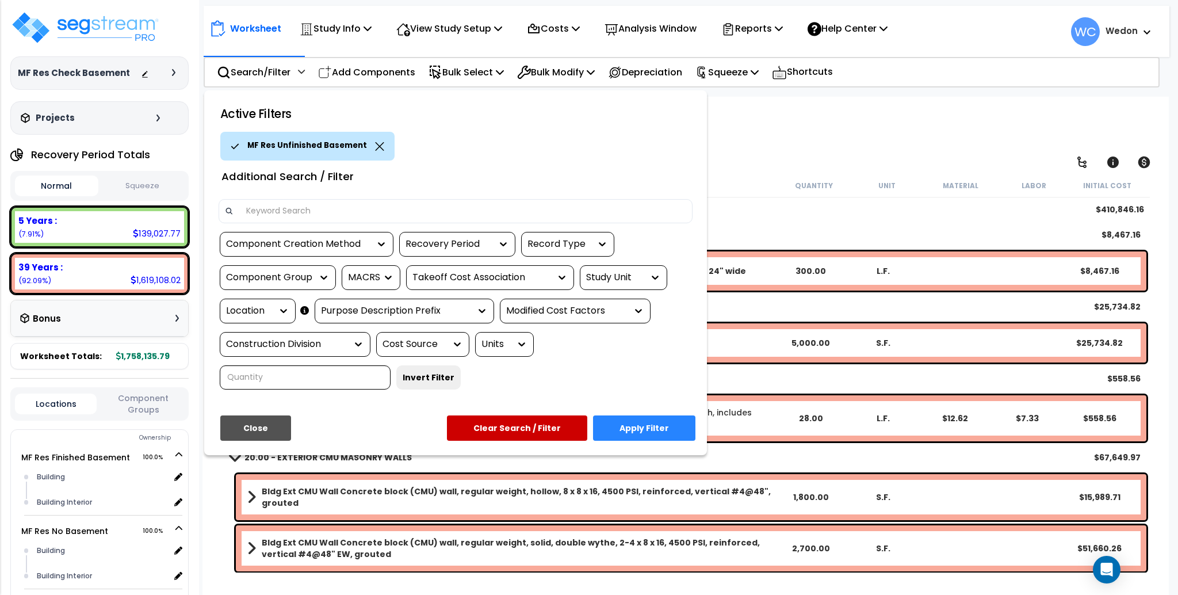
click at [649, 427] on button "Apply Filter" at bounding box center [644, 427] width 102 height 25
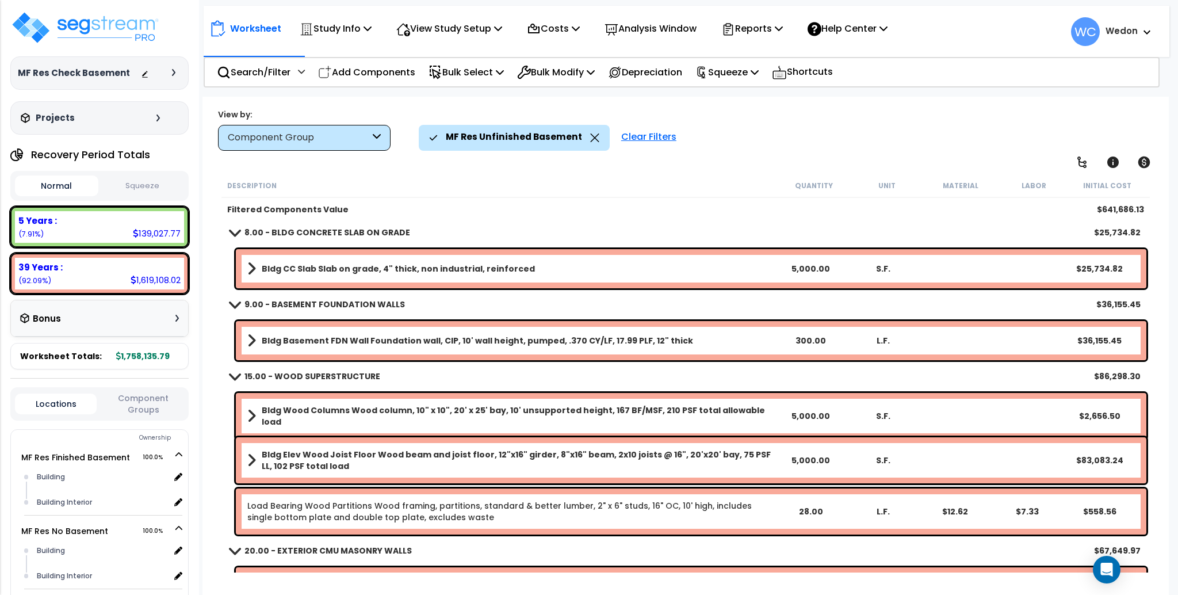
scroll to position [163, 0]
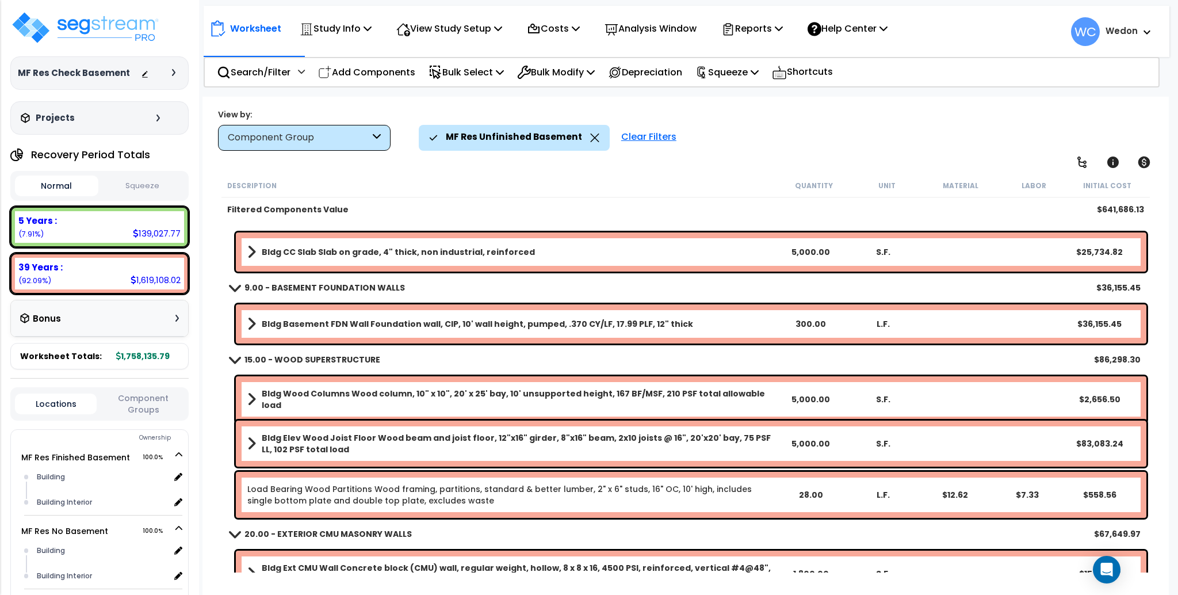
click at [409, 441] on b "Bldg Elev Wood Joist Floor Wood beam and joist floor, 12"x16" girder, 8"x16" be…" at bounding box center [518, 443] width 513 height 23
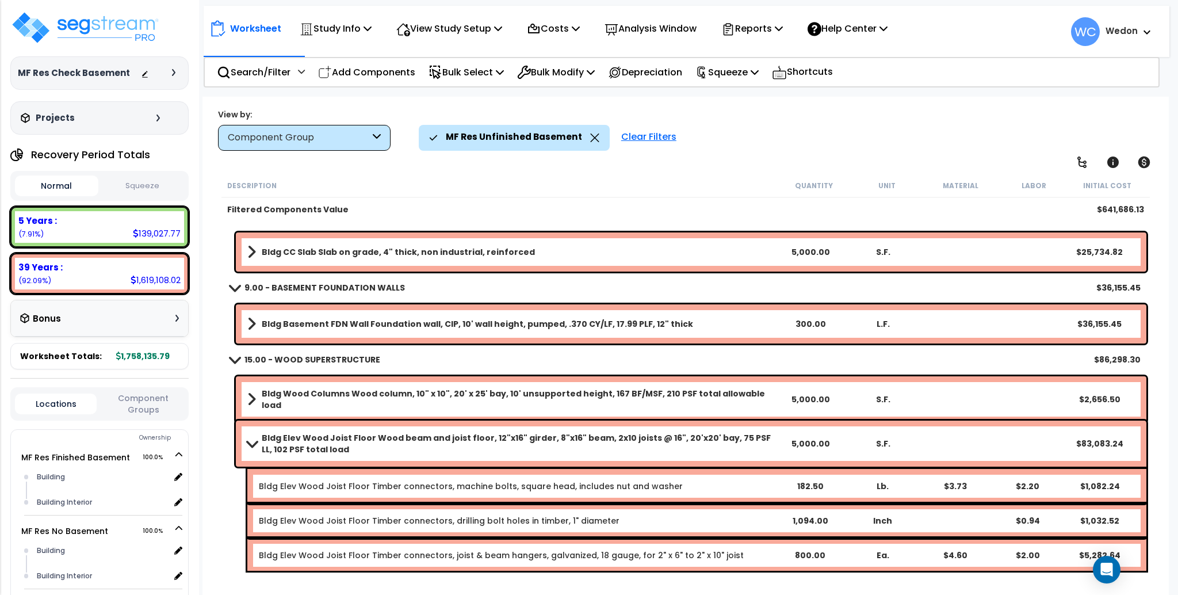
click at [363, 438] on b "Bldg Elev Wood Joist Floor Wood beam and joist floor, 12"x16" girder, 8"x16" be…" at bounding box center [518, 443] width 513 height 23
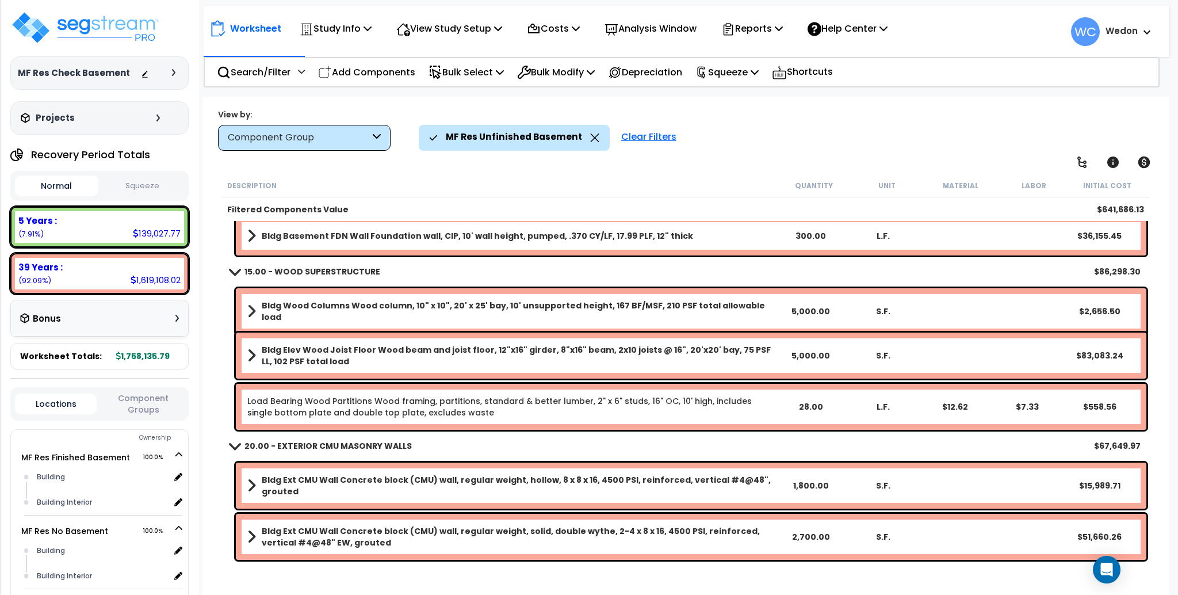
scroll to position [251, 0]
click at [287, 353] on b "Bldg Elev Wood Joist Floor Wood beam and joist floor, 12"x16" girder, 8"x16" be…" at bounding box center [518, 355] width 513 height 23
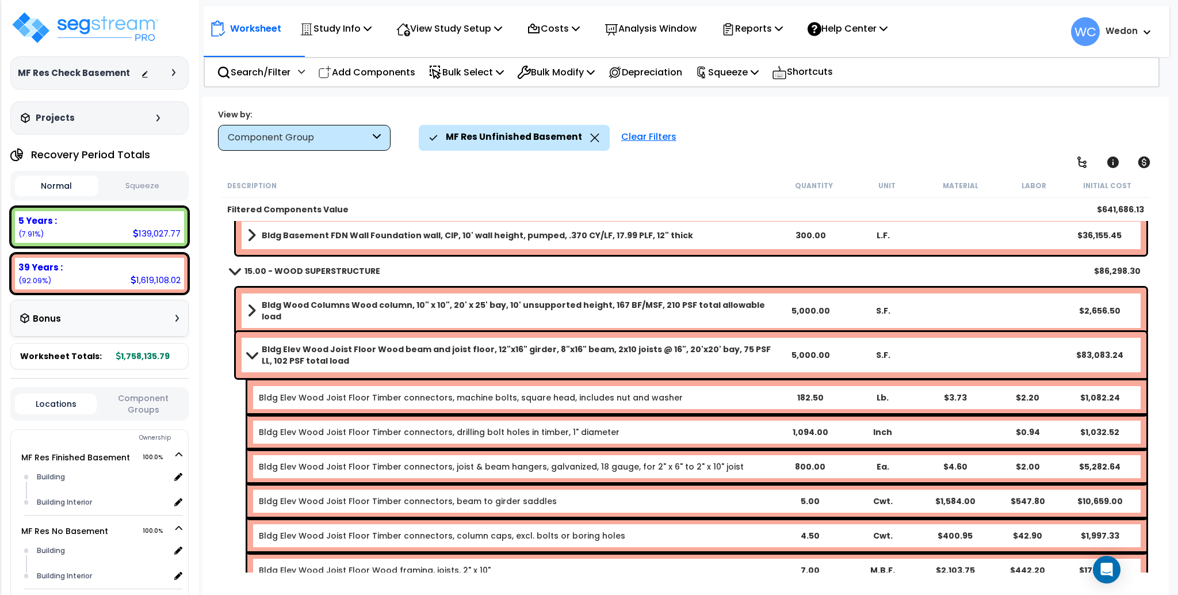
click at [287, 353] on b "Bldg Elev Wood Joist Floor Wood beam and joist floor, 12"x16" girder, 8"x16" be…" at bounding box center [518, 355] width 513 height 23
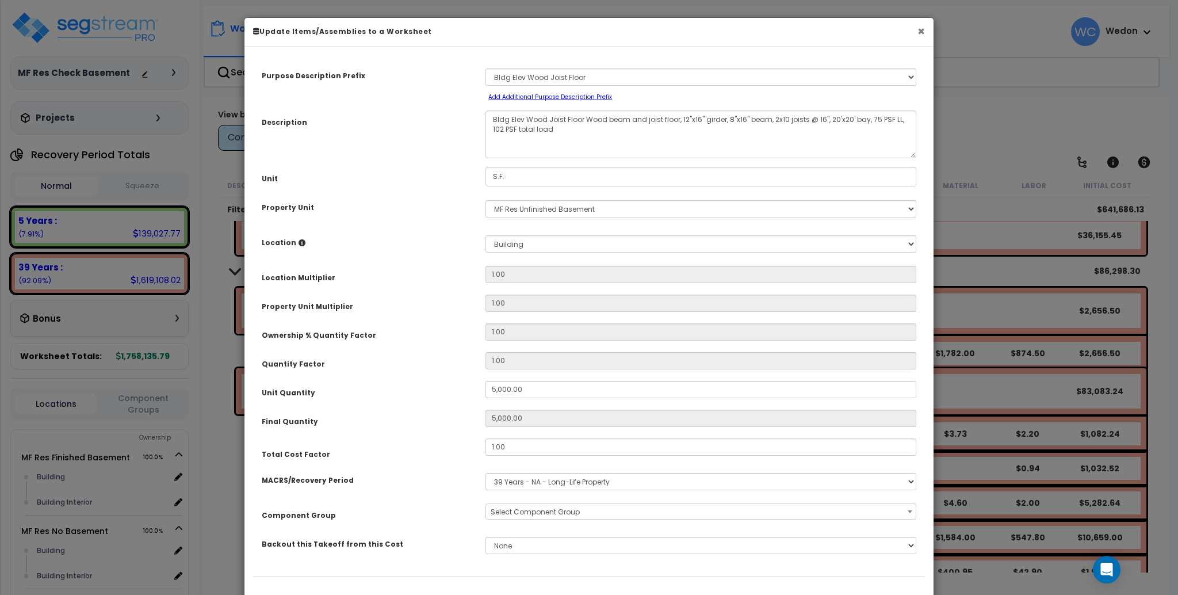
select select "10438"
click at [920, 29] on button "×" at bounding box center [921, 31] width 7 height 12
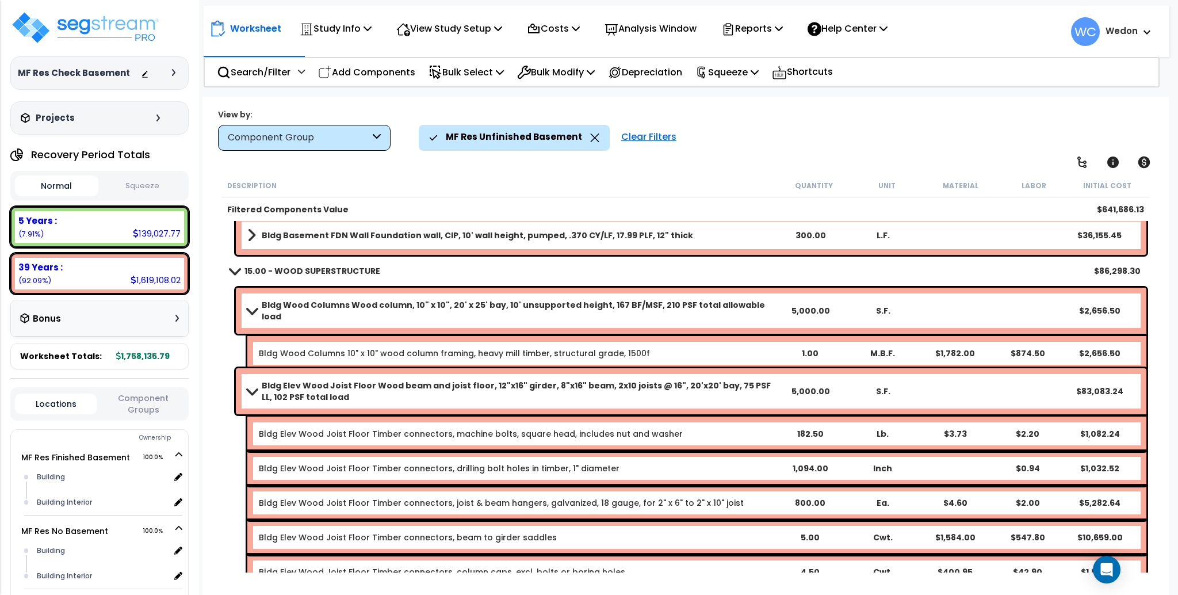
click at [280, 389] on b "Bldg Elev Wood Joist Floor Wood beam and joist floor, 12"x16" girder, 8"x16" be…" at bounding box center [518, 391] width 513 height 23
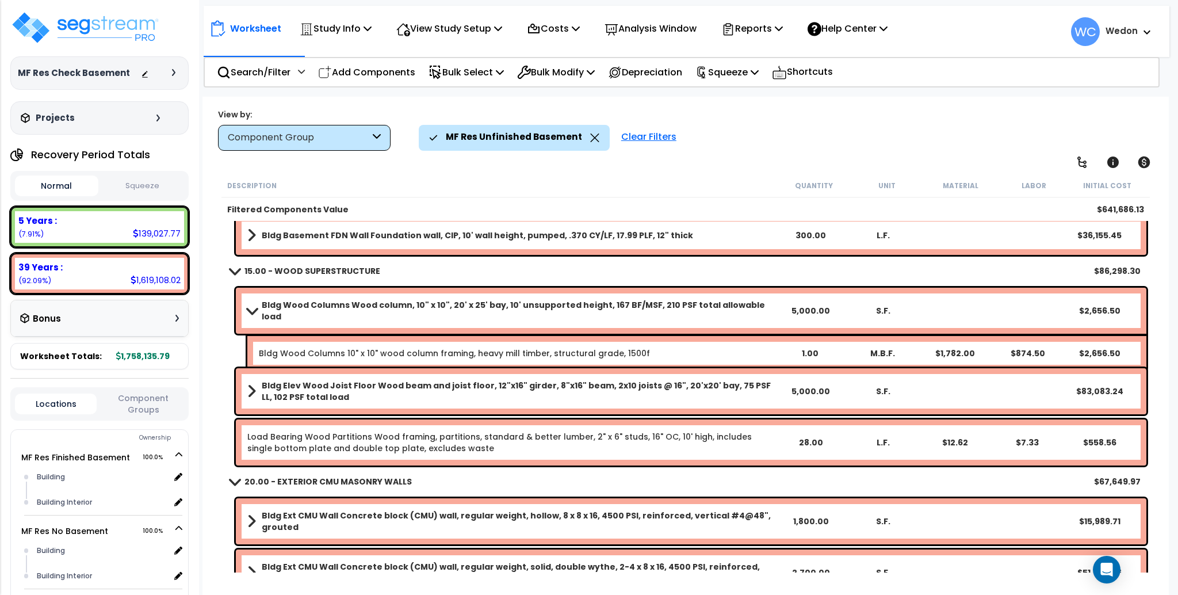
click at [280, 389] on b "Bldg Elev Wood Joist Floor Wood beam and joist floor, 12"x16" girder, 8"x16" be…" at bounding box center [518, 391] width 513 height 23
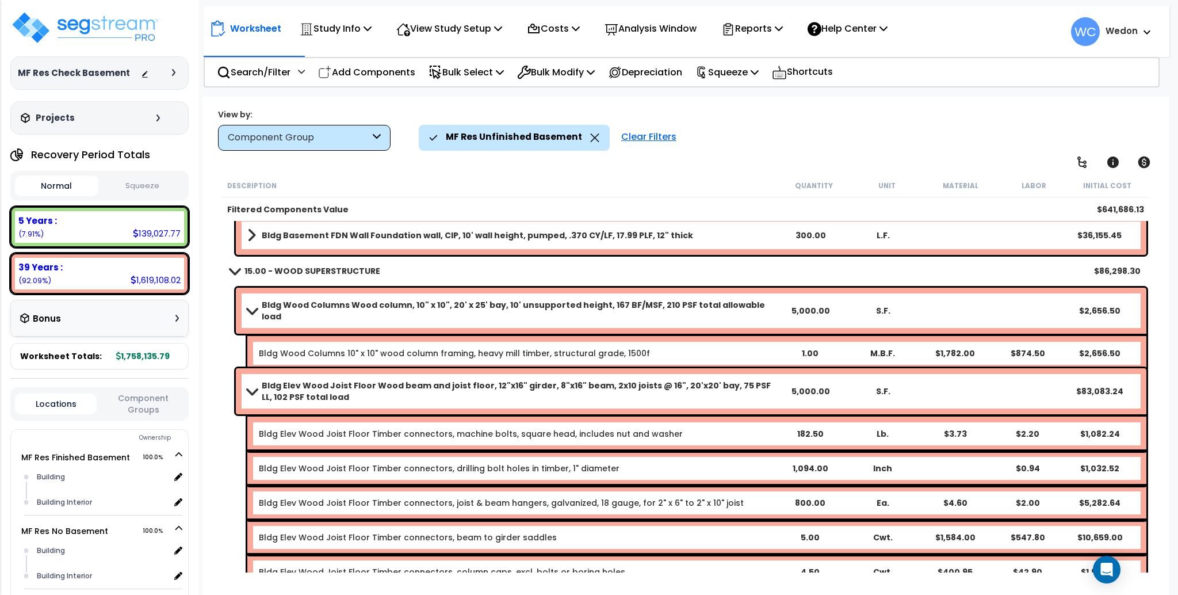
click at [280, 389] on b "Bldg Elev Wood Joist Floor Wood beam and joist floor, 12"x16" girder, 8"x16" be…" at bounding box center [518, 391] width 513 height 23
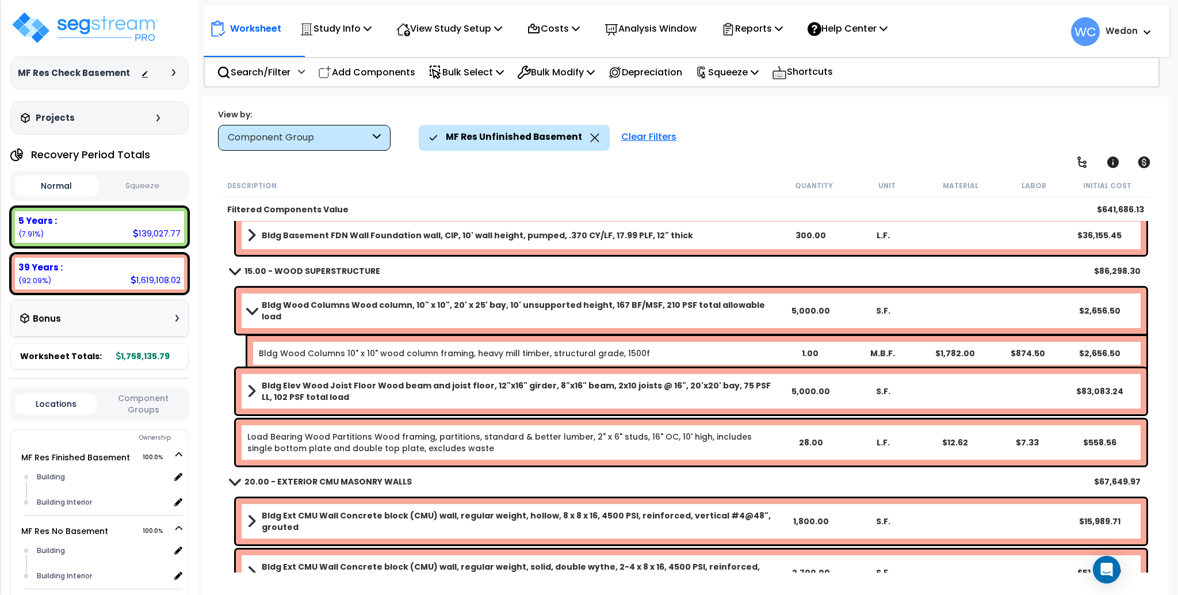
scroll to position [0, 0]
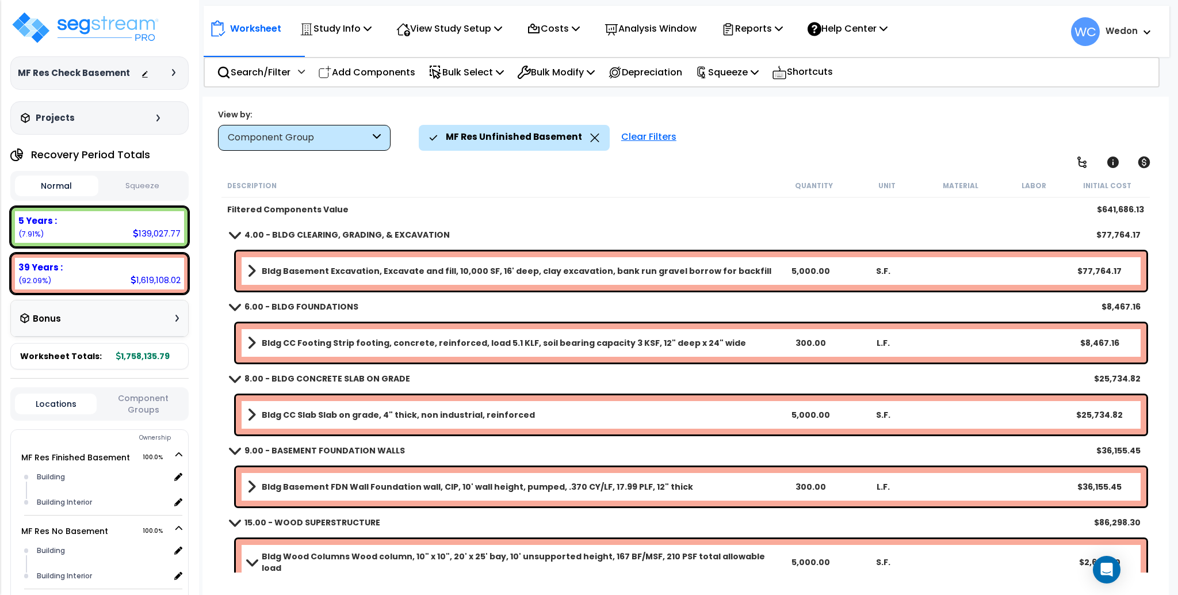
click at [142, 117] on div "Projects" at bounding box center [92, 118] width 148 height 12
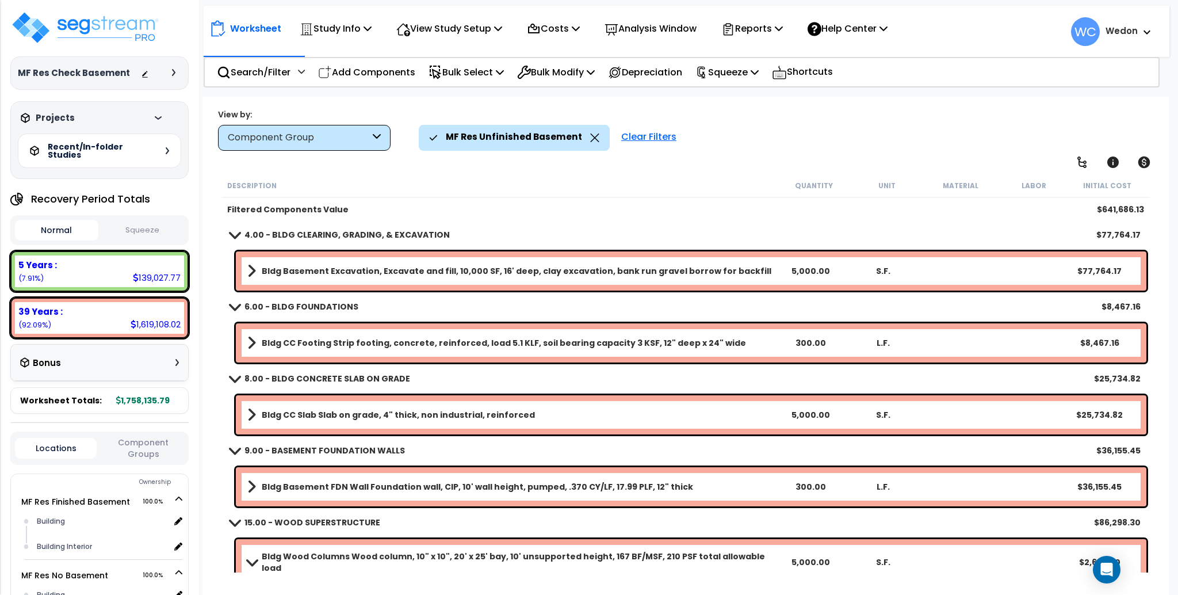
click at [167, 82] on div "MF Res Check Basement Depreciable Tax Basis : $0.00 Placed-In-Service Date : 10…" at bounding box center [99, 72] width 178 height 33
click at [177, 66] on div "MF Res Check Basement Depreciable Tax Basis : $0.00 Placed-In-Service Date : 10…" at bounding box center [99, 72] width 178 height 33
click at [177, 70] on div at bounding box center [176, 72] width 9 height 7
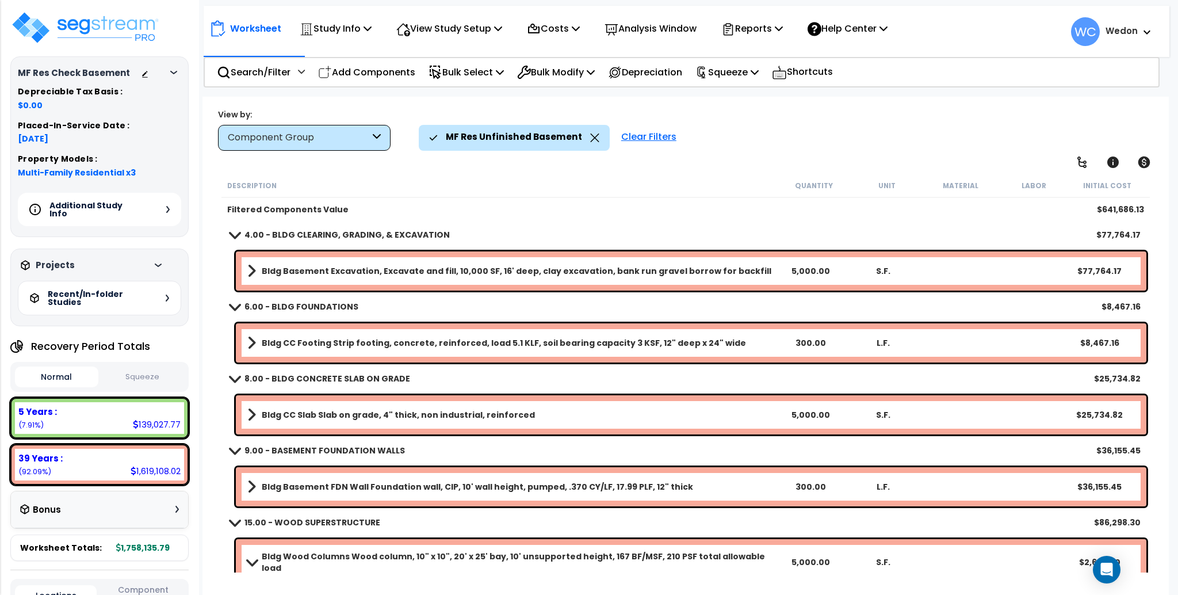
click at [140, 204] on div "Additional Study Info" at bounding box center [99, 209] width 163 height 33
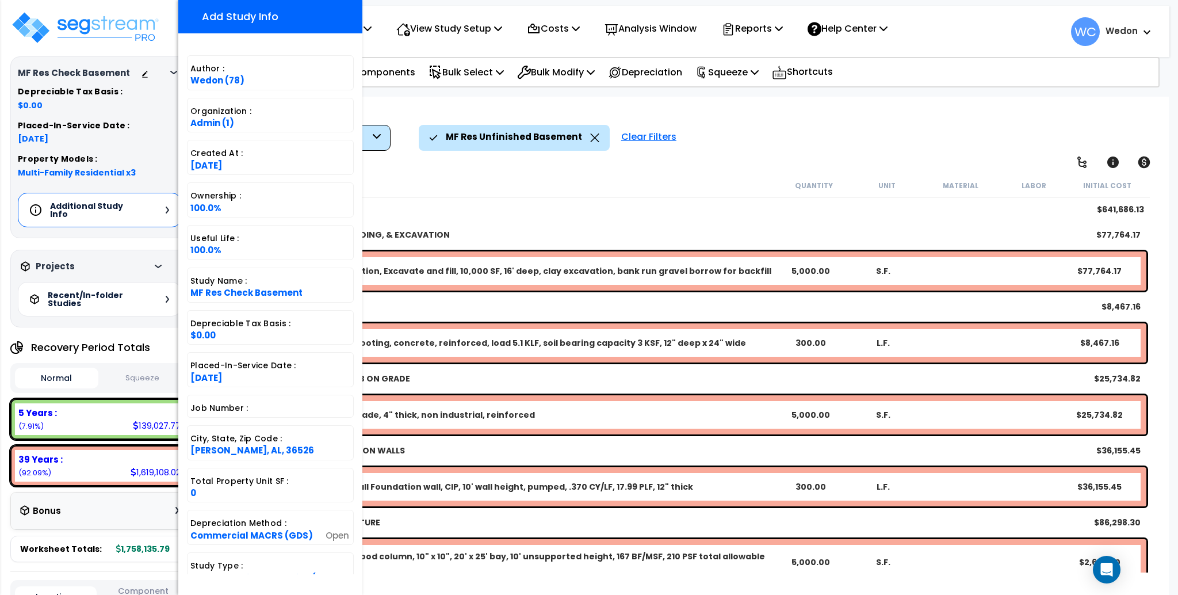
click at [652, 196] on div "Description Quantity Unit Material Labor Initial Cost" at bounding box center [686, 186] width 928 height 24
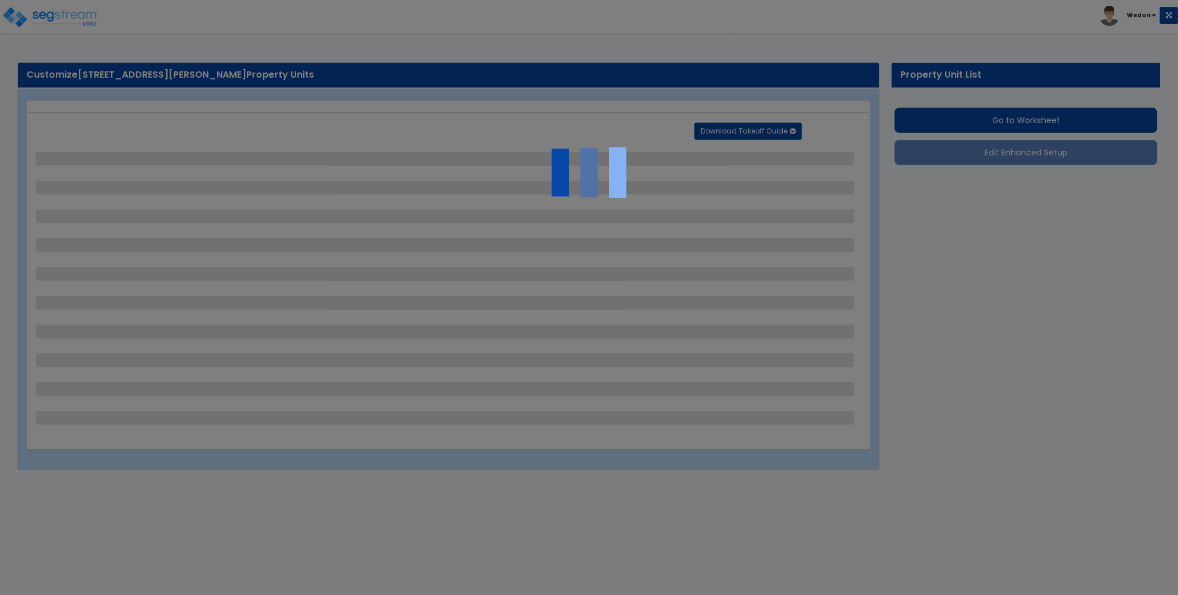
select select "2"
select select "1"
select select "4"
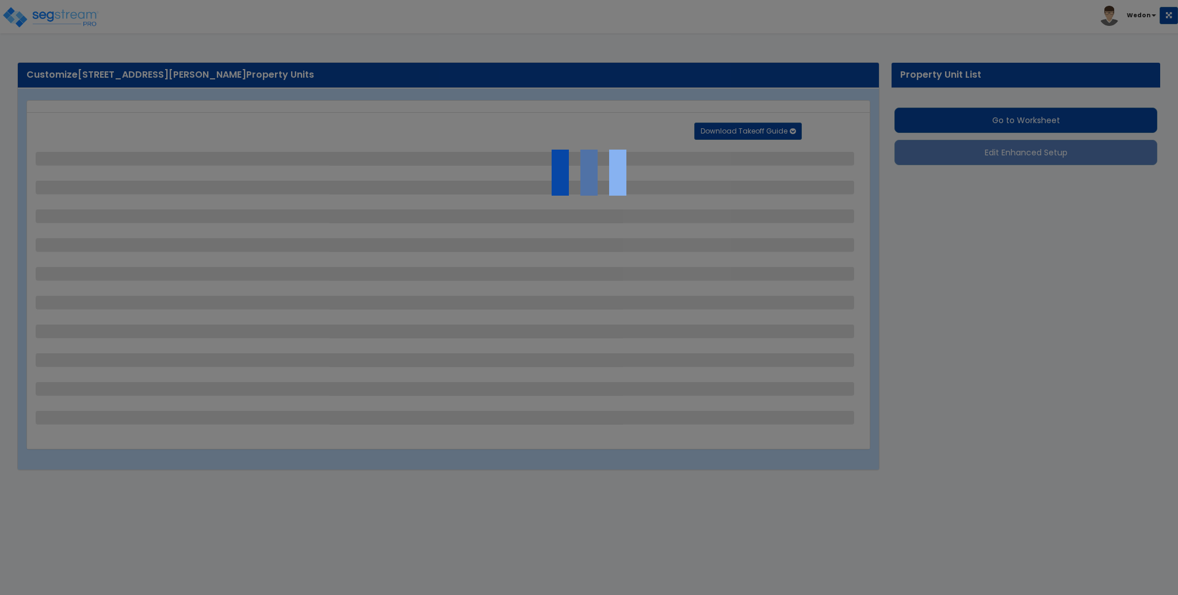
select select "1"
select select "2"
select select "1"
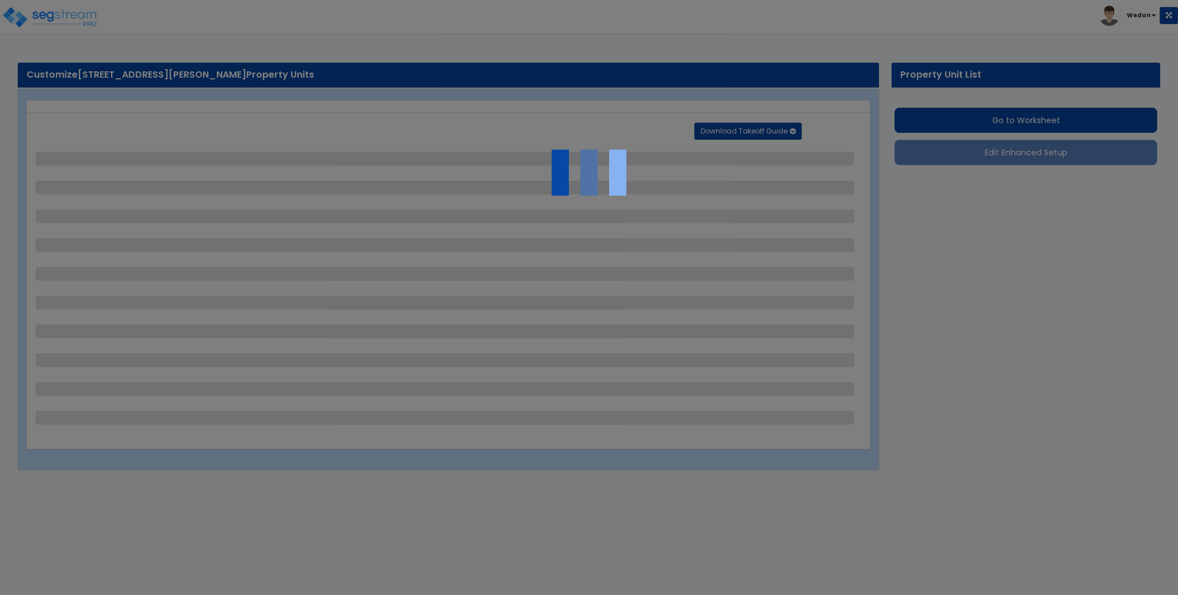
select select "1"
select select "2"
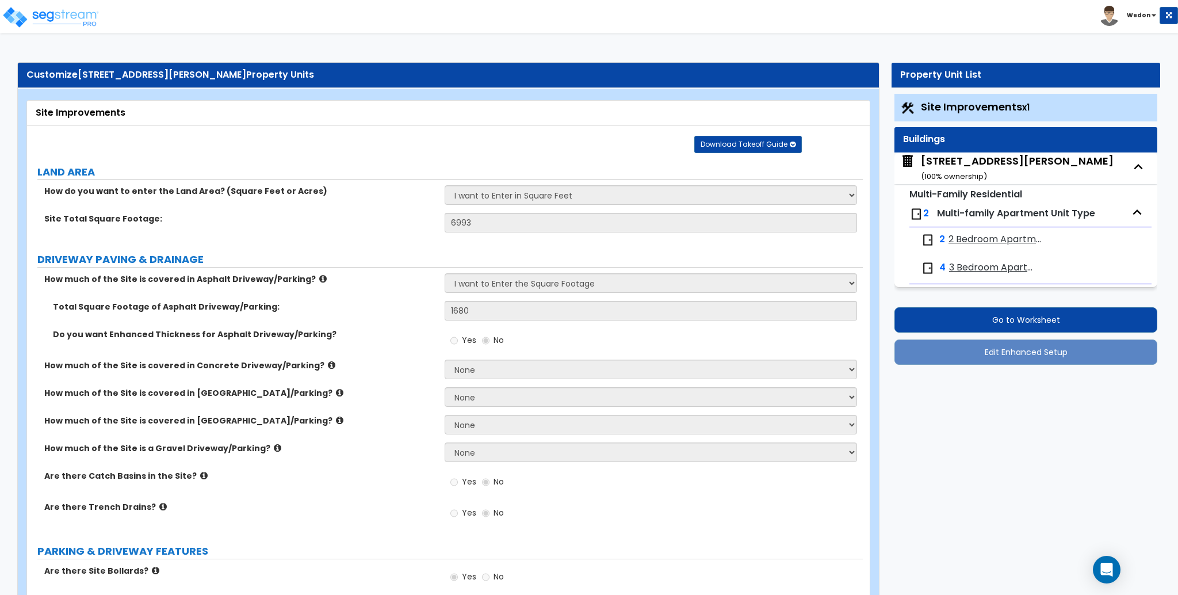
click at [1008, 199] on small "Multi-Family Residential" at bounding box center [966, 194] width 113 height 13
click at [977, 211] on span "Multi-family Apartment Unit Type" at bounding box center [1016, 213] width 158 height 13
click at [958, 174] on small "( 100 % ownership)" at bounding box center [954, 176] width 66 height 11
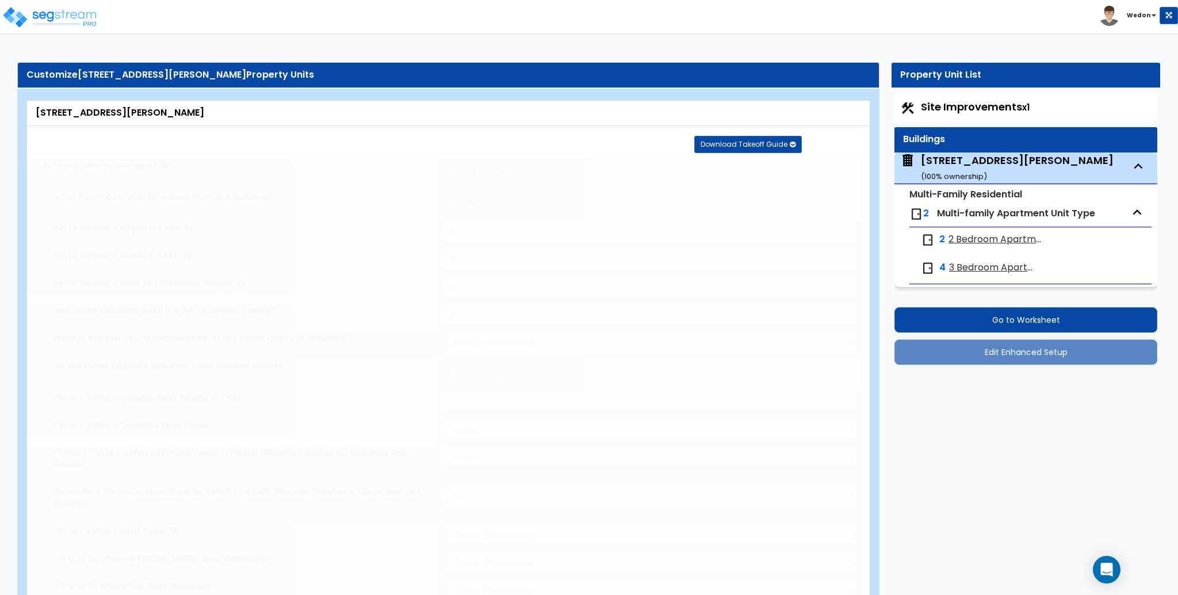
type input "26"
type input "62"
type input "3"
type input "2425"
radio input "true"
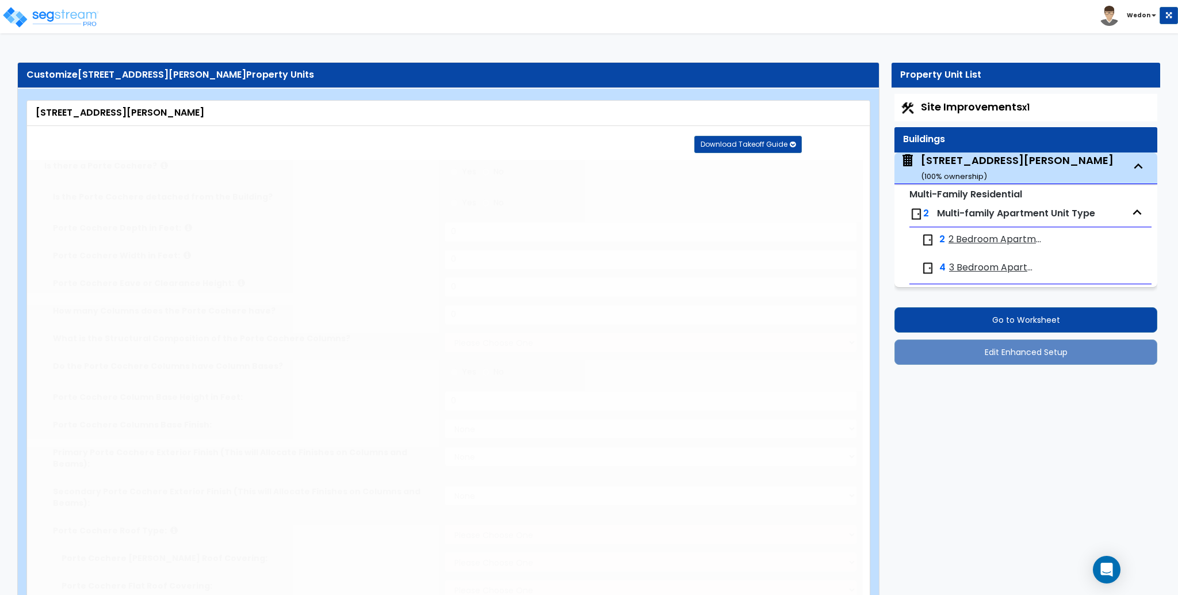
type input "1925"
type input "8"
type input "1"
select select "7"
select select "1"
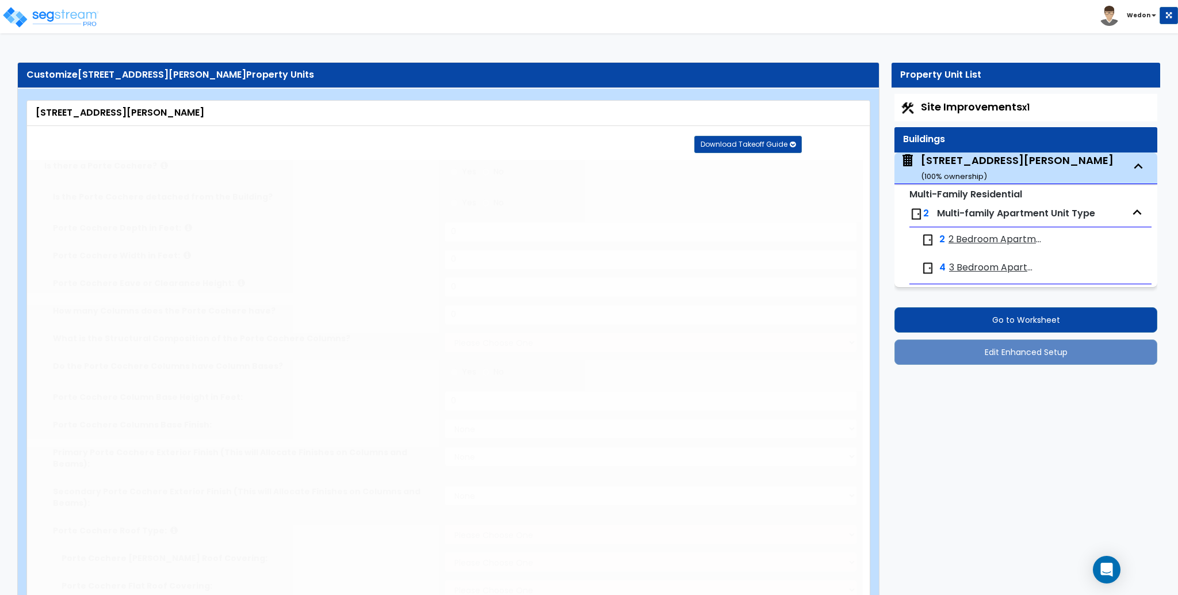
select select "5"
select select "2"
select select "1"
radio input "true"
type input "8"
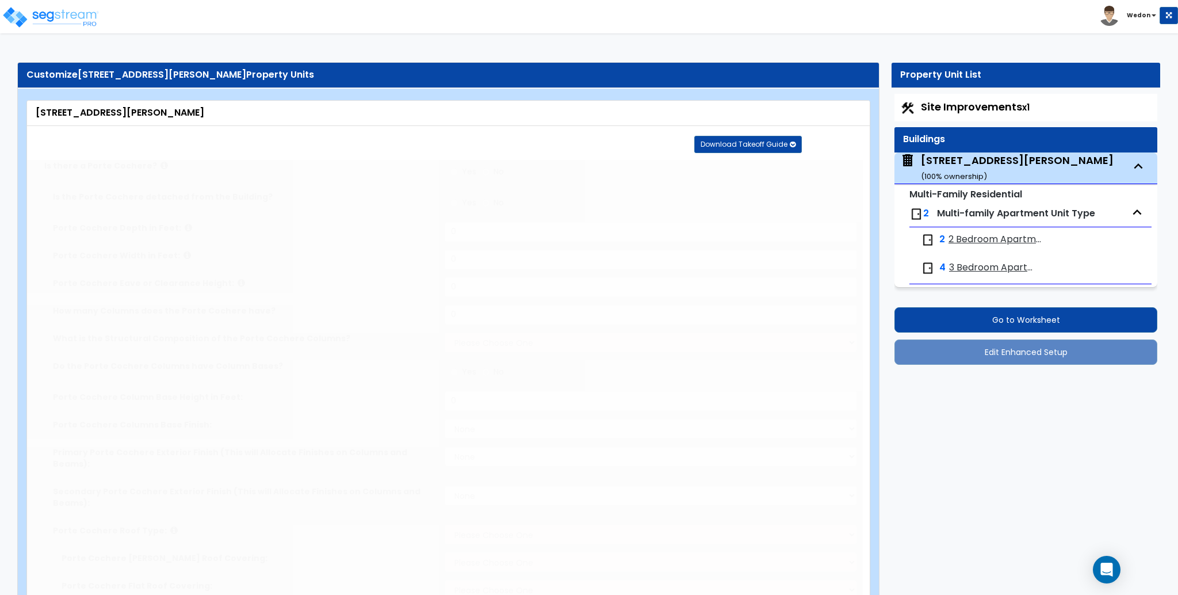
select select "1"
select select "3"
select select "1"
type input "1"
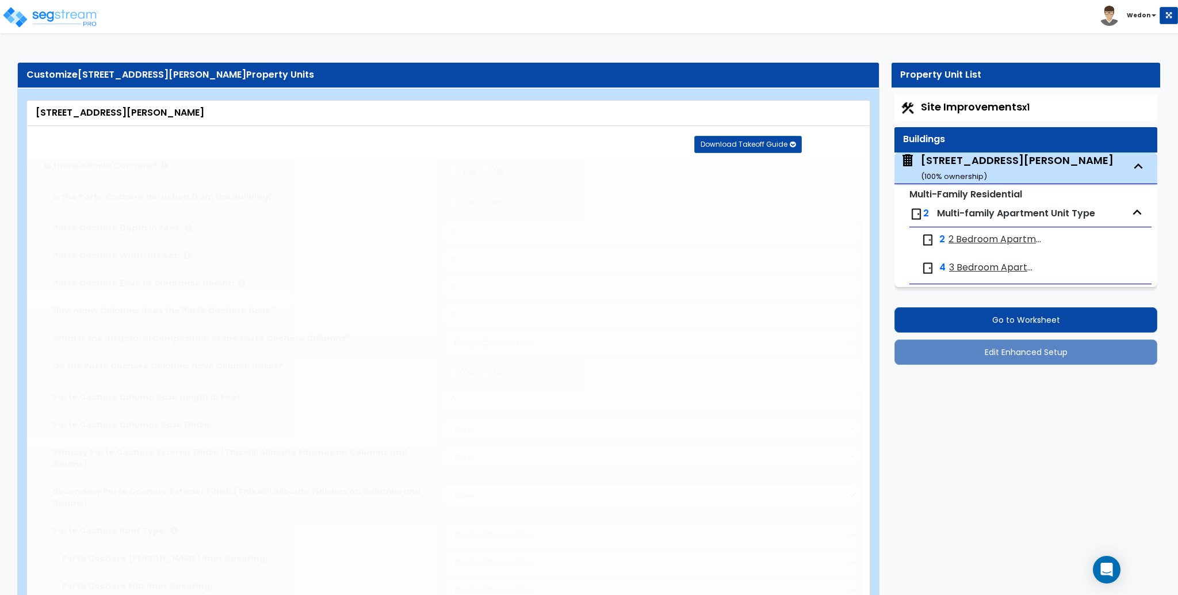
select select "2"
radio input "true"
select select "1"
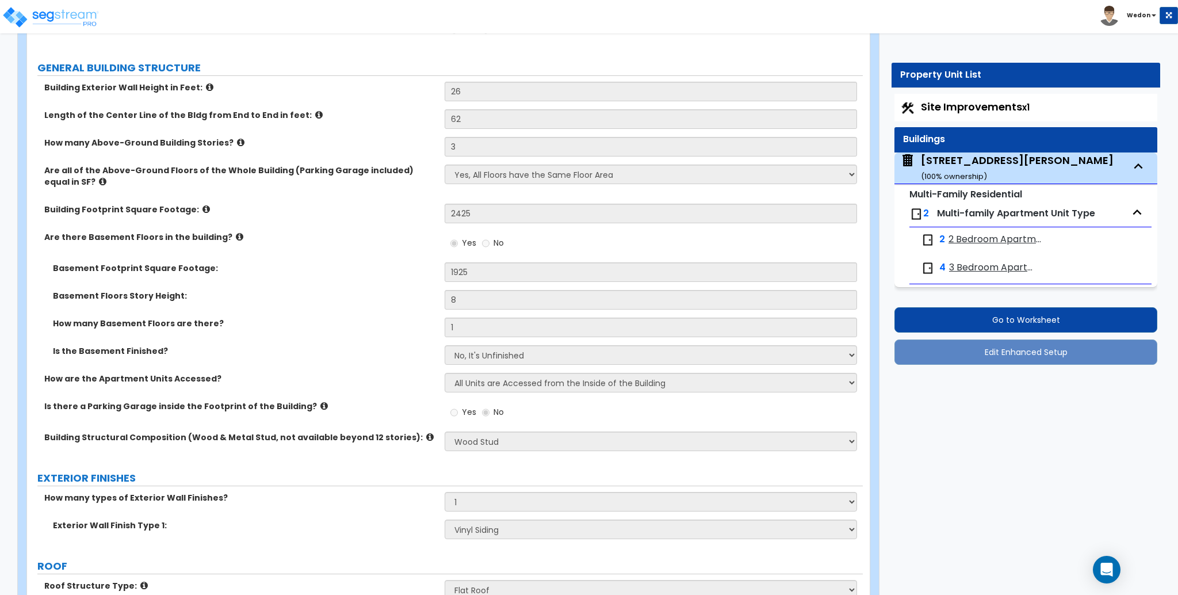
scroll to position [166, 0]
click at [122, 139] on label "How many Above-Ground Building Stories?" at bounding box center [240, 144] width 392 height 12
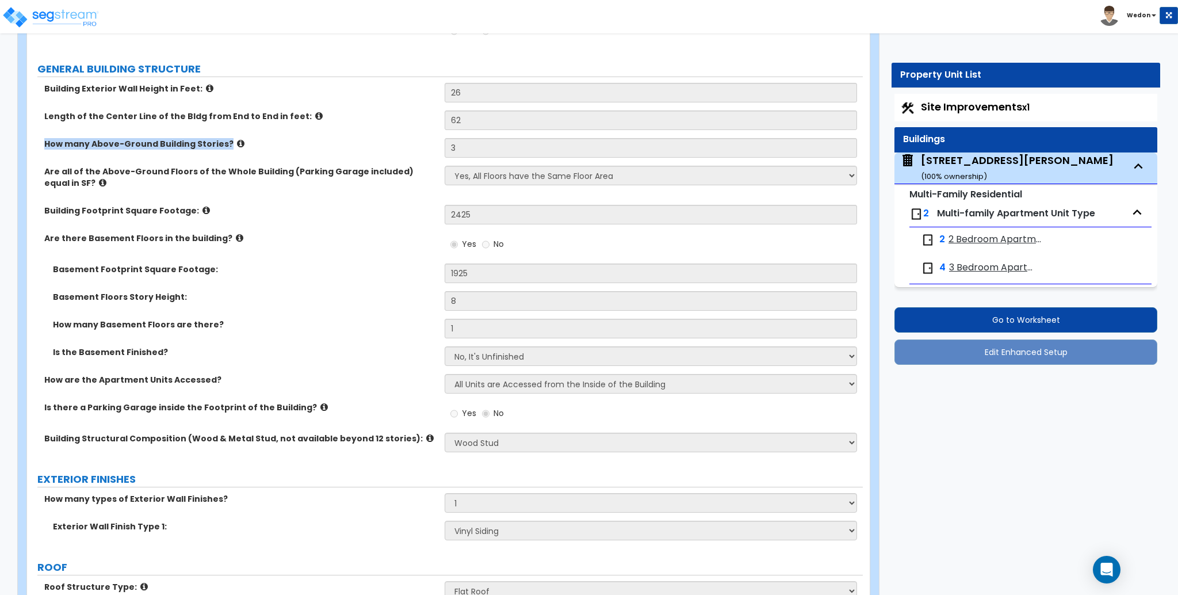
click at [122, 139] on label "How many Above-Ground Building Stories?" at bounding box center [240, 144] width 392 height 12
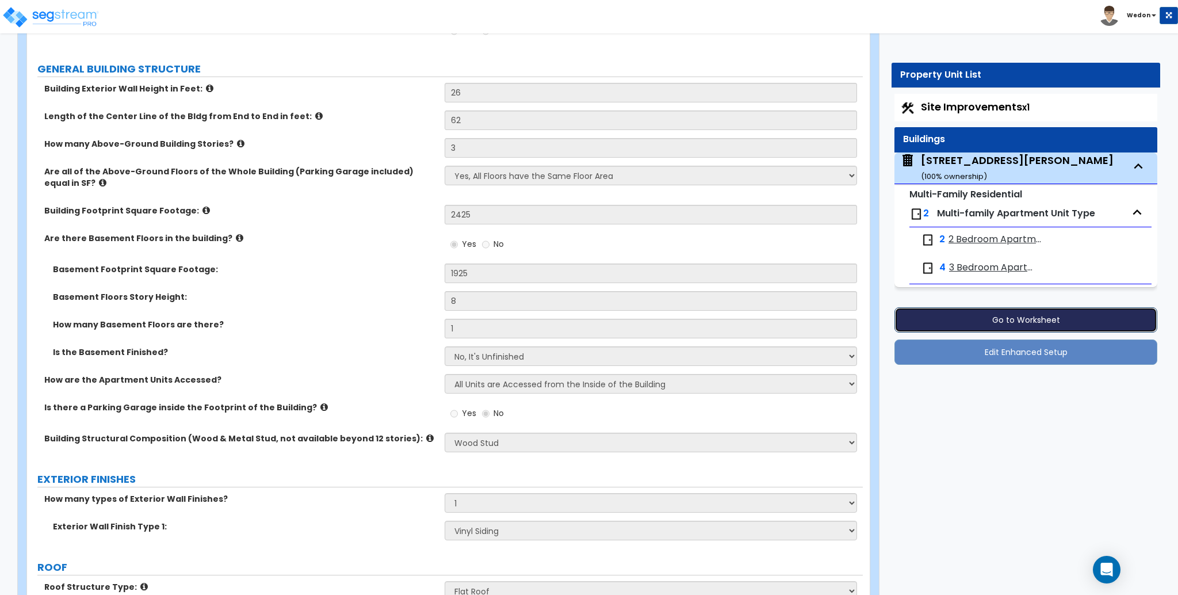
click at [1052, 317] on button "Go to Worksheet" at bounding box center [1026, 319] width 263 height 25
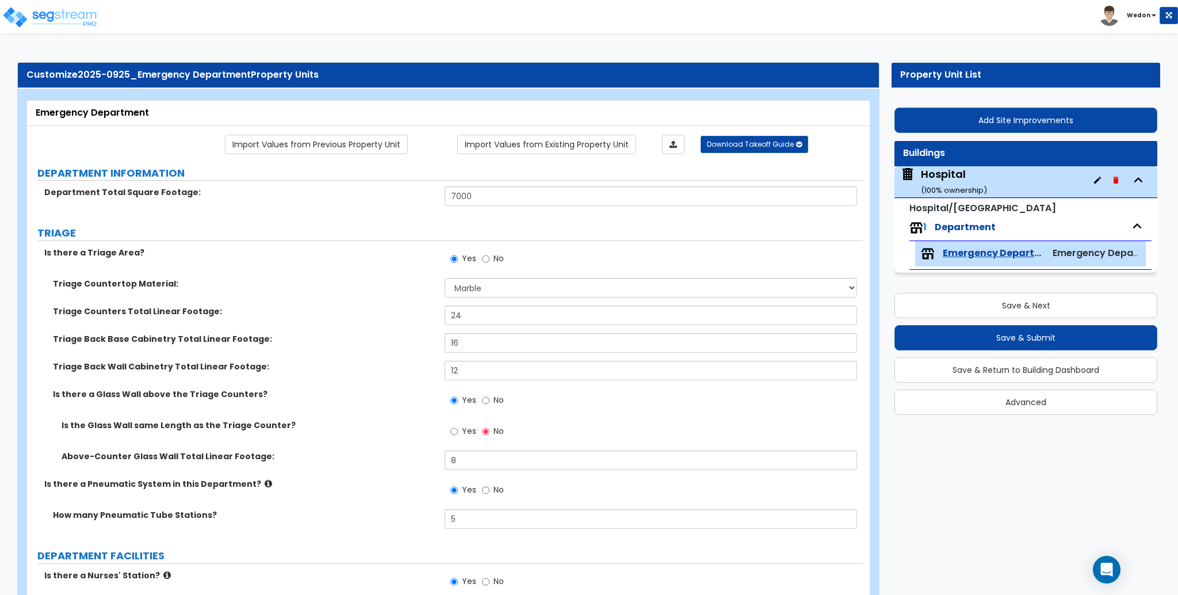
select select "5"
select select "3"
select select "1"
select select "2"
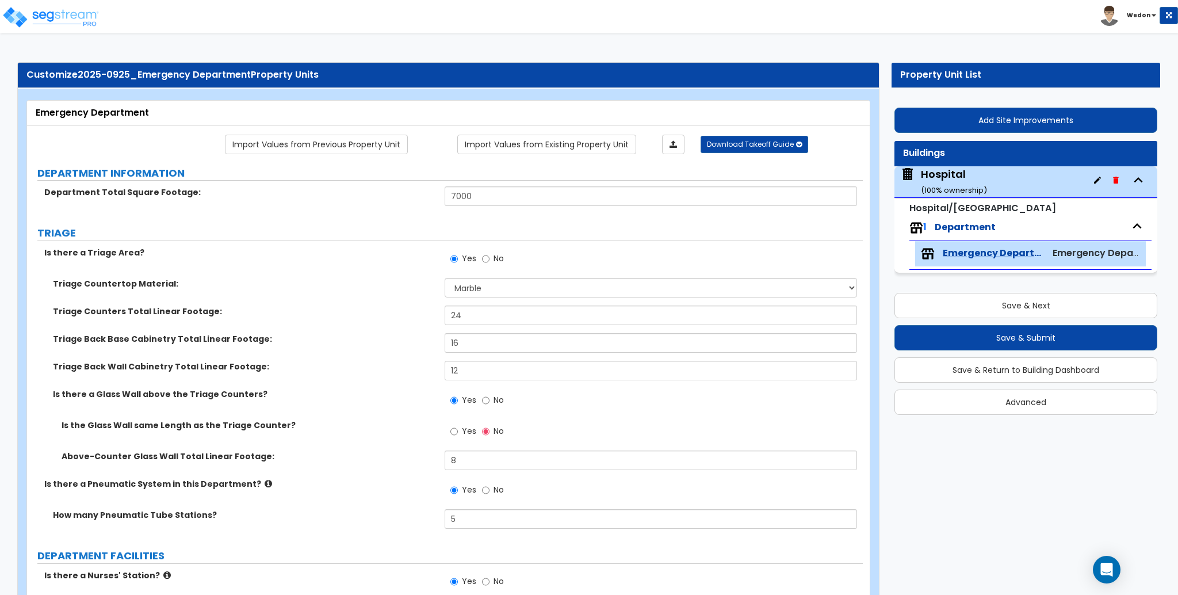
select select "3"
select select "1"
select select "2"
select select "3"
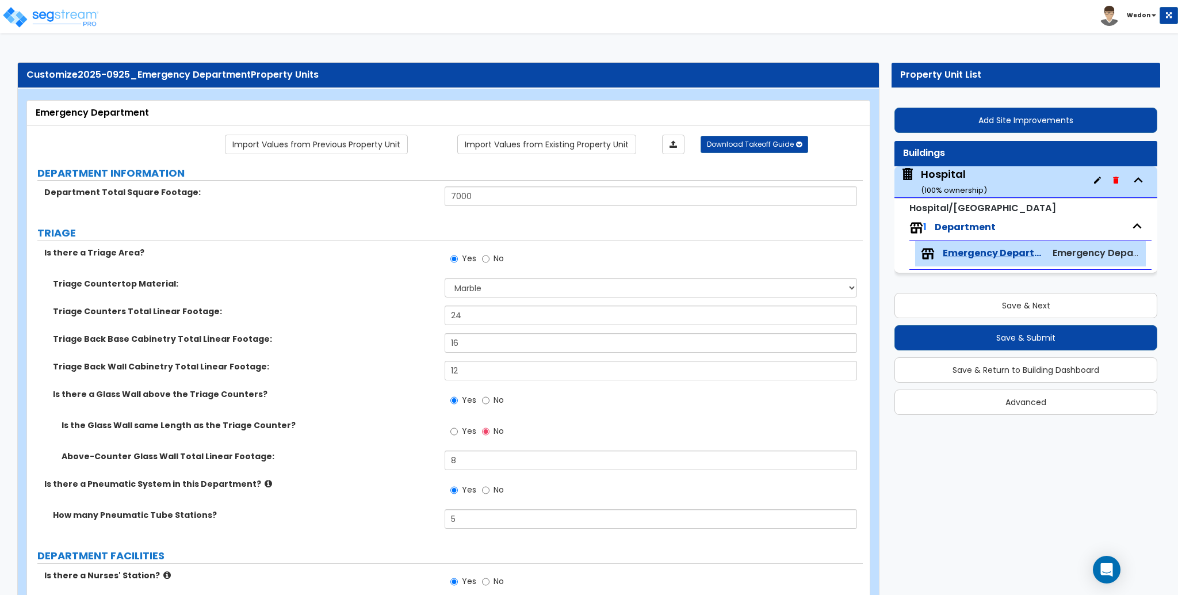
select select "2"
select select "4"
select select "1"
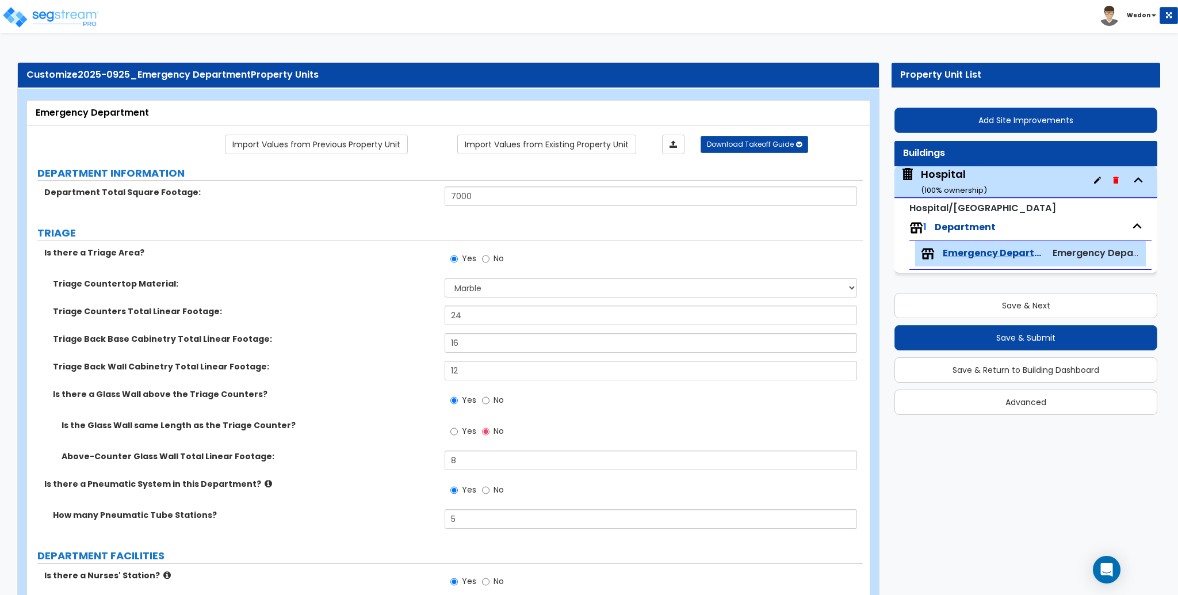
select select "2"
select select "4"
select select "6"
select select "3"
select select "1"
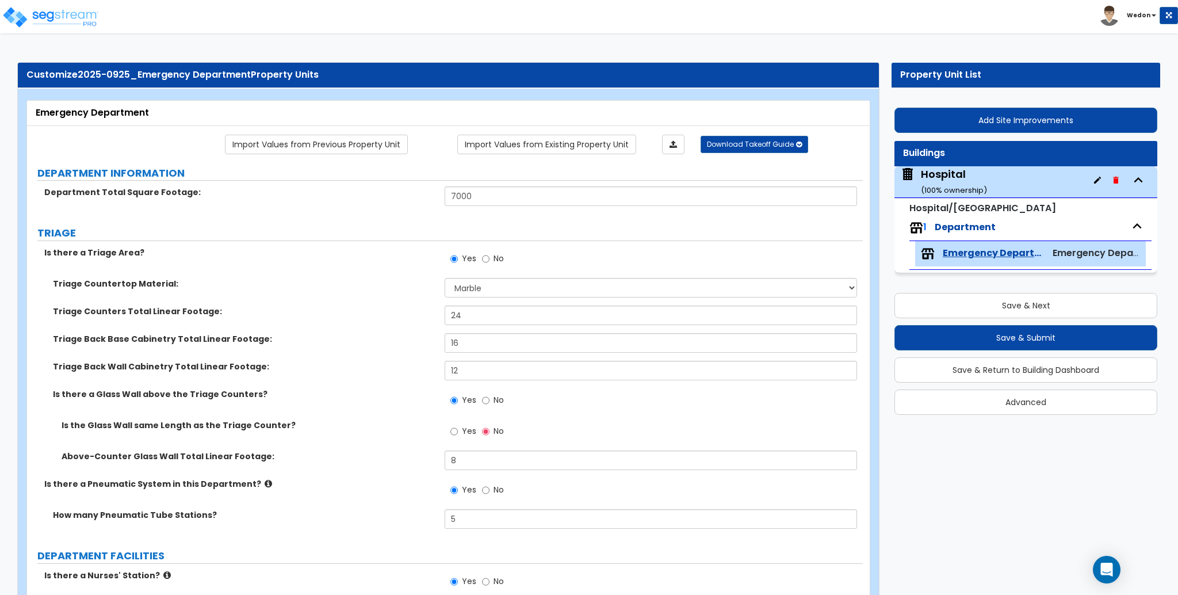
select select "4"
select select "6"
select select "3"
select select "4"
select select "1"
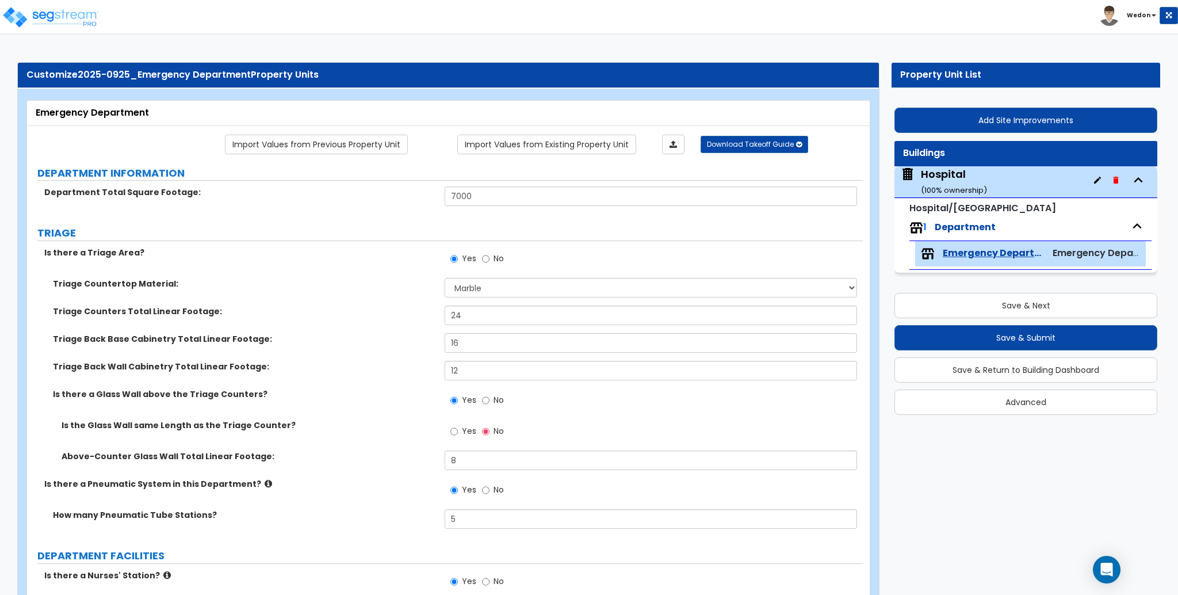
select select "2"
select select "3"
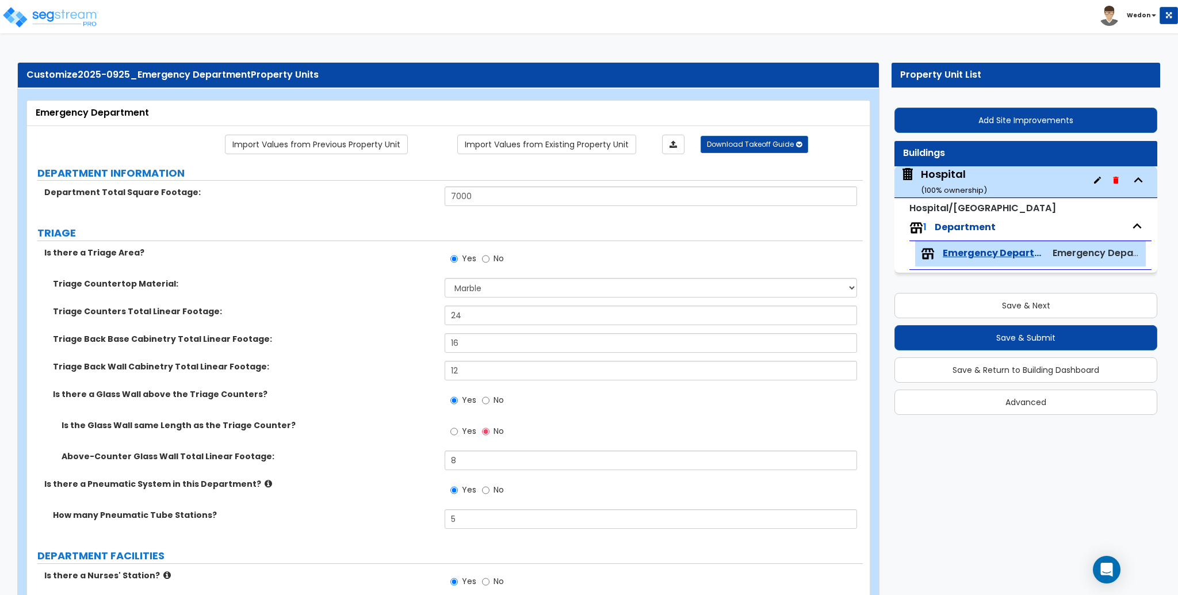
select select "2"
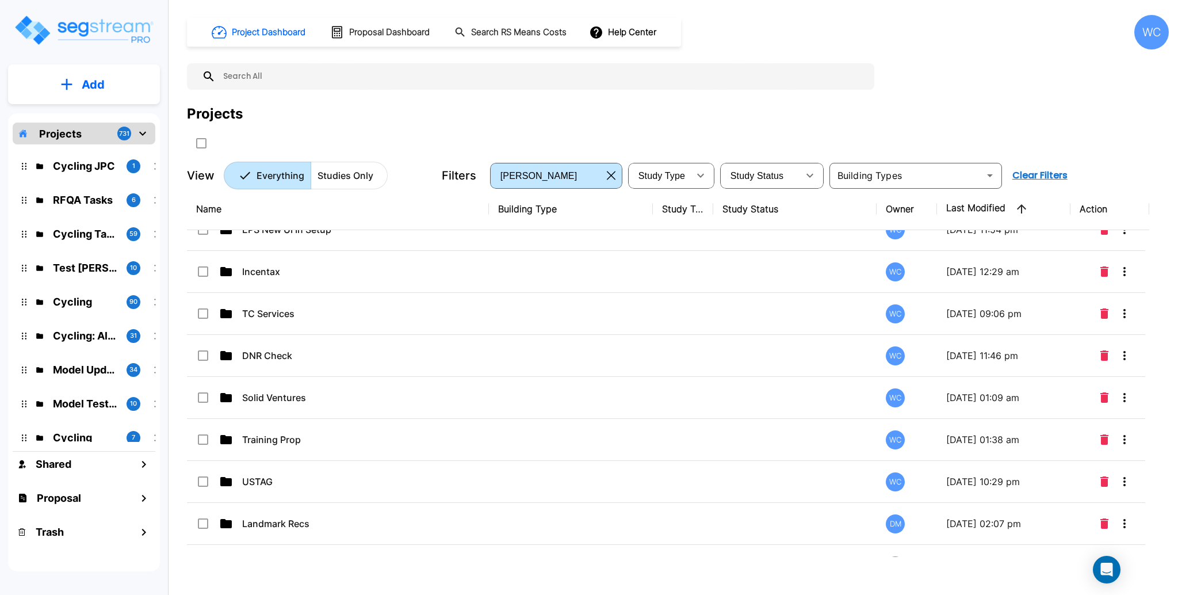
scroll to position [1229, 0]
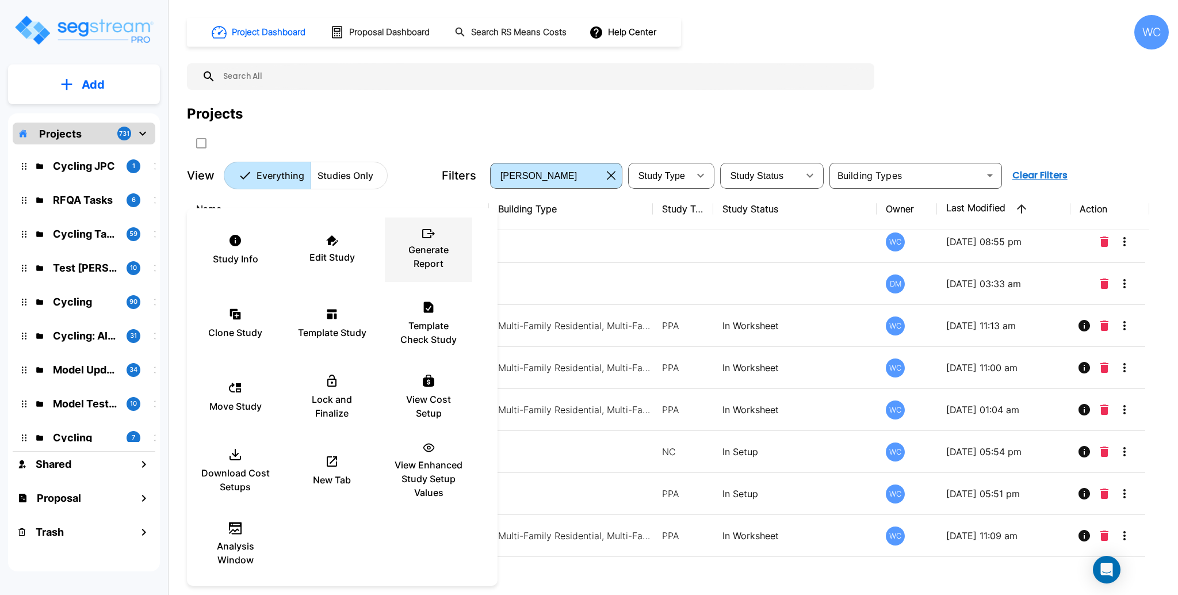
click at [411, 257] on p "Generate Report" at bounding box center [428, 257] width 69 height 28
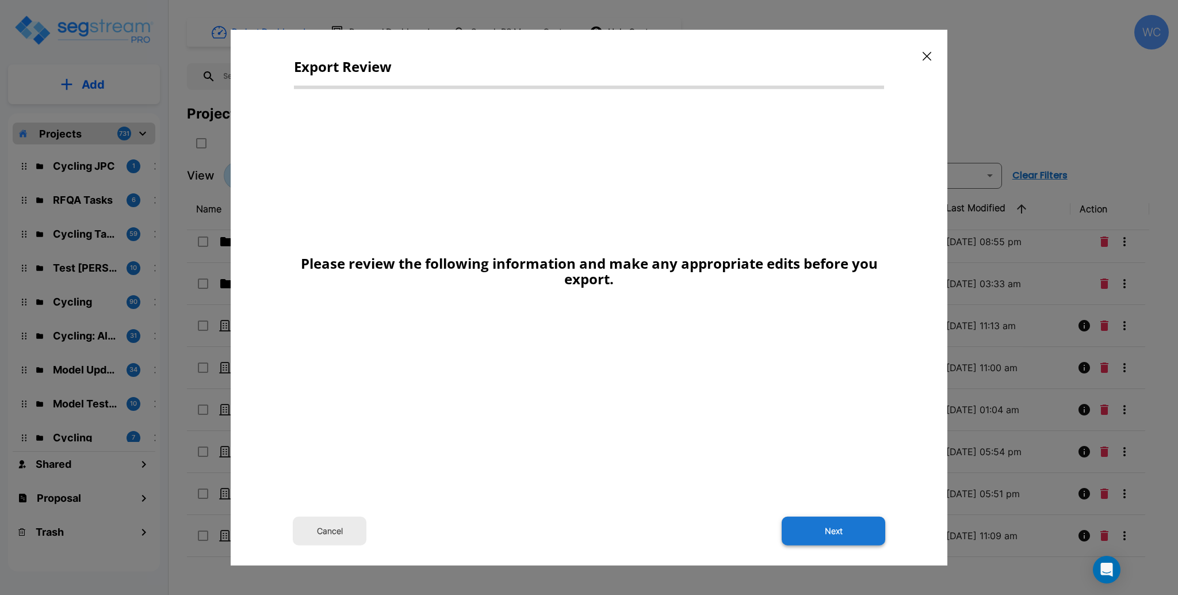
click at [834, 529] on button "Next" at bounding box center [834, 530] width 104 height 29
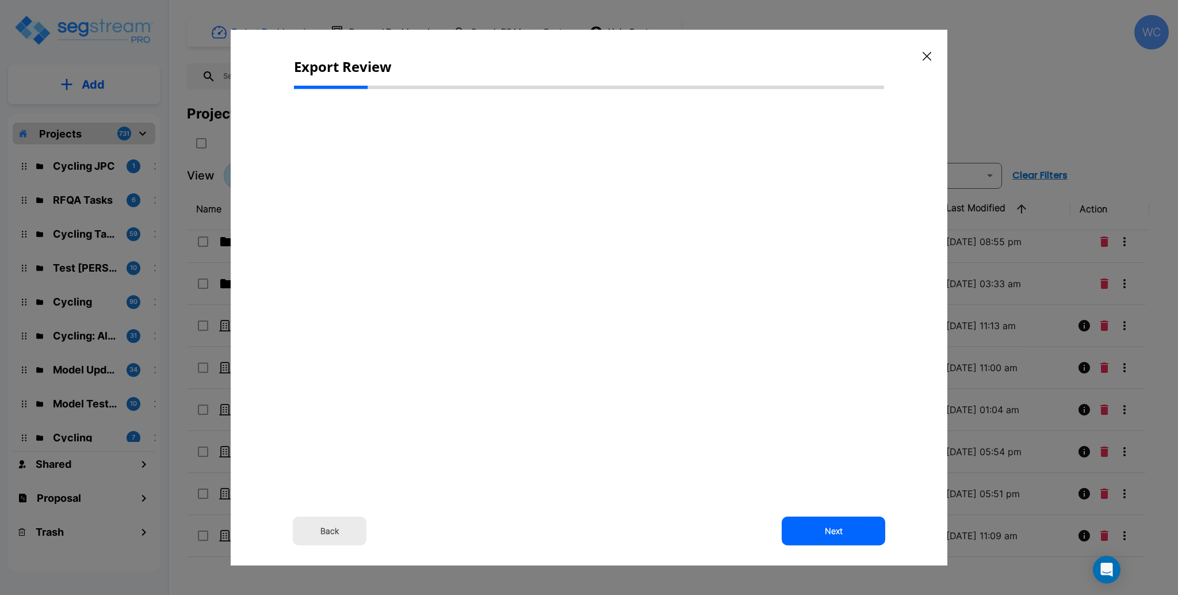
click at [326, 524] on button "Back" at bounding box center [330, 530] width 74 height 29
click at [926, 58] on icon "button" at bounding box center [927, 56] width 9 height 9
click at [926, 51] on div "Project Dashboard Proposal Dashboard Search RS Means Costs Help Center WC Proje…" at bounding box center [678, 102] width 982 height 174
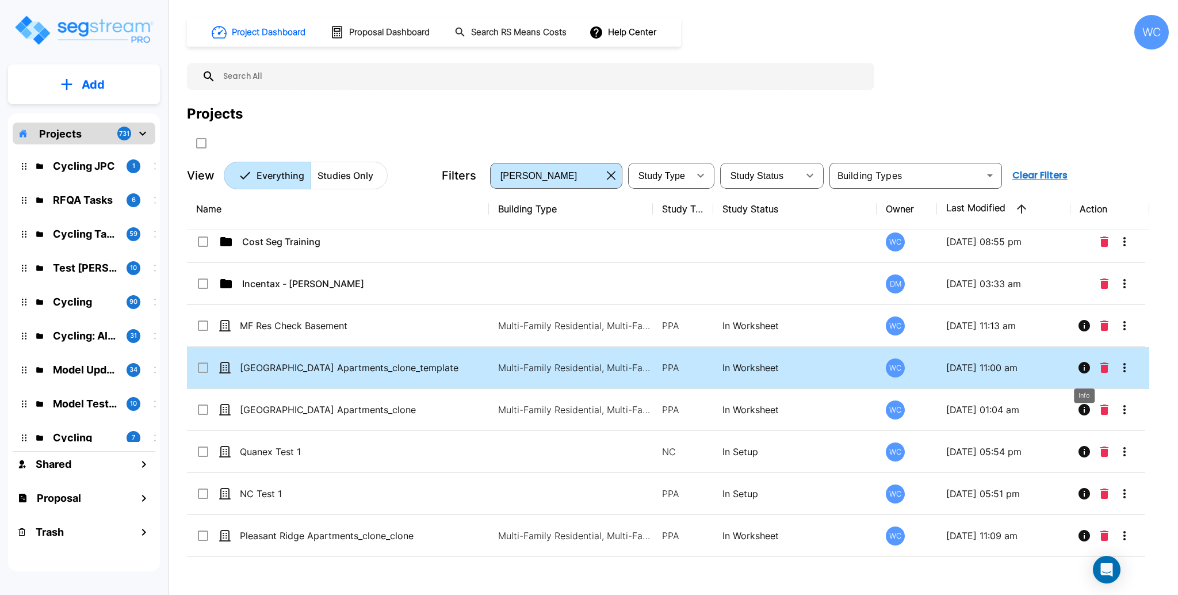
click at [1089, 368] on icon "Info" at bounding box center [1085, 368] width 12 height 12
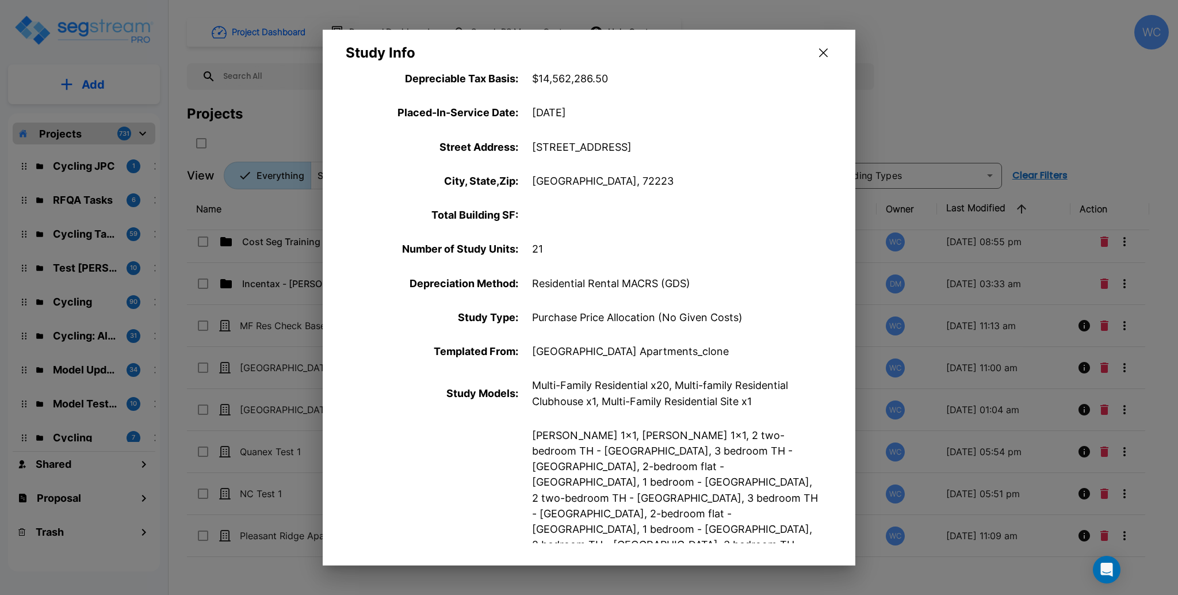
scroll to position [0, 0]
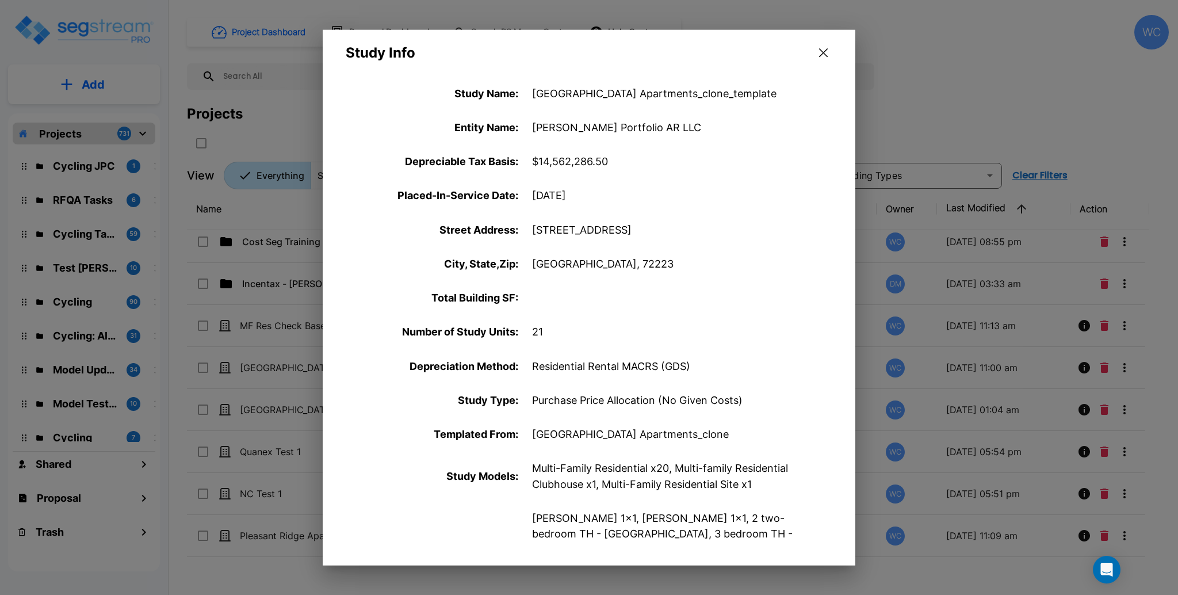
click at [540, 287] on div "Total Building SF :" at bounding box center [589, 298] width 533 height 34
click at [267, 322] on div at bounding box center [589, 297] width 1178 height 595
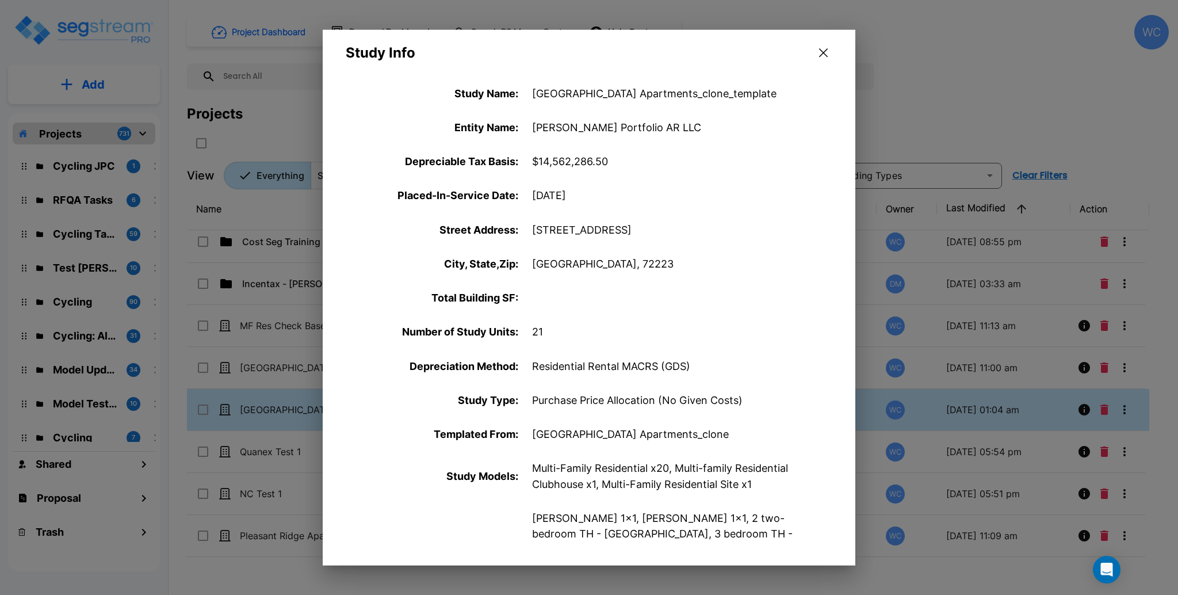
click at [827, 52] on div "Project Dashboard Proposal Dashboard Search RS Means Costs Help Center WC Proje…" at bounding box center [678, 102] width 982 height 174
click at [824, 55] on div "Project Dashboard Proposal Dashboard Search RS Means Costs Help Center WC Proje…" at bounding box center [678, 102] width 982 height 174
click at [974, 139] on div "Projects" at bounding box center [678, 128] width 982 height 49
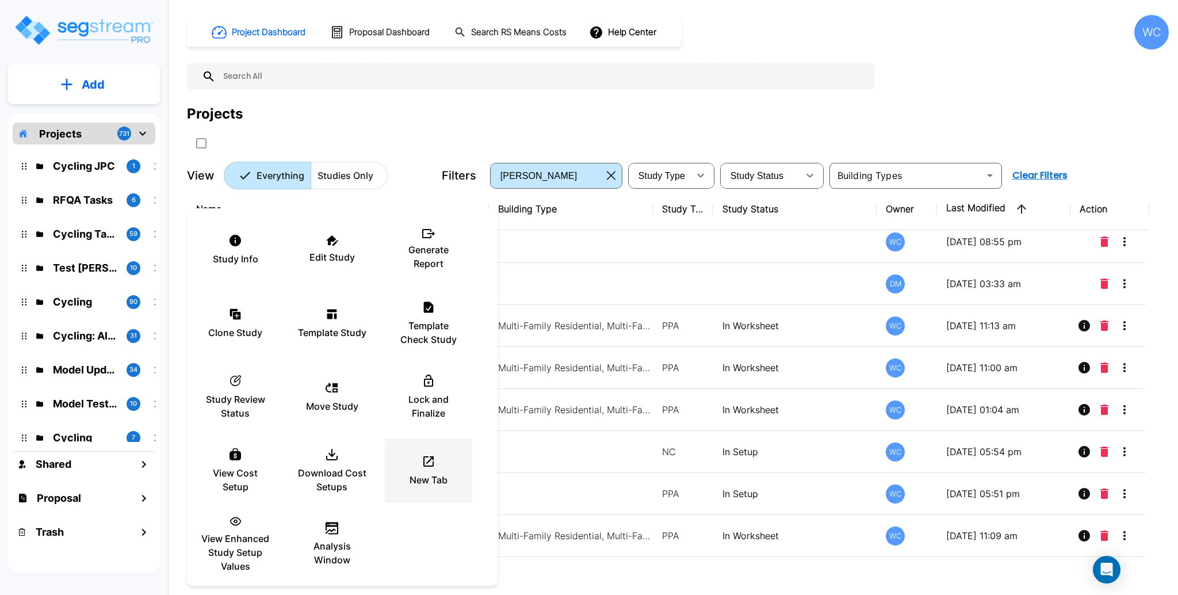
click at [433, 474] on p "New Tab" at bounding box center [429, 480] width 38 height 14
click at [1064, 365] on div at bounding box center [589, 297] width 1178 height 595
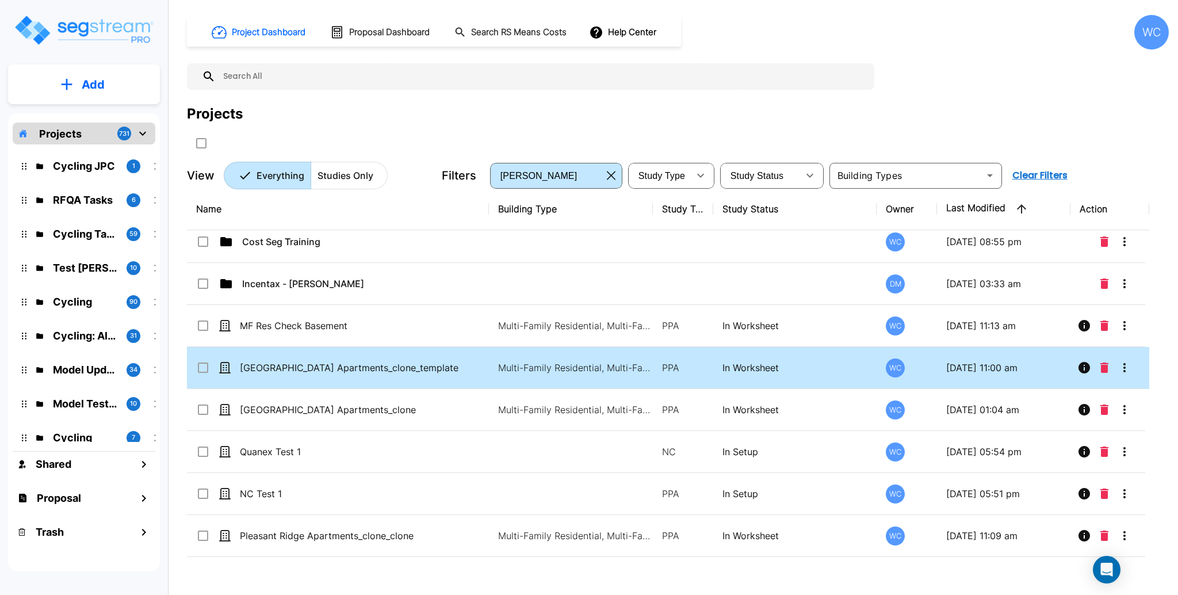
click at [1084, 365] on icon "Info" at bounding box center [1085, 368] width 12 height 12
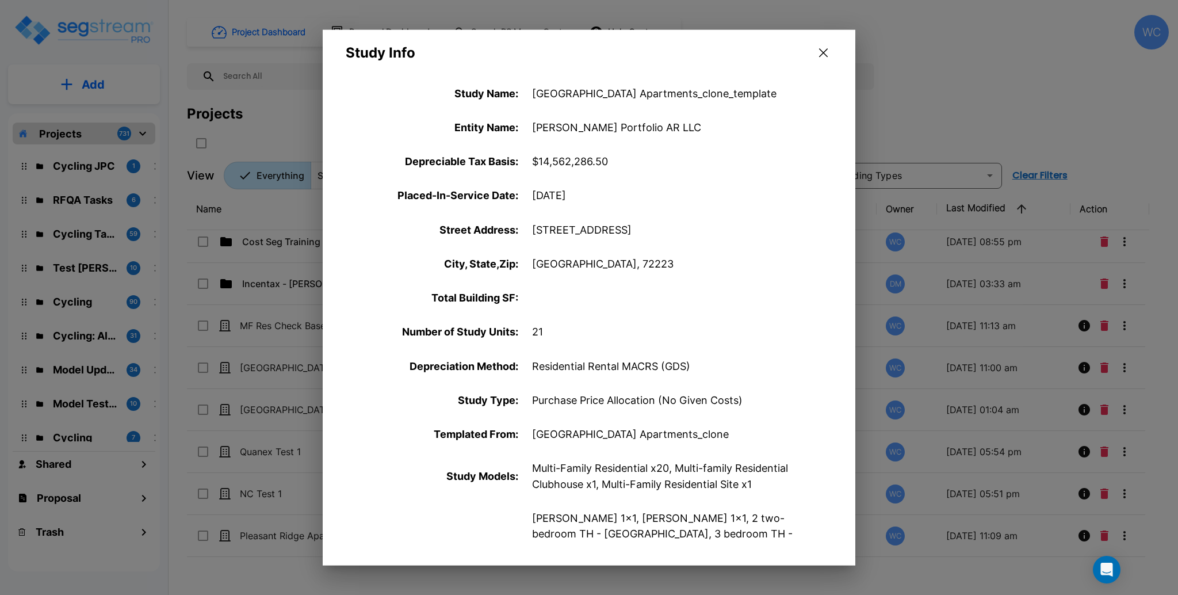
click at [574, 291] on div "Total Building SF :" at bounding box center [589, 298] width 533 height 34
drag, startPoint x: 529, startPoint y: 91, endPoint x: 575, endPoint y: 232, distance: 148.1
click at [822, 57] on icon "button" at bounding box center [823, 52] width 9 height 9
click at [737, 74] on input "text" at bounding box center [542, 76] width 653 height 26
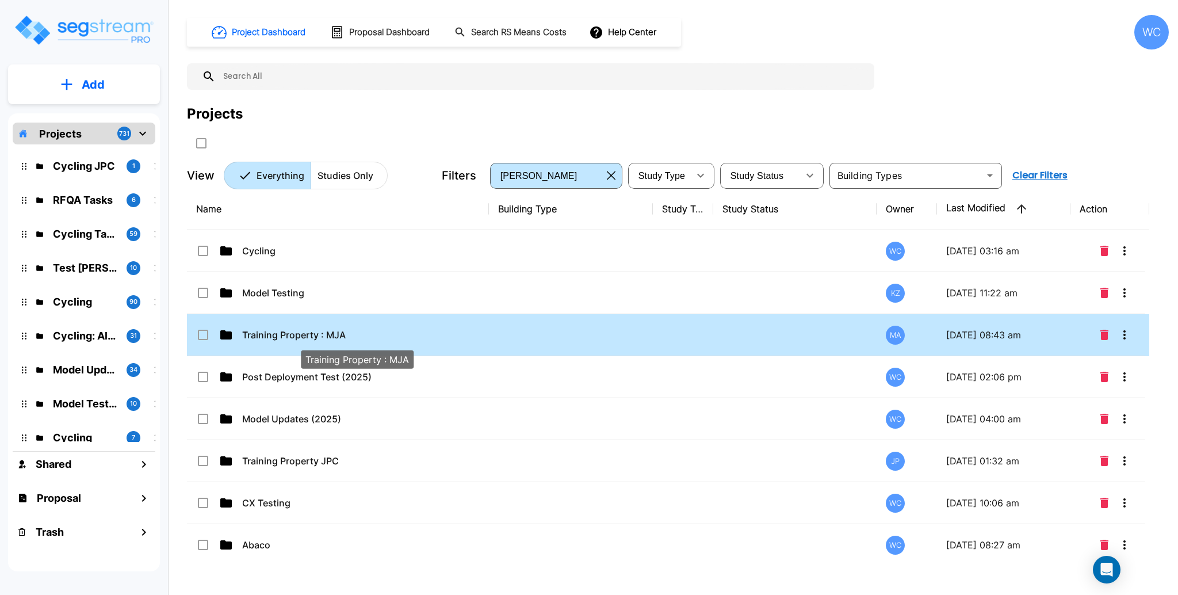
click at [381, 330] on p "Training Property : MJA" at bounding box center [357, 335] width 230 height 14
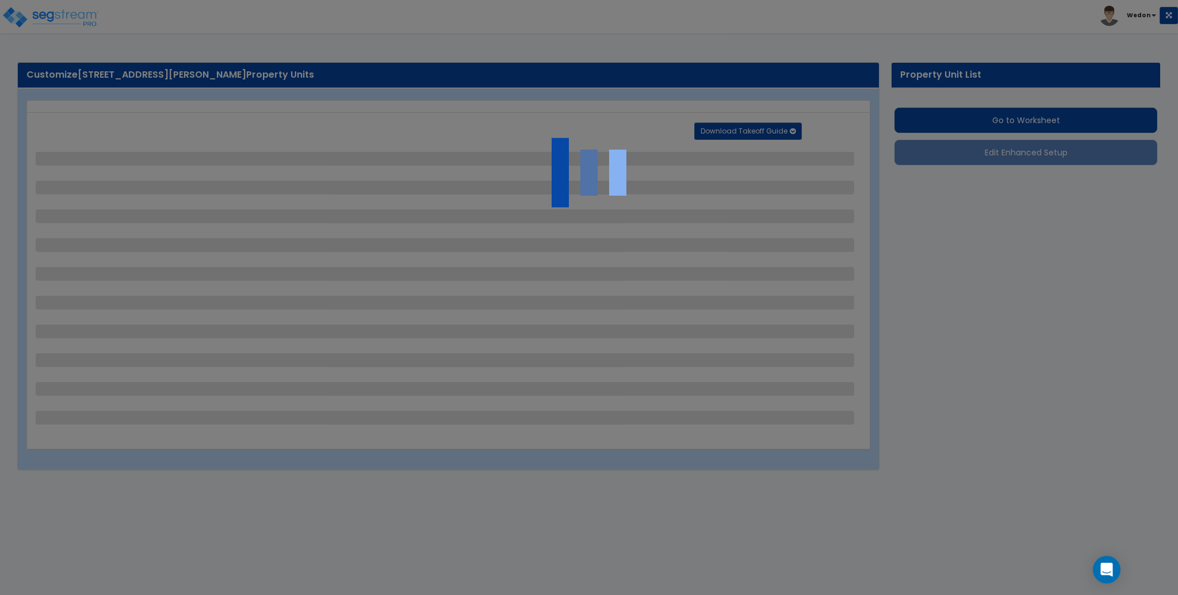
select select "2"
select select "1"
select select "4"
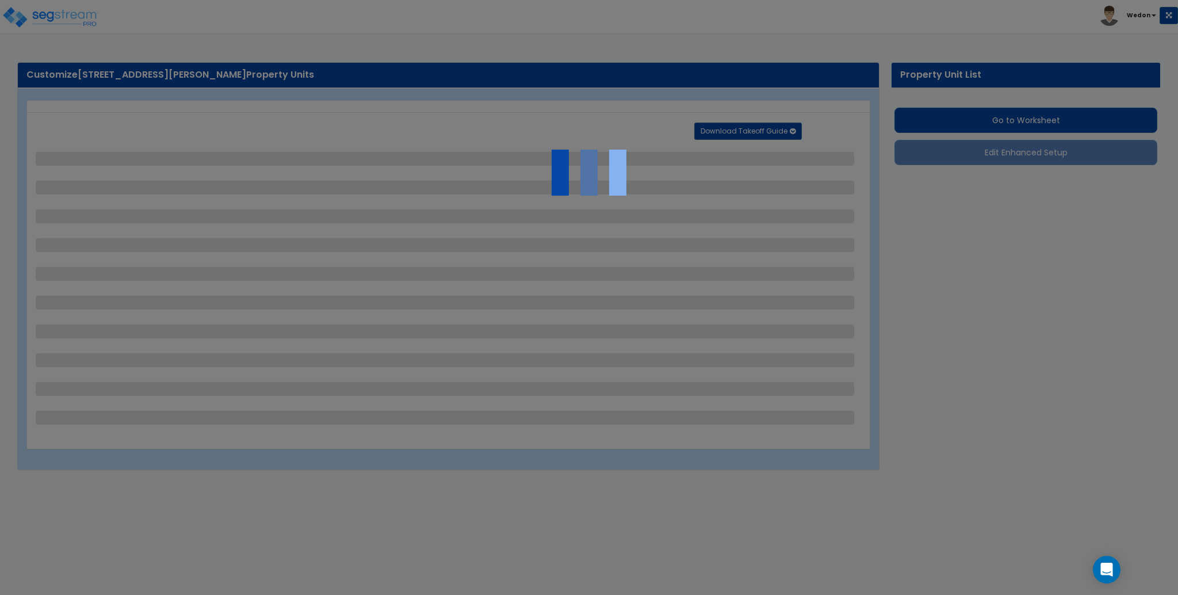
select select "1"
select select "2"
select select "1"
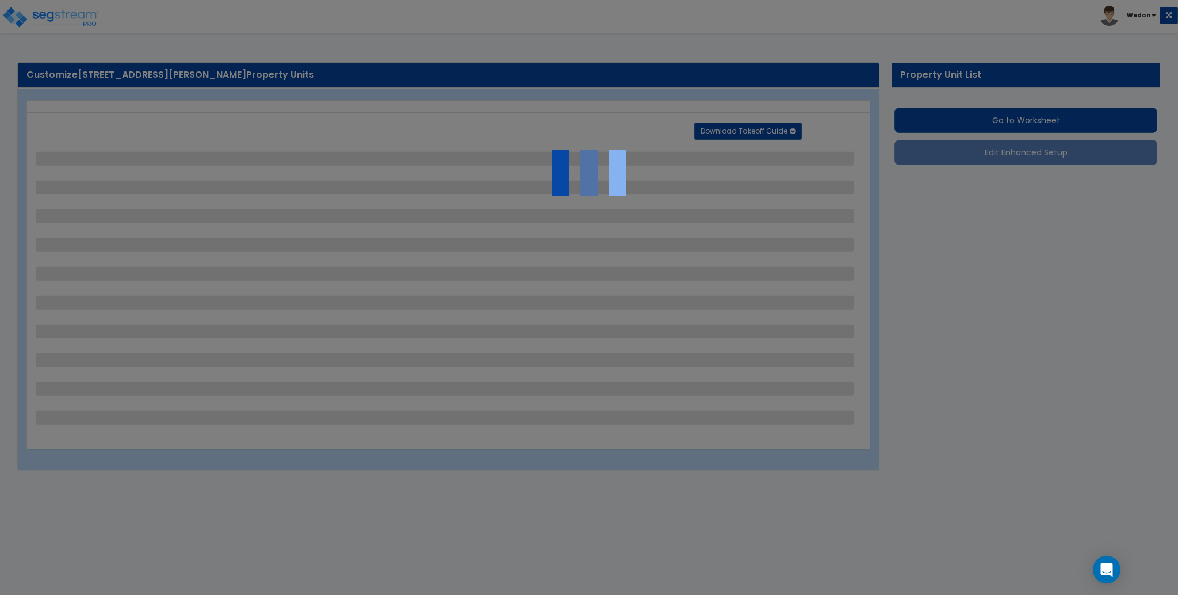
select select "1"
select select "2"
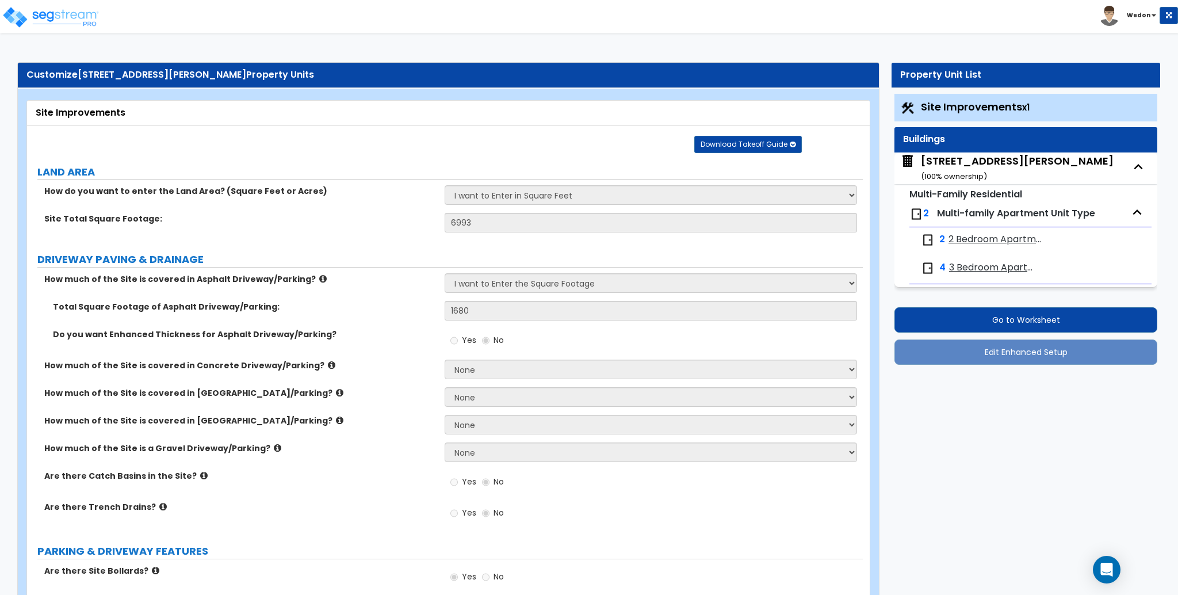
drag, startPoint x: 976, startPoint y: 316, endPoint x: 1128, endPoint y: 395, distance: 170.9
drag, startPoint x: 1073, startPoint y: 323, endPoint x: 1119, endPoint y: 310, distance: 48.5
click at [1119, 310] on button "Go to Worksheet" at bounding box center [1026, 319] width 263 height 25
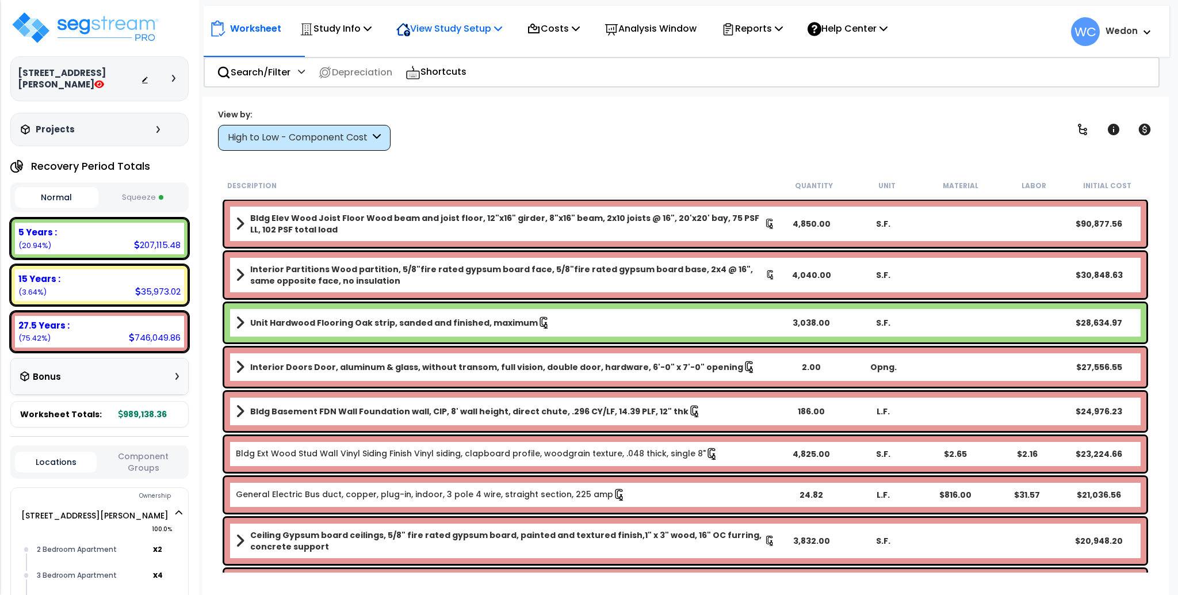
click at [475, 30] on p "View Study Setup" at bounding box center [449, 29] width 106 height 16
click at [459, 72] on link "View Questionnaire" at bounding box center [448, 78] width 114 height 23
click at [326, 129] on div "High to Low - Component Cost" at bounding box center [304, 138] width 173 height 26
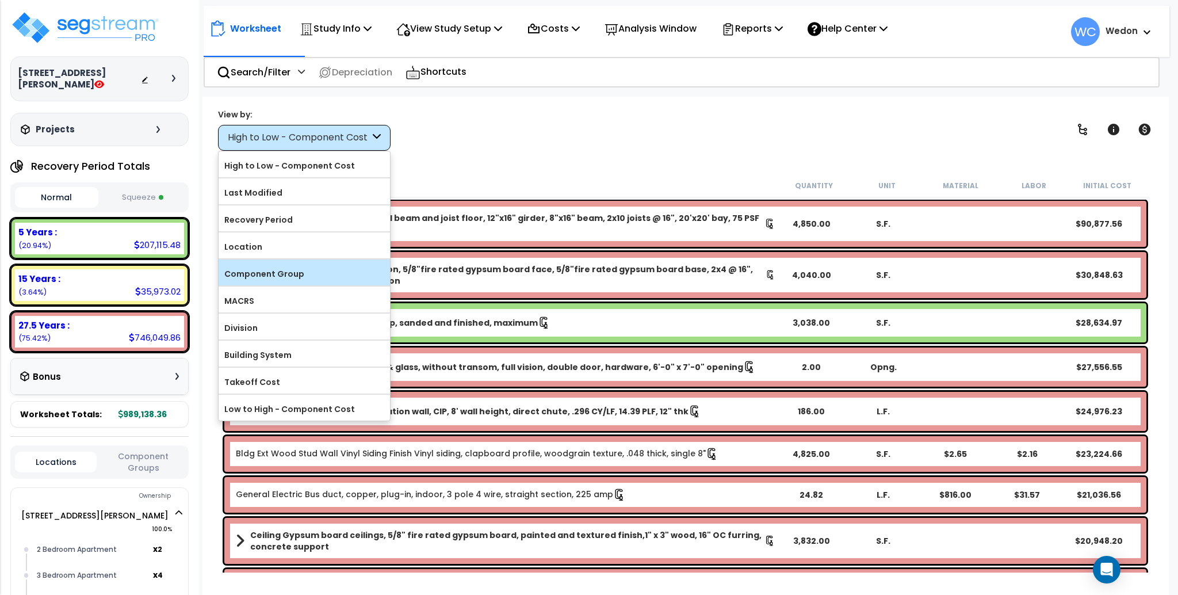
click at [319, 273] on label "Component Group" at bounding box center [304, 273] width 171 height 17
click at [0, 0] on input "Component Group" at bounding box center [0, 0] width 0 height 0
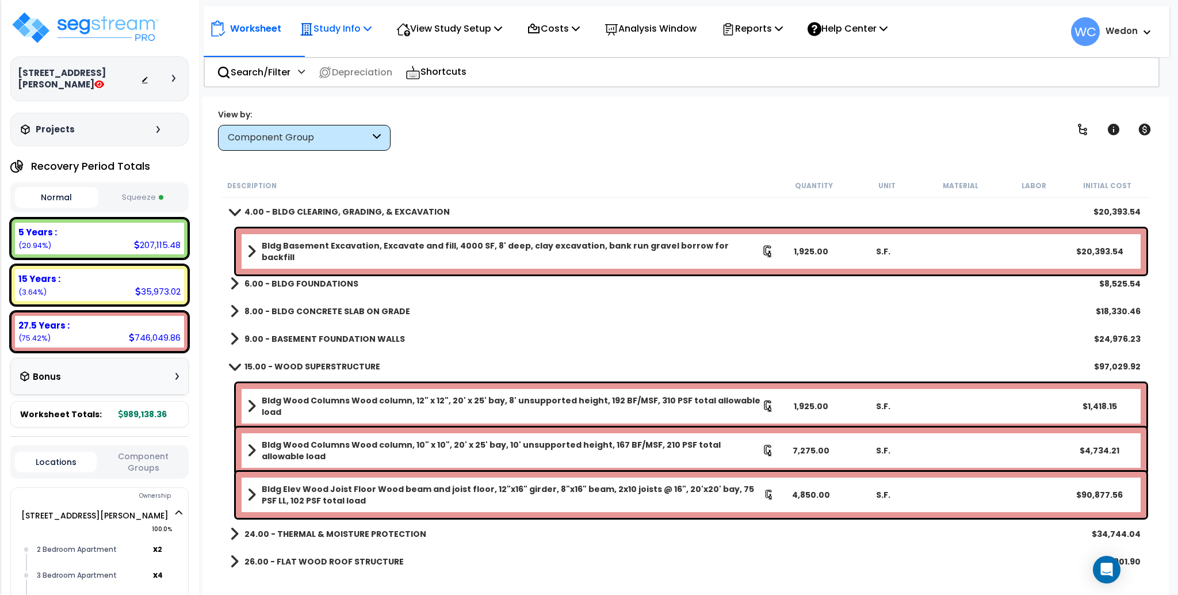
click at [346, 30] on p "Study Info" at bounding box center [336, 29] width 72 height 16
click at [485, 136] on div "View by: Component Group High to Low - Component Cost" at bounding box center [685, 129] width 943 height 43
click at [361, 26] on p "Study Info" at bounding box center [336, 29] width 72 height 16
click at [355, 101] on link "Template study" at bounding box center [351, 102] width 114 height 23
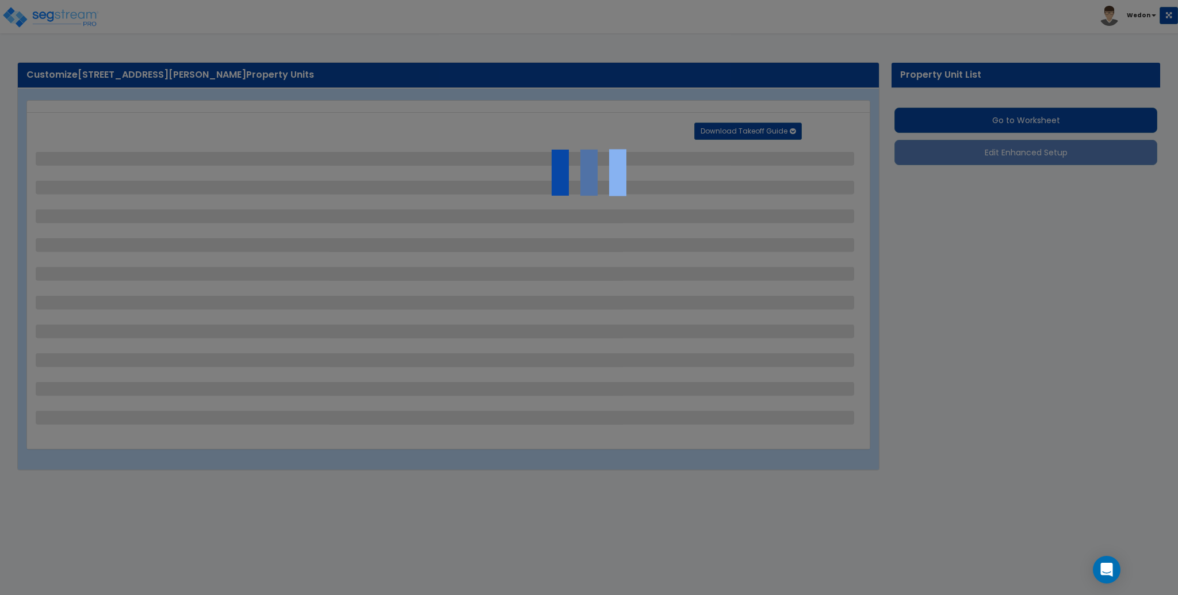
select select "2"
select select "1"
select select "4"
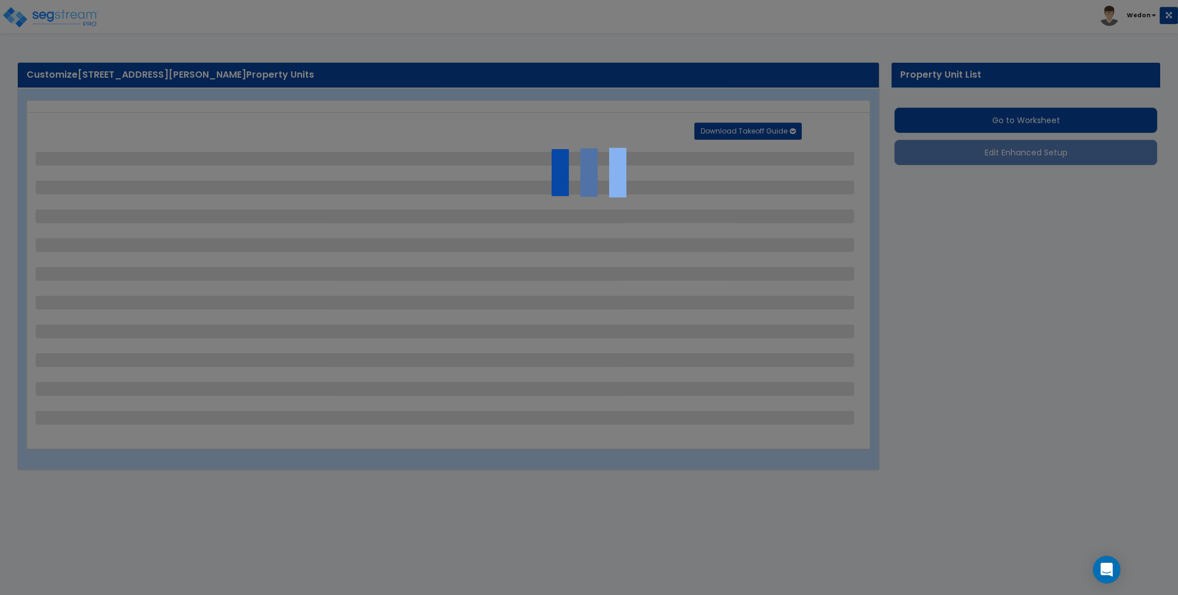
select select "1"
select select "2"
select select "1"
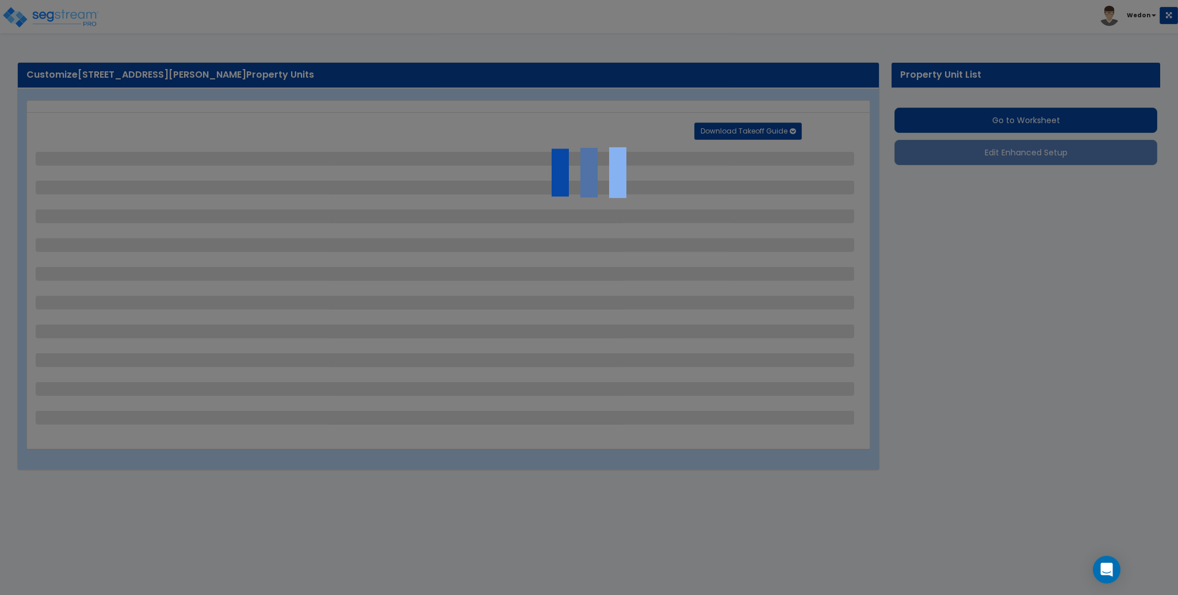
select select "1"
select select "2"
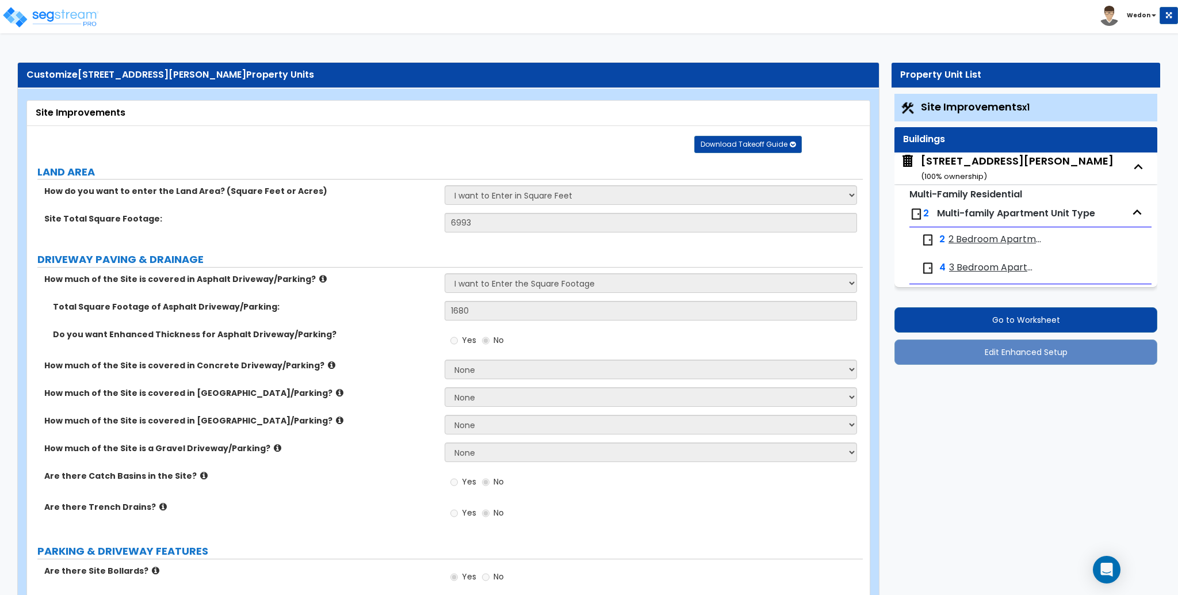
click at [960, 157] on div "[STREET_ADDRESS][PERSON_NAME] ( 100 % ownership)" at bounding box center [1017, 168] width 193 height 29
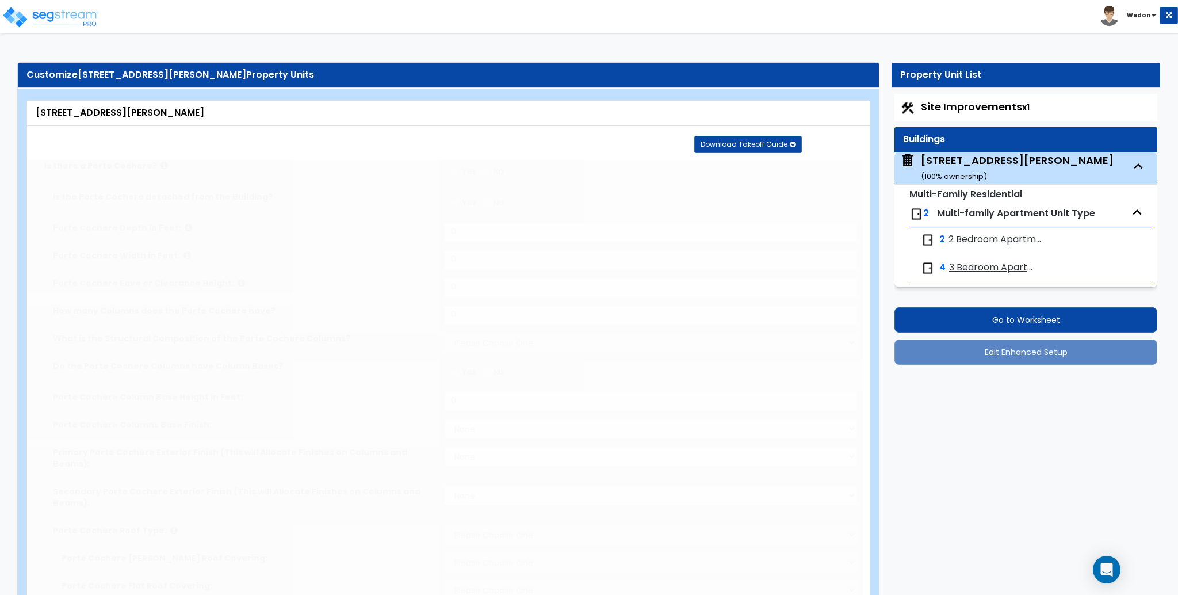
type input "26"
type input "62"
type input "3"
type input "2425"
radio input "true"
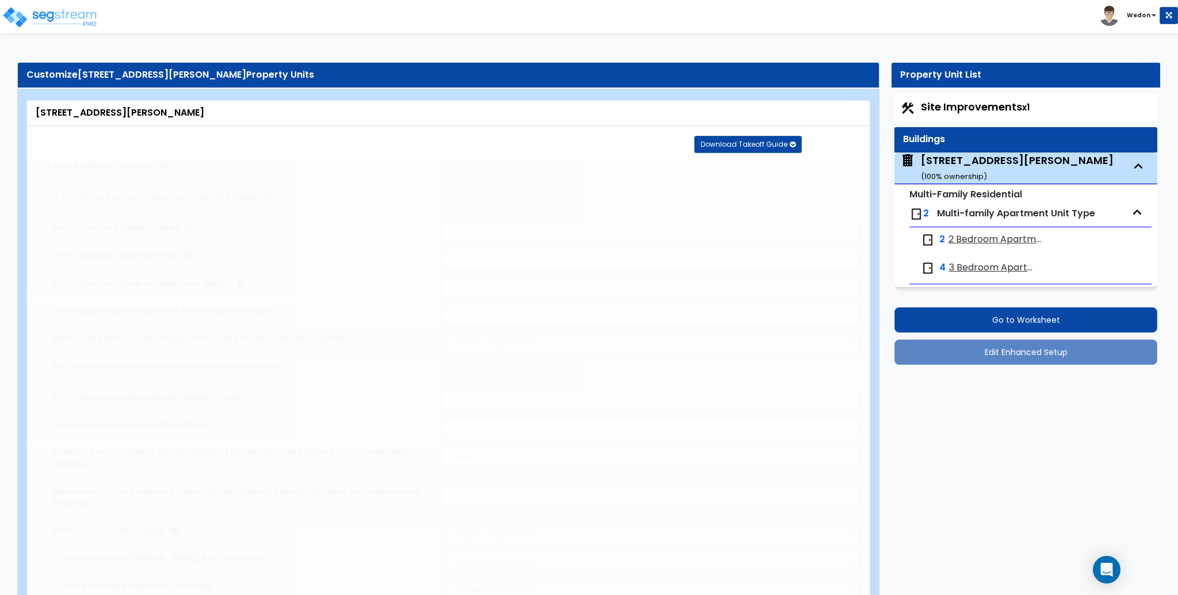
type input "1925"
type input "8"
type input "1"
select select "7"
select select "1"
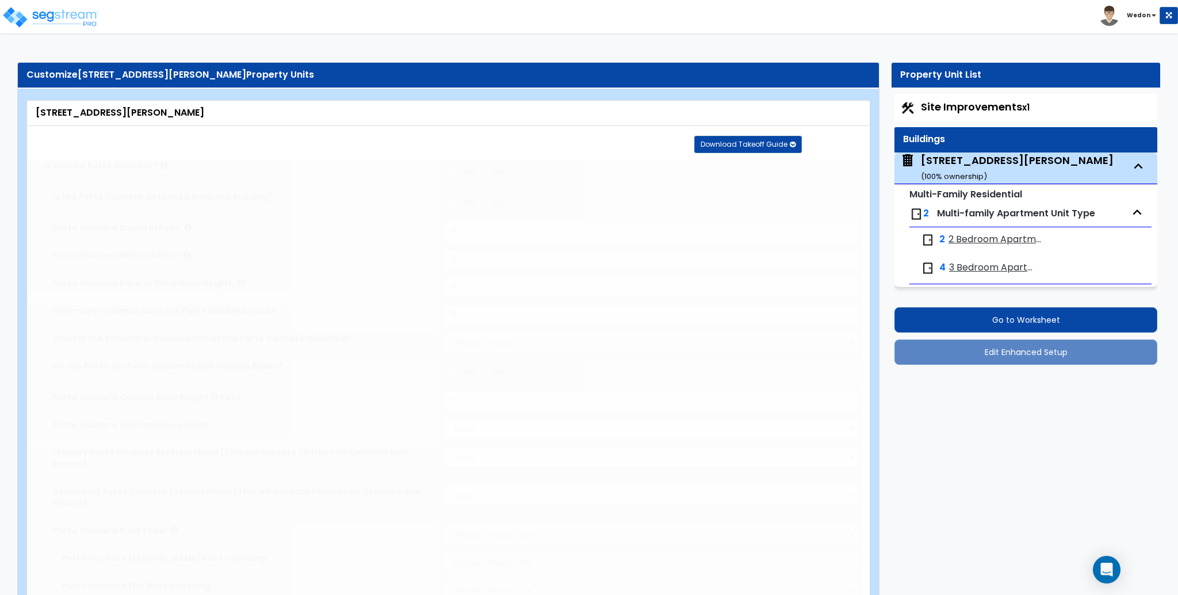
select select "5"
select select "2"
select select "1"
radio input "true"
type input "8"
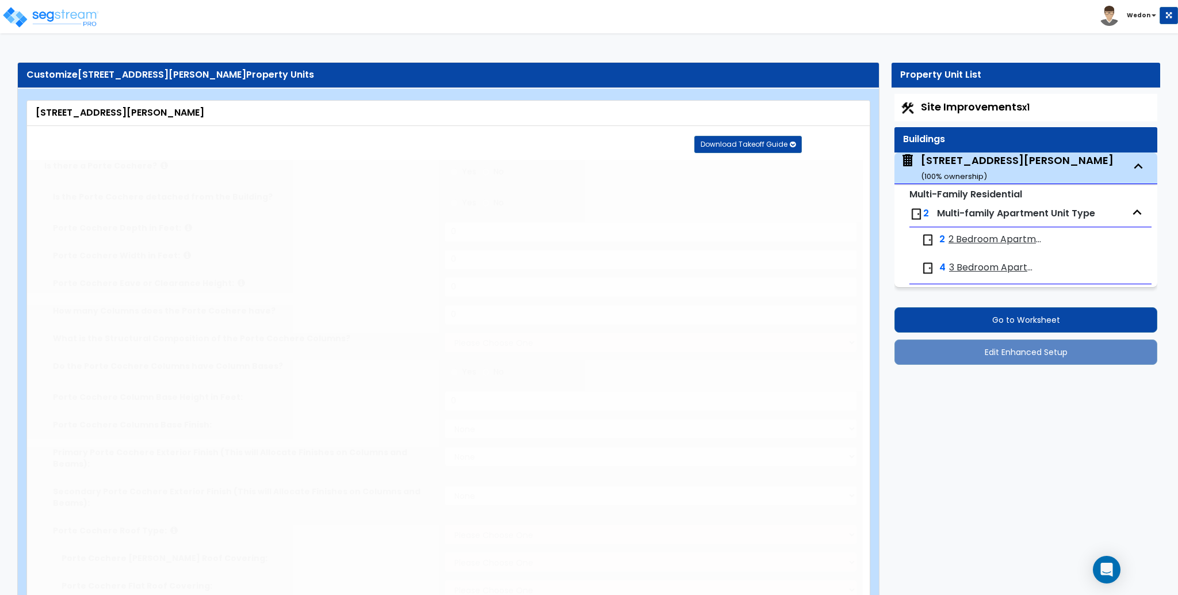
select select "1"
select select "3"
select select "1"
type input "1"
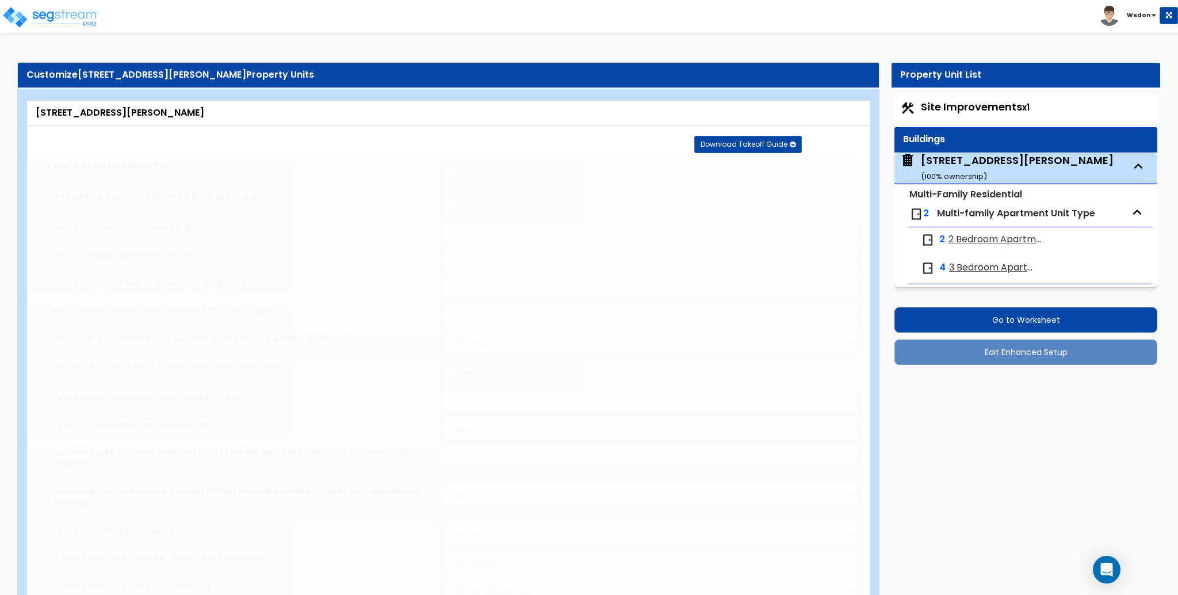
select select "2"
radio input "true"
select select "1"
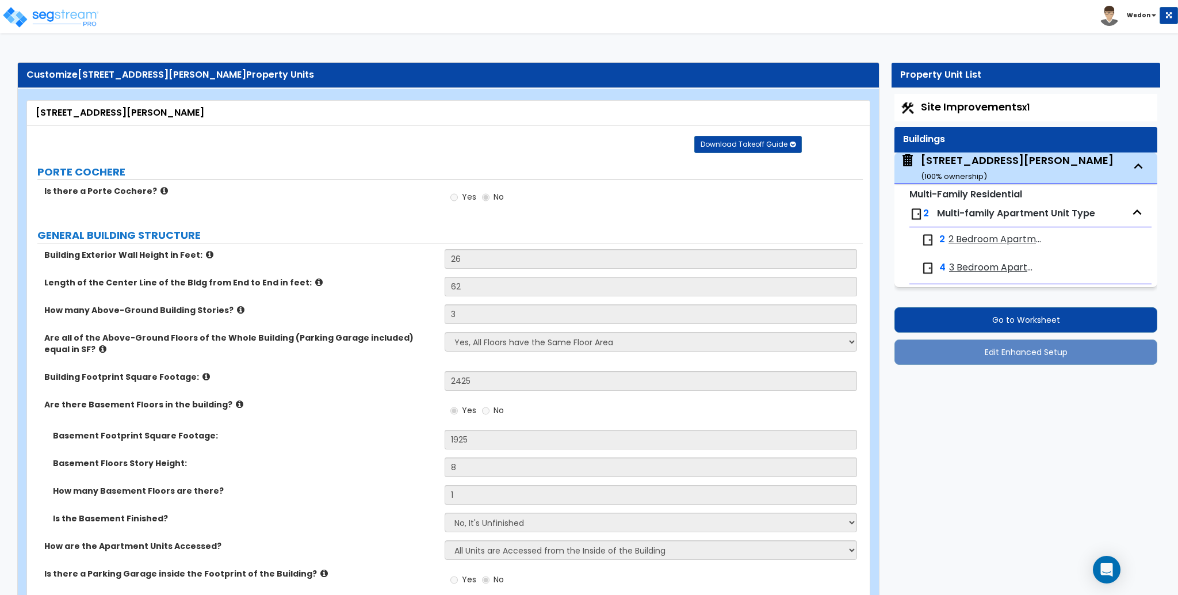
scroll to position [74, 0]
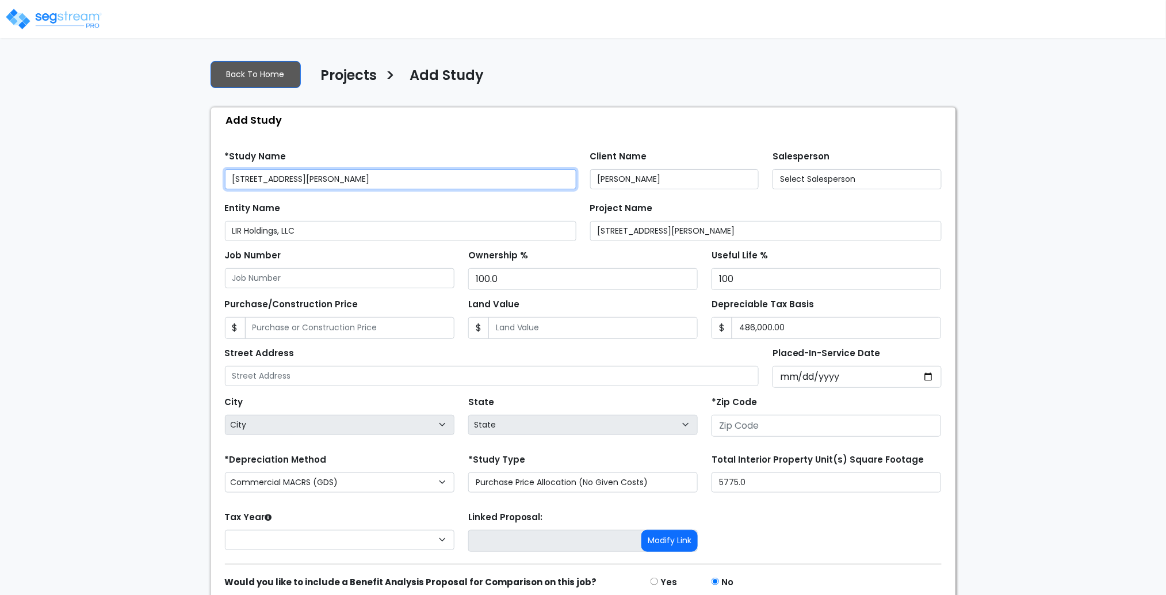
type input "[STREET_ADDRESS][PERSON_NAME]"
type input "01013"
select select "CRM(_5"
select select "2025"
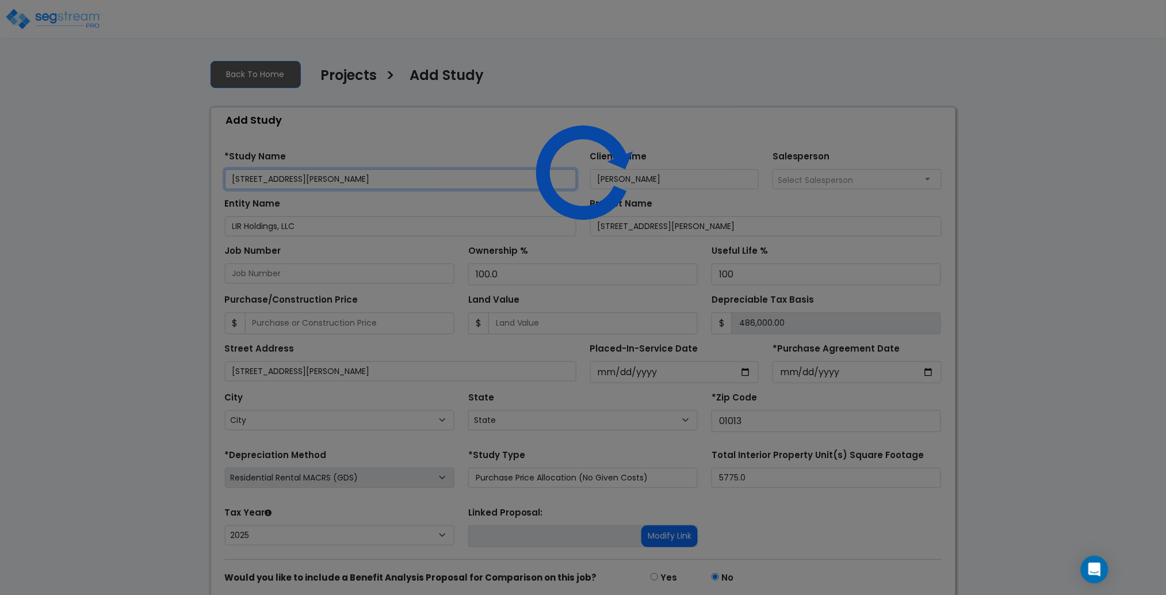
select select "MA"
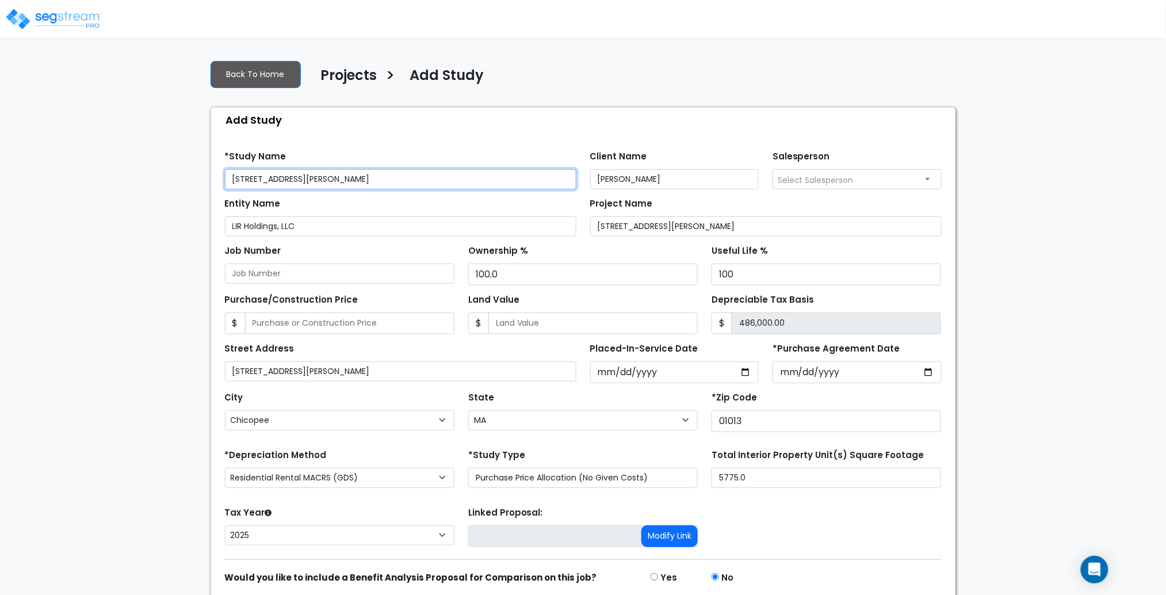
scroll to position [46, 0]
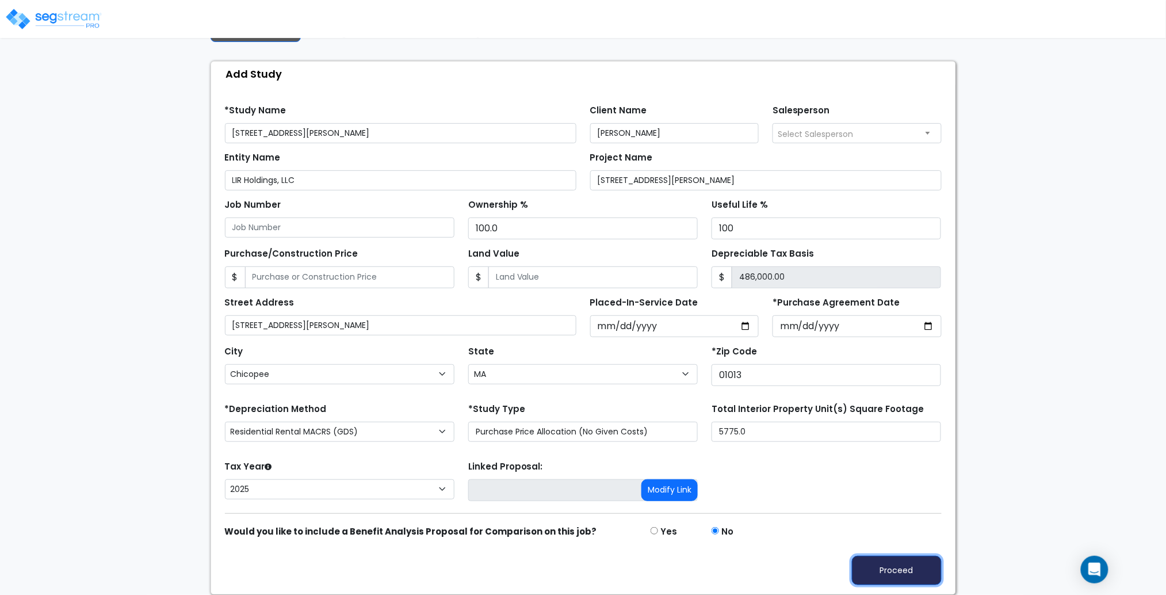
click at [887, 567] on button "Proceed" at bounding box center [897, 570] width 90 height 29
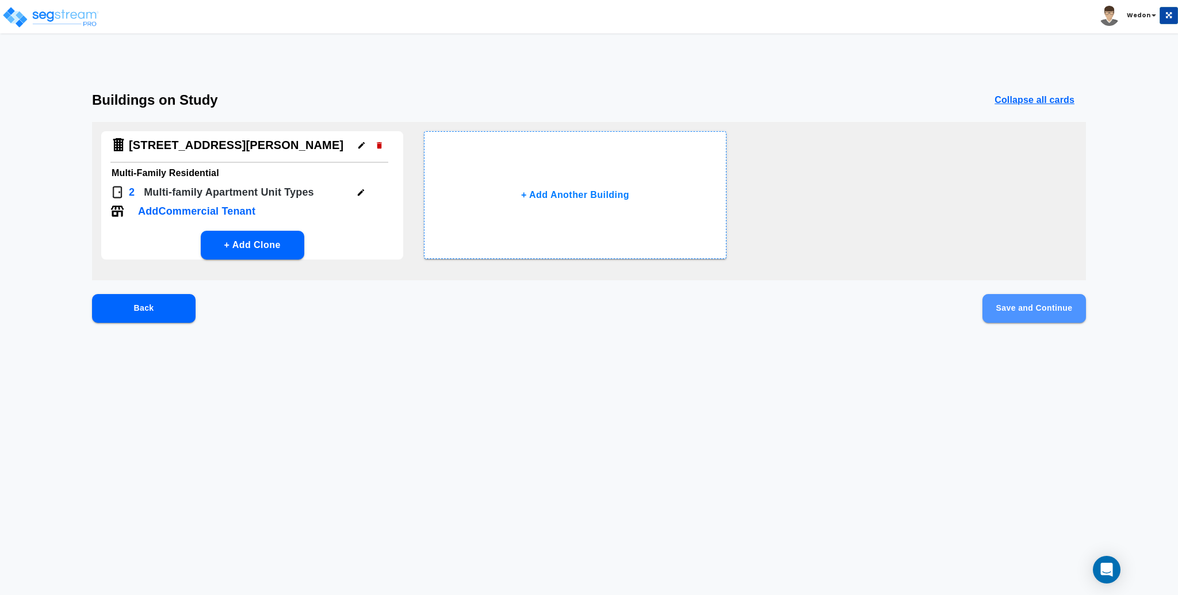
click at [1038, 314] on button "Save and Continue" at bounding box center [1035, 308] width 104 height 29
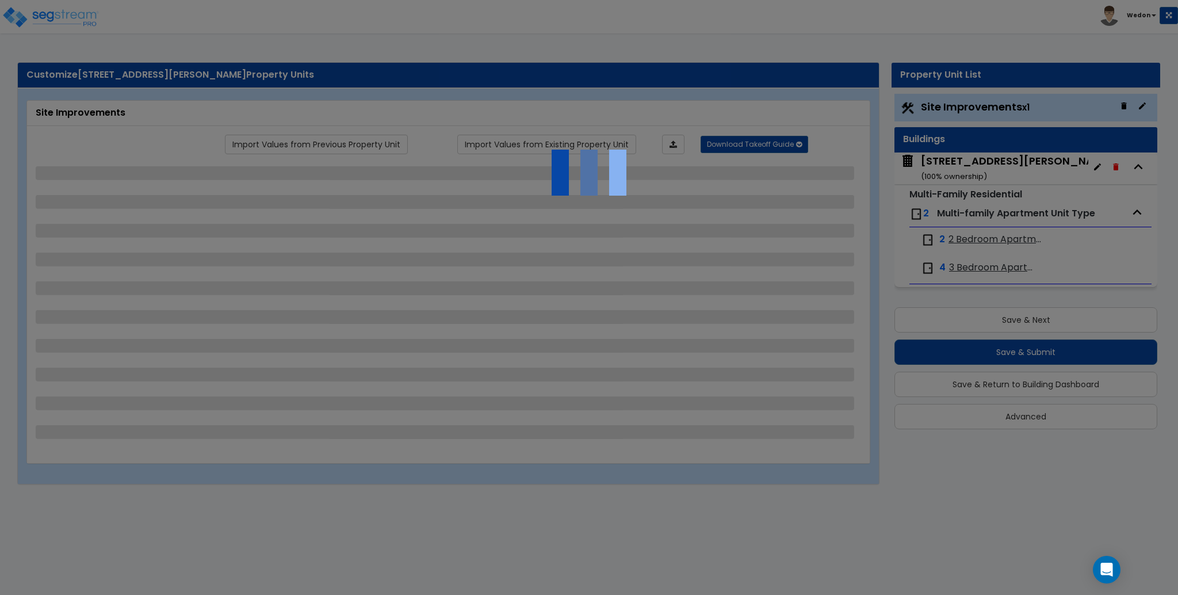
select select "2"
select select "1"
select select "4"
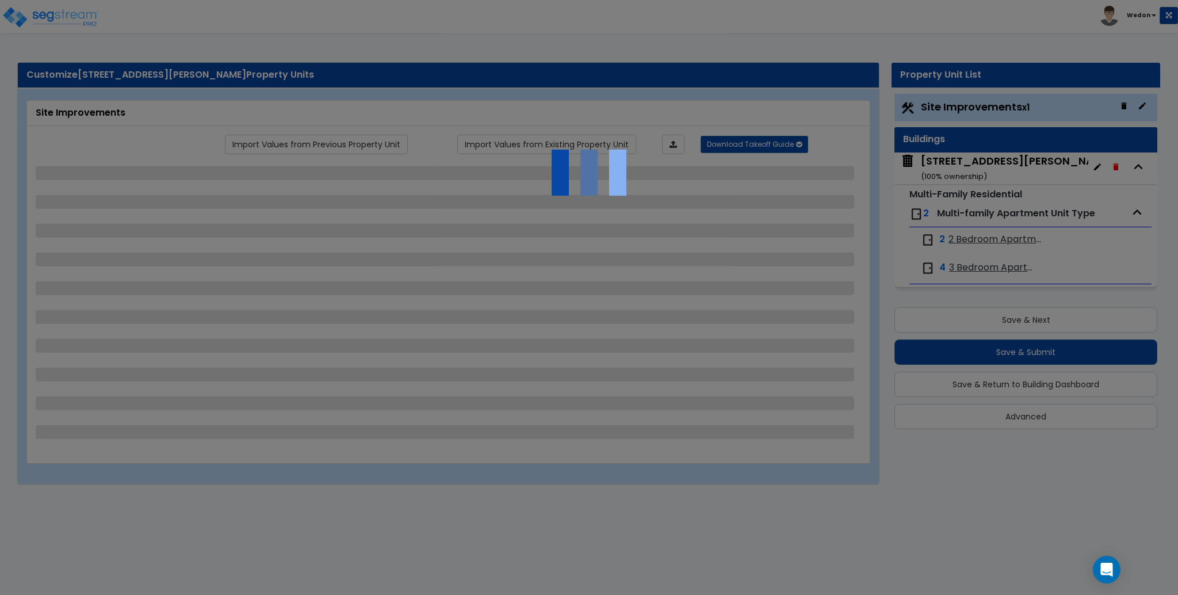
select select "1"
select select "2"
select select "1"
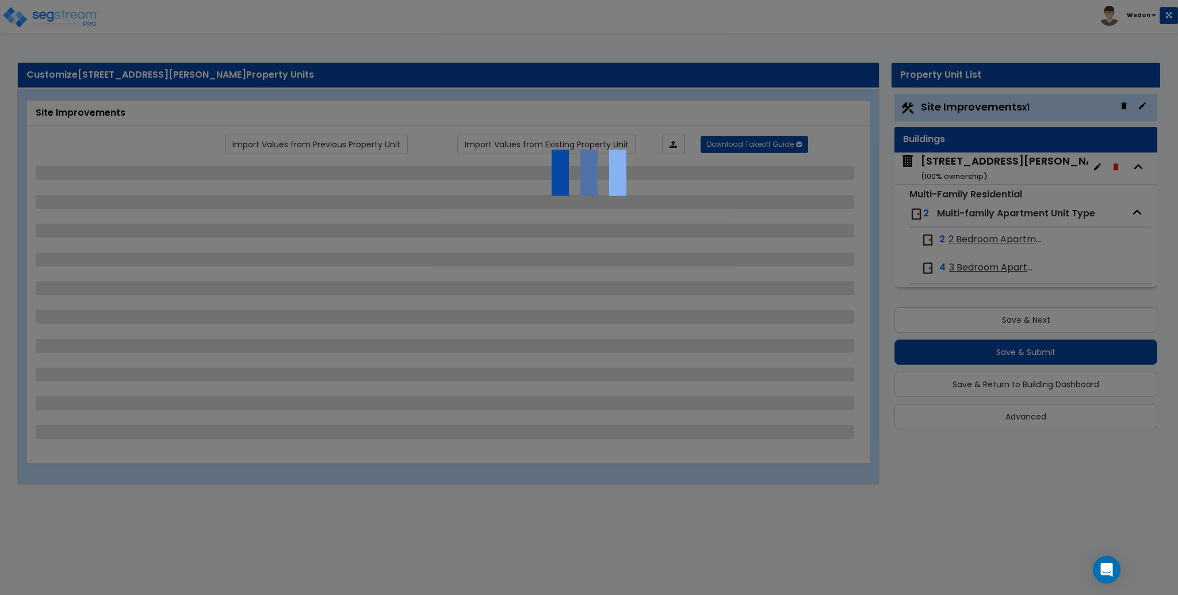
select select "1"
select select "2"
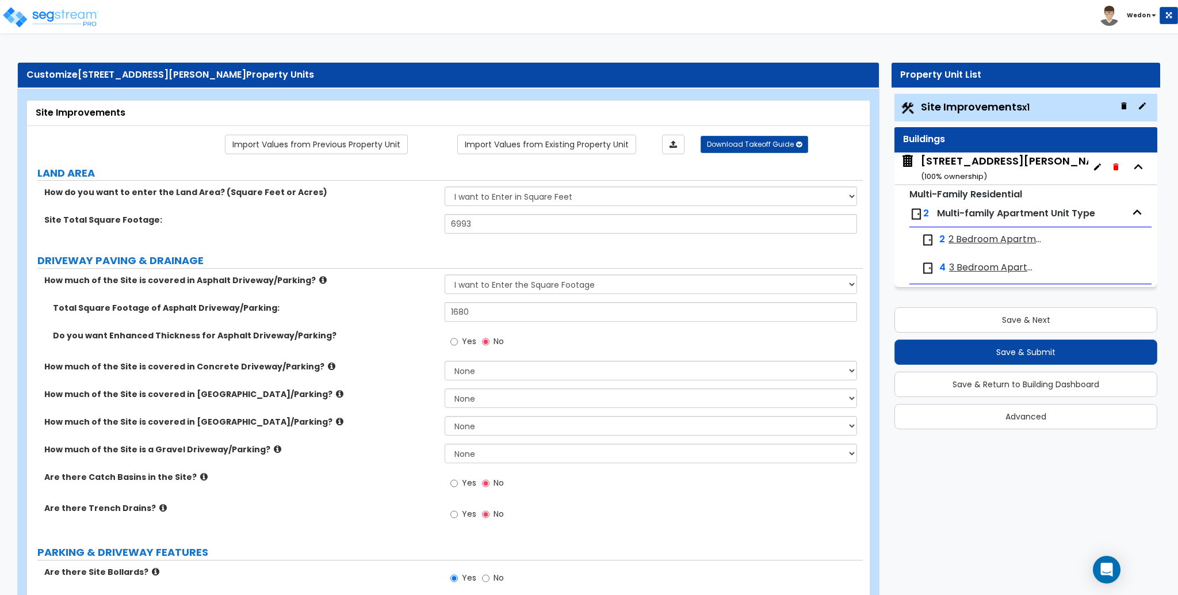
scroll to position [143, 0]
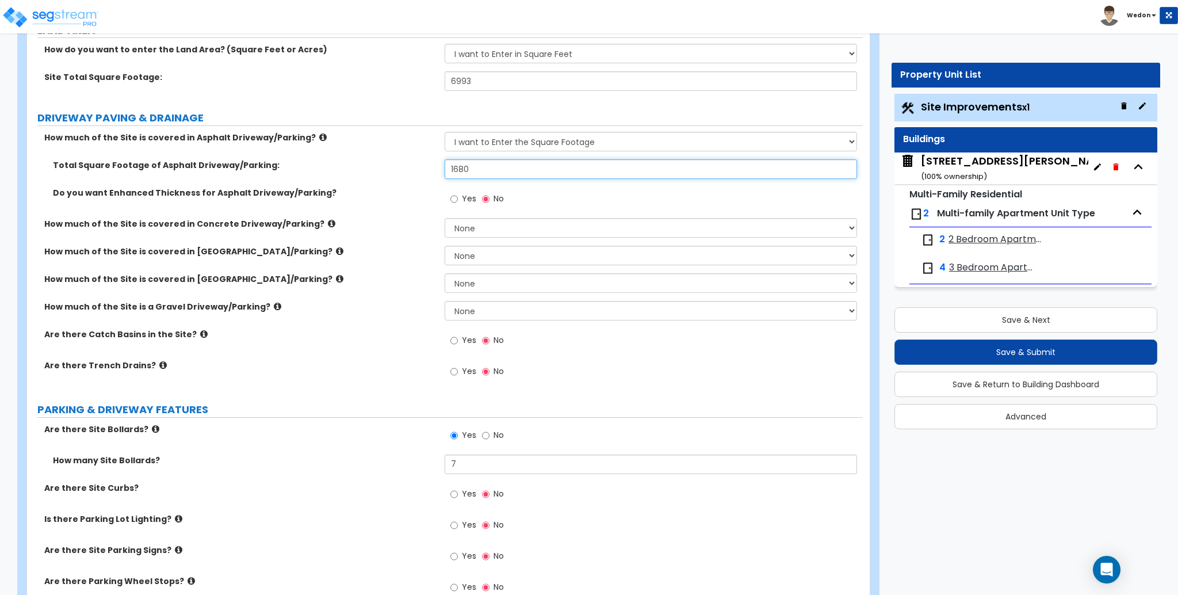
click at [501, 169] on input "1680" at bounding box center [651, 169] width 412 height 20
click at [502, 170] on input "1680" at bounding box center [651, 169] width 412 height 20
click at [958, 167] on div "143 Skeele St. ( 100 % ownership)" at bounding box center [1017, 168] width 193 height 29
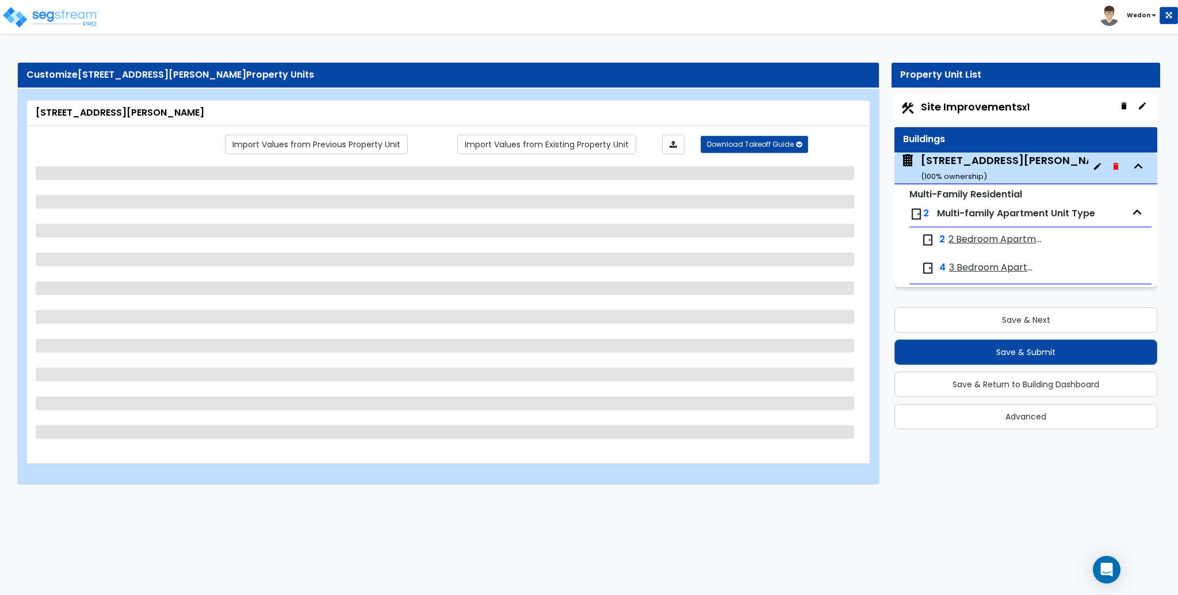
click at [1131, 106] on button "button" at bounding box center [1124, 106] width 18 height 18
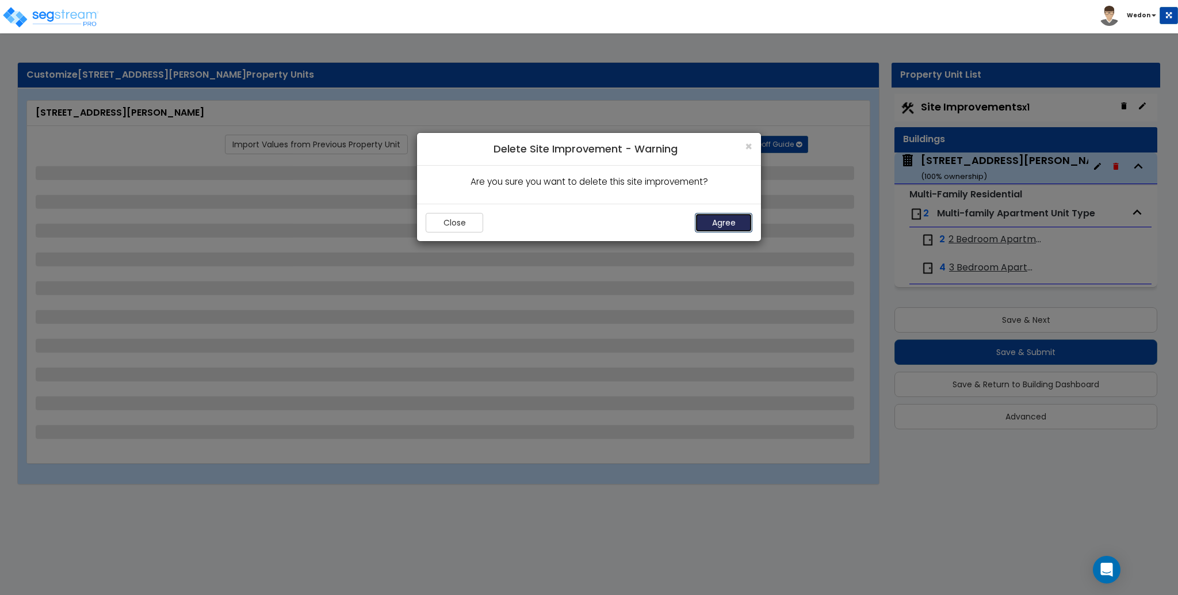
click at [723, 219] on button "Agree" at bounding box center [724, 223] width 58 height 20
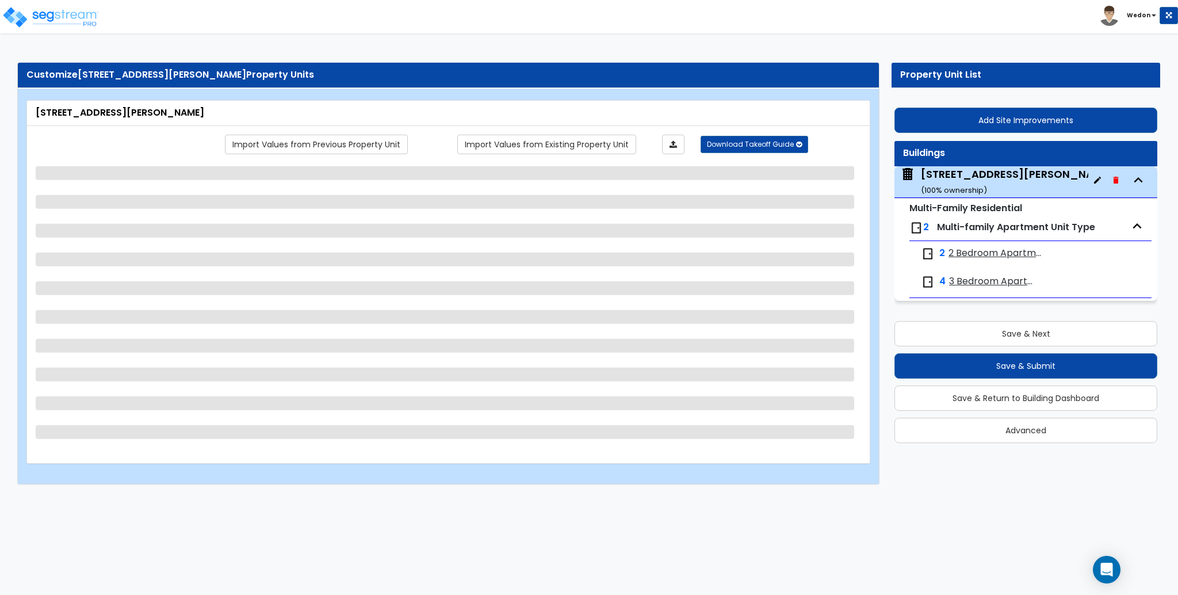
select select "7"
select select "1"
select select "5"
select select "2"
select select "1"
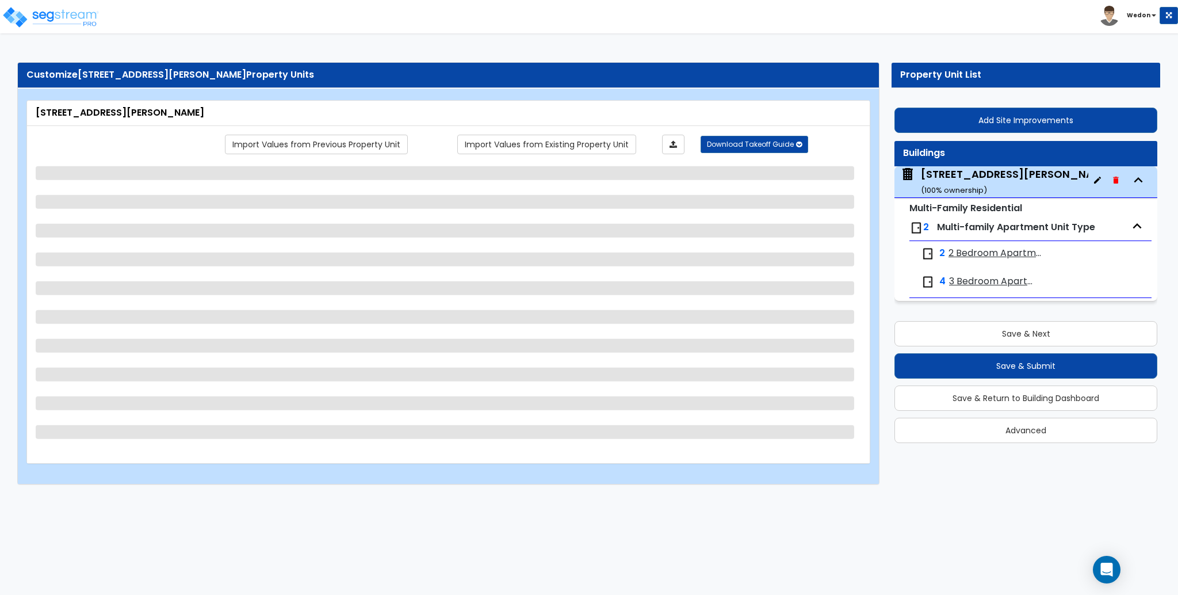
select select "1"
select select "3"
select select "1"
select select "2"
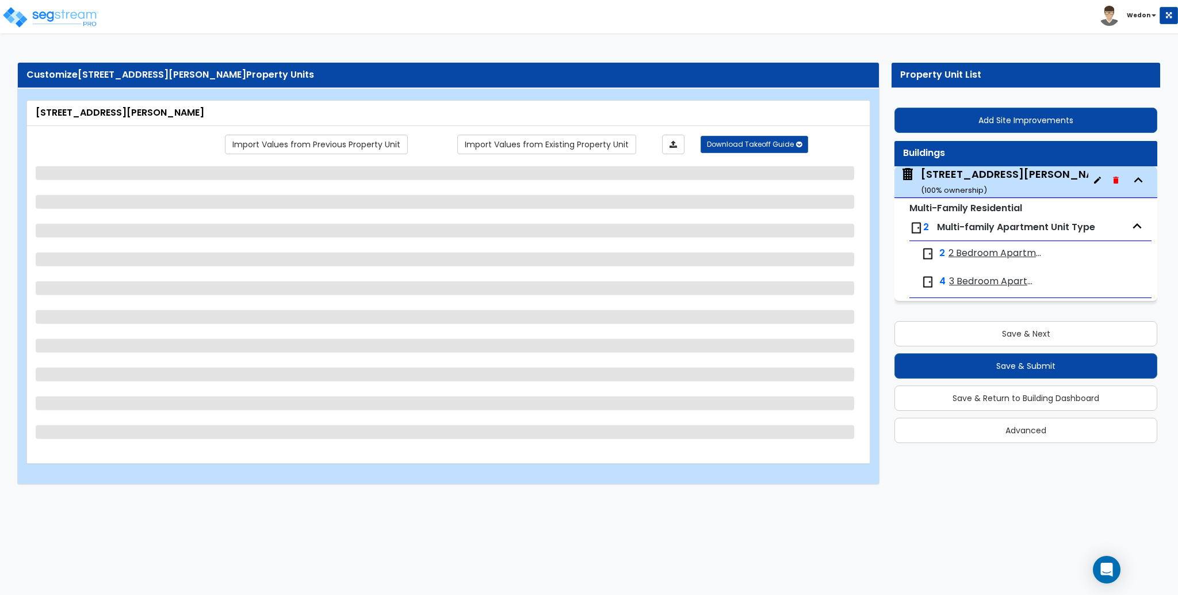
select select "1"
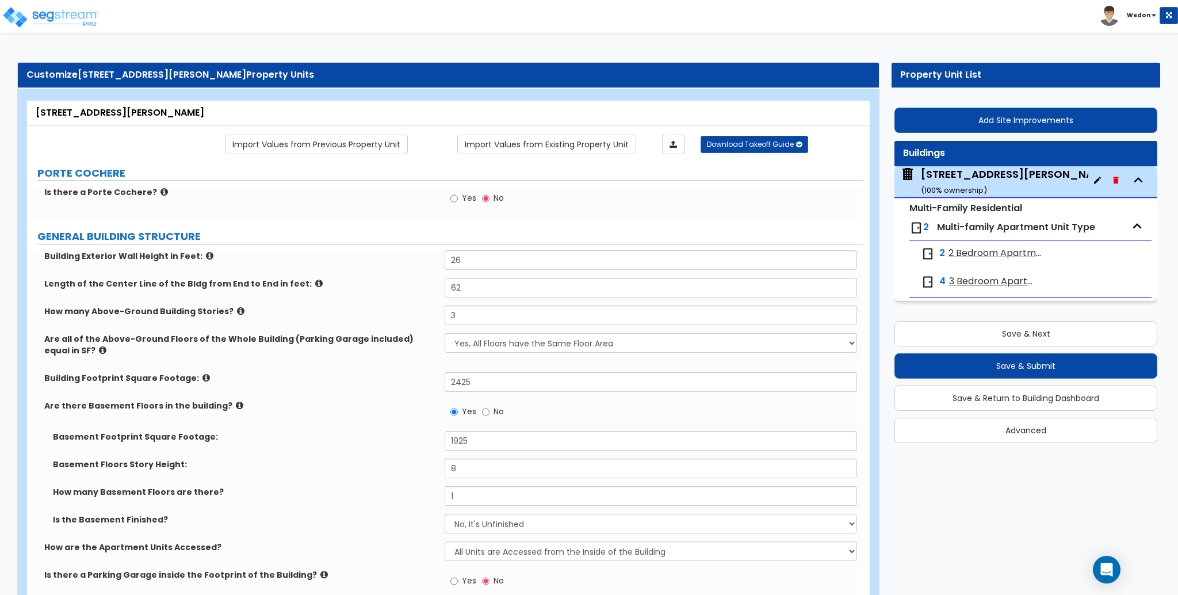
scroll to position [196, 0]
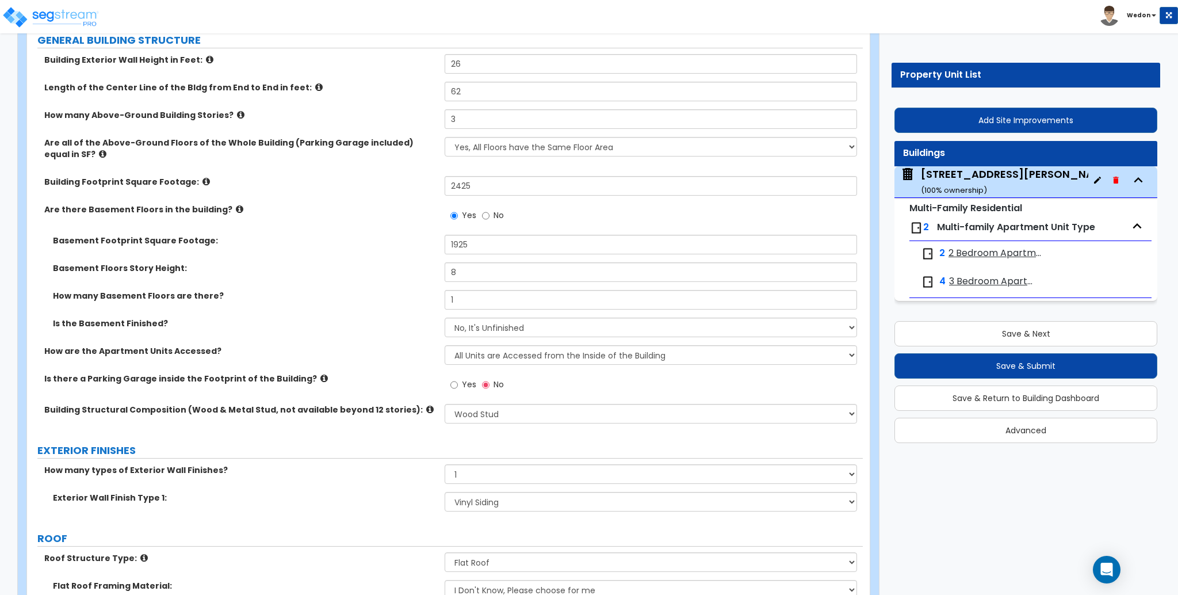
click at [357, 253] on div "Basement Footprint Square Footage: 1925" at bounding box center [445, 249] width 836 height 28
click at [489, 330] on select "No, It's Unfinished Yes, It's Finished" at bounding box center [651, 328] width 412 height 20
click at [445, 318] on select "No, It's Unfinished Yes, It's Finished" at bounding box center [651, 328] width 412 height 20
click at [499, 333] on select "No, It's Unfinished Yes, It's Finished" at bounding box center [651, 328] width 412 height 20
select select "0"
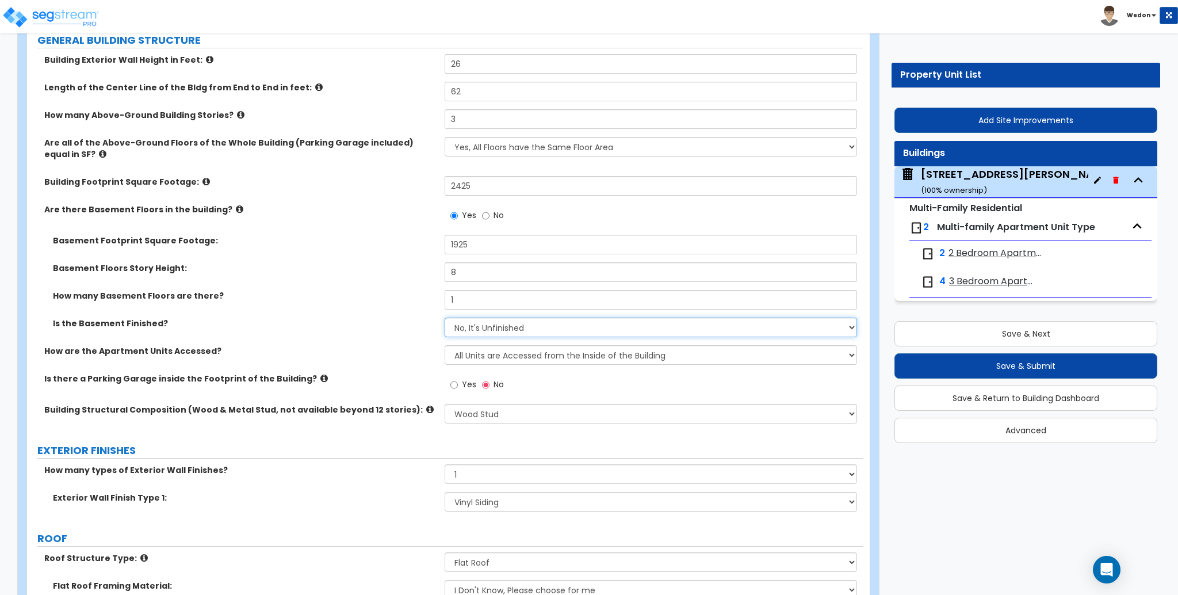
click at [445, 318] on select "No, It's Unfinished Yes, It's Finished" at bounding box center [651, 328] width 412 height 20
click at [383, 308] on div "How many Basement Floors are there? 1" at bounding box center [445, 304] width 836 height 28
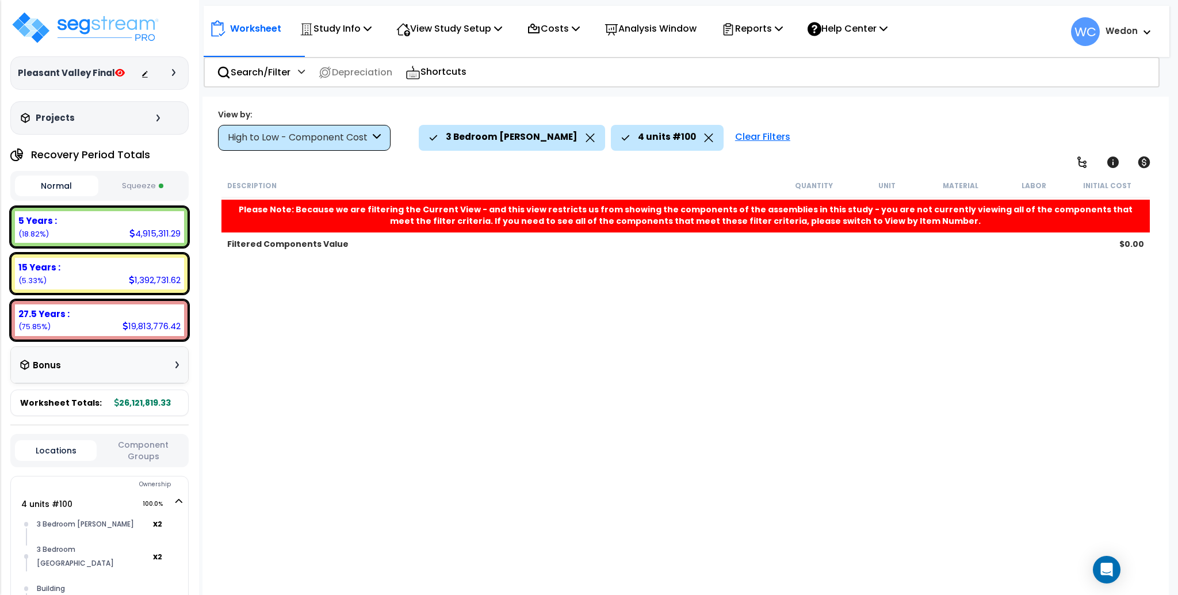
click at [586, 134] on icon at bounding box center [590, 138] width 9 height 9
click at [517, 137] on icon at bounding box center [516, 138] width 9 height 9
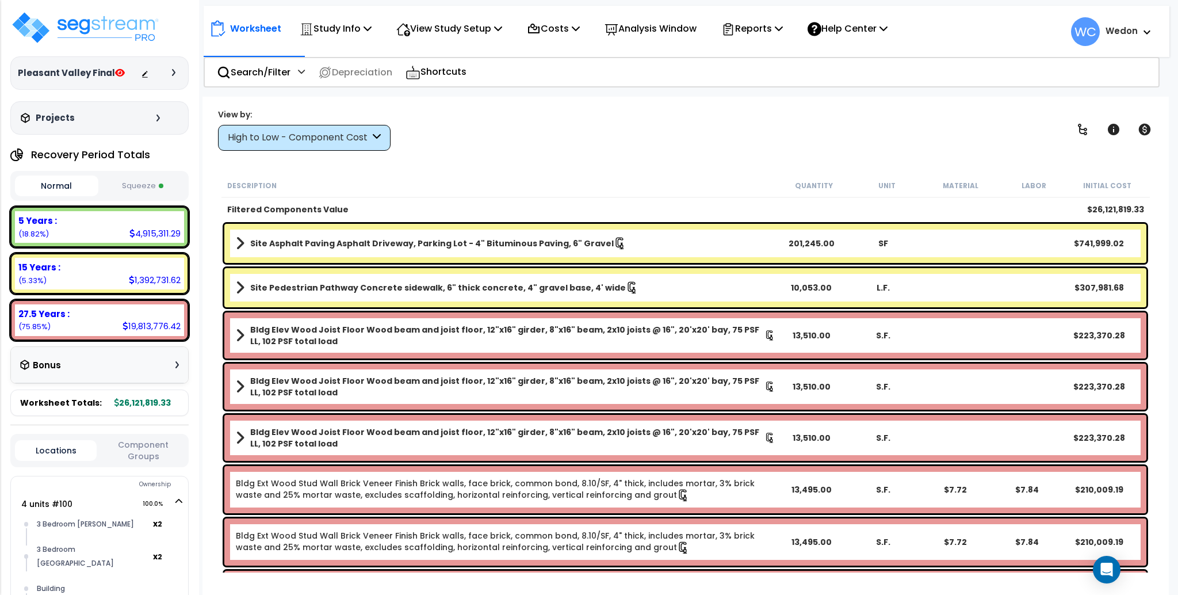
click at [178, 74] on div at bounding box center [176, 72] width 9 height 7
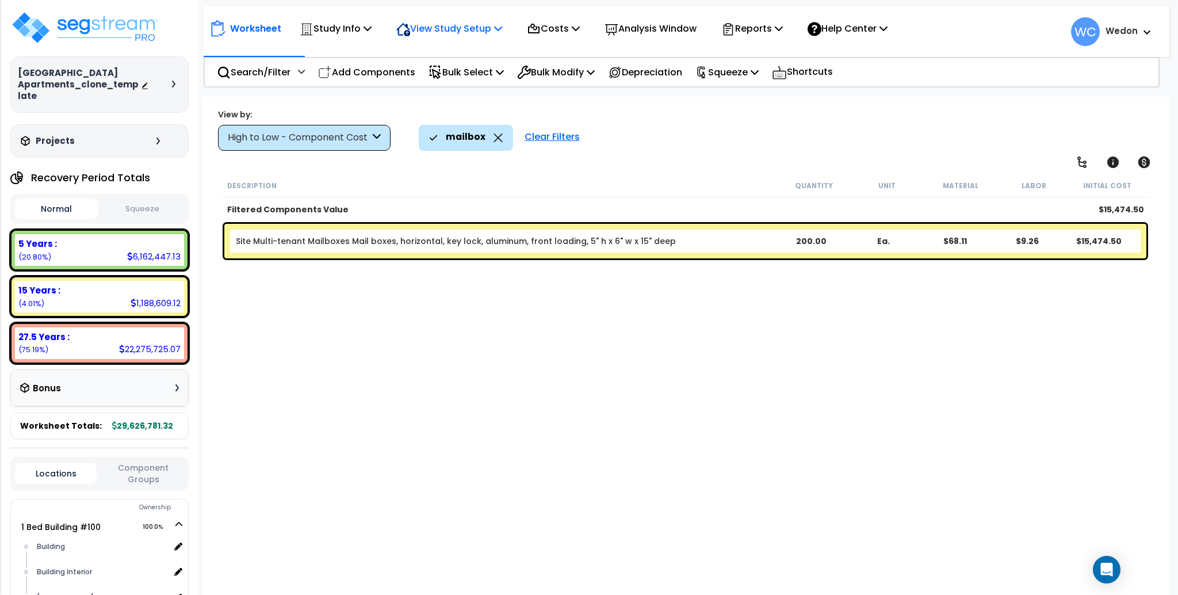
click at [452, 30] on p "View Study Setup" at bounding box center [449, 29] width 106 height 16
click at [463, 73] on link "View Questionnaire" at bounding box center [448, 78] width 114 height 23
click at [454, 33] on p "View Study Setup" at bounding box center [449, 29] width 106 height 16
click at [426, 51] on link "Building Setup" at bounding box center [448, 54] width 114 height 23
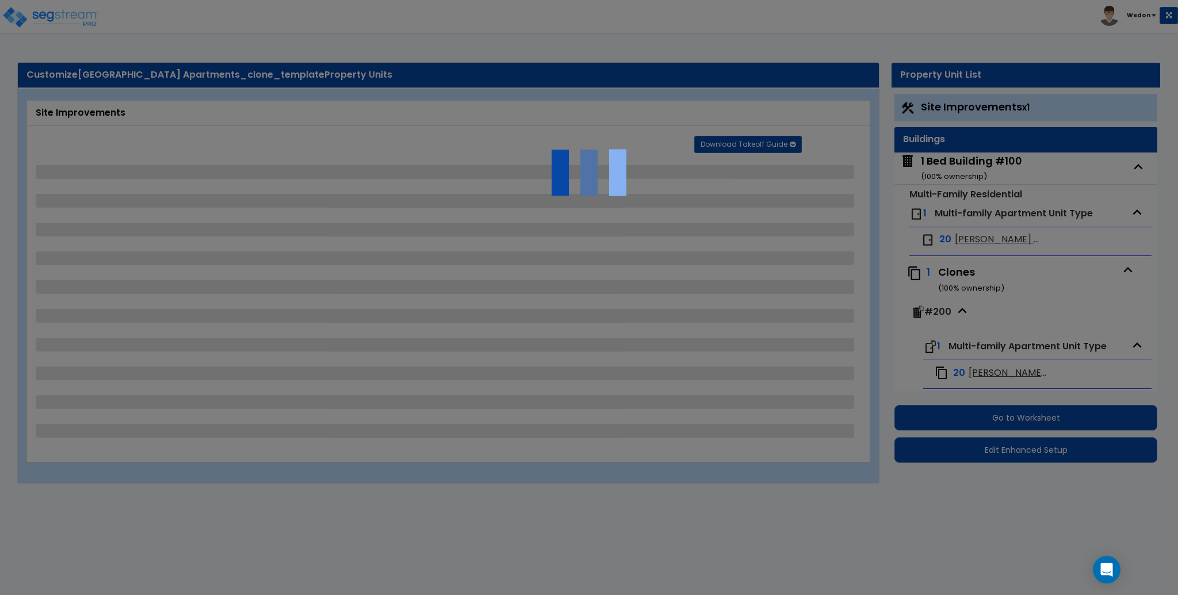
select select "1"
select select "5"
select select "2"
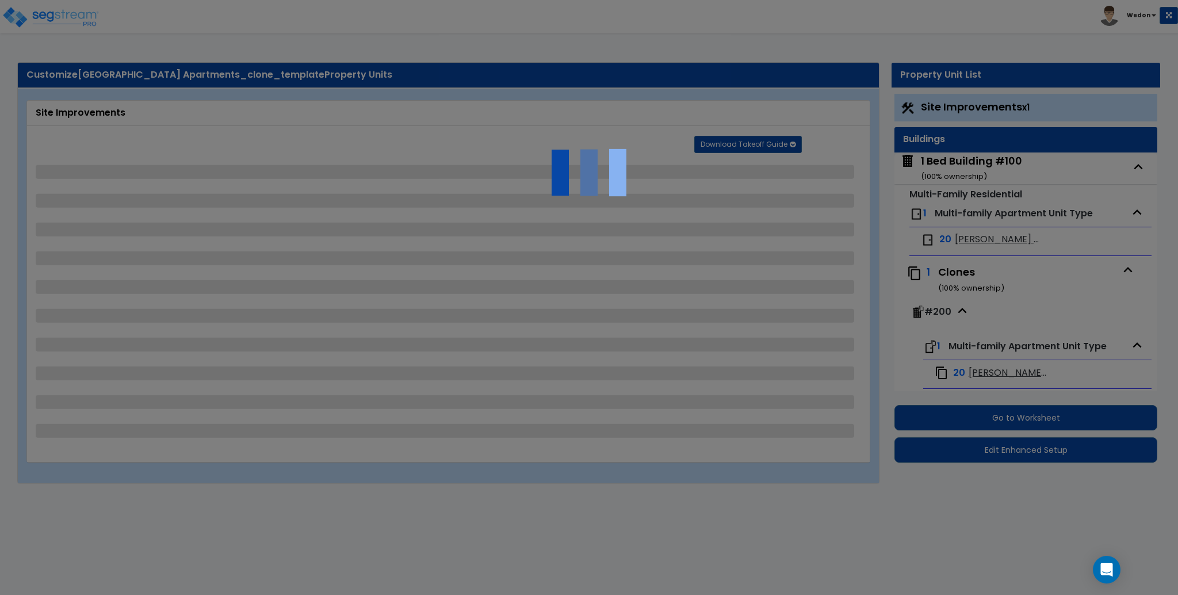
select select "2"
select select "1"
select select "2"
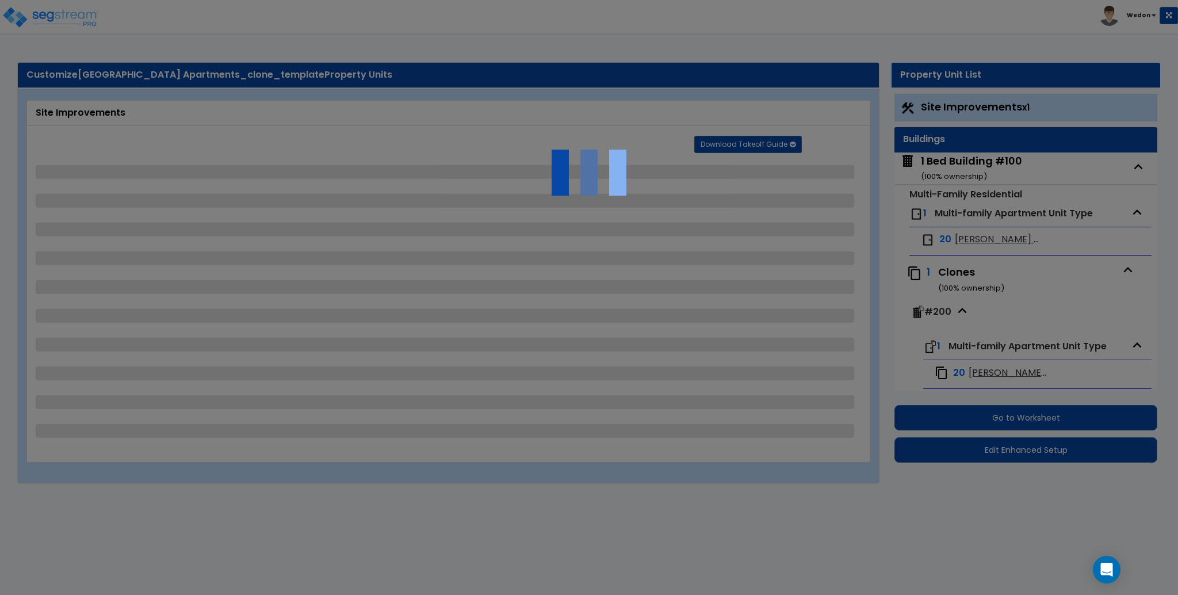
select select "1"
select select "3"
select select "2"
select select "1"
select select "2"
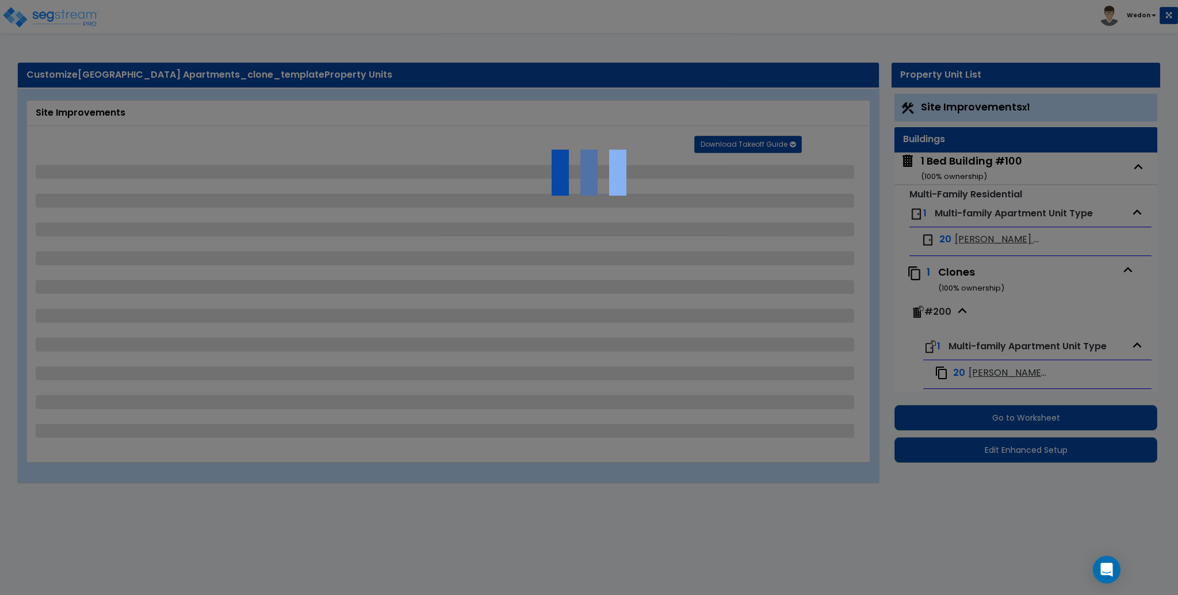
select select "1"
select select "3"
select select "2"
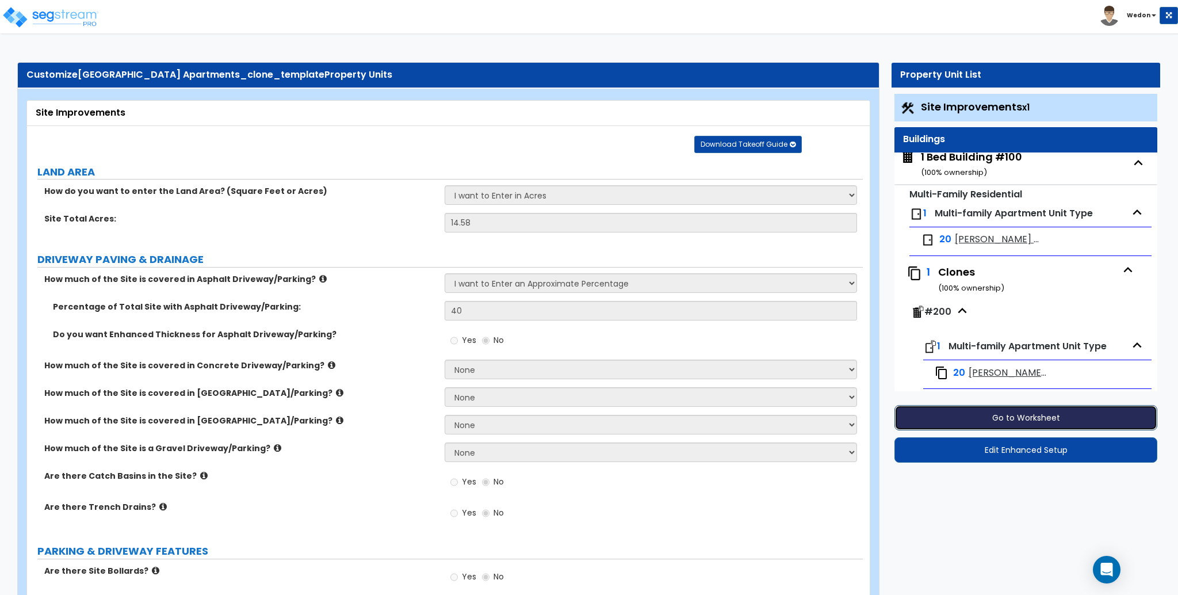
click at [1023, 413] on button "Go to Worksheet" at bounding box center [1026, 417] width 263 height 25
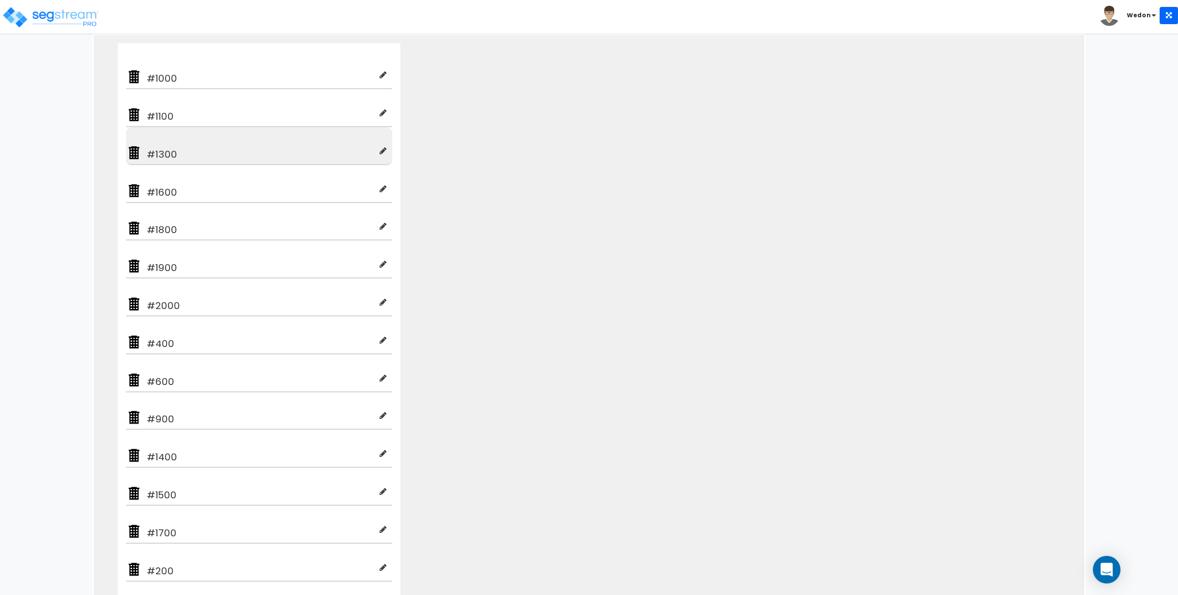
scroll to position [105, 0]
